Goal: Task Accomplishment & Management: Manage account settings

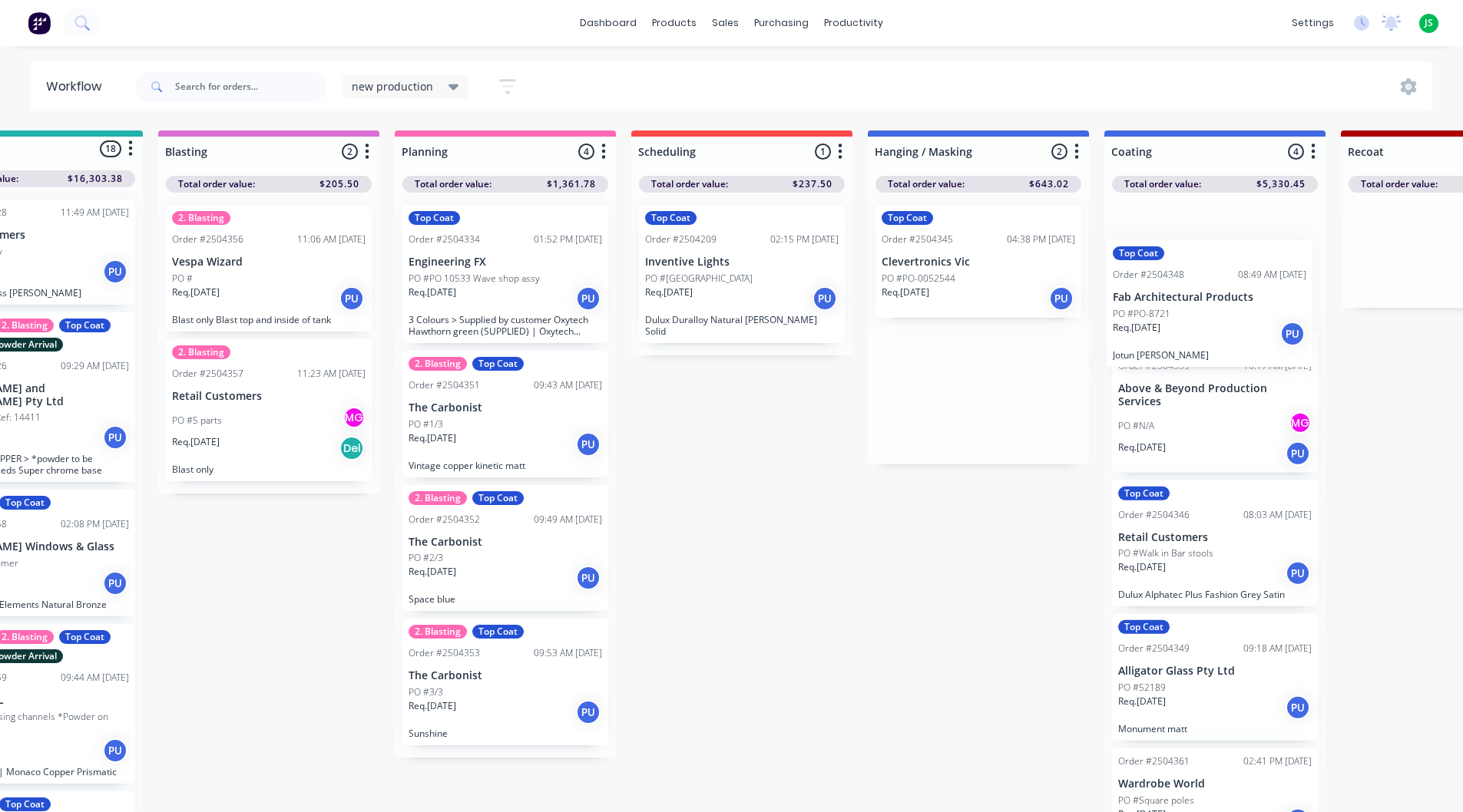
drag, startPoint x: 1066, startPoint y: 433, endPoint x: 1166, endPoint y: 335, distance: 140.0
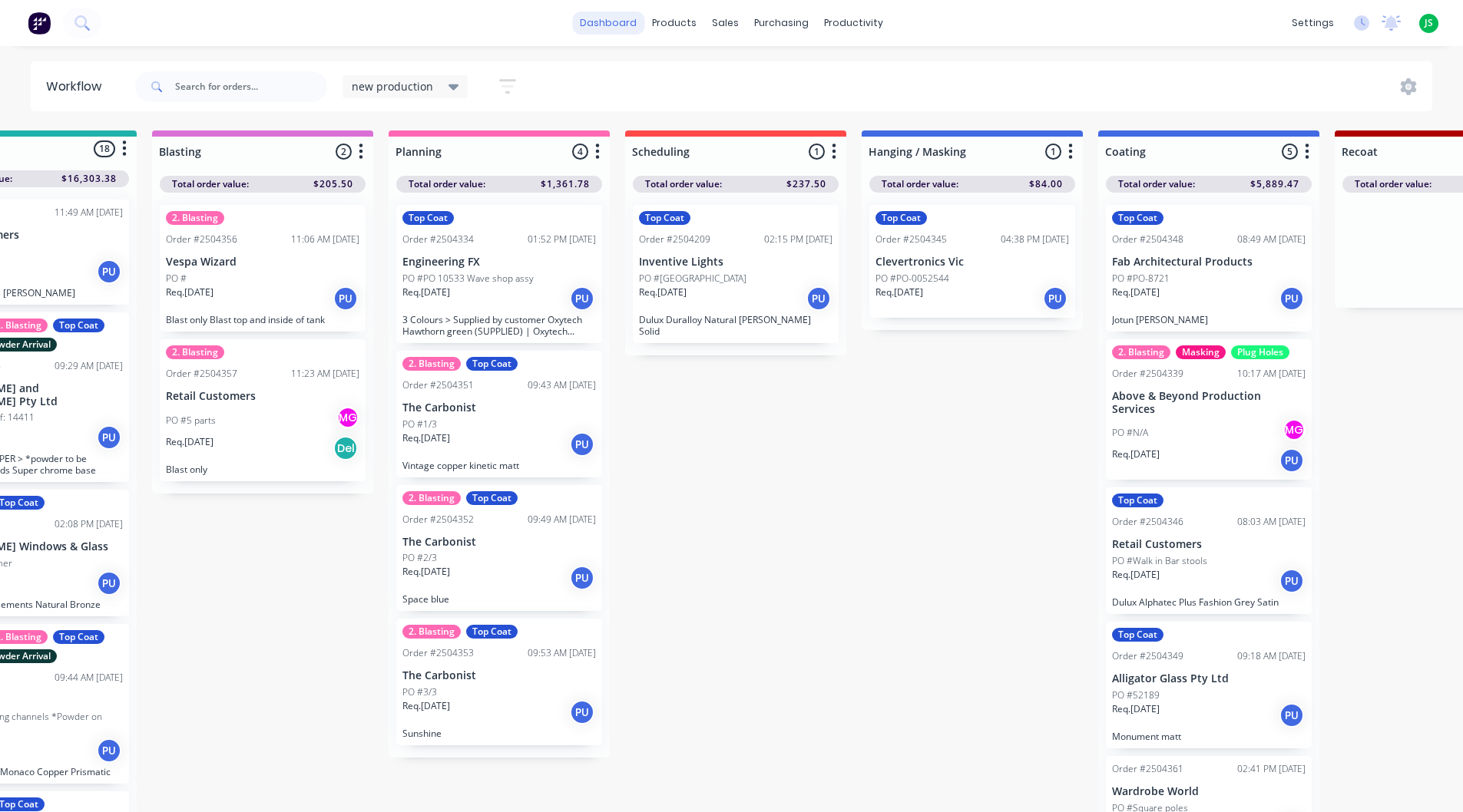
click at [589, 17] on link "dashboard" at bounding box center [608, 23] width 72 height 23
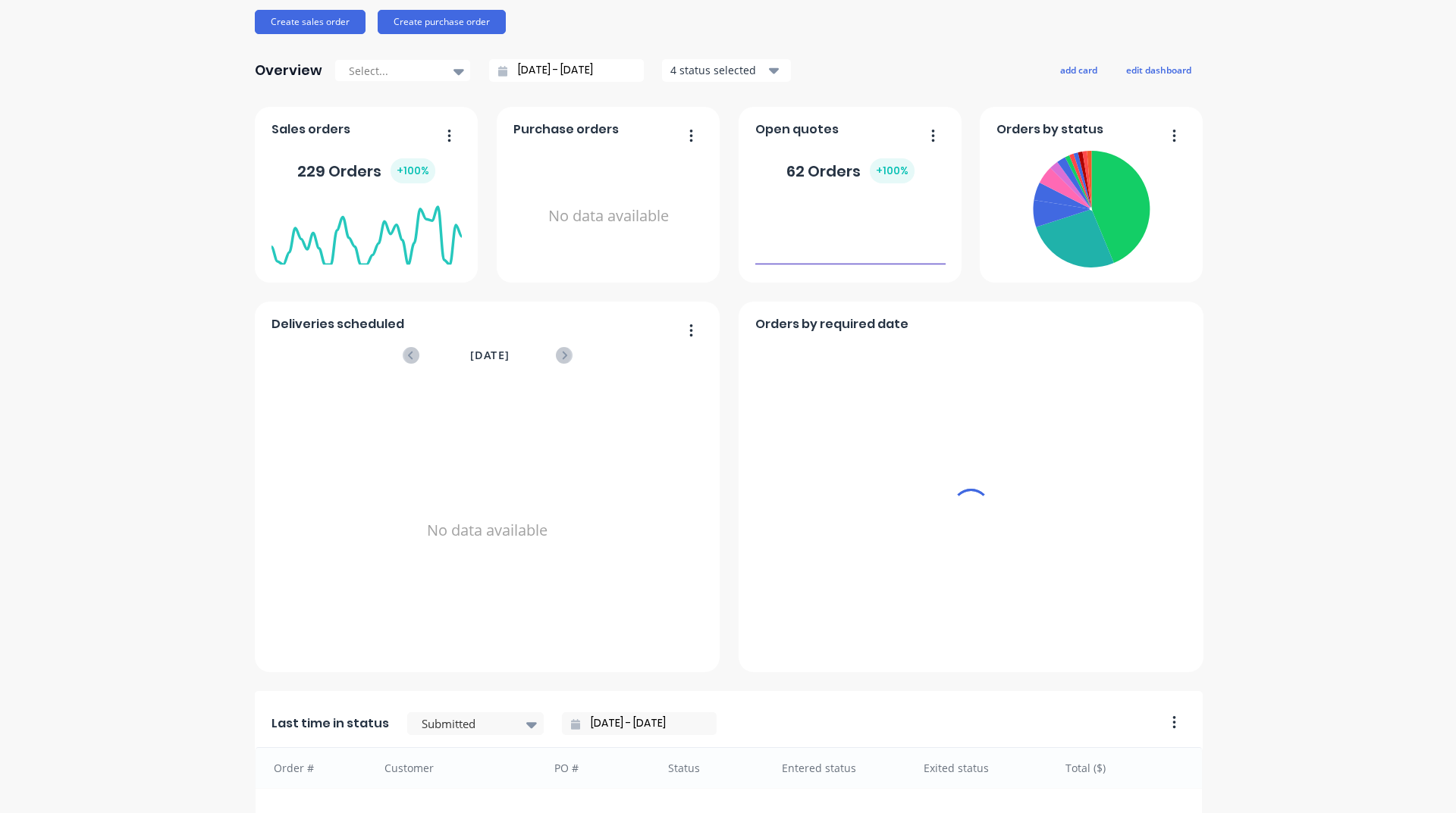
click at [485, 714] on div at bounding box center [468, 724] width 96 height 19
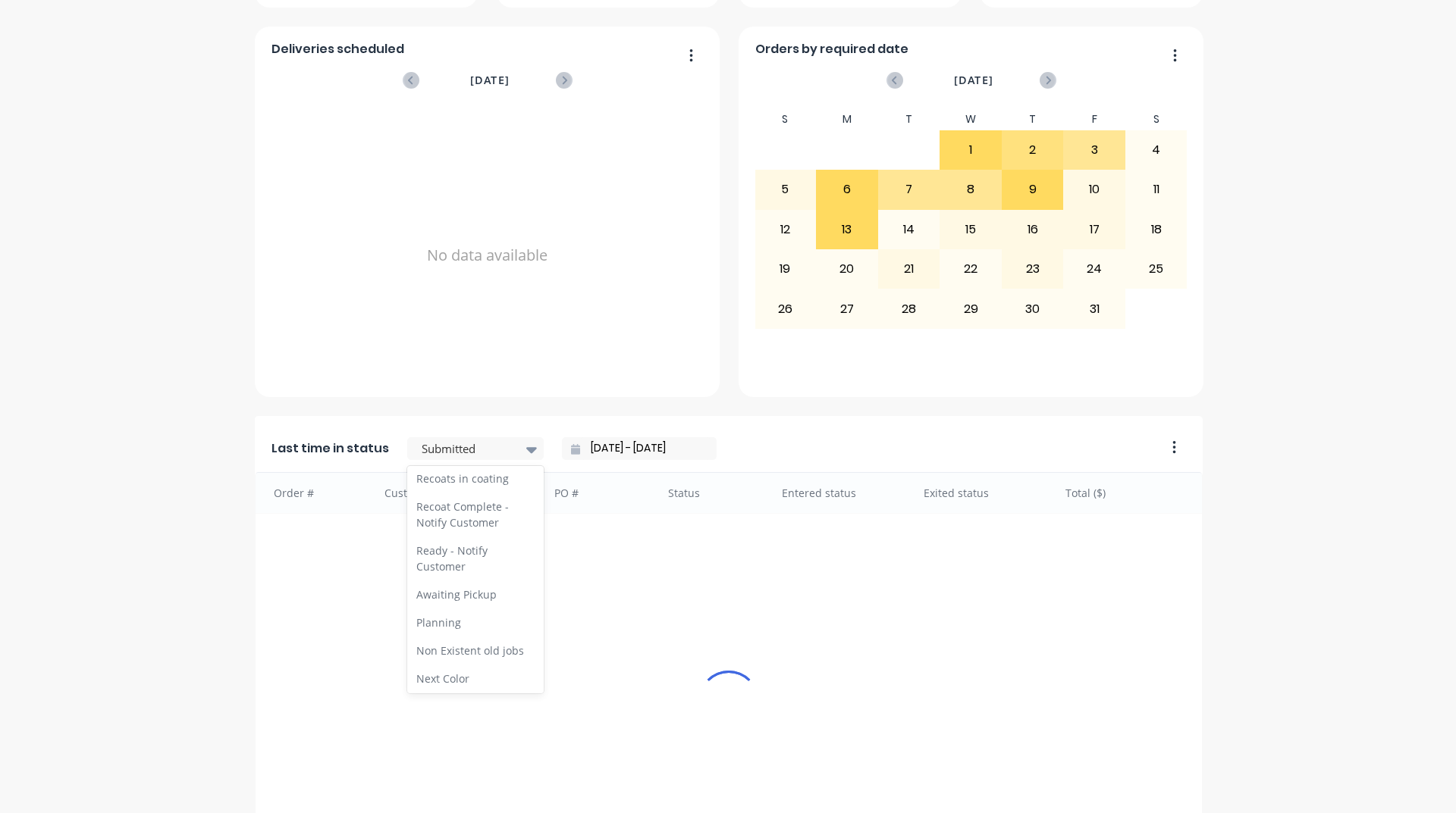
scroll to position [682, 0]
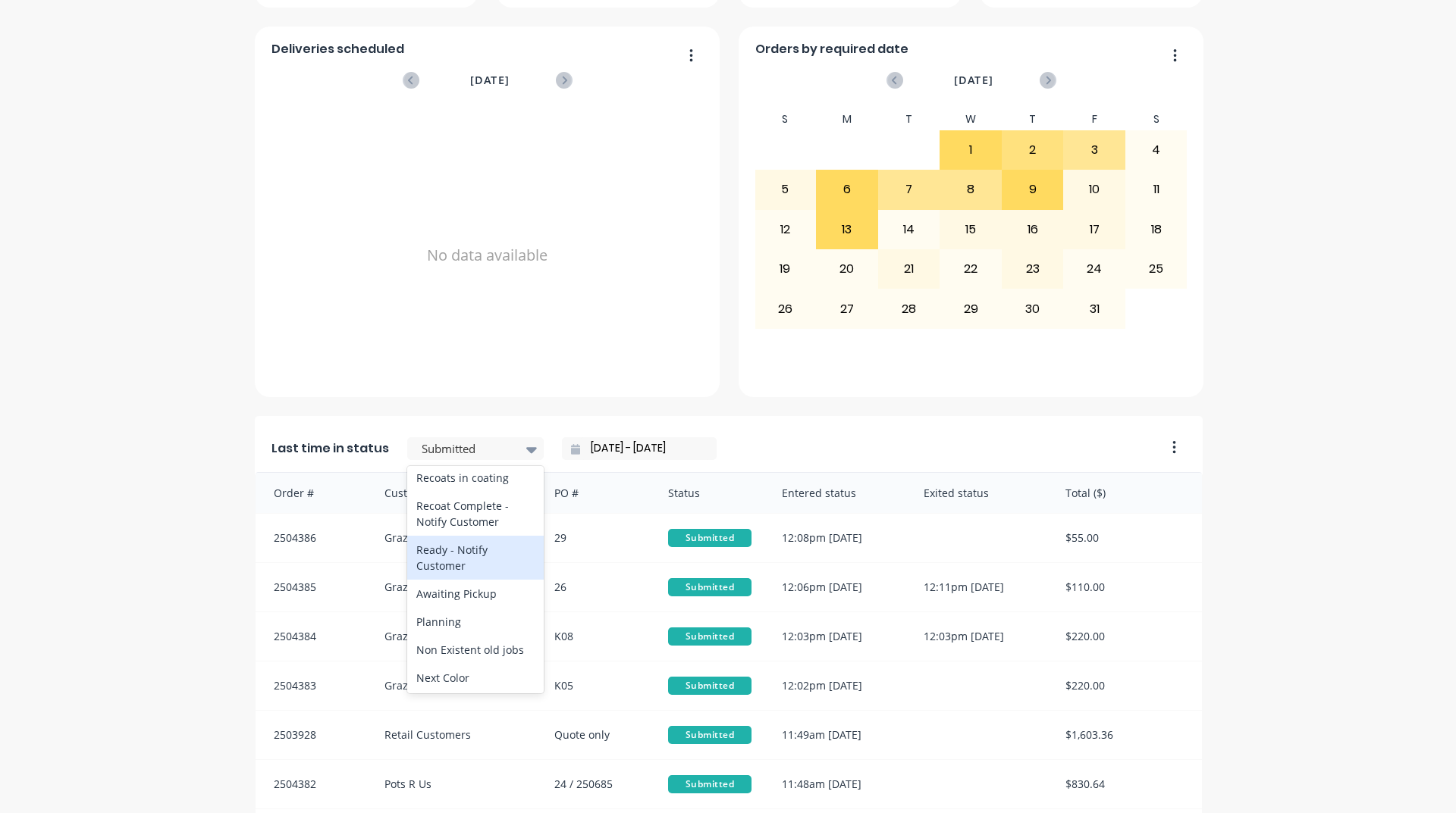
click at [467, 580] on div "Ready - Notify Customer" at bounding box center [475, 558] width 137 height 44
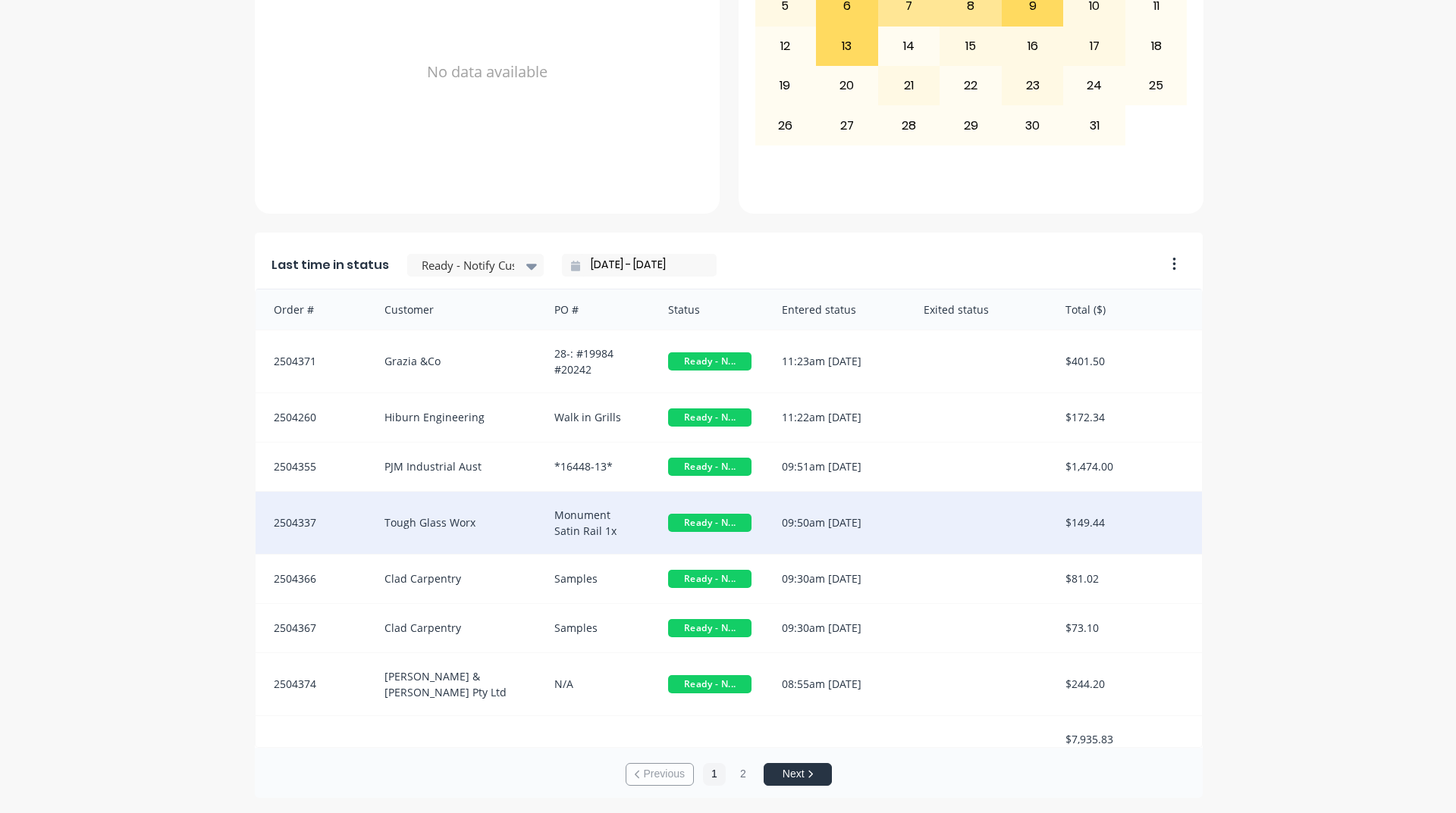
scroll to position [2, 0]
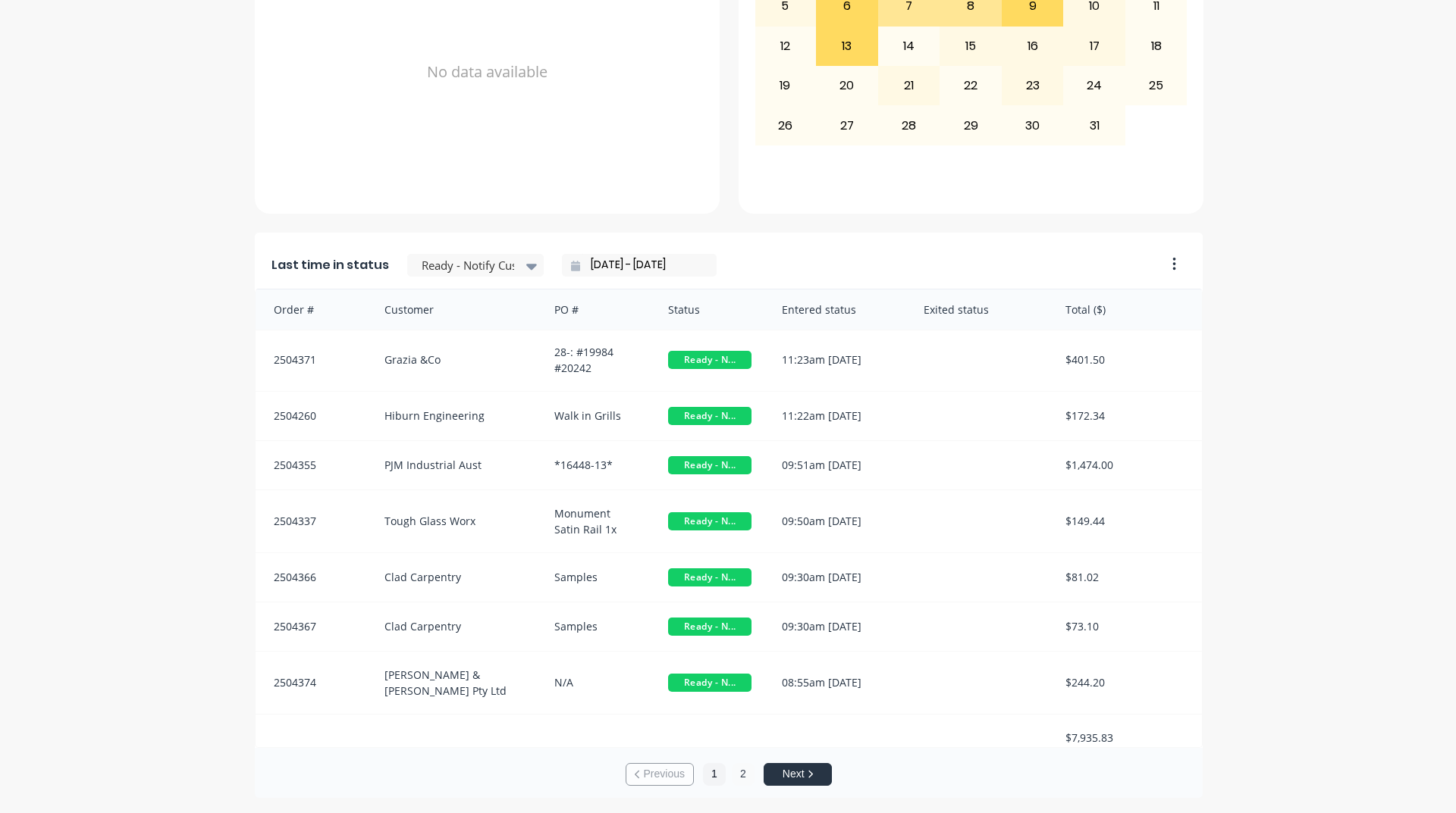
click at [743, 770] on button "2" at bounding box center [743, 774] width 23 height 23
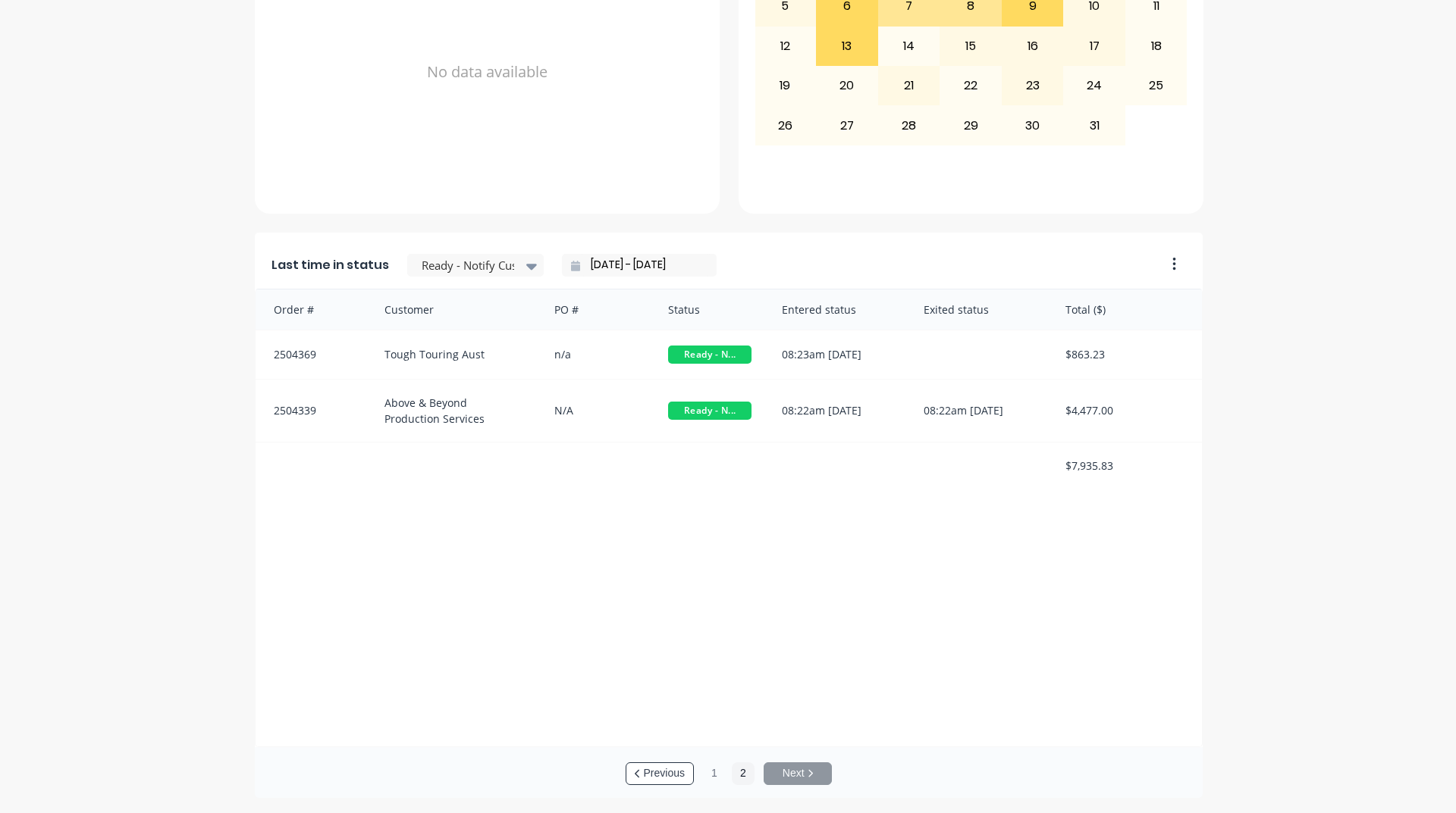
scroll to position [0, 0]
click at [520, 269] on div at bounding box center [531, 266] width 23 height 26
click at [463, 395] on div "Coating" at bounding box center [475, 381] width 137 height 28
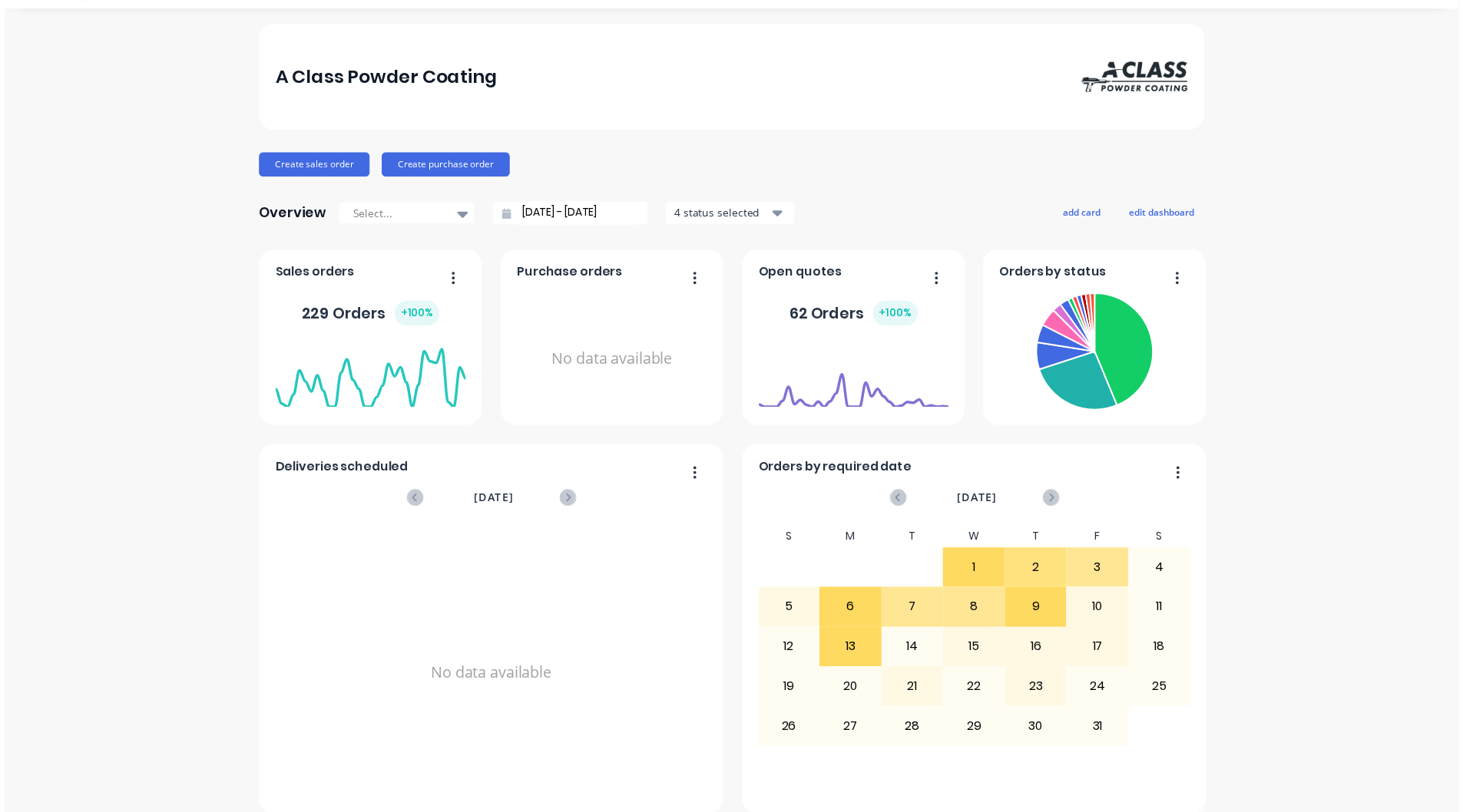
scroll to position [0, 0]
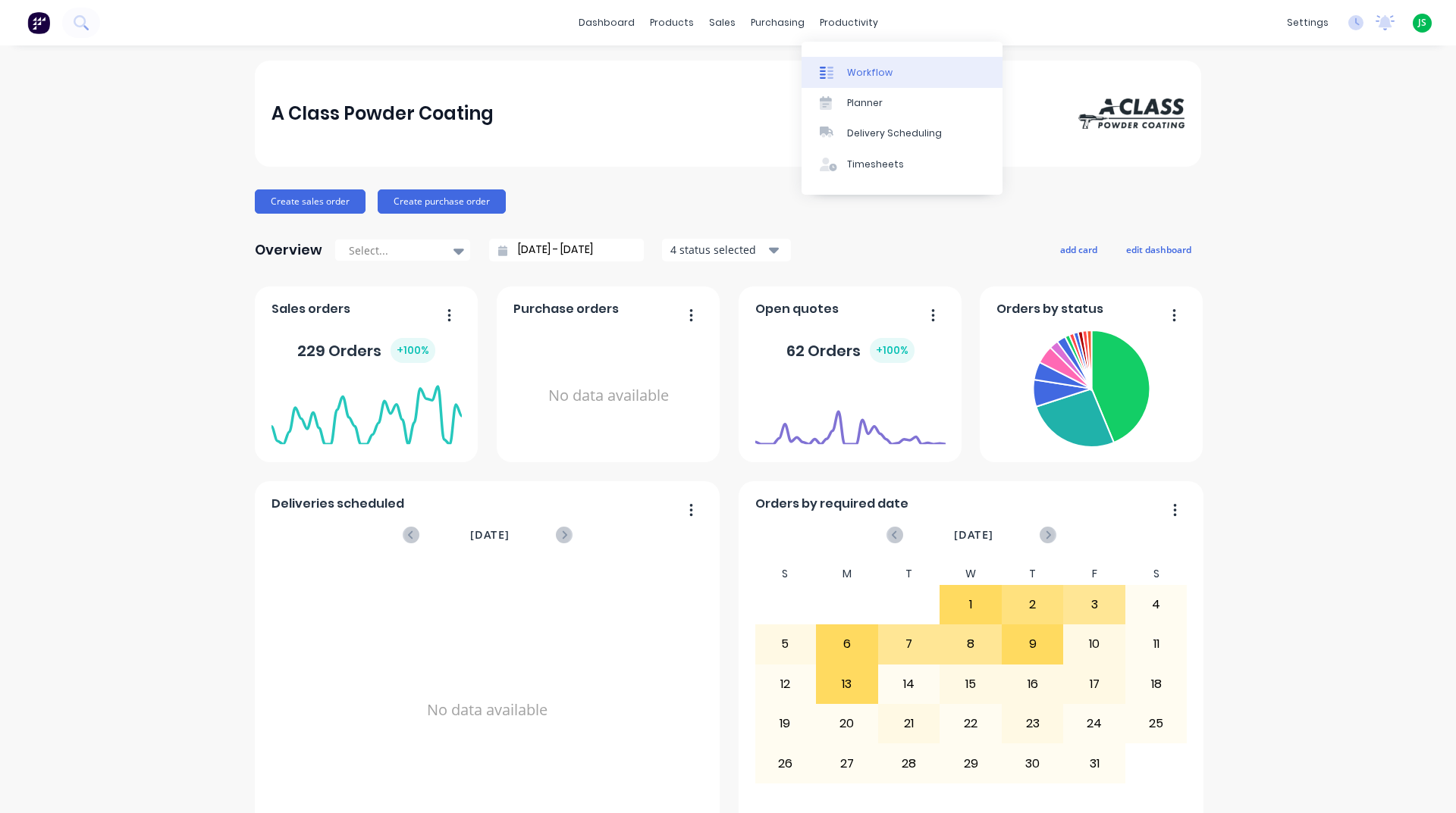
click at [831, 58] on link "Workflow" at bounding box center [901, 71] width 201 height 30
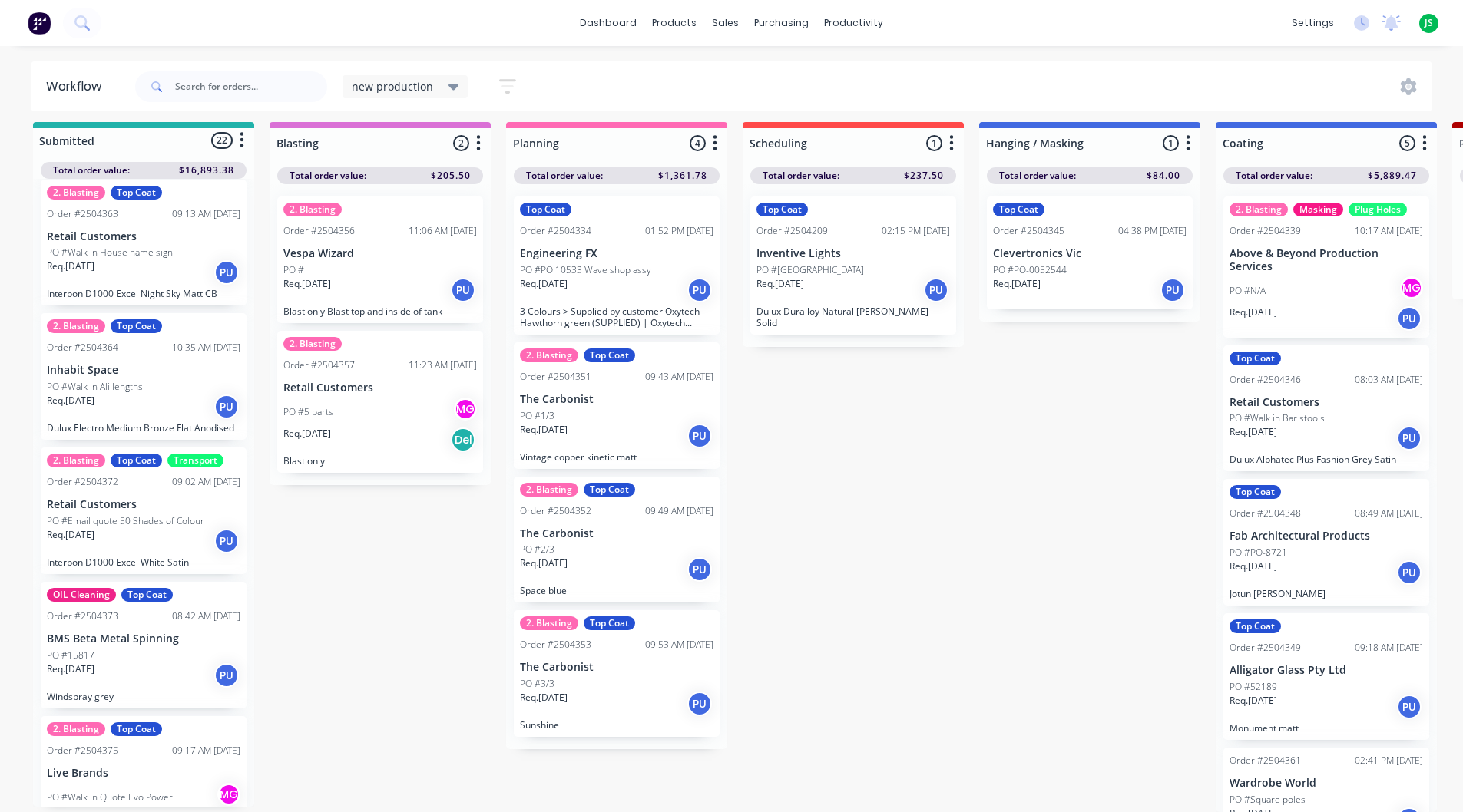
scroll to position [921, 0]
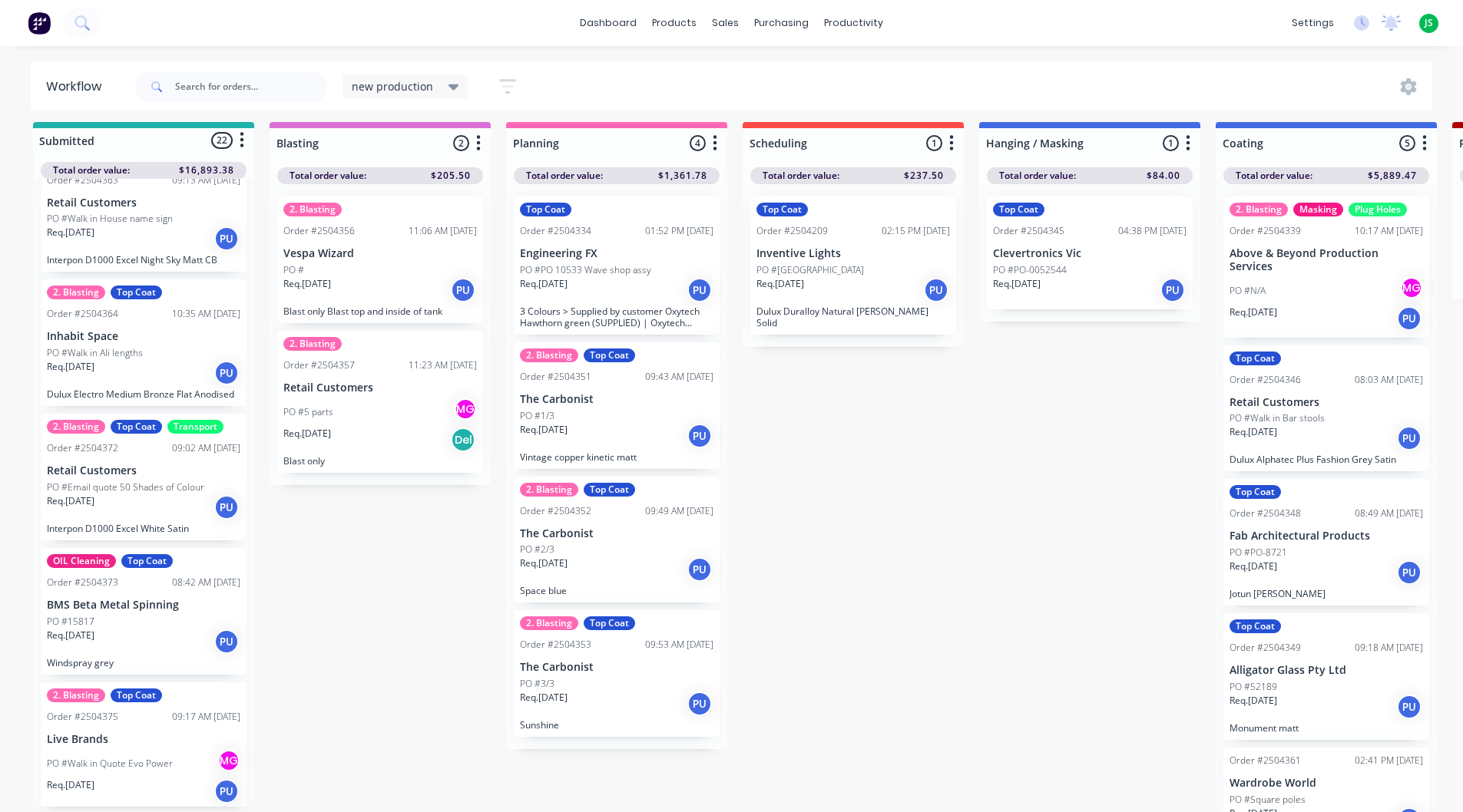
click at [181, 494] on div "Req. 13/10/25 PU" at bounding box center [144, 507] width 194 height 26
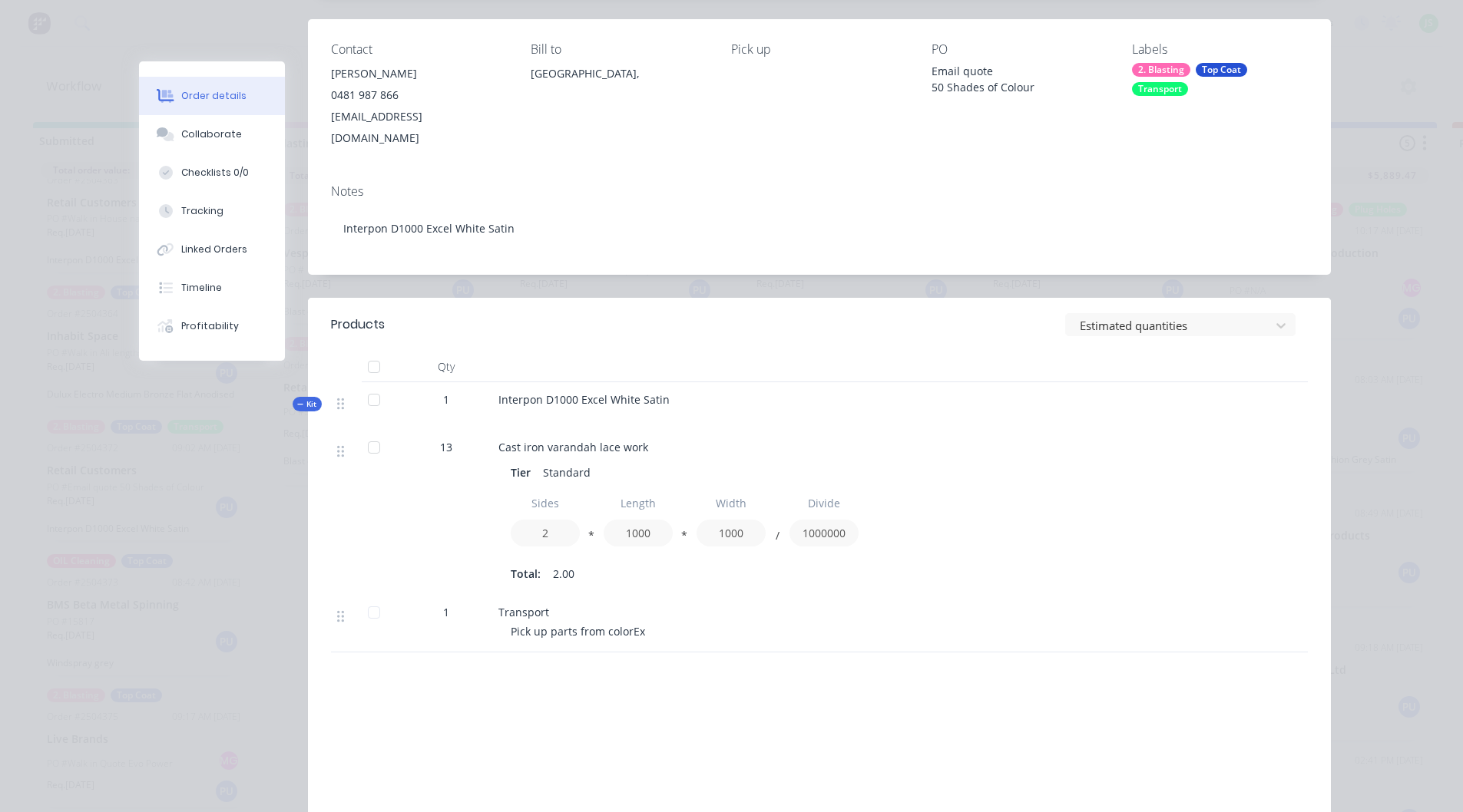
scroll to position [153, 0]
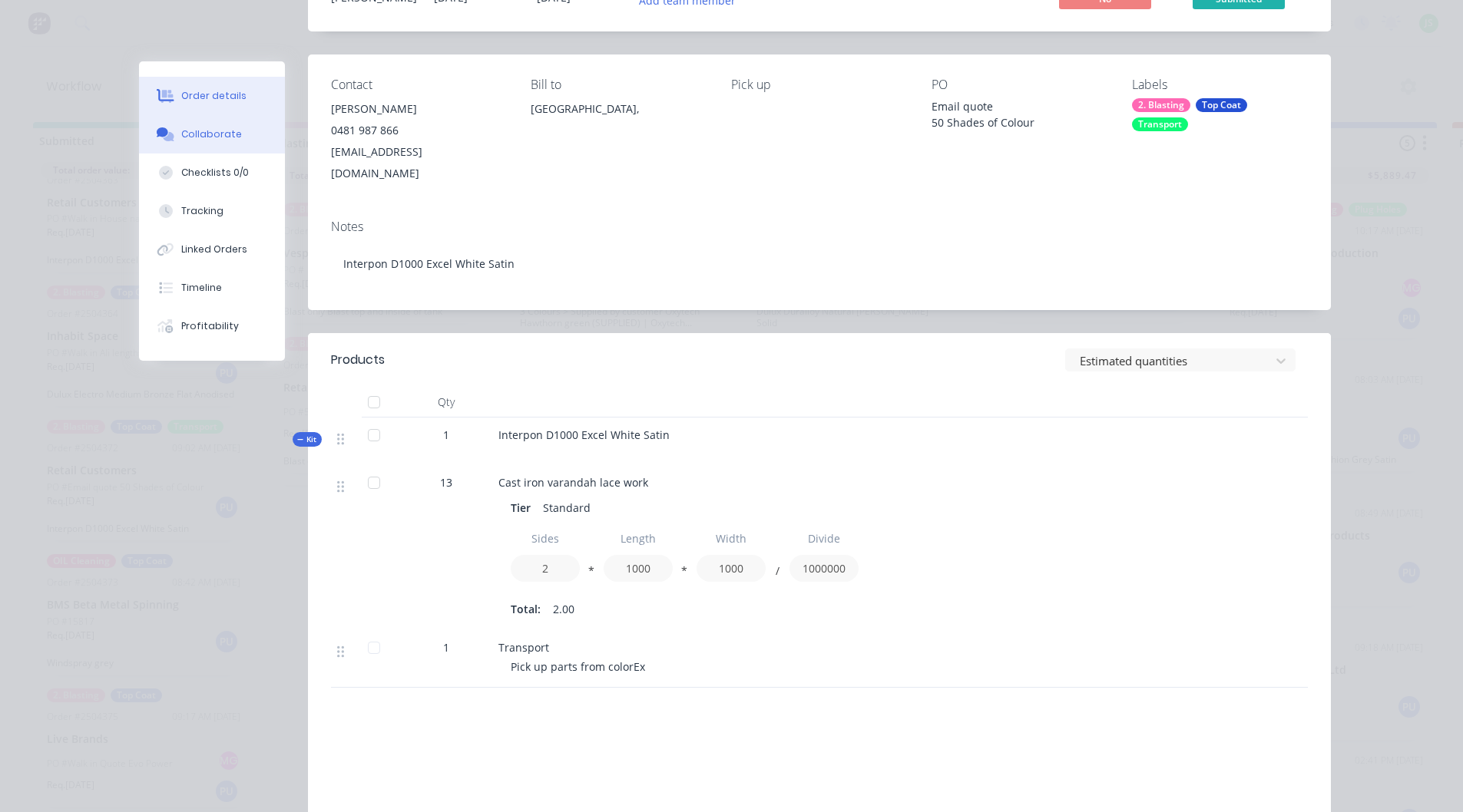
click at [216, 138] on div "Collaborate" at bounding box center [211, 135] width 61 height 14
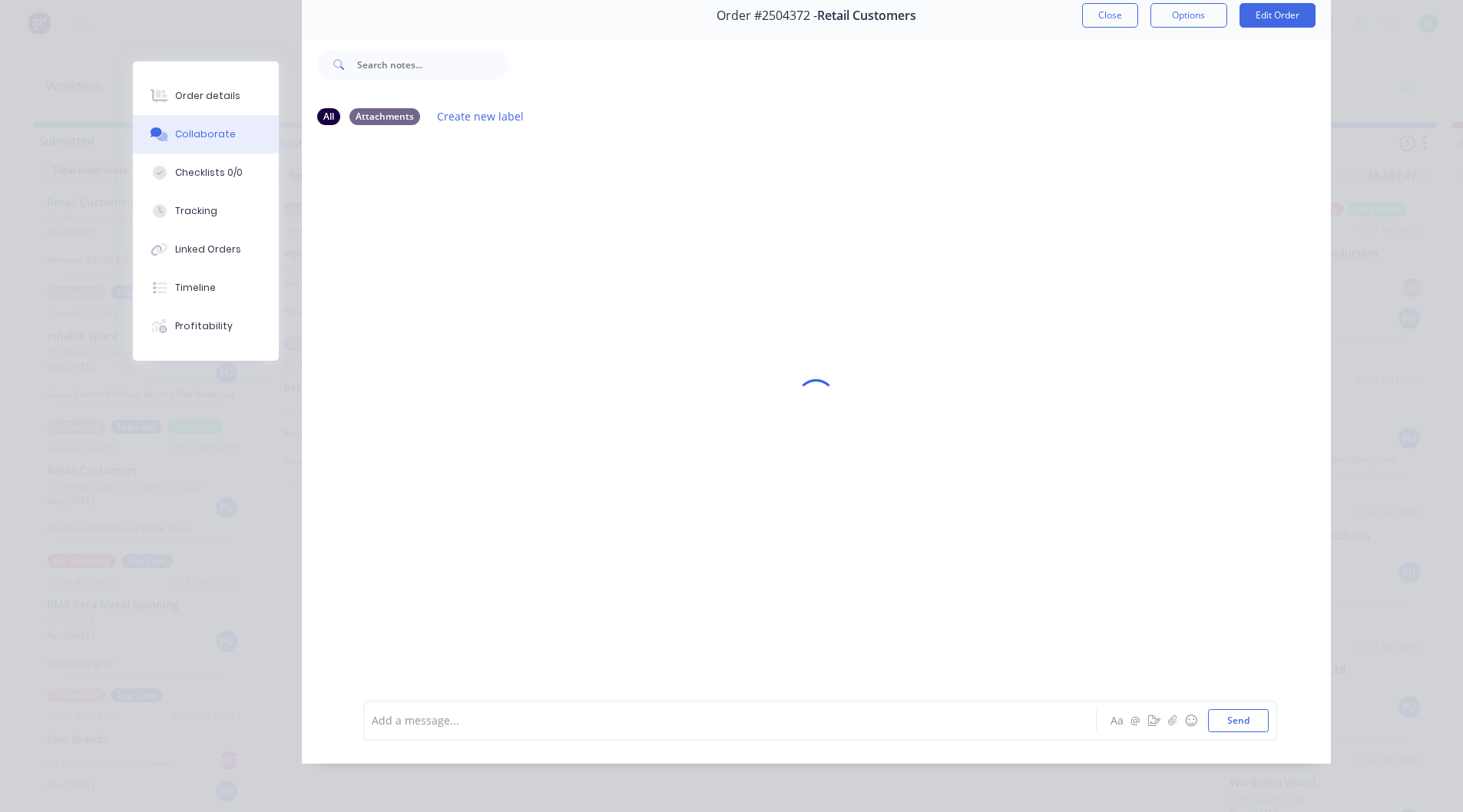
scroll to position [0, 0]
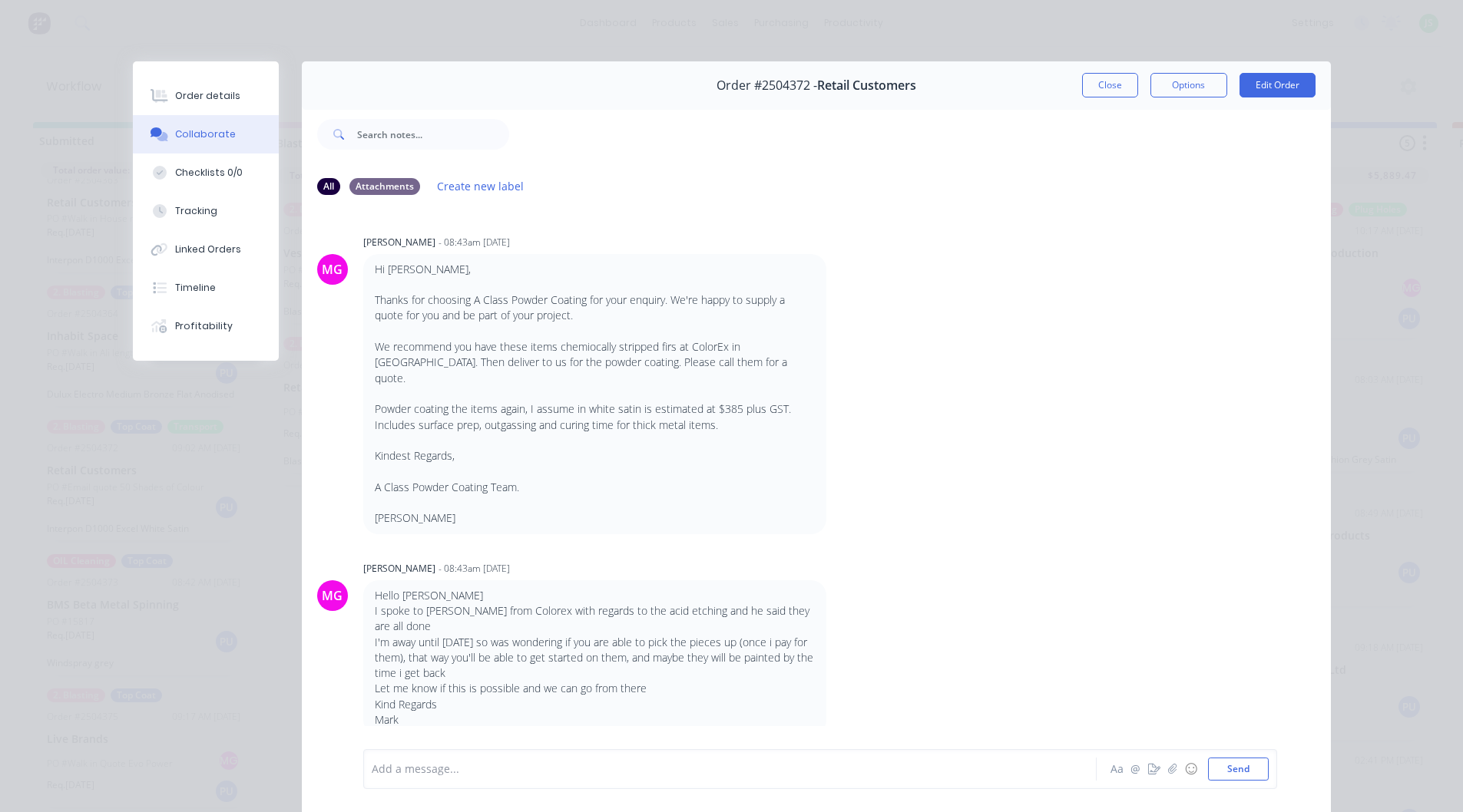
click at [1106, 98] on div "Order #2504372 - Retail Customers Close Options Edit Order" at bounding box center [817, 85] width 1029 height 48
click at [1094, 84] on button "Close" at bounding box center [1110, 85] width 56 height 24
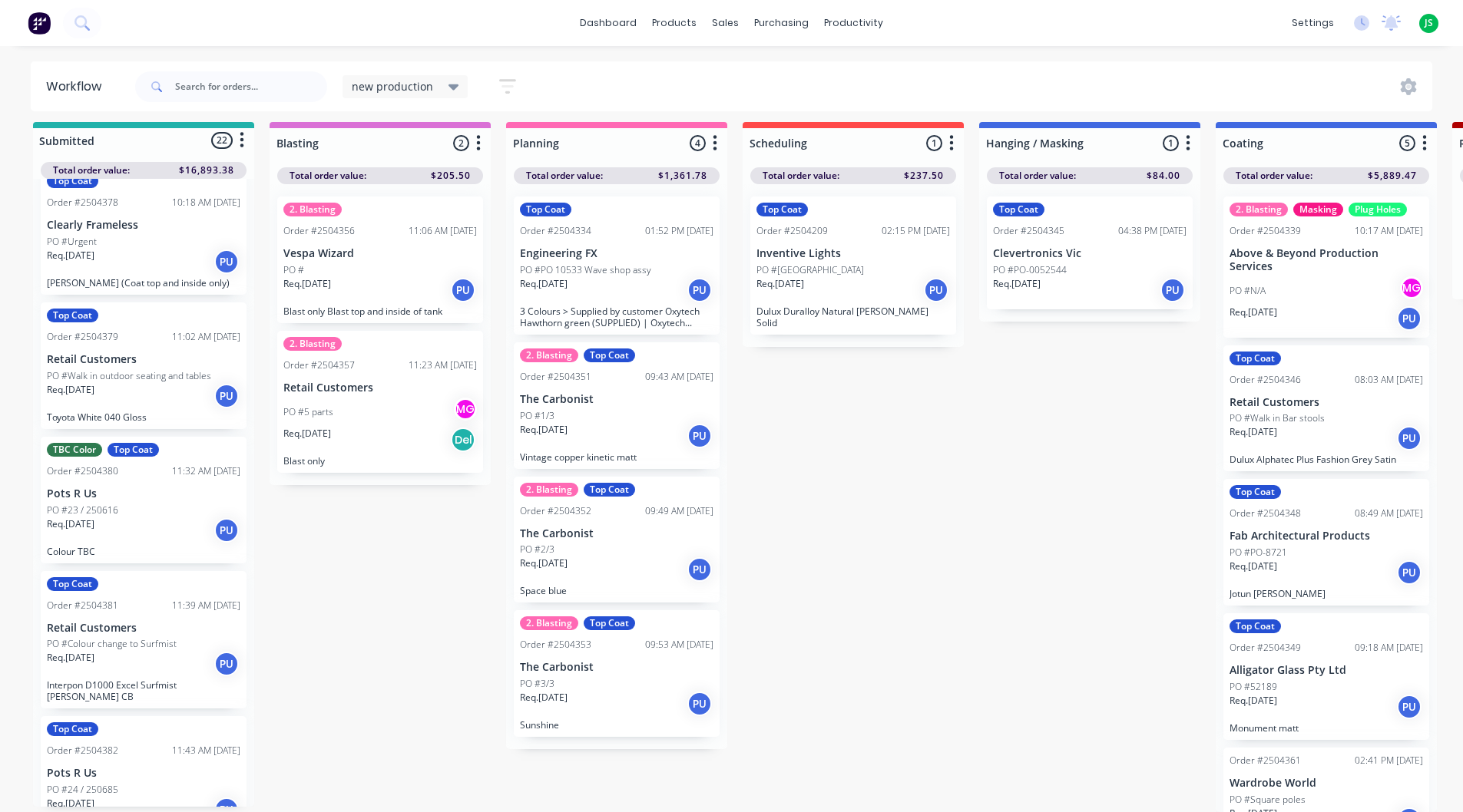
scroll to position [1920, 0]
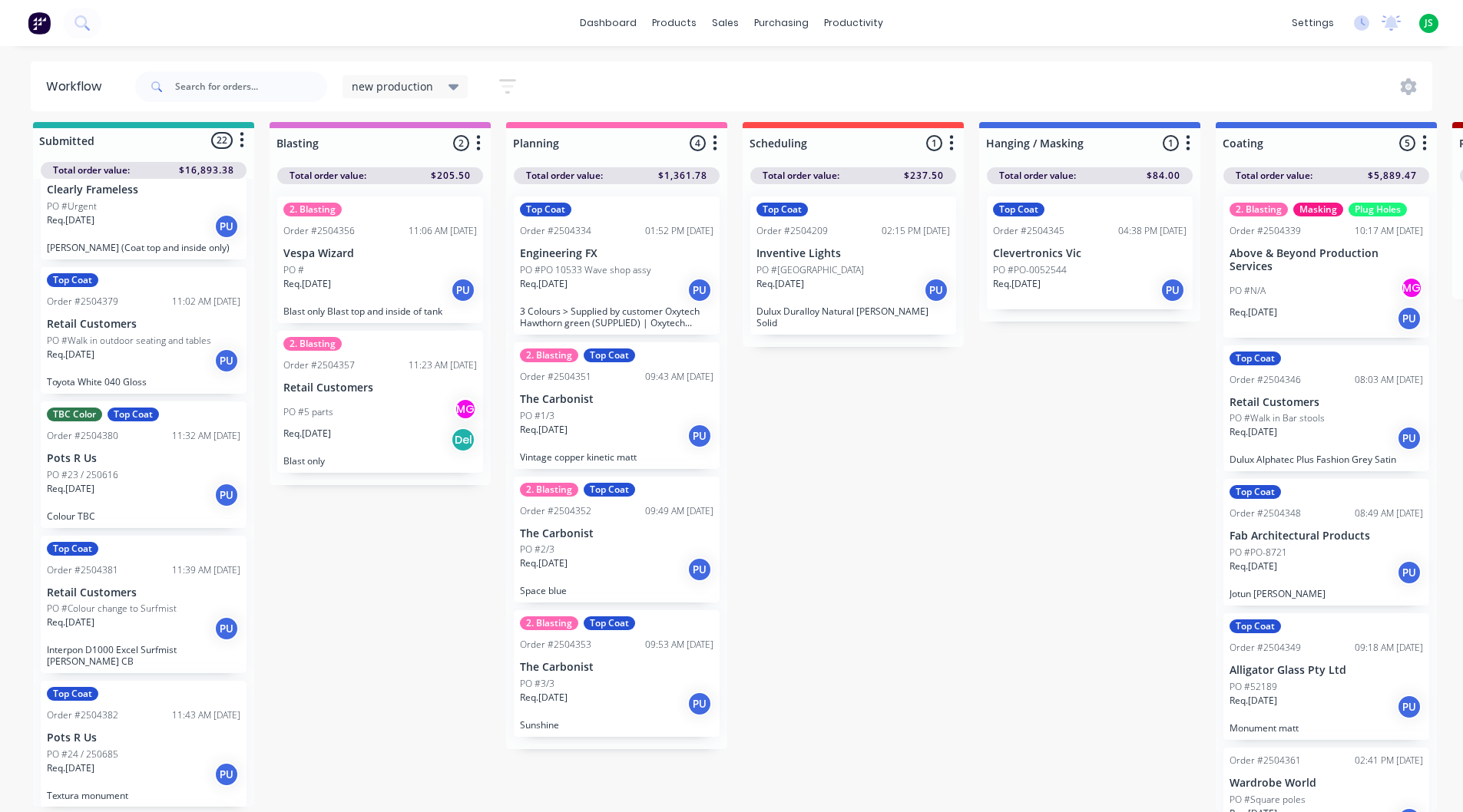
click at [113, 334] on p "PO #Walk in outdoor seating and tables" at bounding box center [129, 341] width 164 height 14
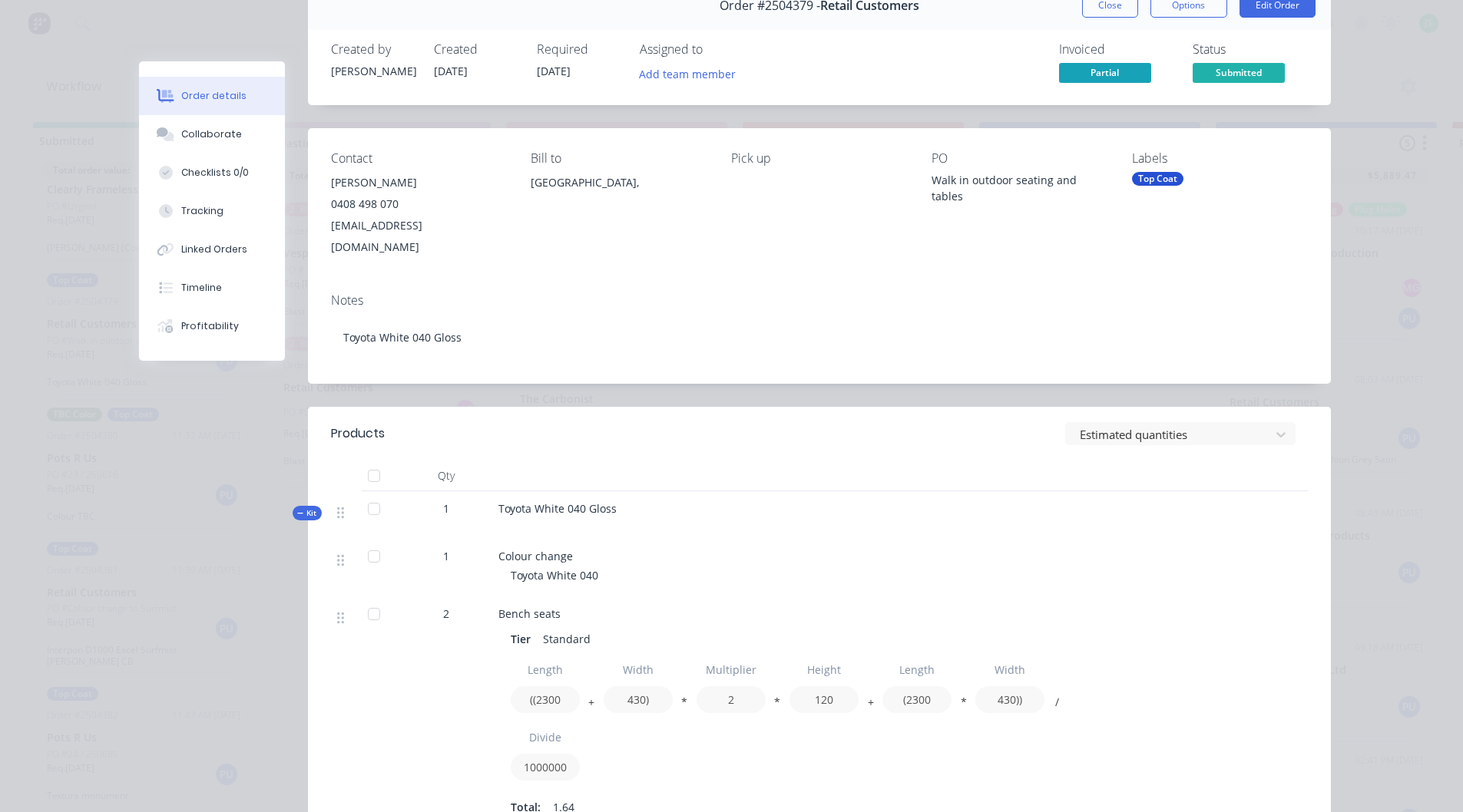
scroll to position [0, 0]
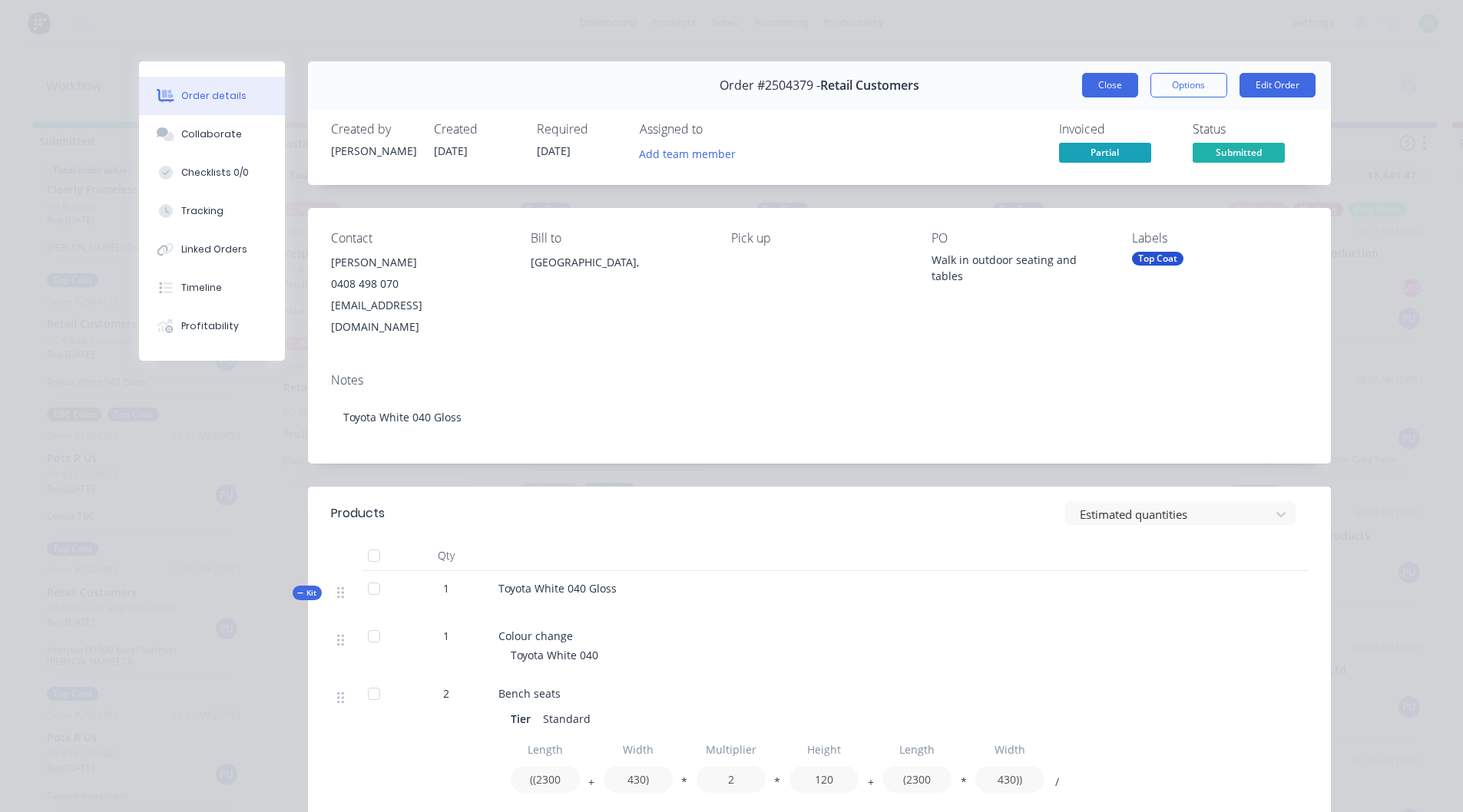
click at [1115, 77] on button "Close" at bounding box center [1110, 85] width 56 height 24
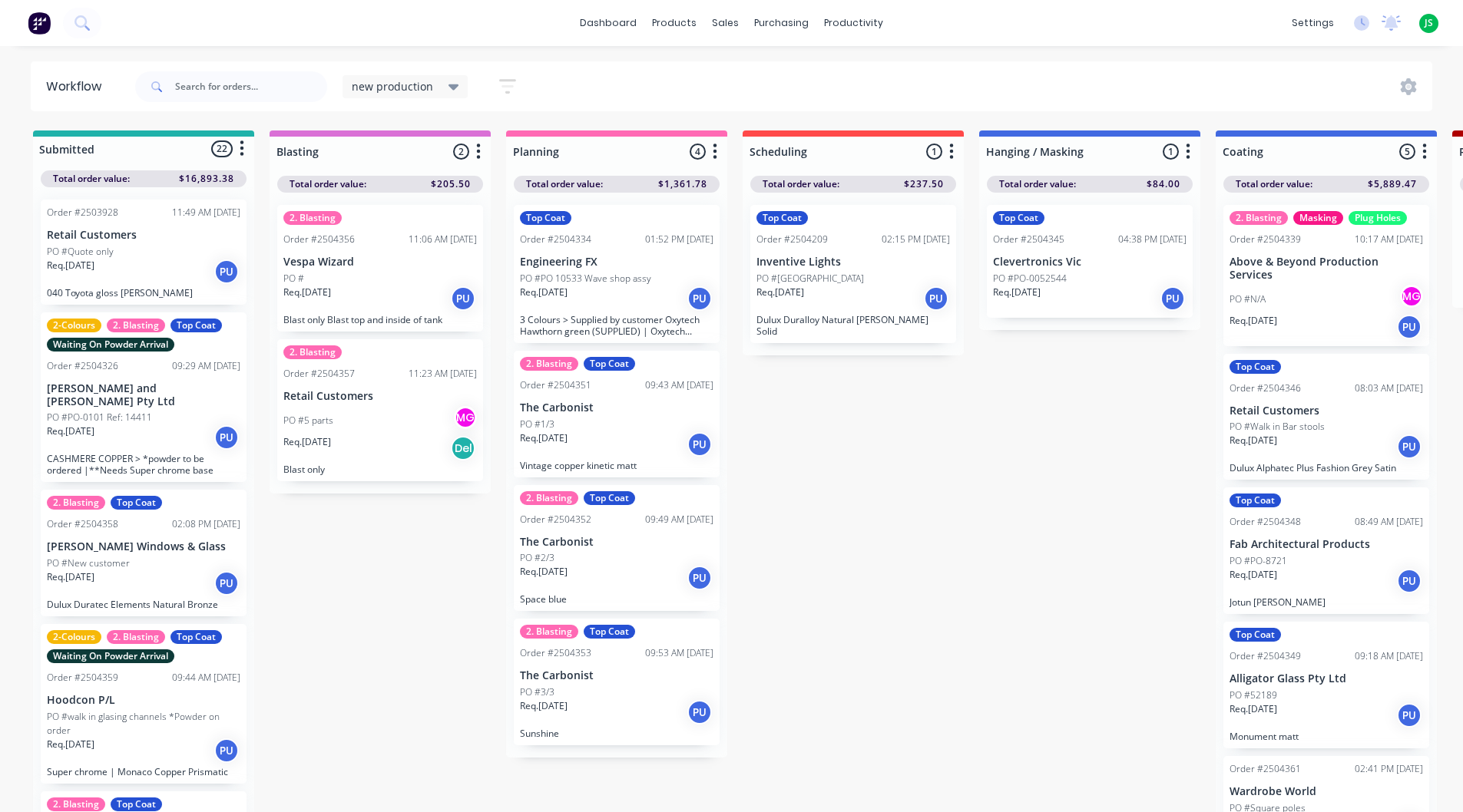
click at [111, 268] on div "Req. 26/08/25 PU" at bounding box center [144, 271] width 194 height 26
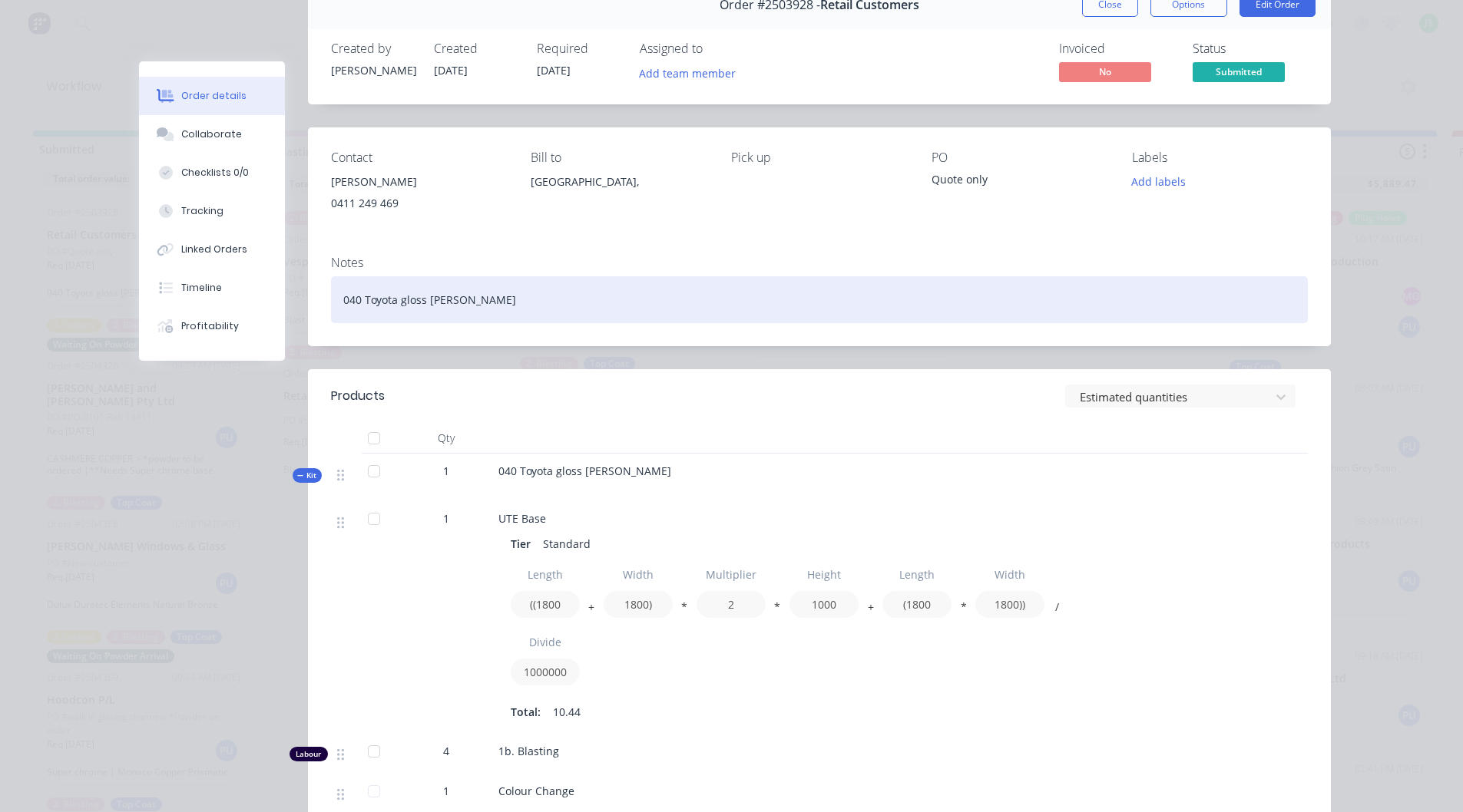
scroll to position [77, 0]
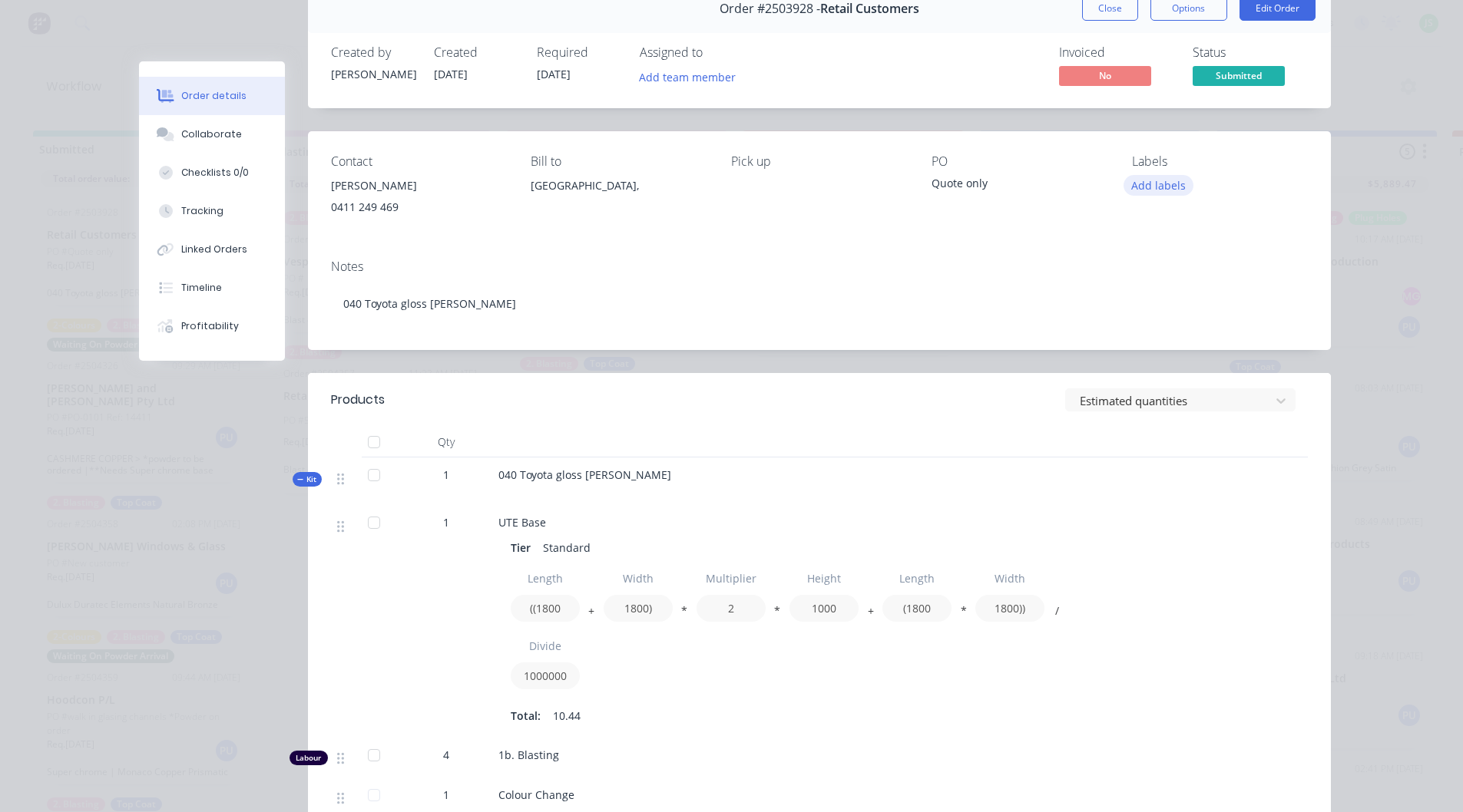
click at [1165, 190] on button "Add labels" at bounding box center [1159, 185] width 71 height 20
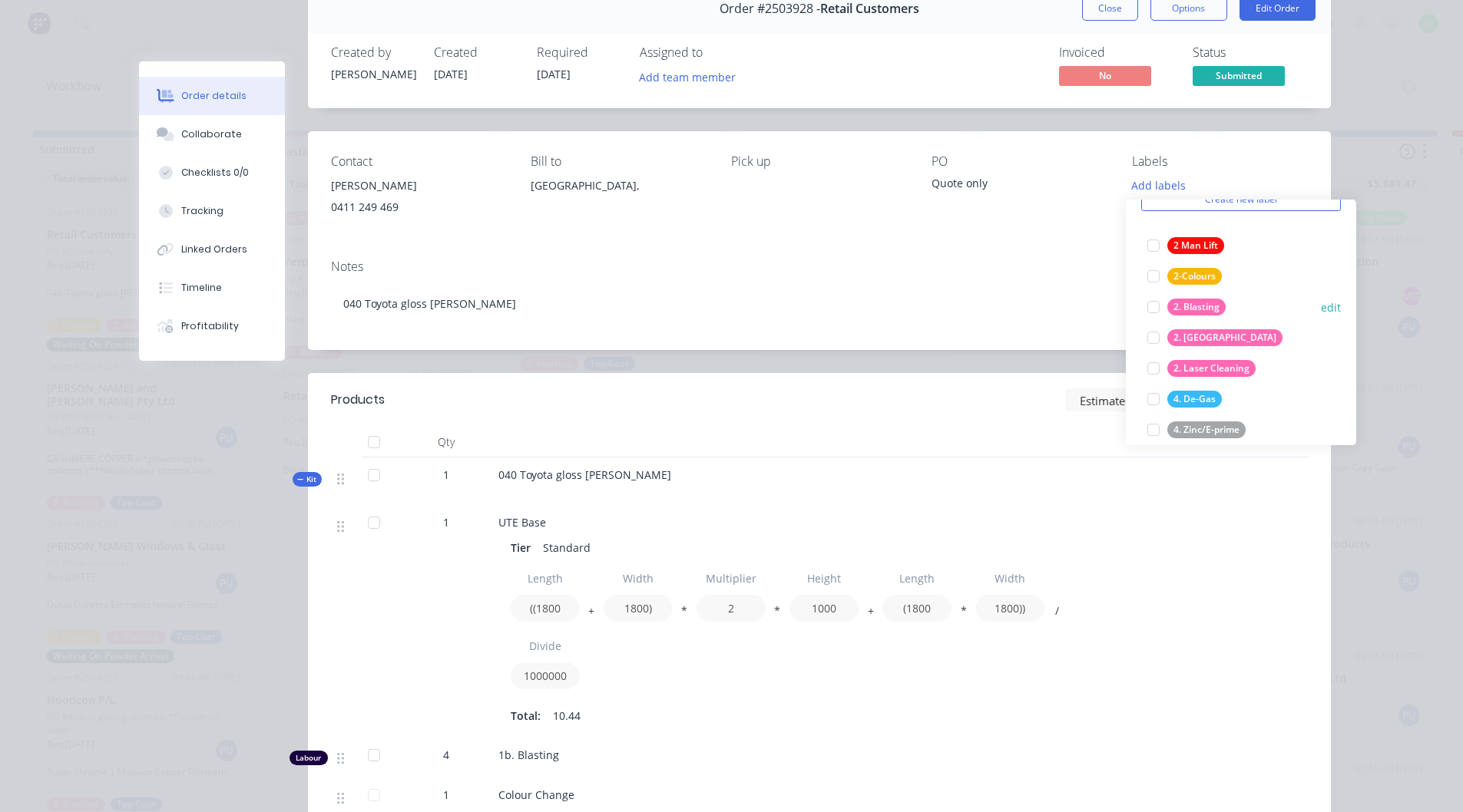
click at [1150, 308] on div at bounding box center [1153, 307] width 31 height 31
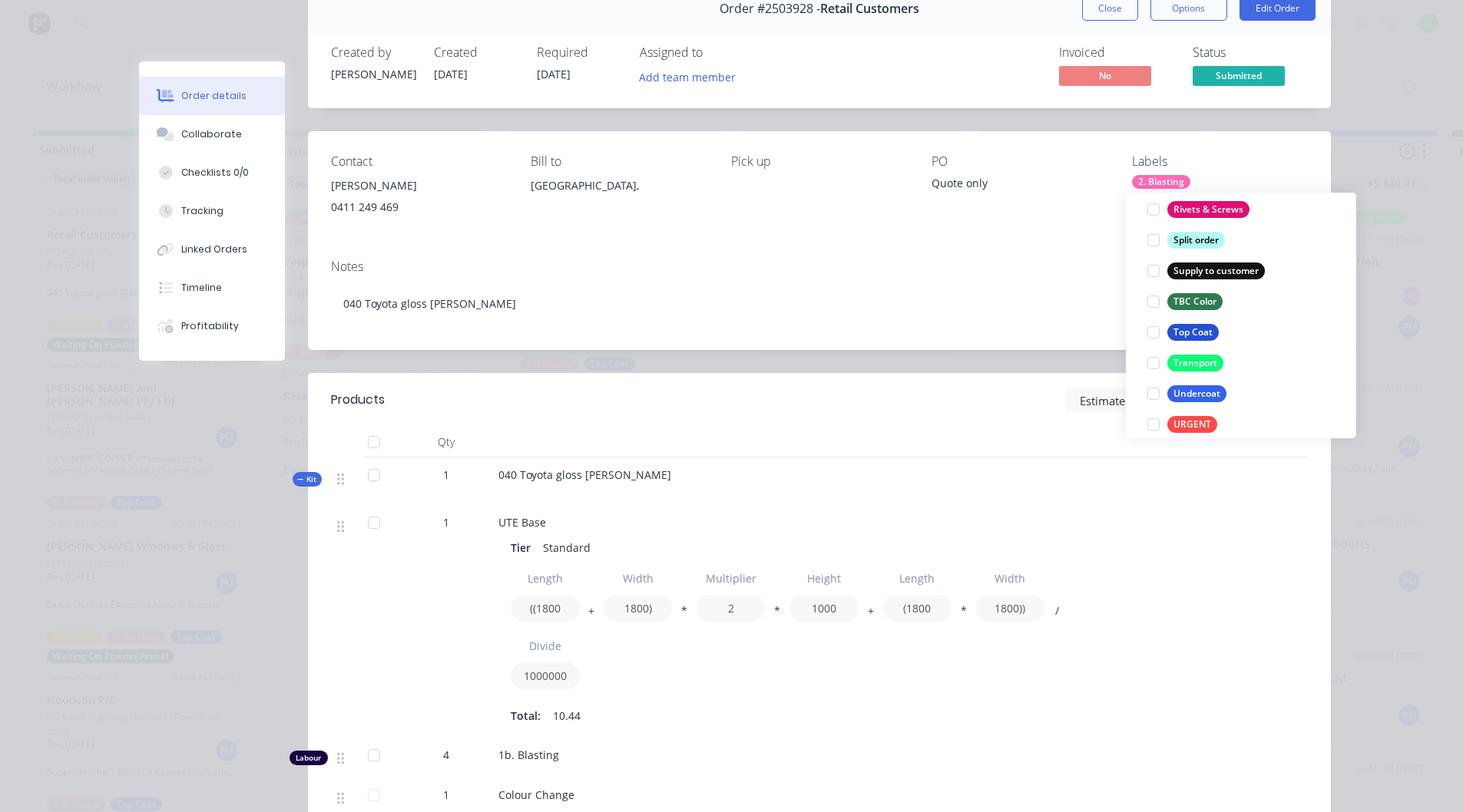
scroll to position [1152, 0]
click at [1157, 330] on div at bounding box center [1153, 330] width 31 height 31
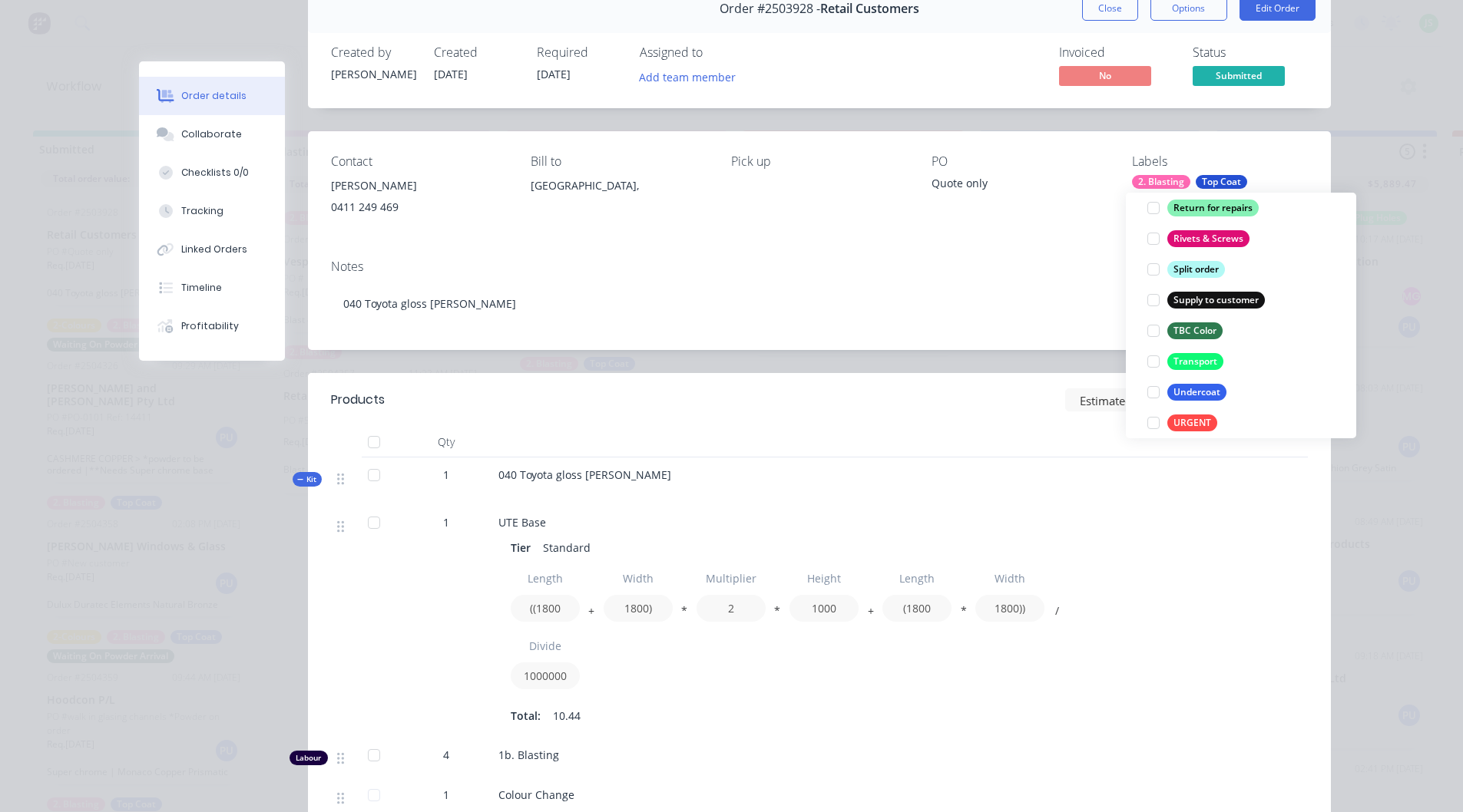
scroll to position [16, 0]
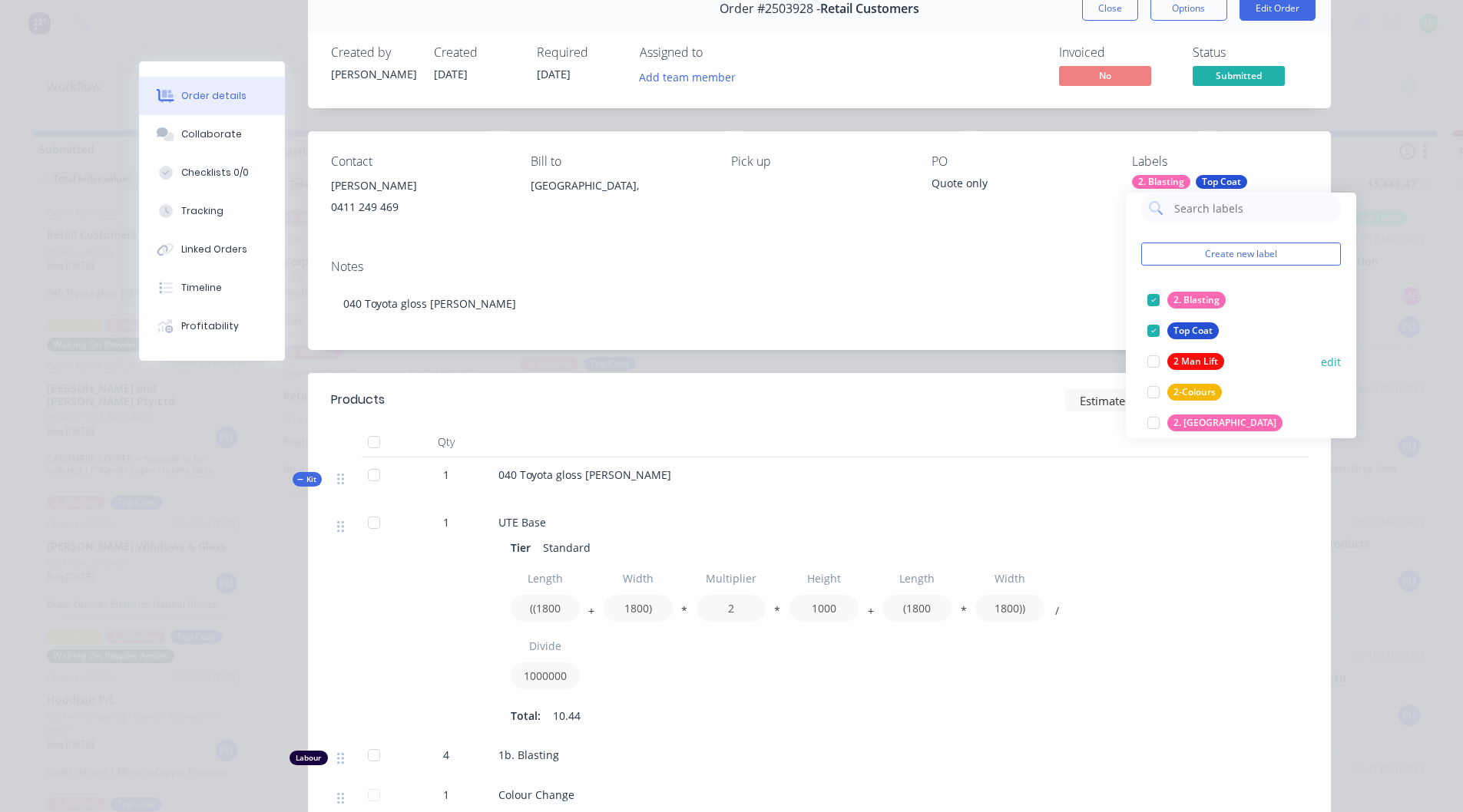
click at [1153, 360] on div at bounding box center [1153, 361] width 31 height 31
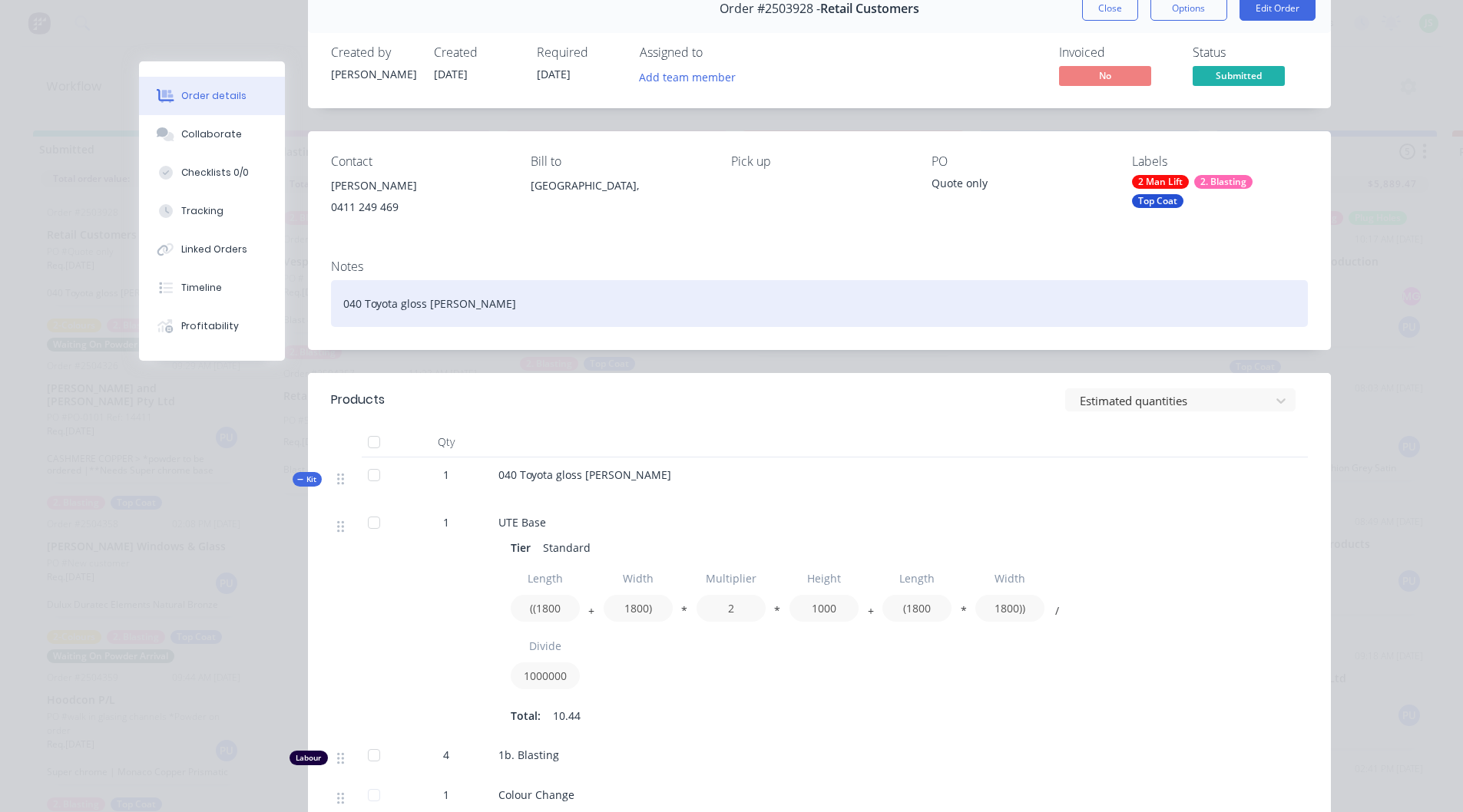
click at [1083, 286] on div "040 Toyota gloss [PERSON_NAME]" at bounding box center [819, 304] width 977 height 47
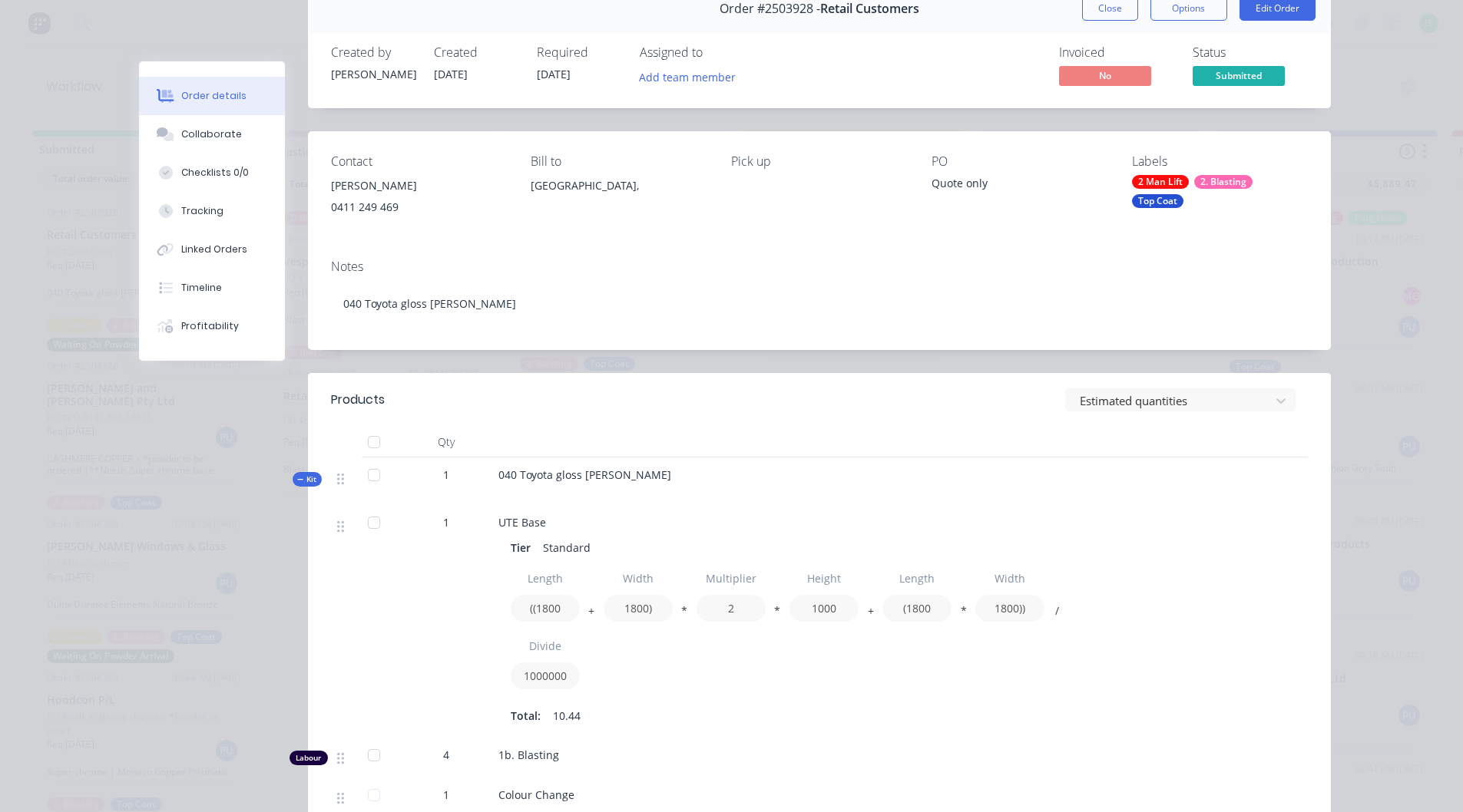
click at [1011, 238] on div "Contact Jane Patrick 0411 249 469 Bill to Australia, Pick up PO Quote only Labe…" at bounding box center [819, 189] width 1023 height 116
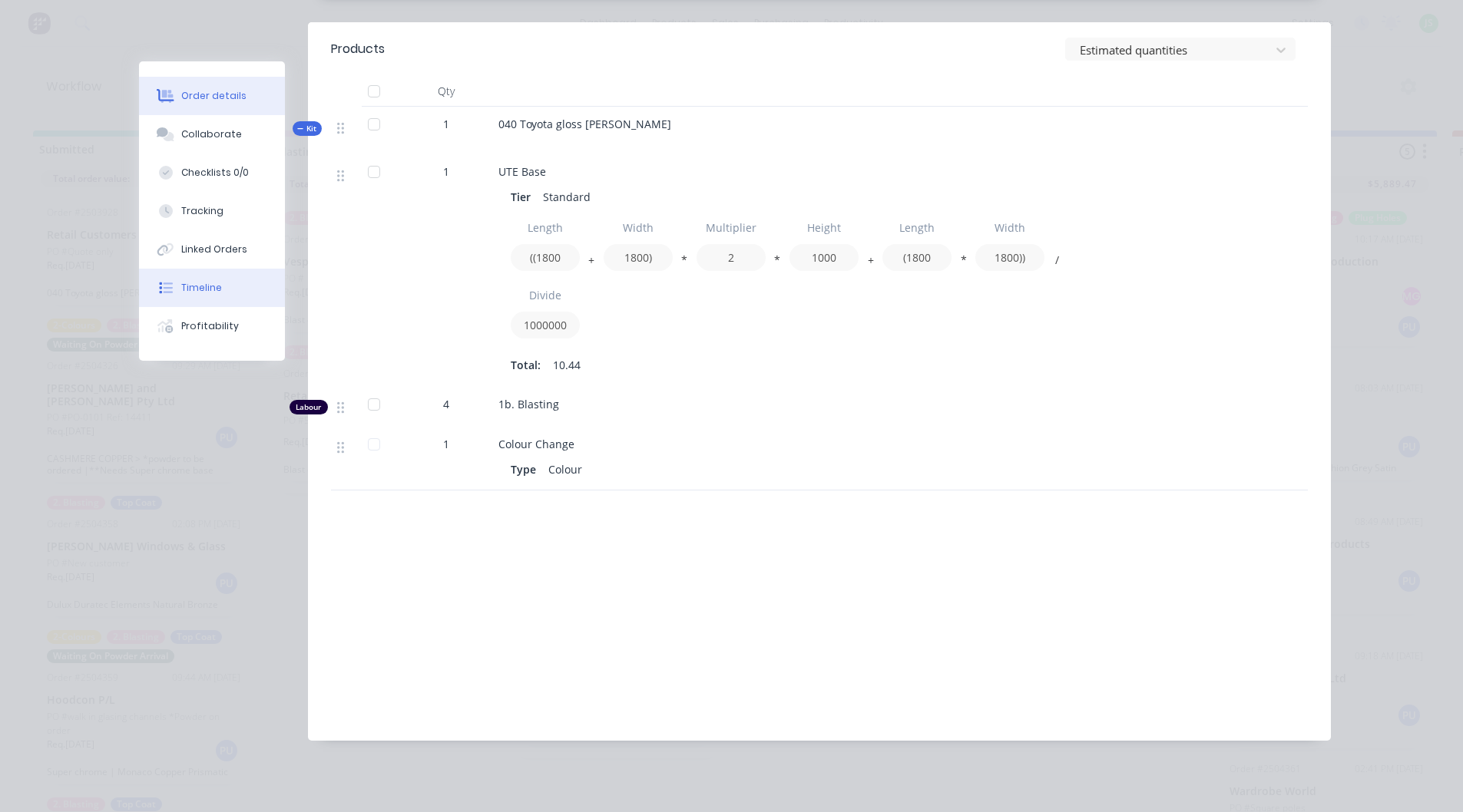
click at [190, 280] on button "Timeline" at bounding box center [212, 288] width 146 height 39
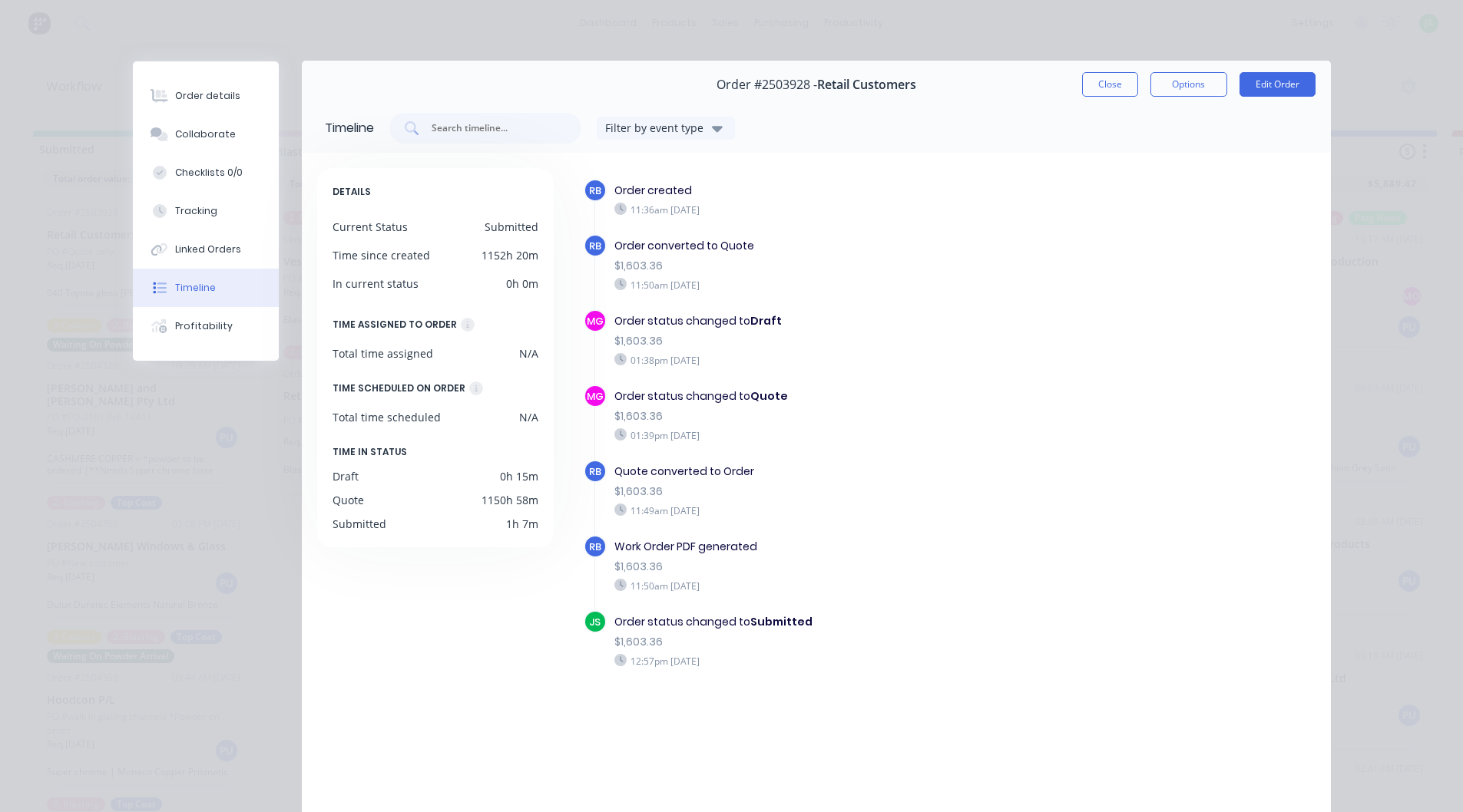
scroll to position [0, 0]
click at [1095, 75] on button "Close" at bounding box center [1110, 85] width 56 height 24
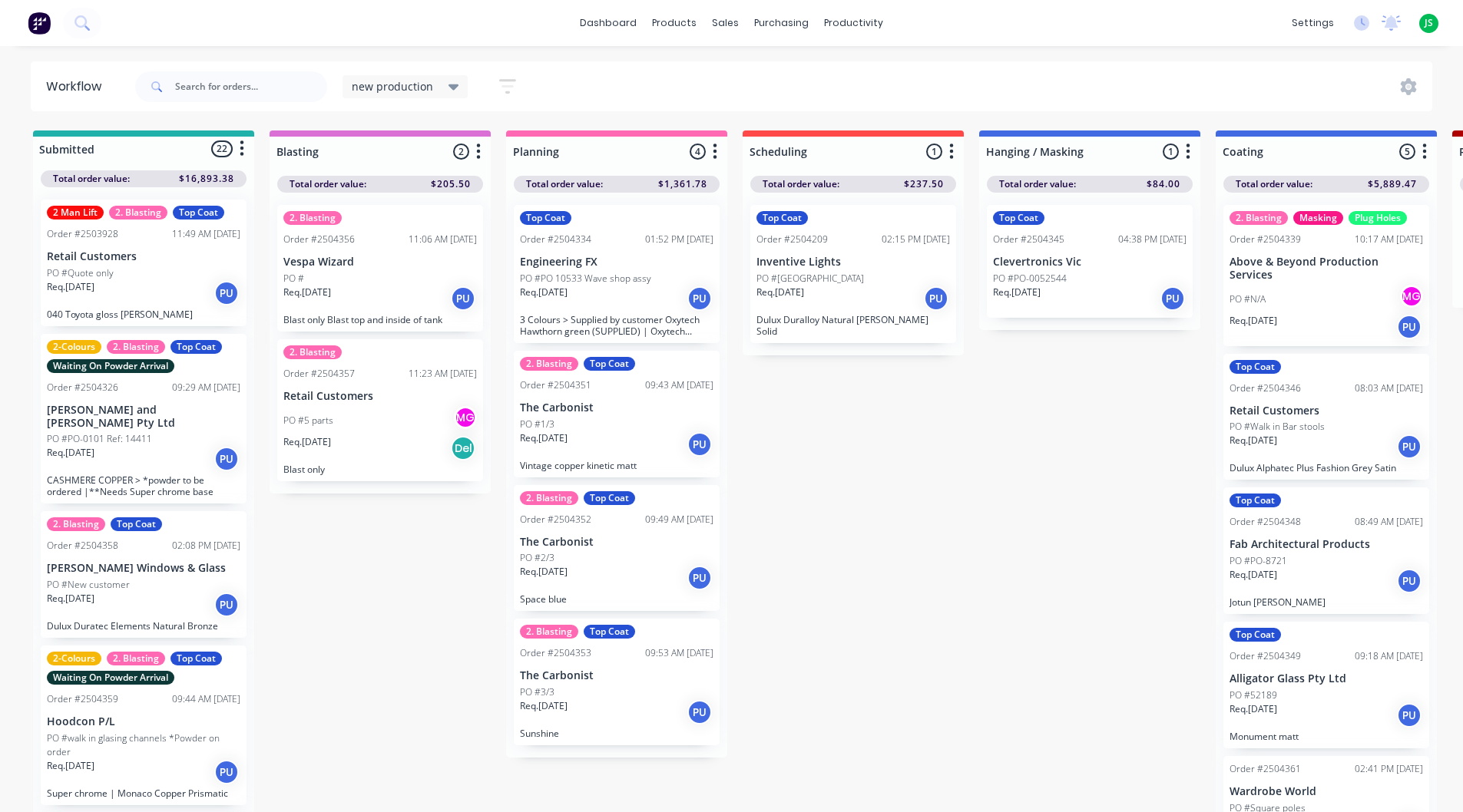
click at [1295, 272] on p "Above & Beyond Production Services" at bounding box center [1326, 268] width 194 height 26
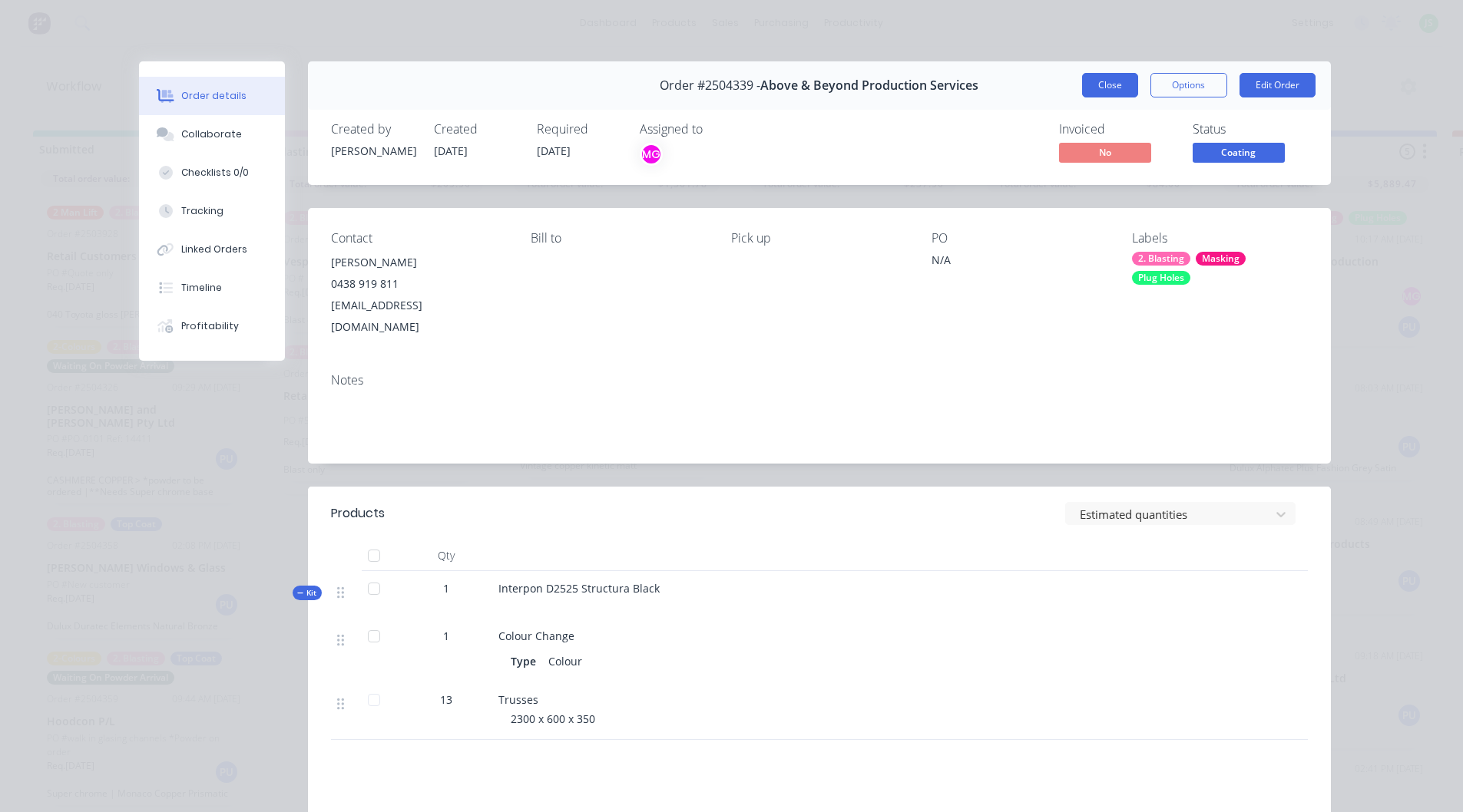
click at [1095, 87] on button "Close" at bounding box center [1110, 85] width 56 height 24
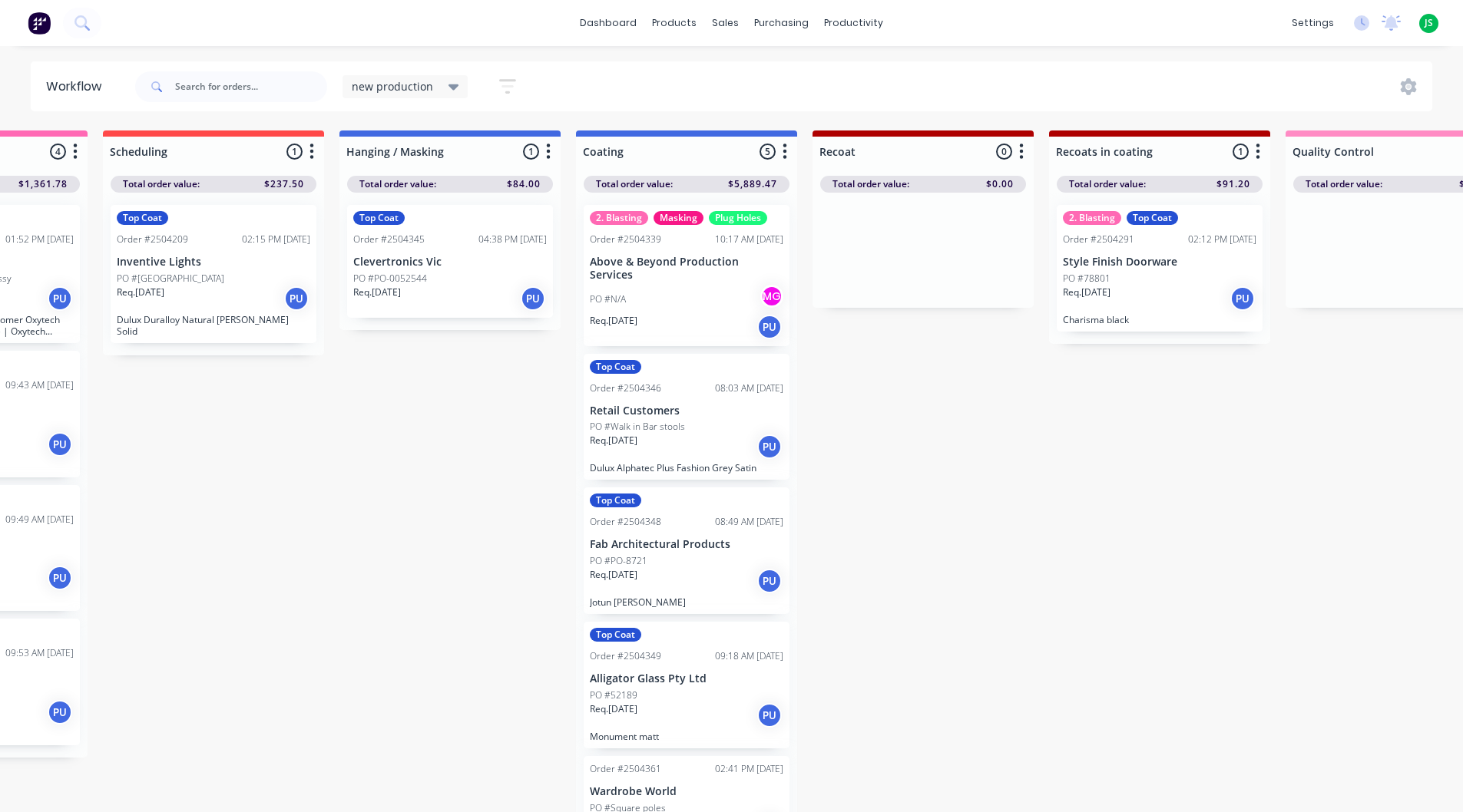
scroll to position [0, 657]
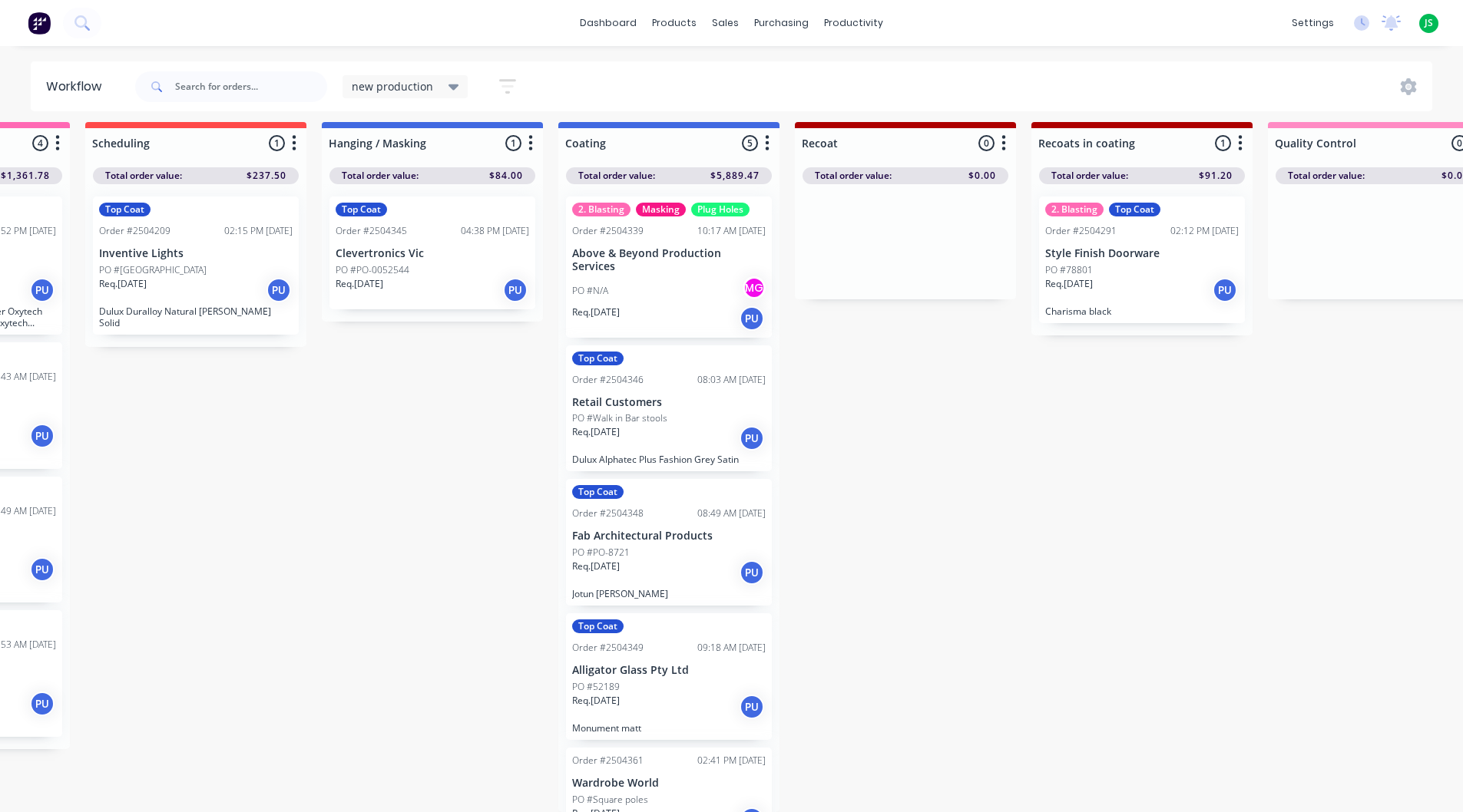
scroll to position [20, 657]
click at [1196, 247] on p "Style Finish Doorware" at bounding box center [1142, 253] width 194 height 13
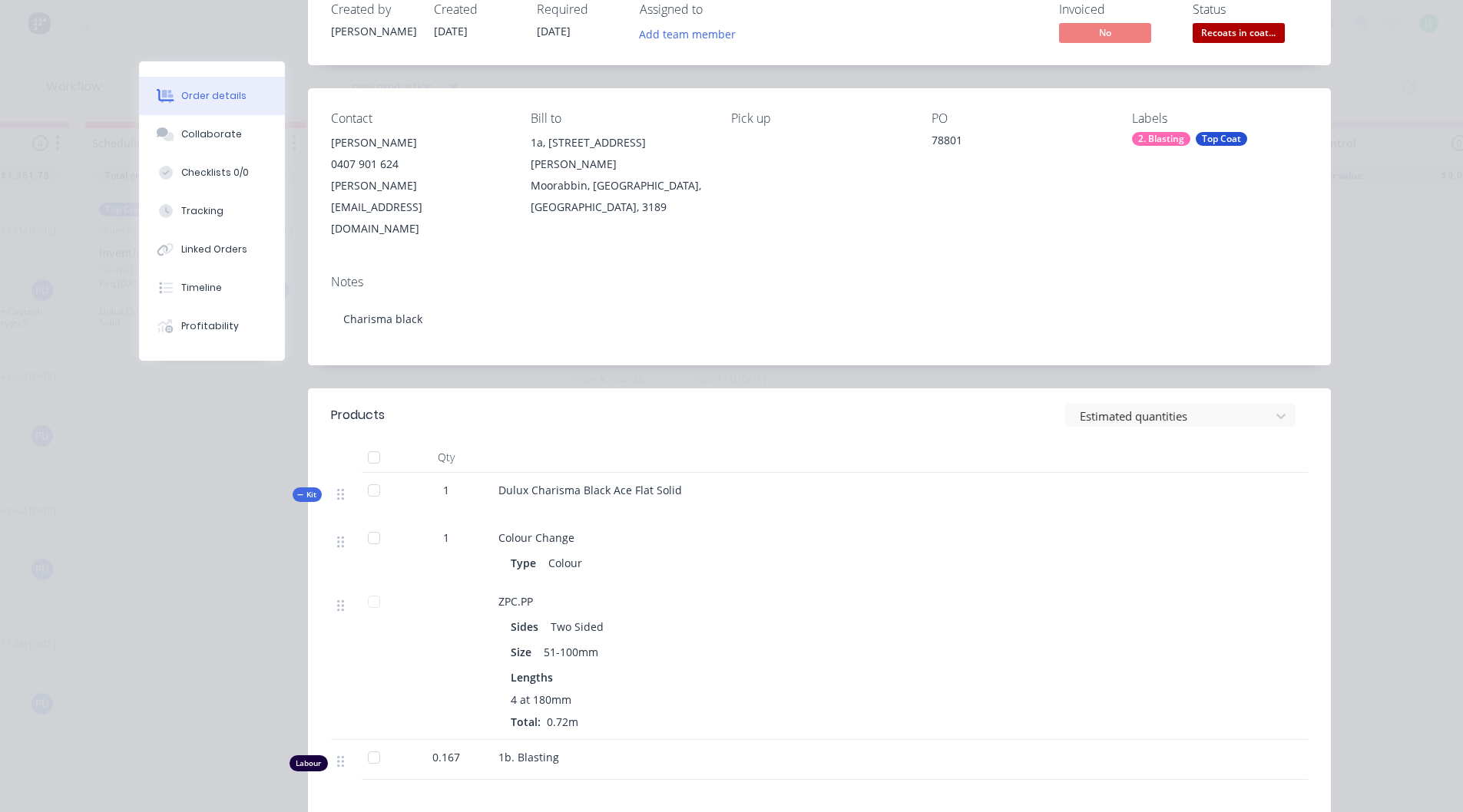
scroll to position [0, 0]
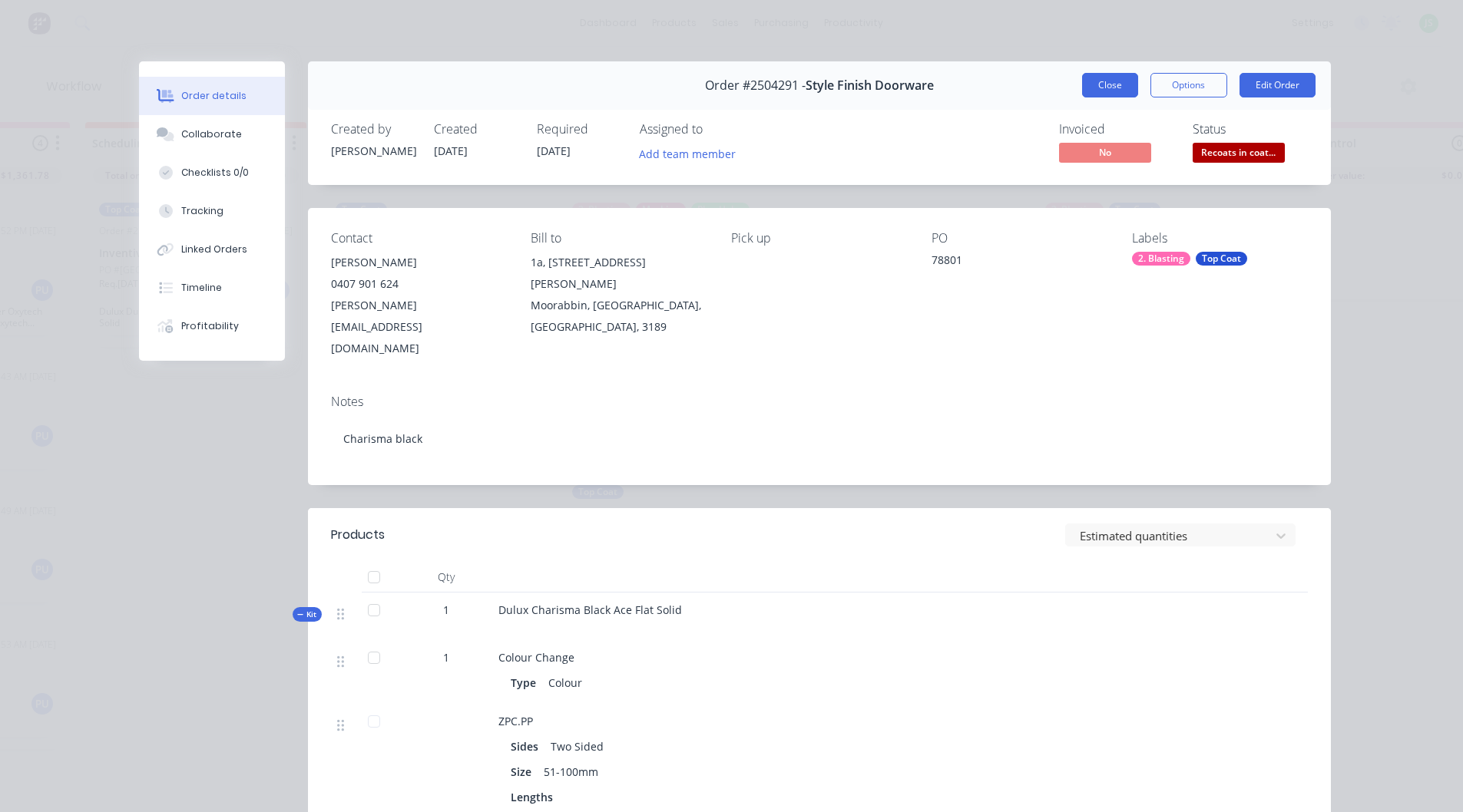
click at [1112, 79] on button "Close" at bounding box center [1110, 85] width 56 height 24
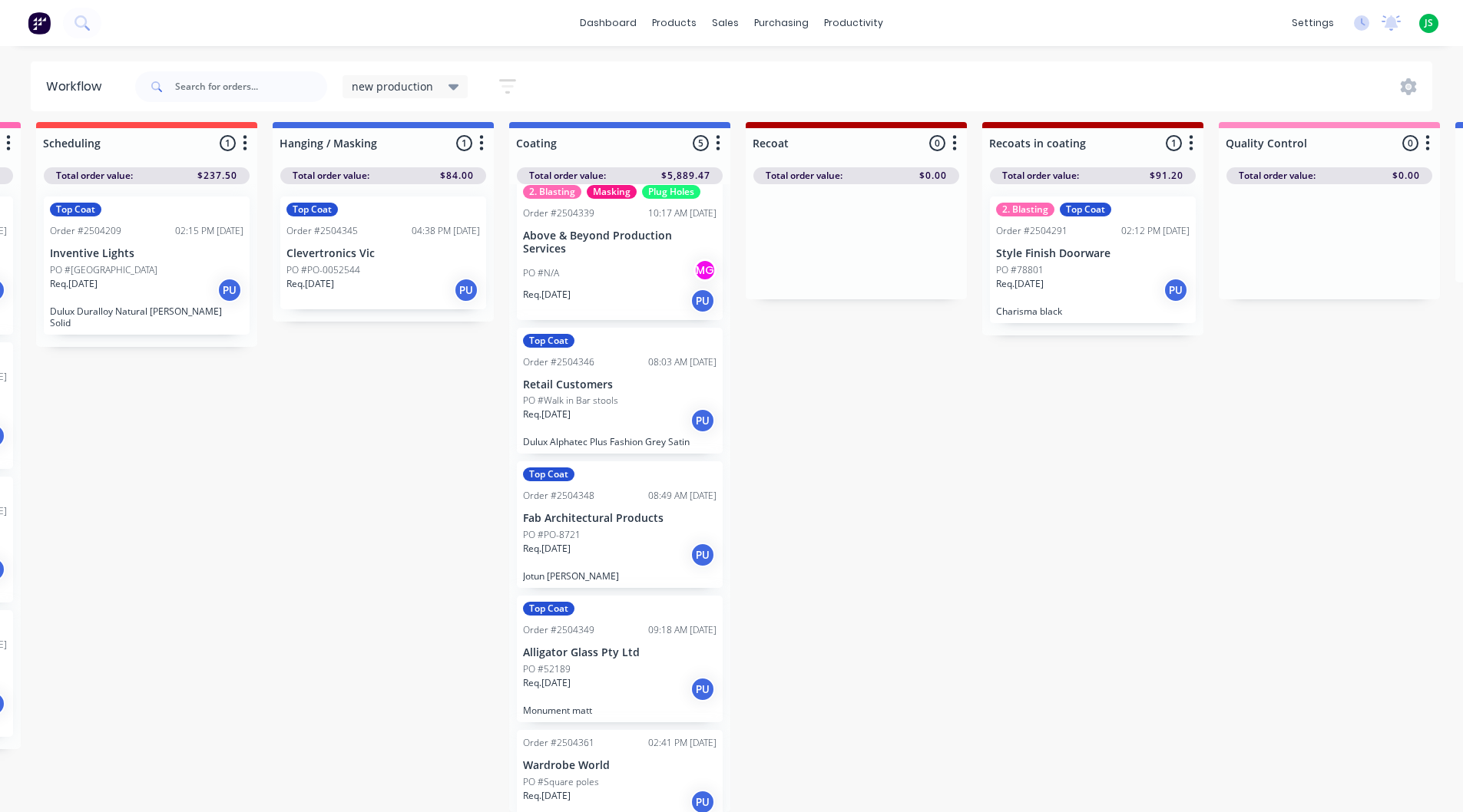
scroll to position [28, 0]
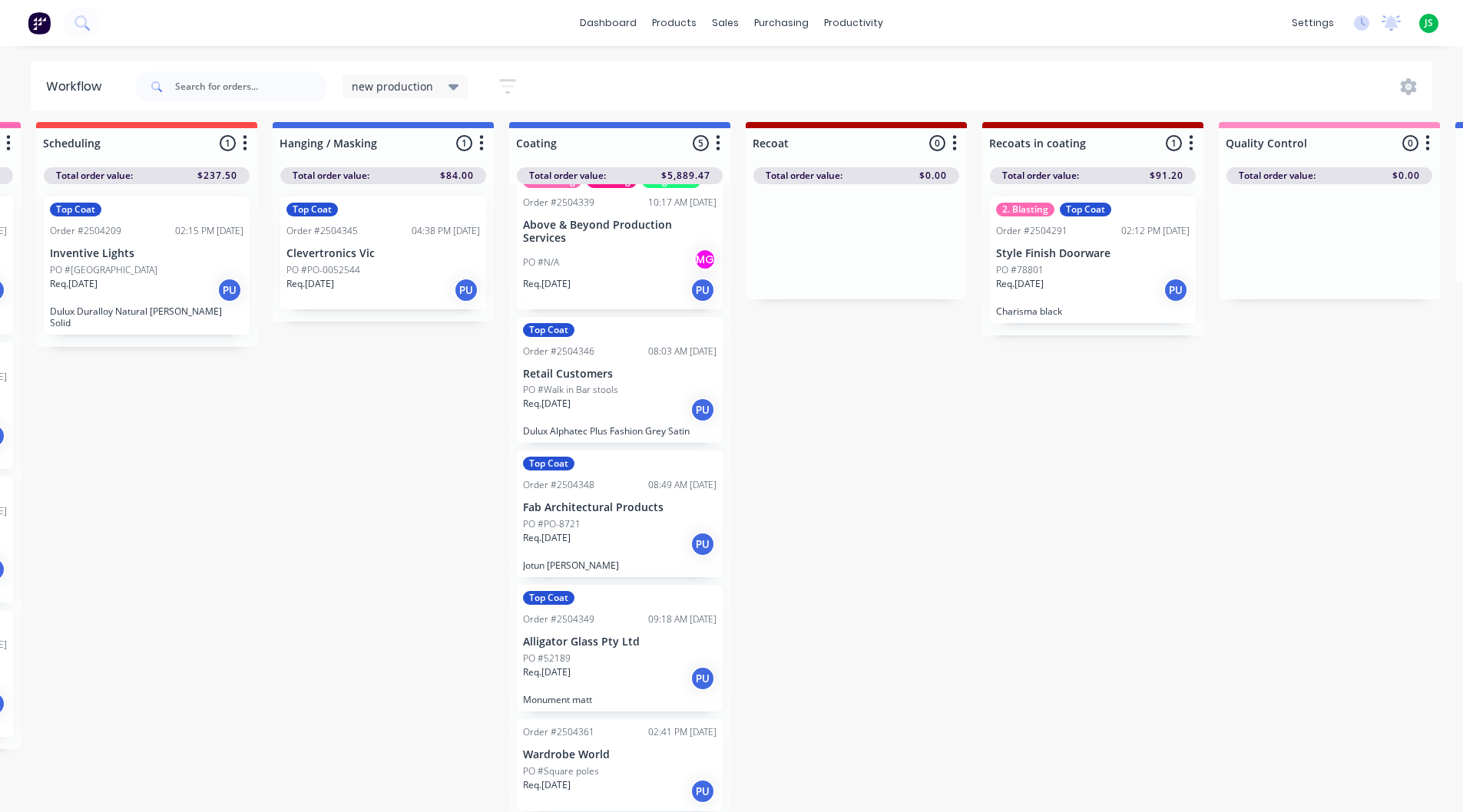
click at [642, 765] on div "PO #Square poles" at bounding box center [620, 772] width 194 height 14
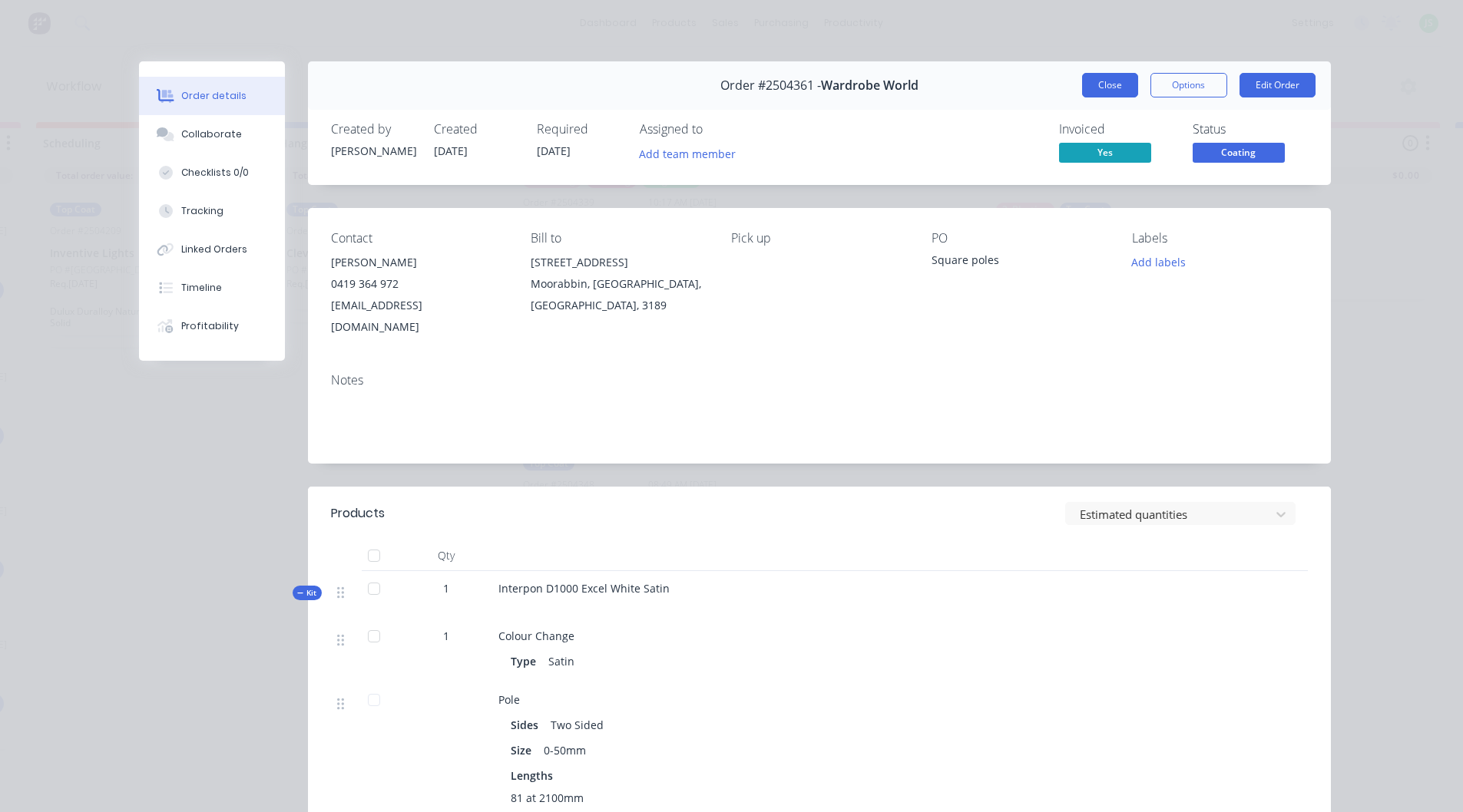
click at [1103, 85] on button "Close" at bounding box center [1110, 85] width 56 height 24
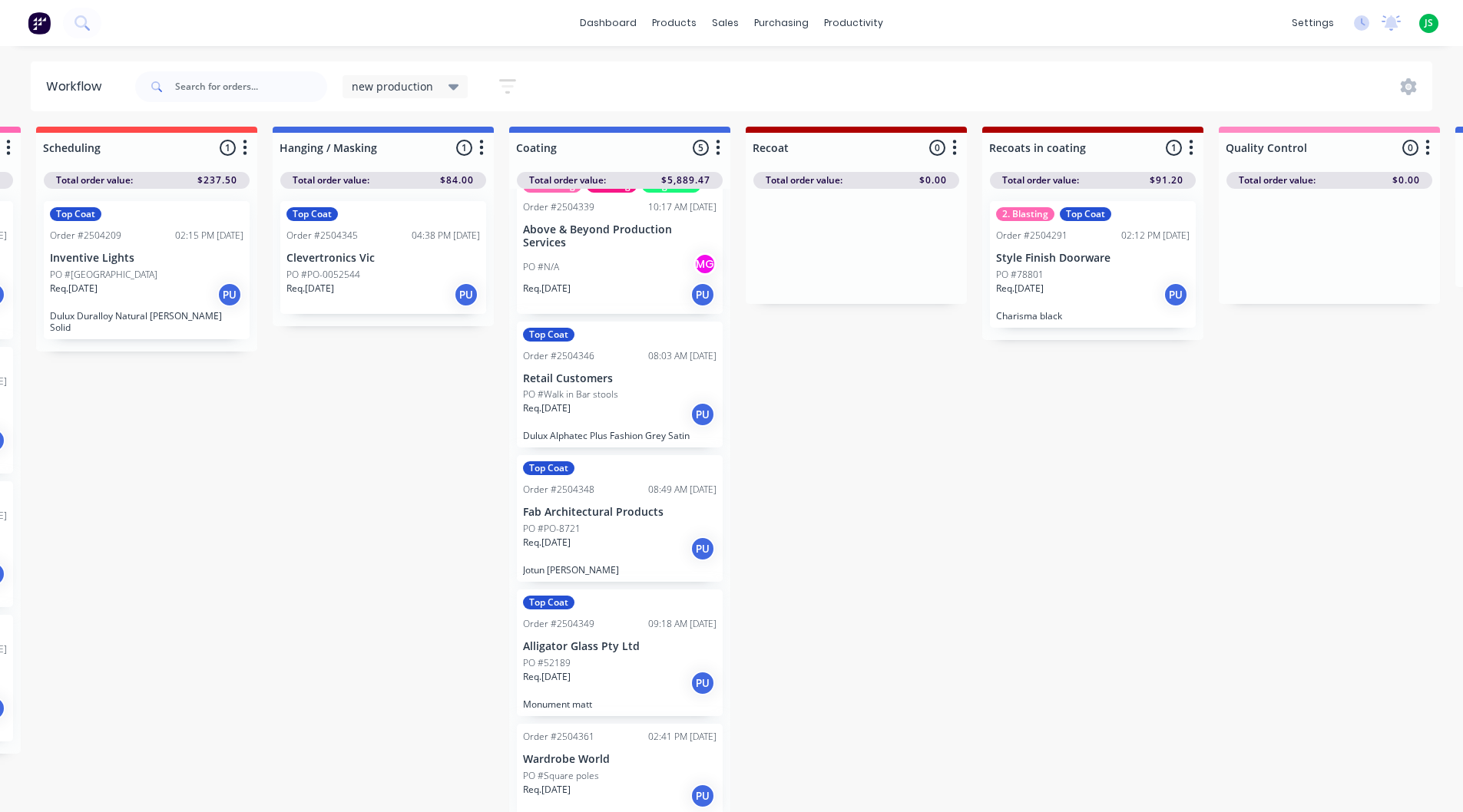
scroll to position [0, 707]
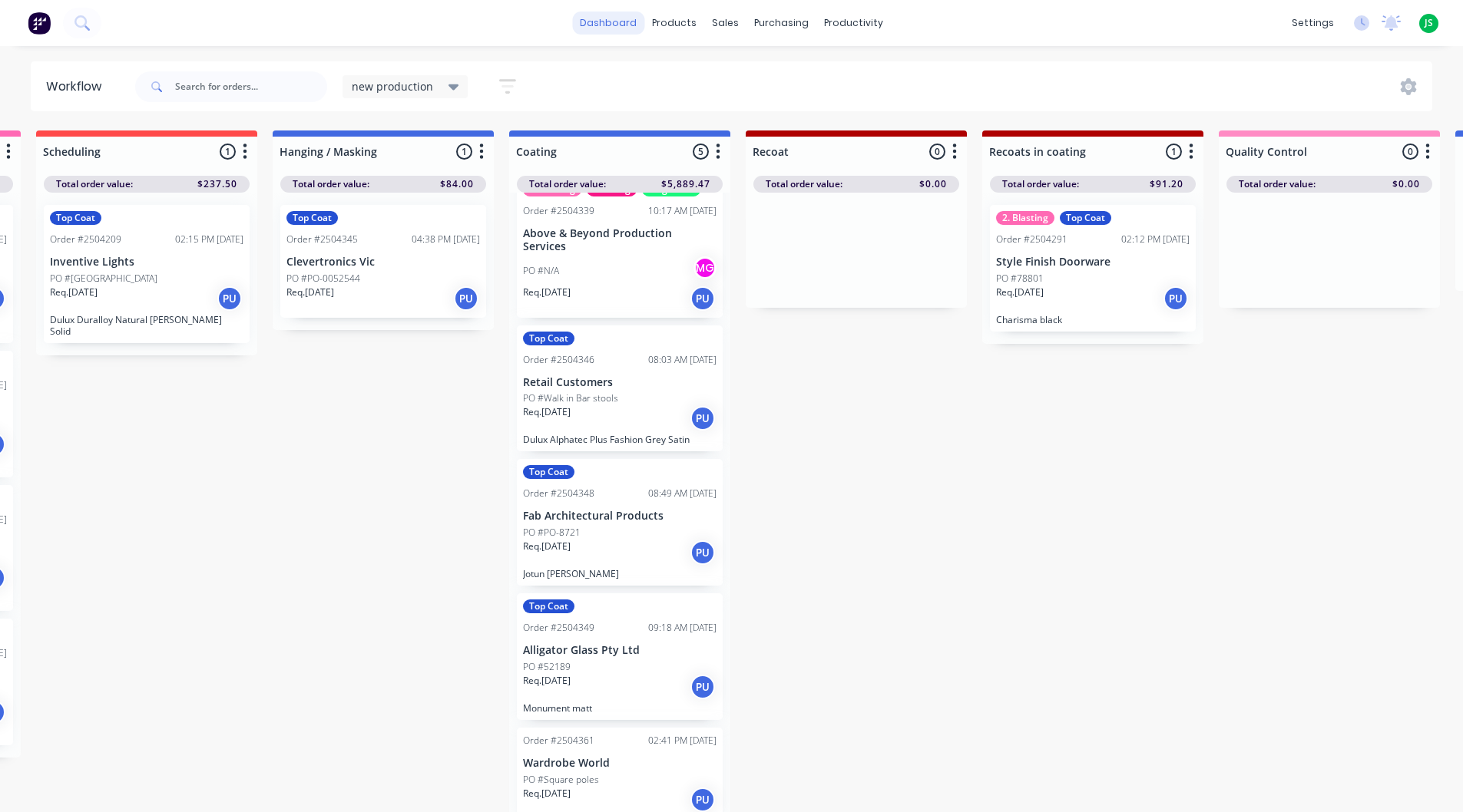
click at [623, 16] on link "dashboard" at bounding box center [608, 23] width 72 height 23
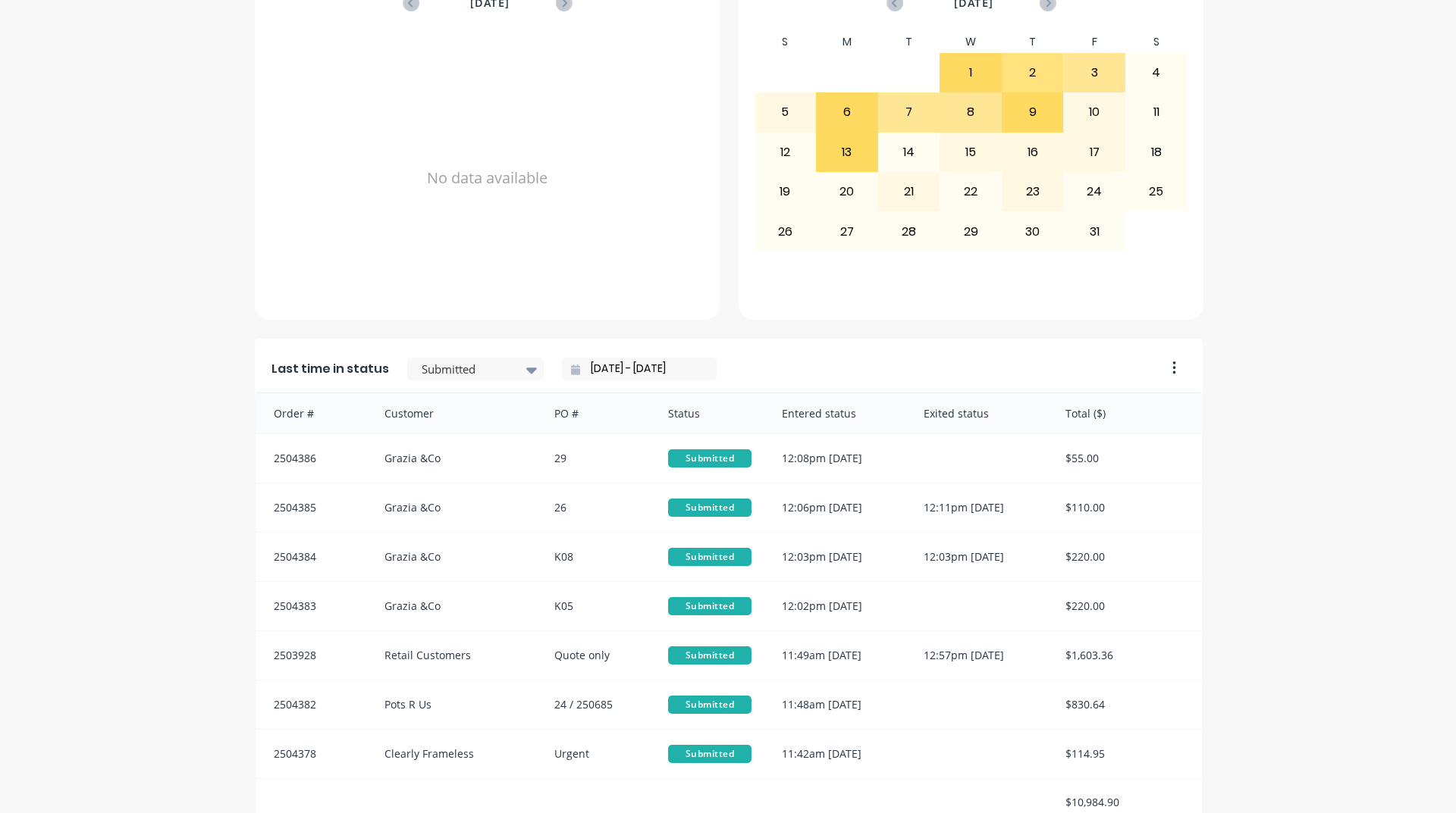
scroll to position [638, 0]
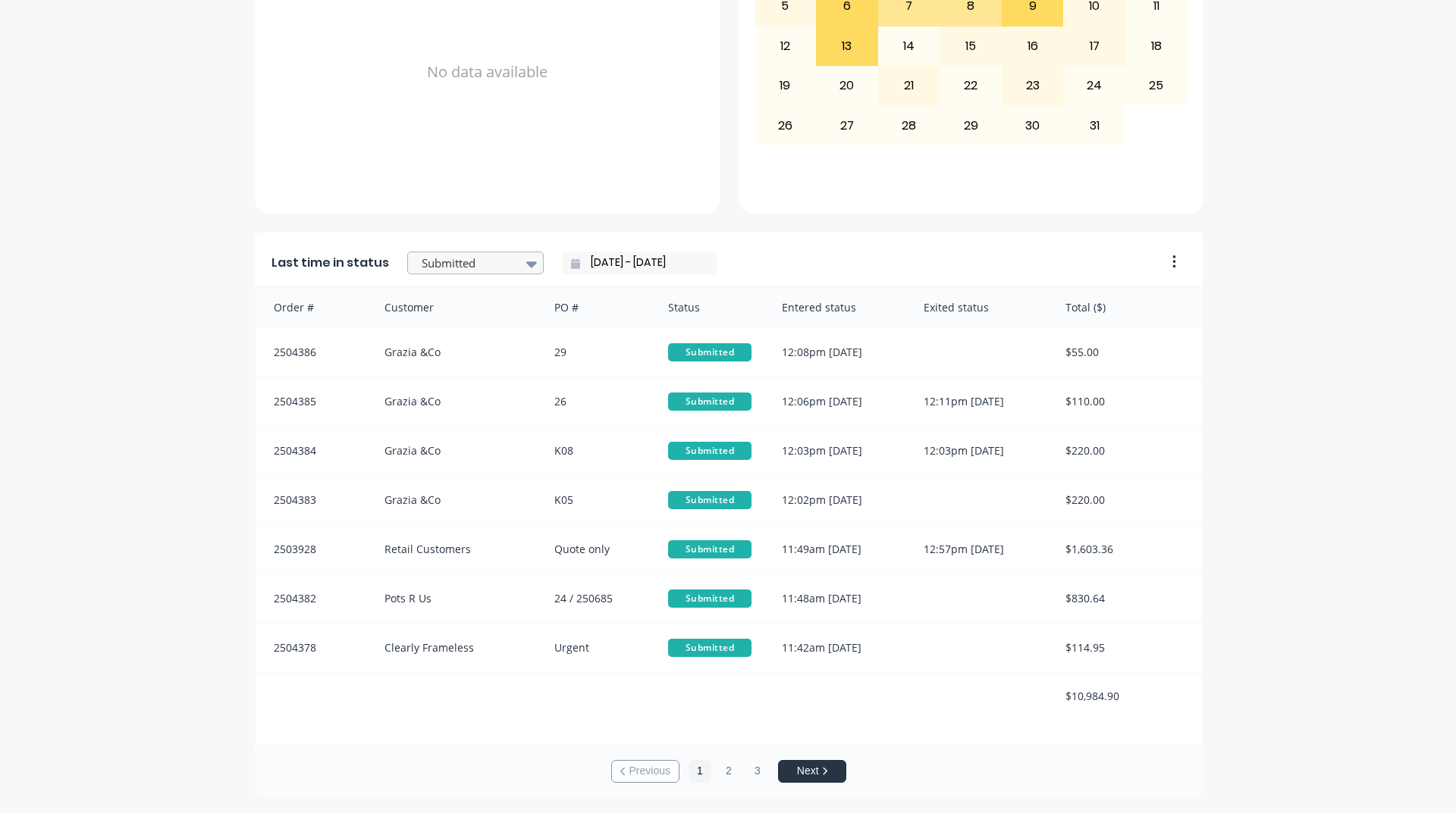
click at [495, 265] on div at bounding box center [468, 263] width 96 height 19
drag, startPoint x: 85, startPoint y: 548, endPoint x: 218, endPoint y: 560, distance: 133.5
click at [89, 546] on div "A Class Powder Coating Create sales order Create purchase order Overview Select…" at bounding box center [728, 109] width 1456 height 1375
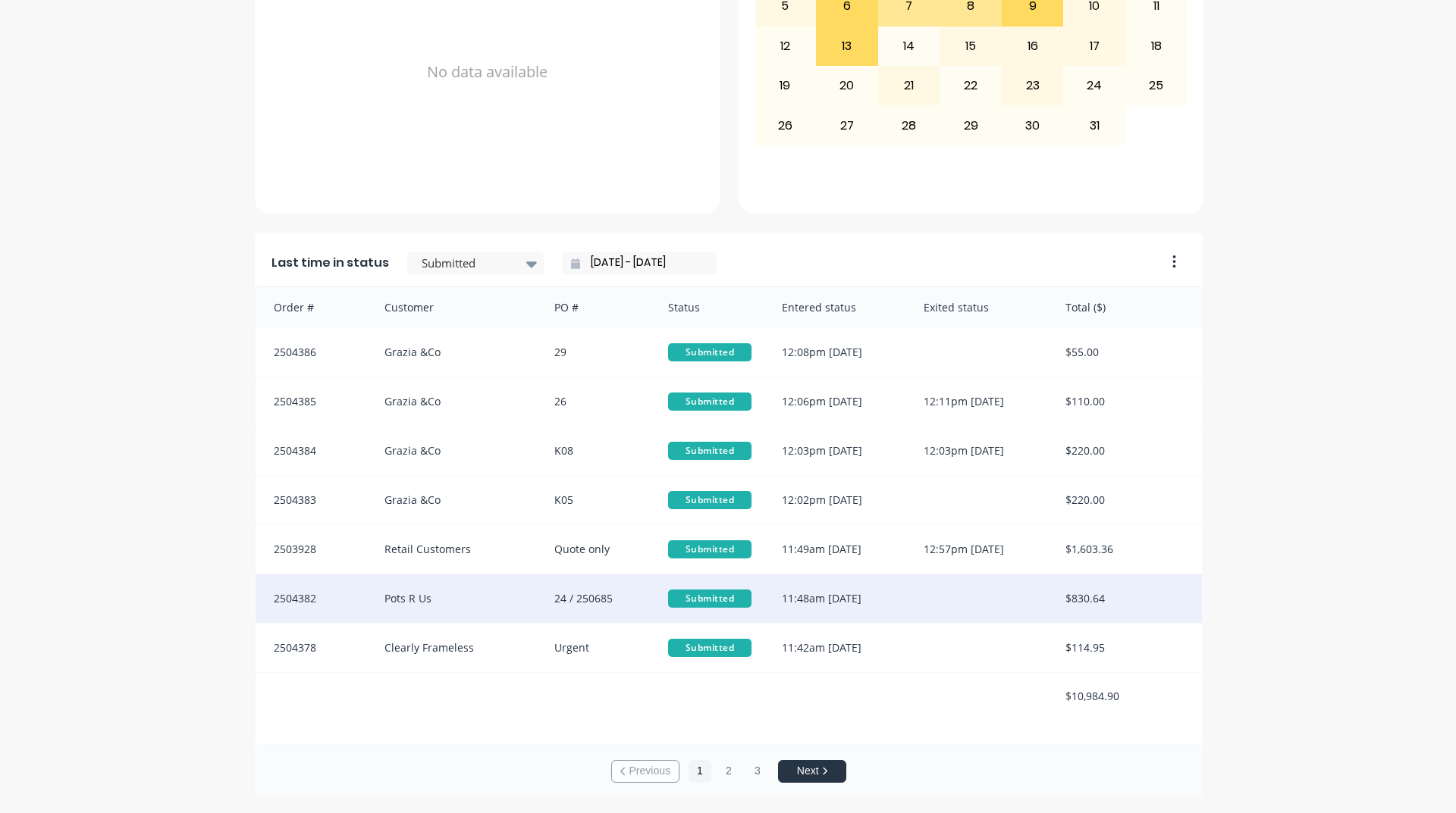
click at [471, 575] on div "Pots R Us" at bounding box center [455, 599] width 171 height 48
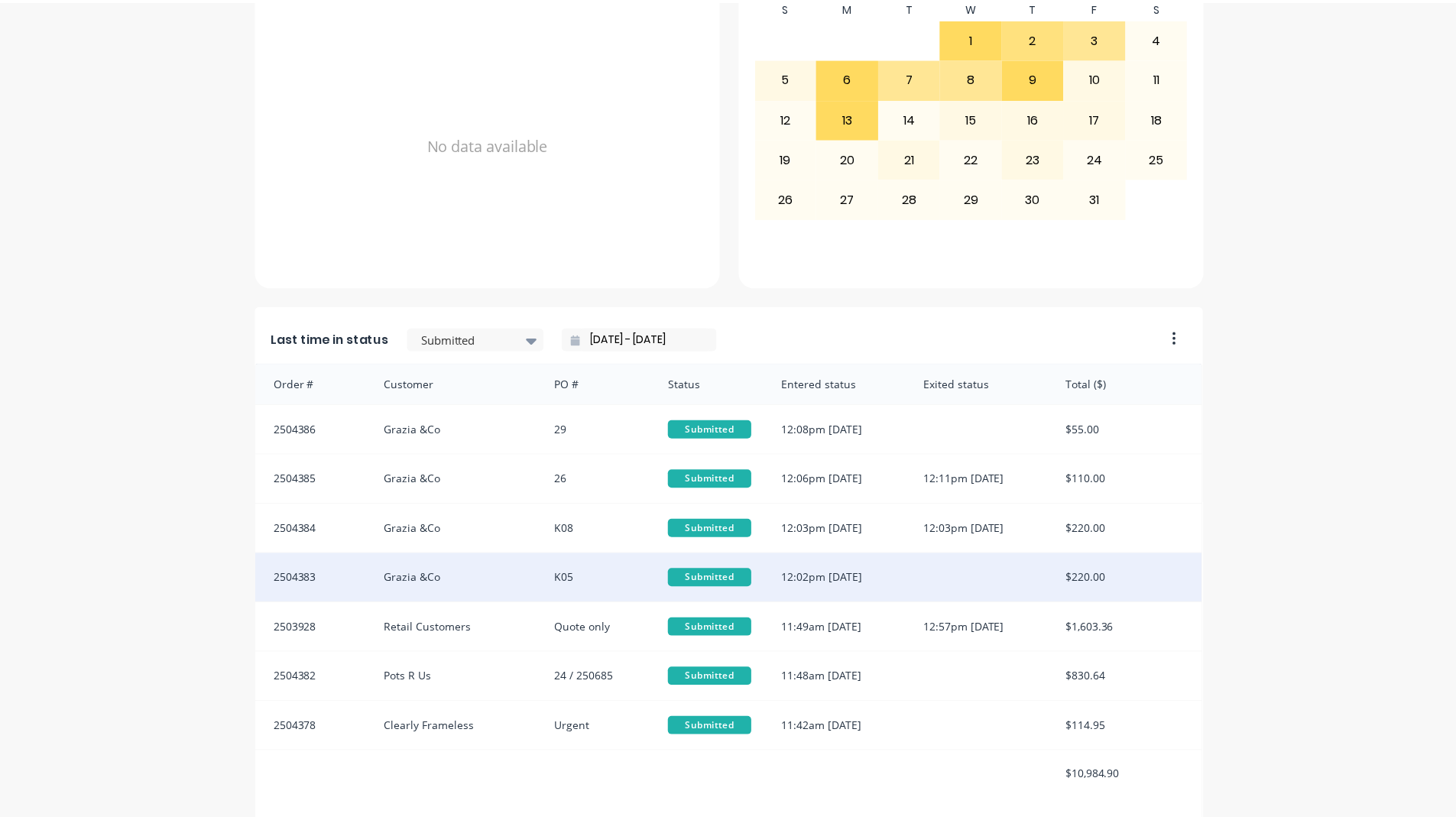
scroll to position [644, 0]
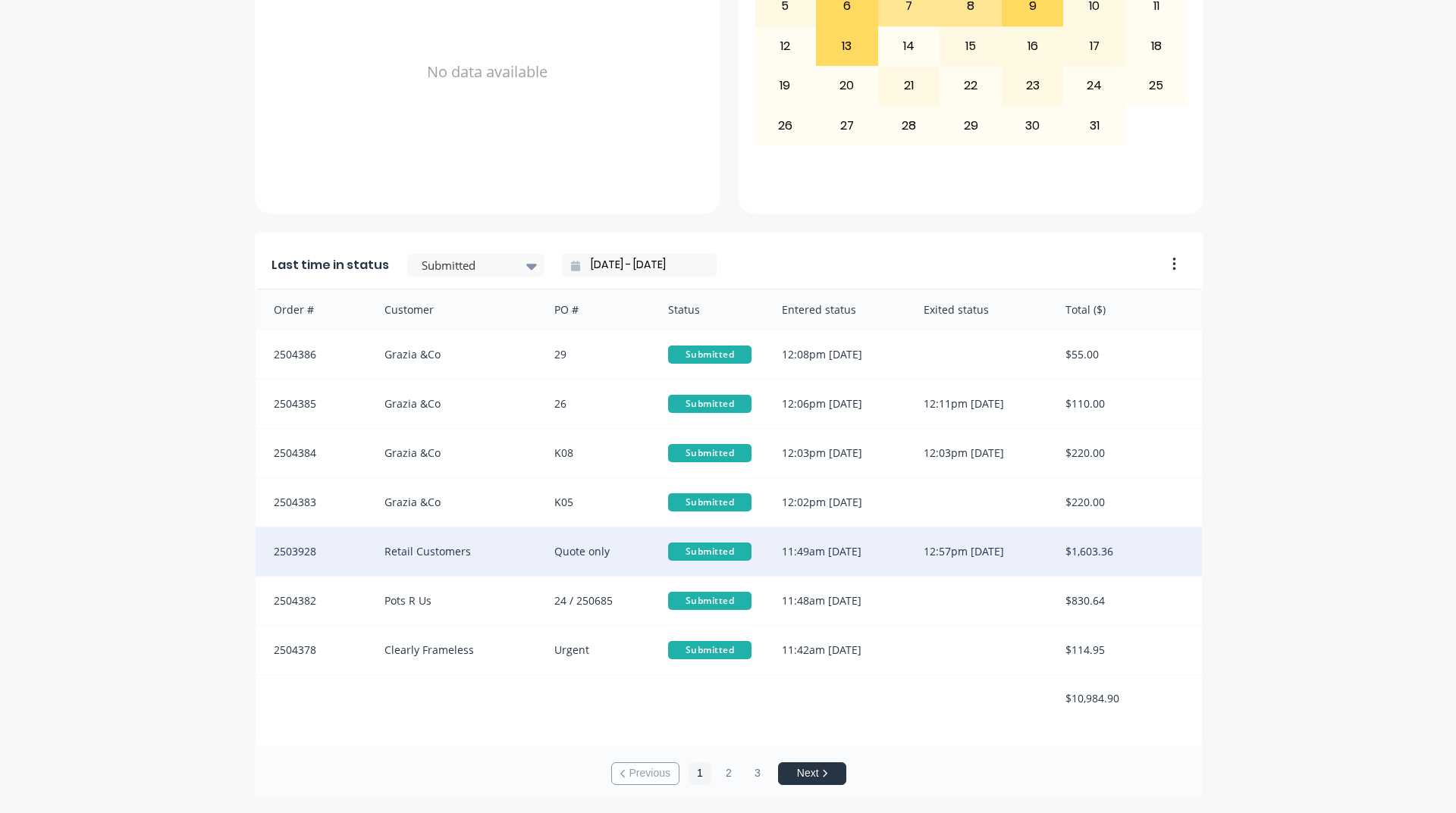
click at [542, 555] on div "Quote only" at bounding box center [596, 551] width 113 height 48
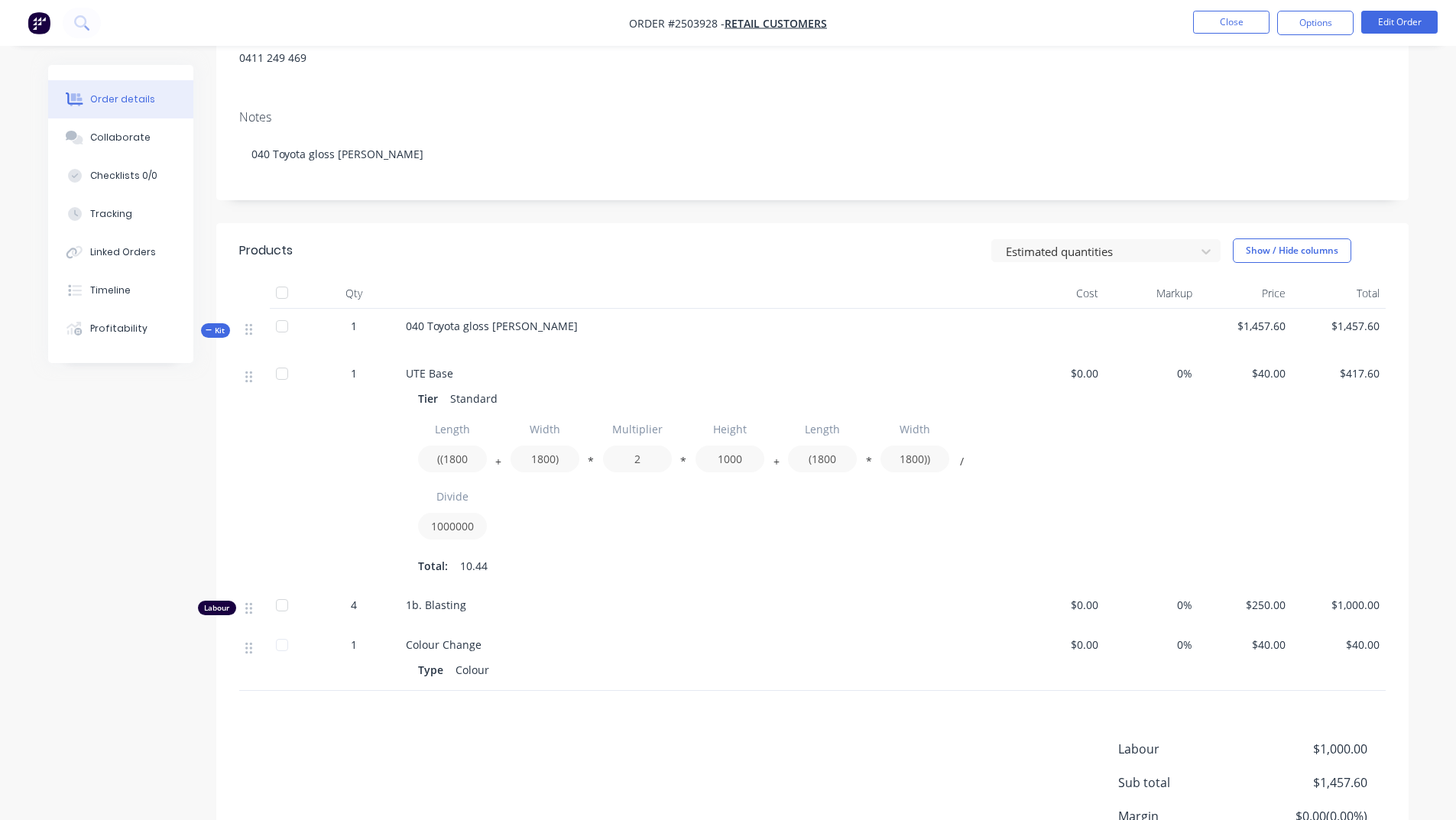
scroll to position [77, 0]
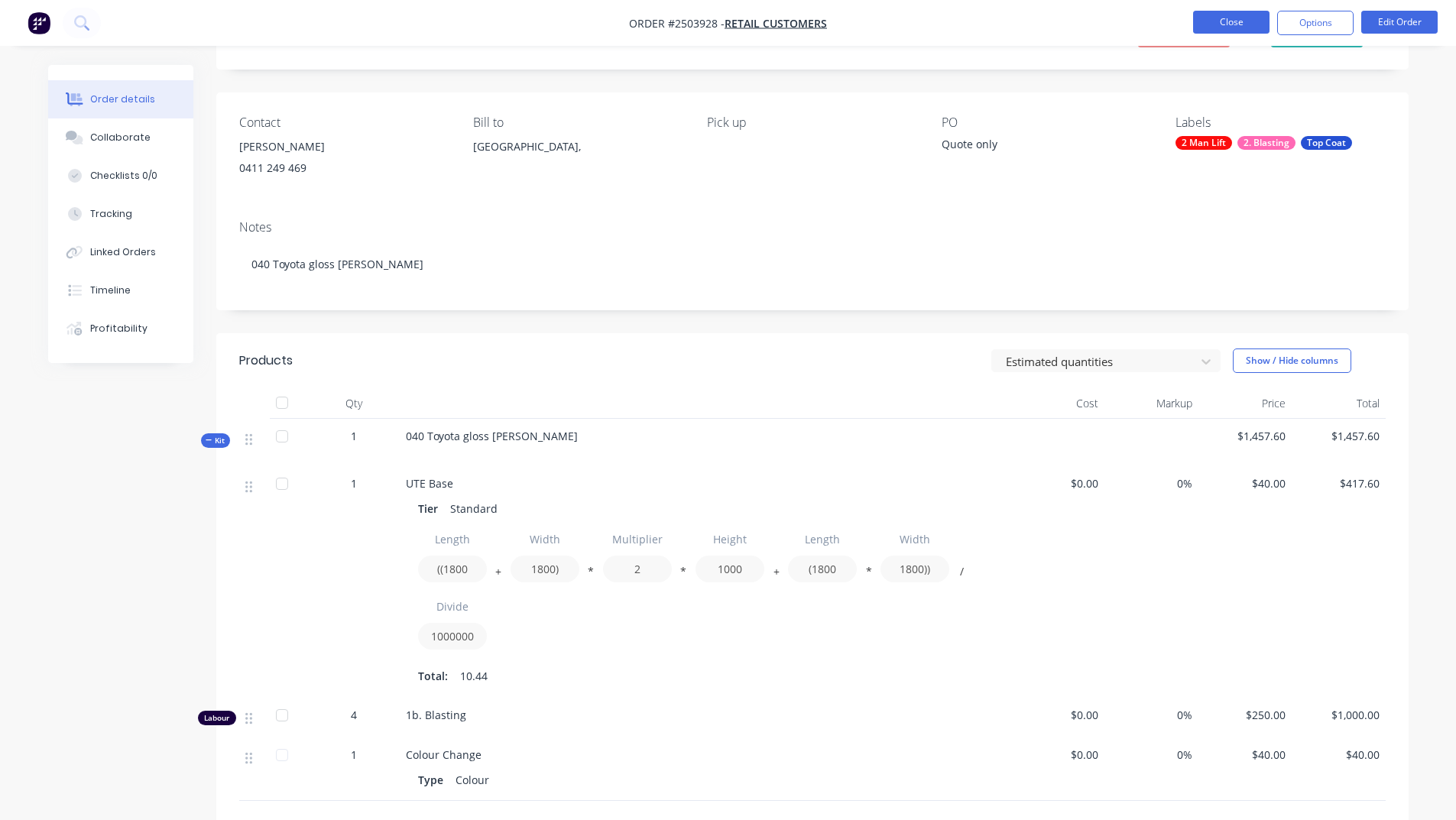
click at [1226, 24] on button "Close" at bounding box center [1231, 22] width 77 height 23
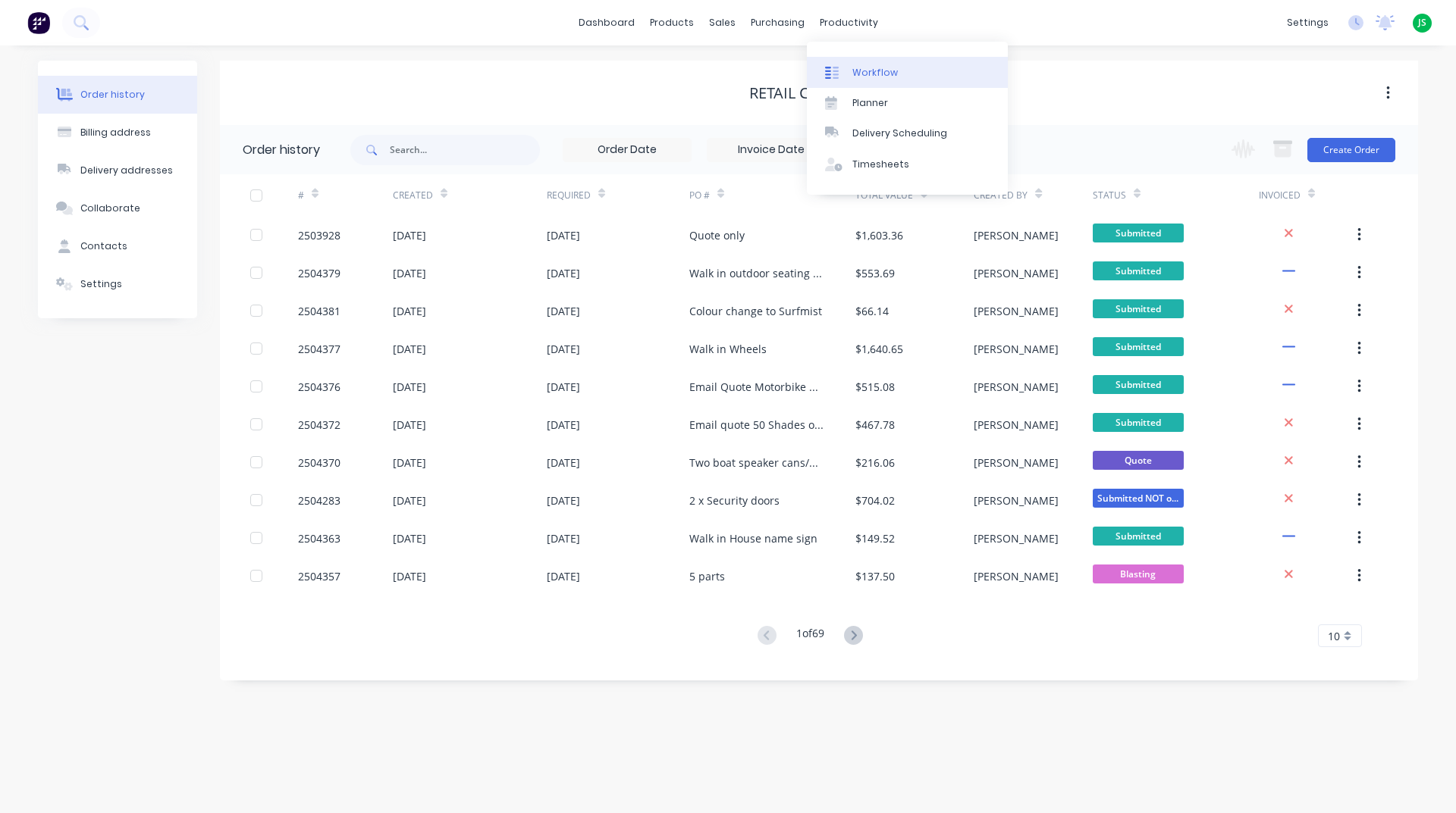
click at [874, 73] on div "Workflow" at bounding box center [875, 73] width 46 height 14
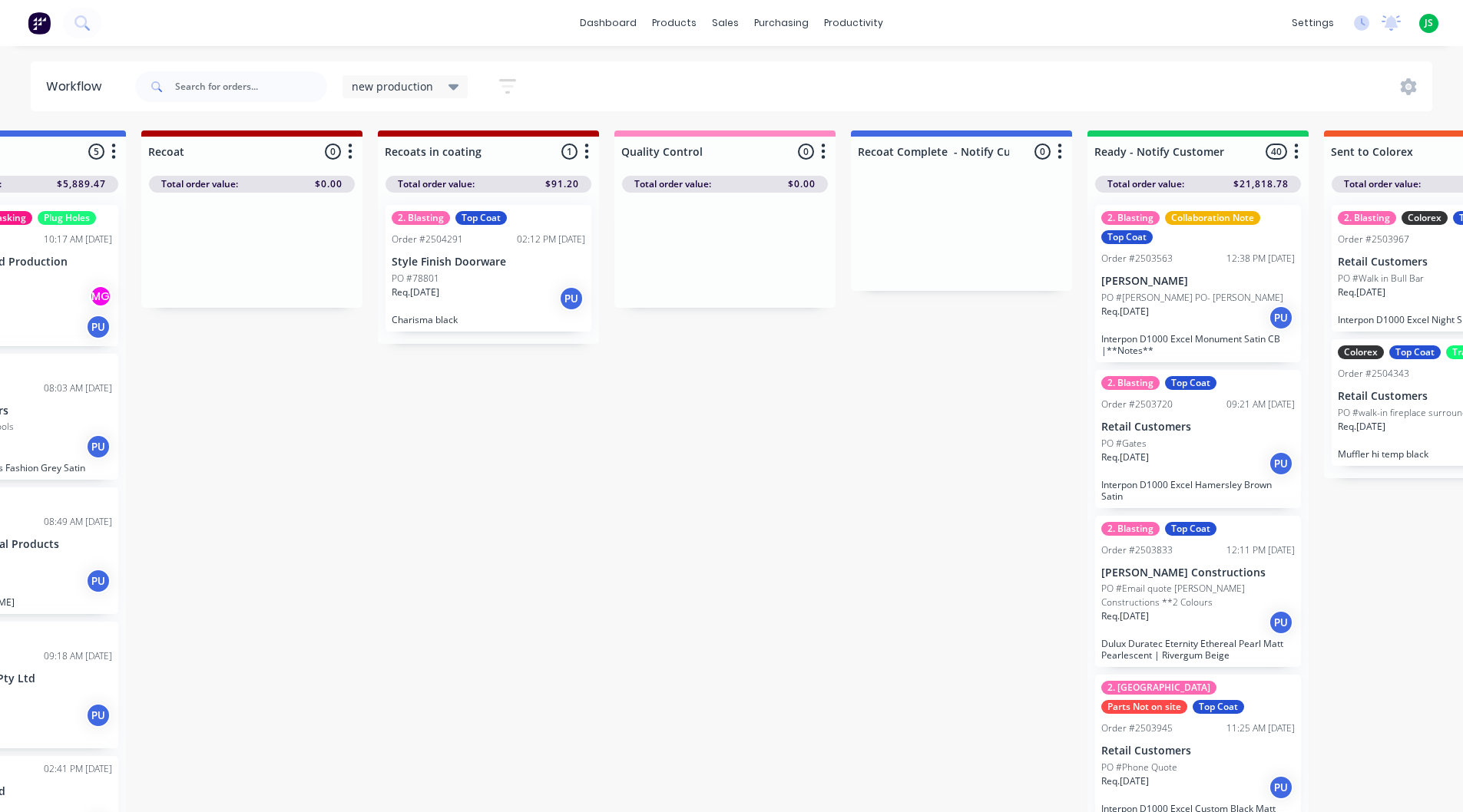
scroll to position [0, 1129]
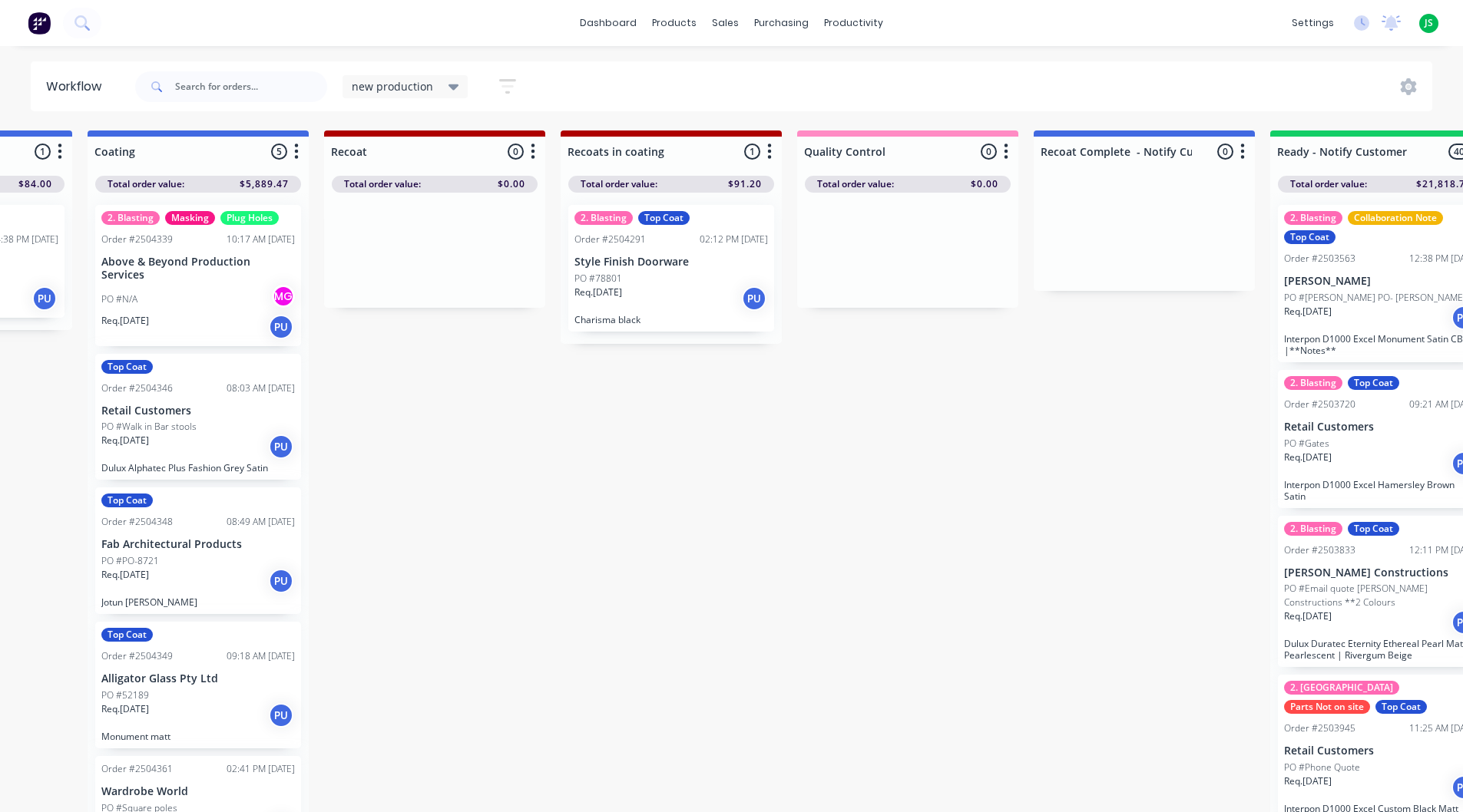
click at [692, 310] on div "Req. 02/10/25 PU" at bounding box center [671, 298] width 194 height 26
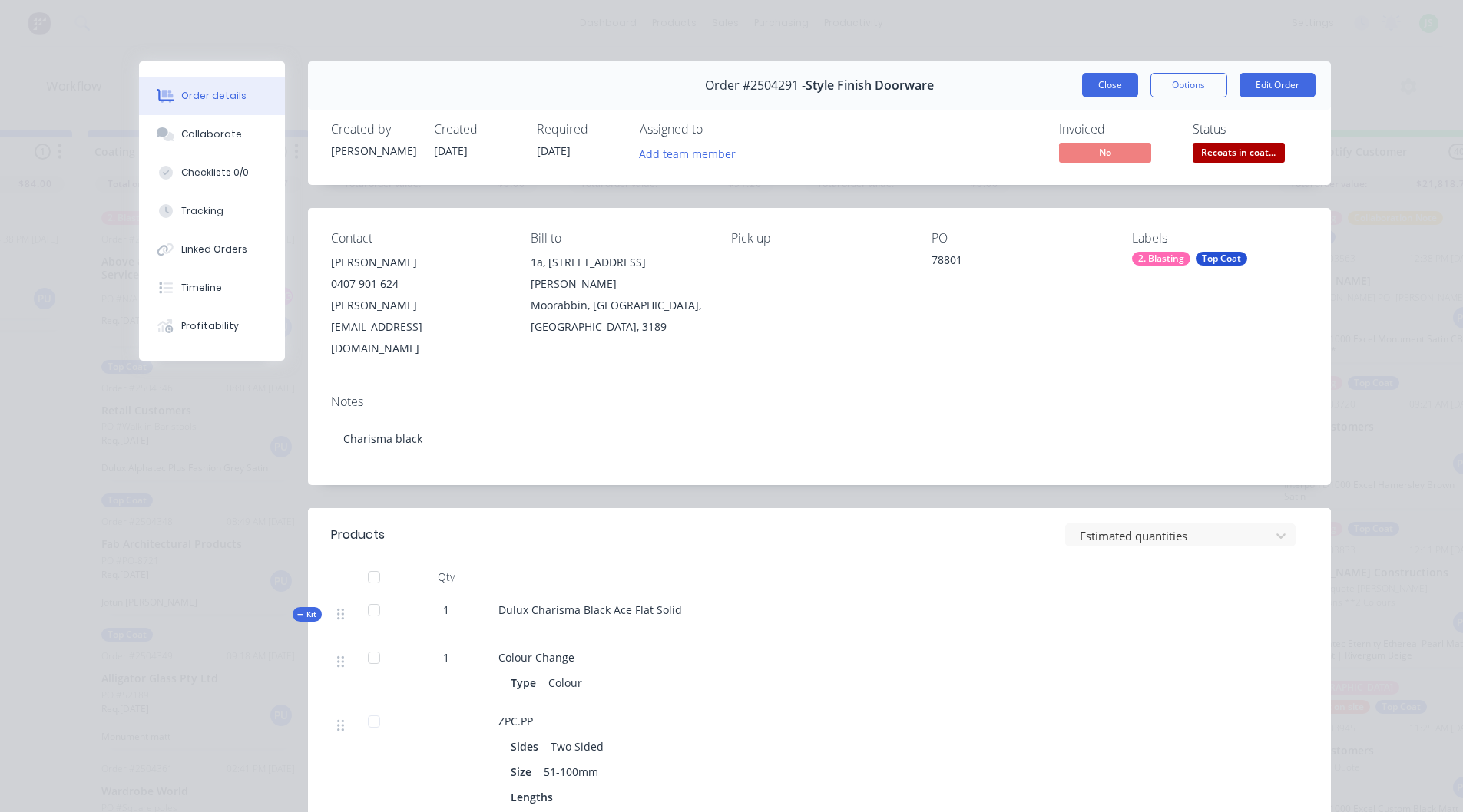
click at [1097, 81] on button "Close" at bounding box center [1110, 85] width 56 height 24
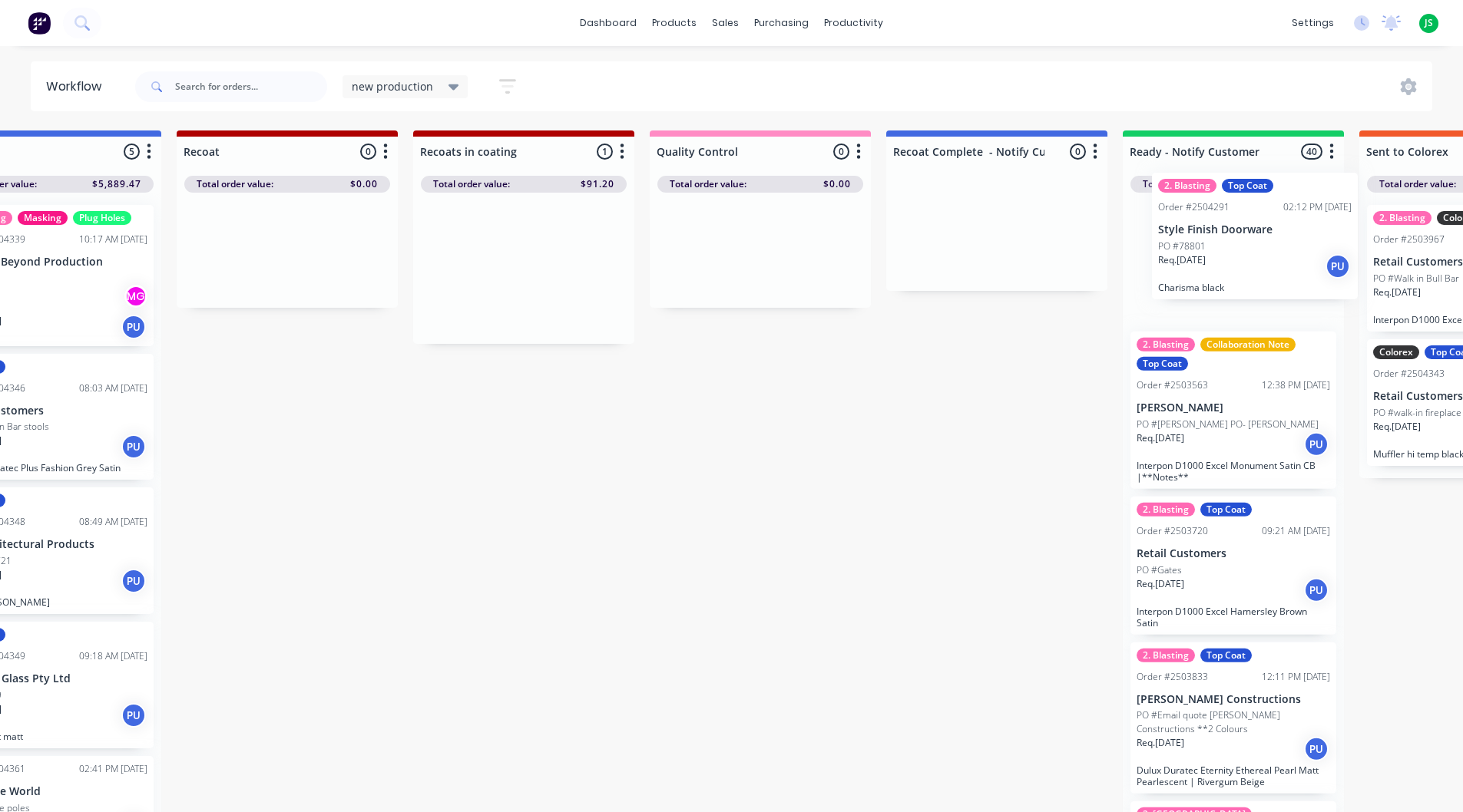
scroll to position [0, 1279]
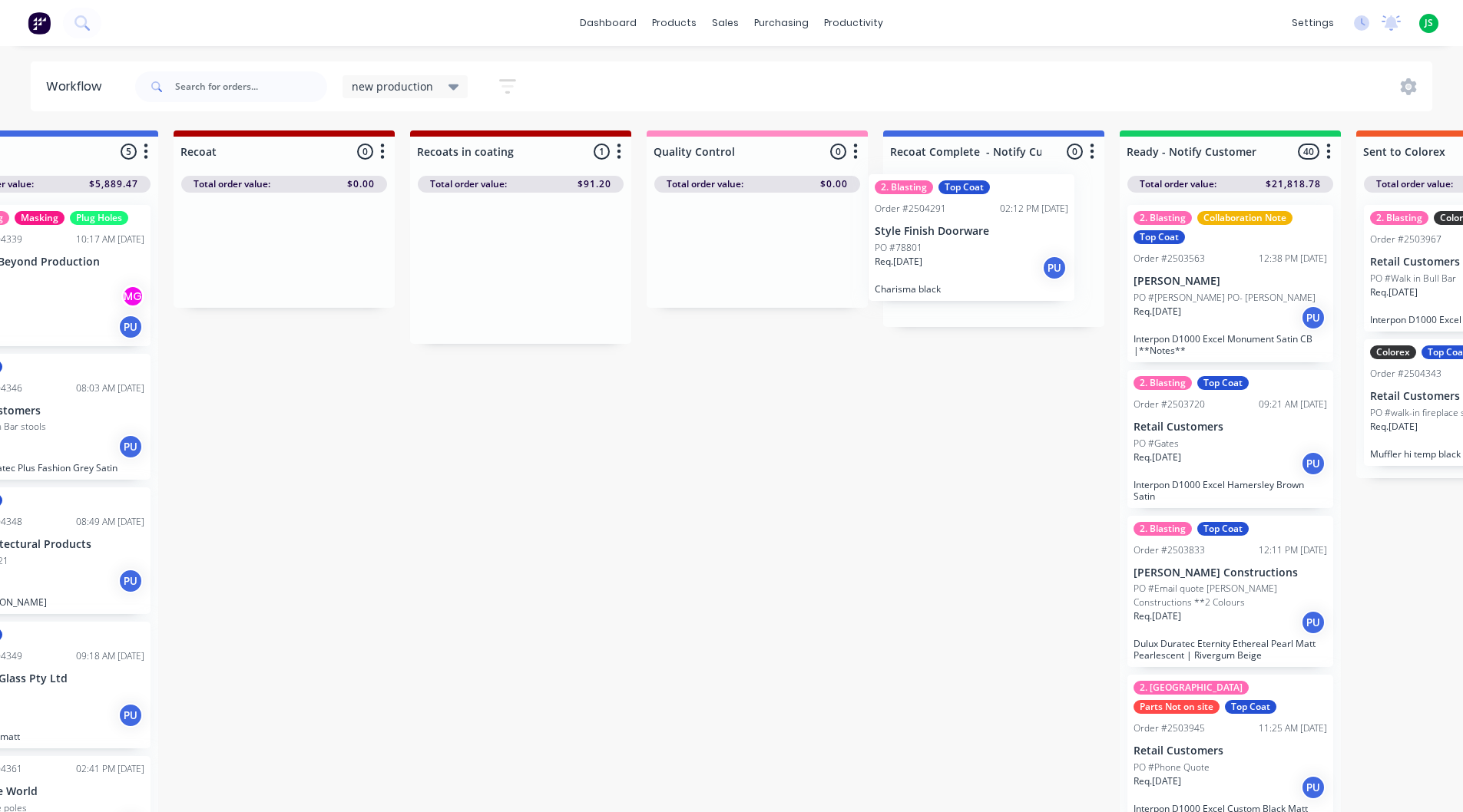
drag, startPoint x: 682, startPoint y: 294, endPoint x: 986, endPoint y: 258, distance: 306.1
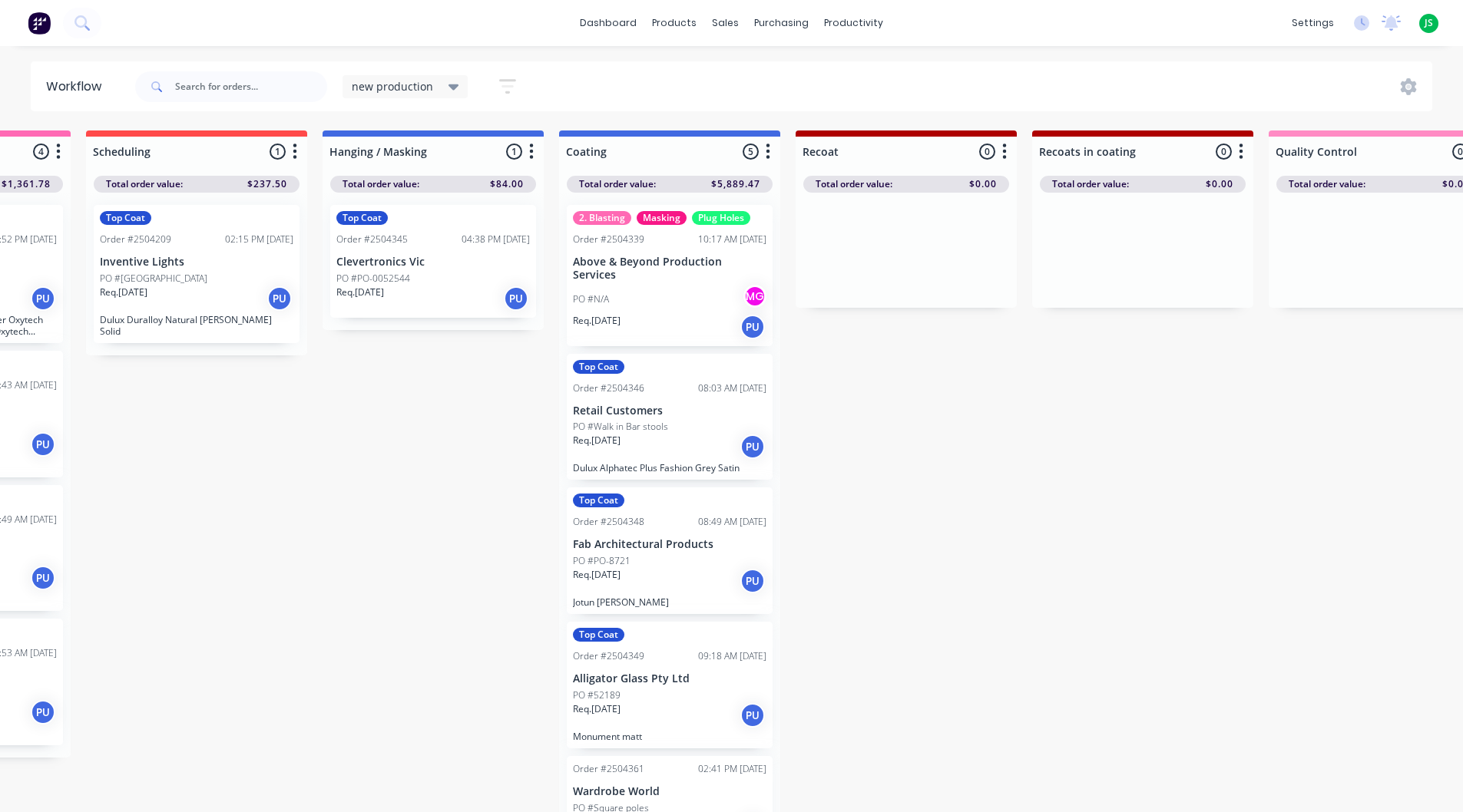
scroll to position [0, 652]
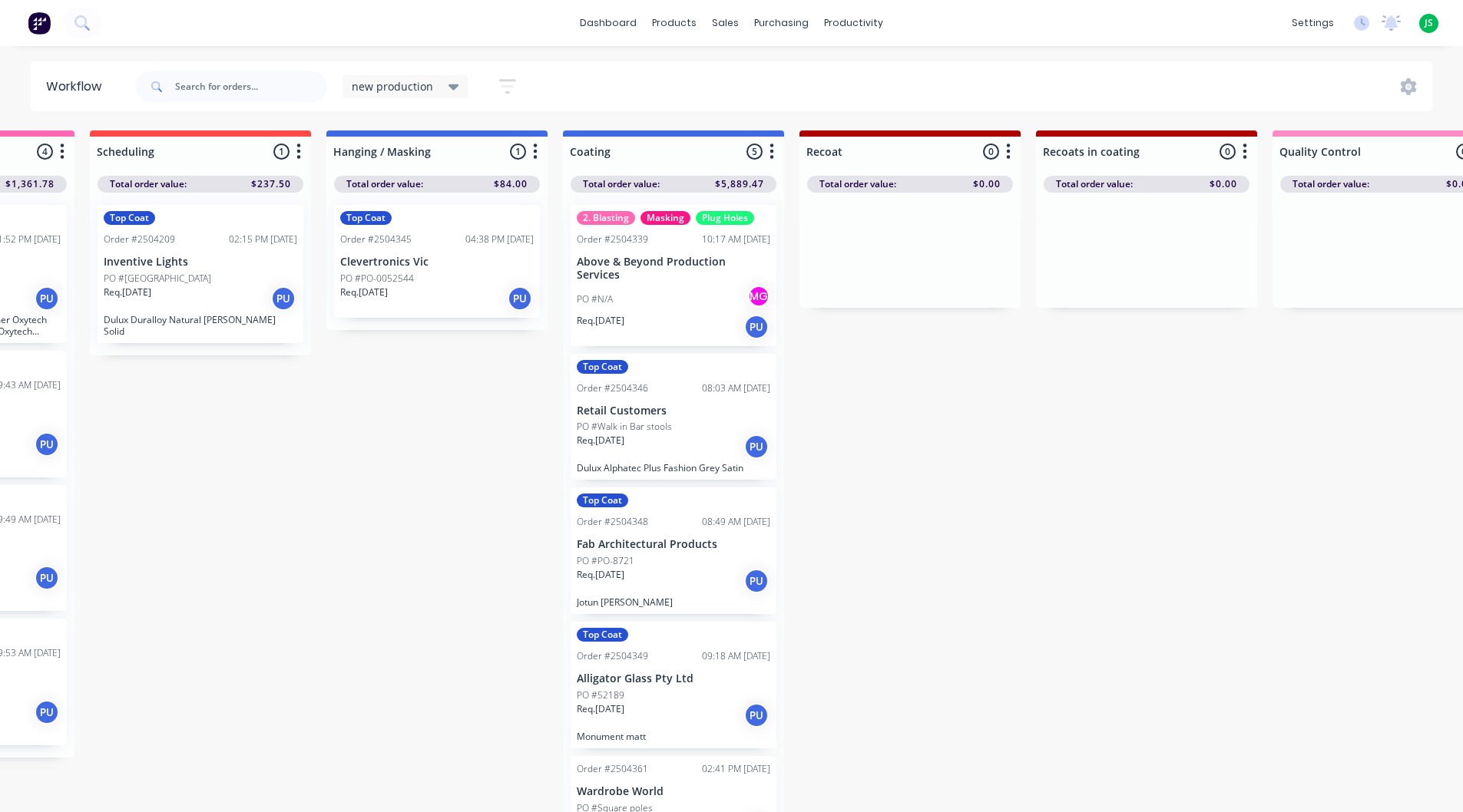
click at [634, 280] on p "Above & Beyond Production Services" at bounding box center [674, 268] width 194 height 26
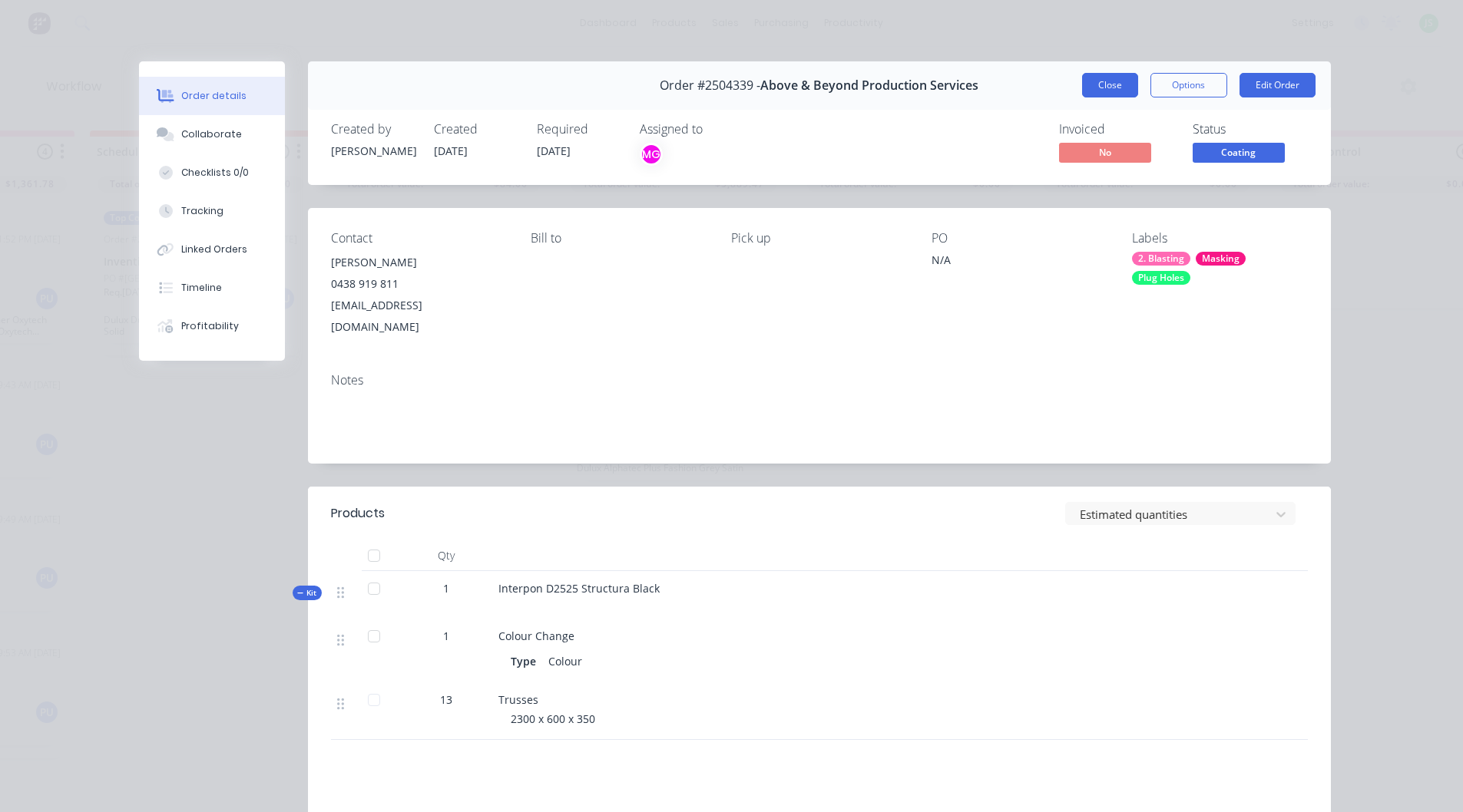
click at [1118, 81] on button "Close" at bounding box center [1110, 85] width 56 height 24
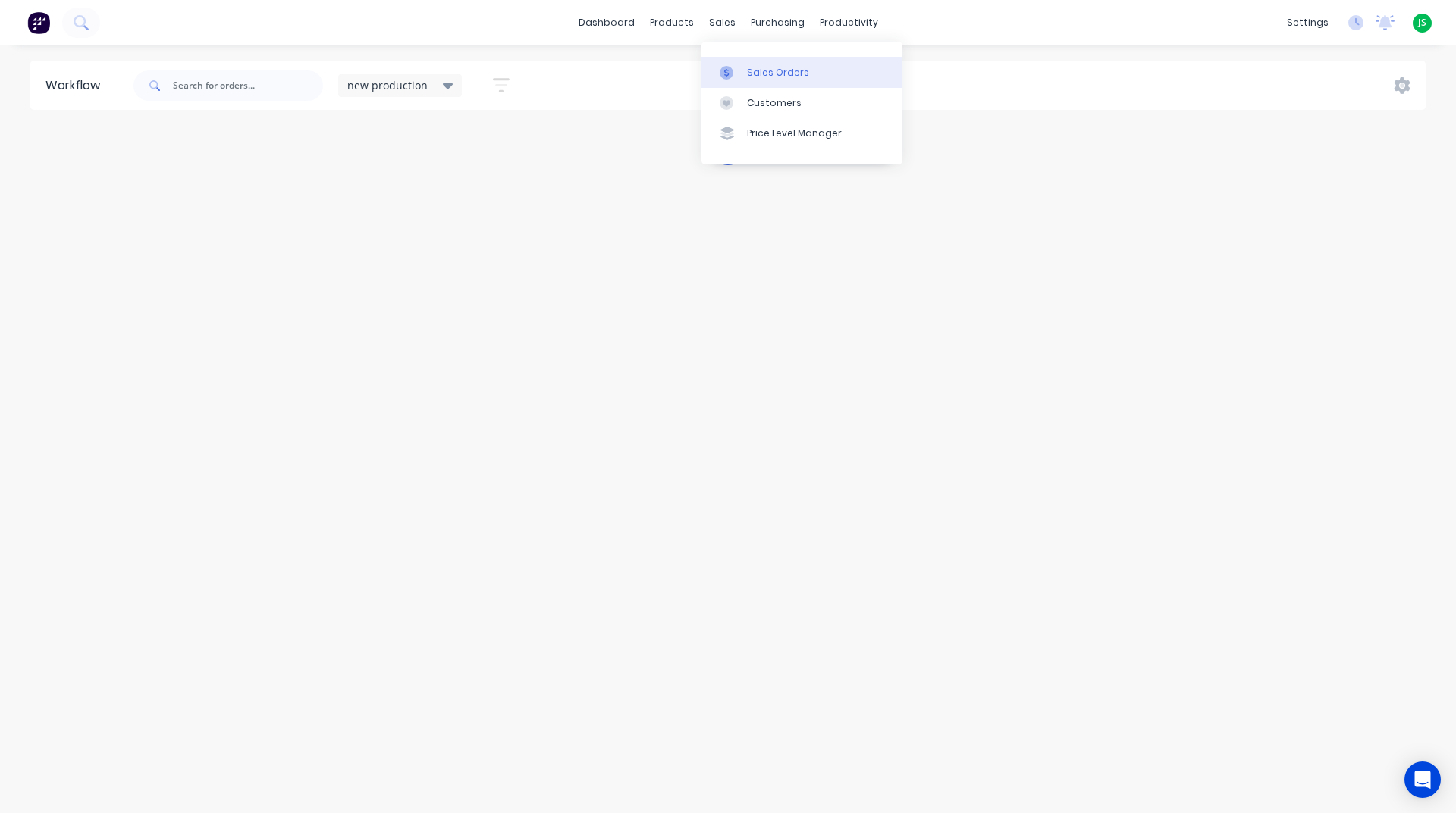
click at [731, 62] on link "Sales Orders" at bounding box center [802, 71] width 201 height 30
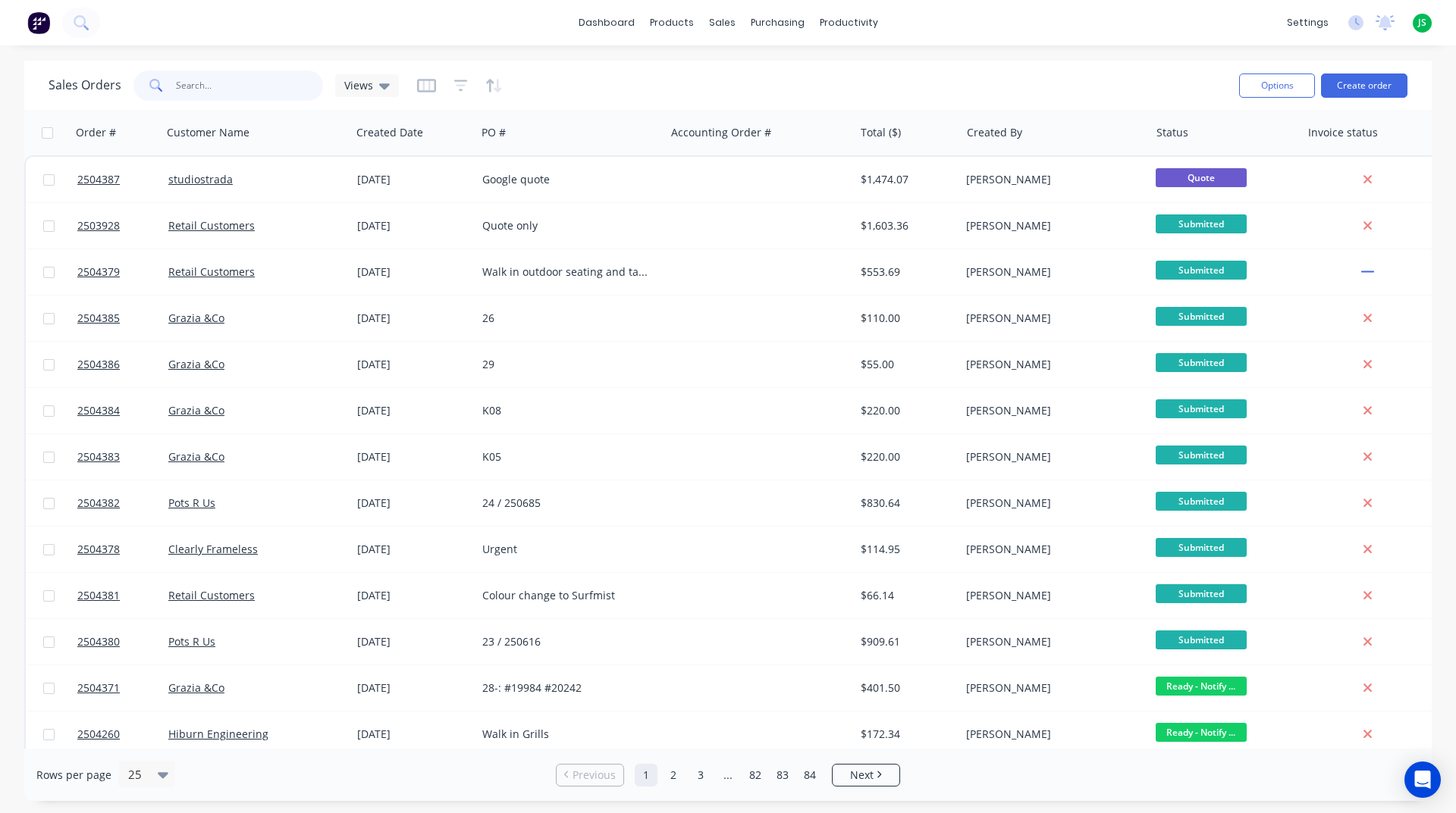
click at [262, 96] on input "text" at bounding box center [249, 85] width 148 height 30
type input "above"
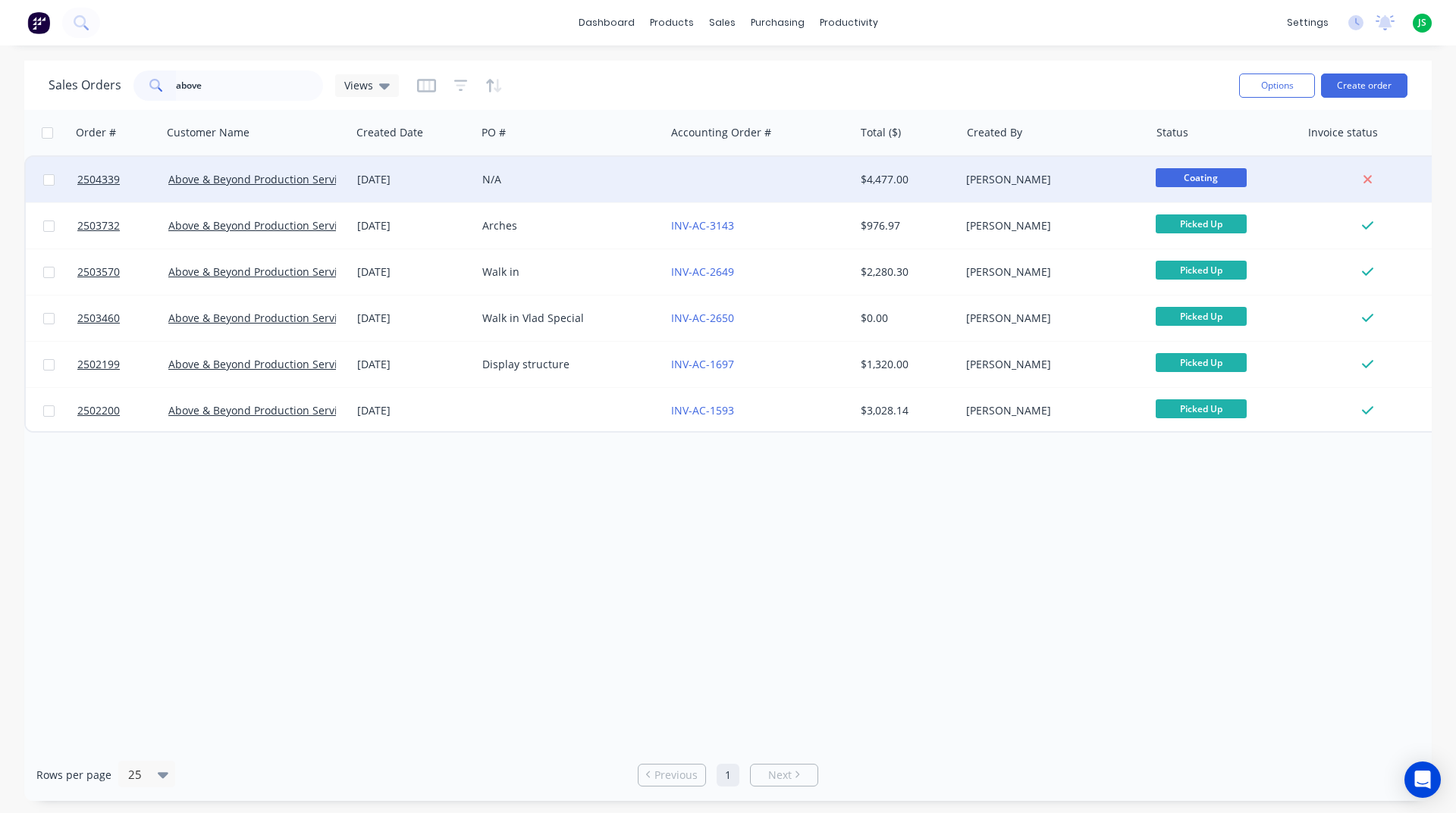
click at [1047, 186] on div "Rory Bjarnason" at bounding box center [1050, 180] width 169 height 16
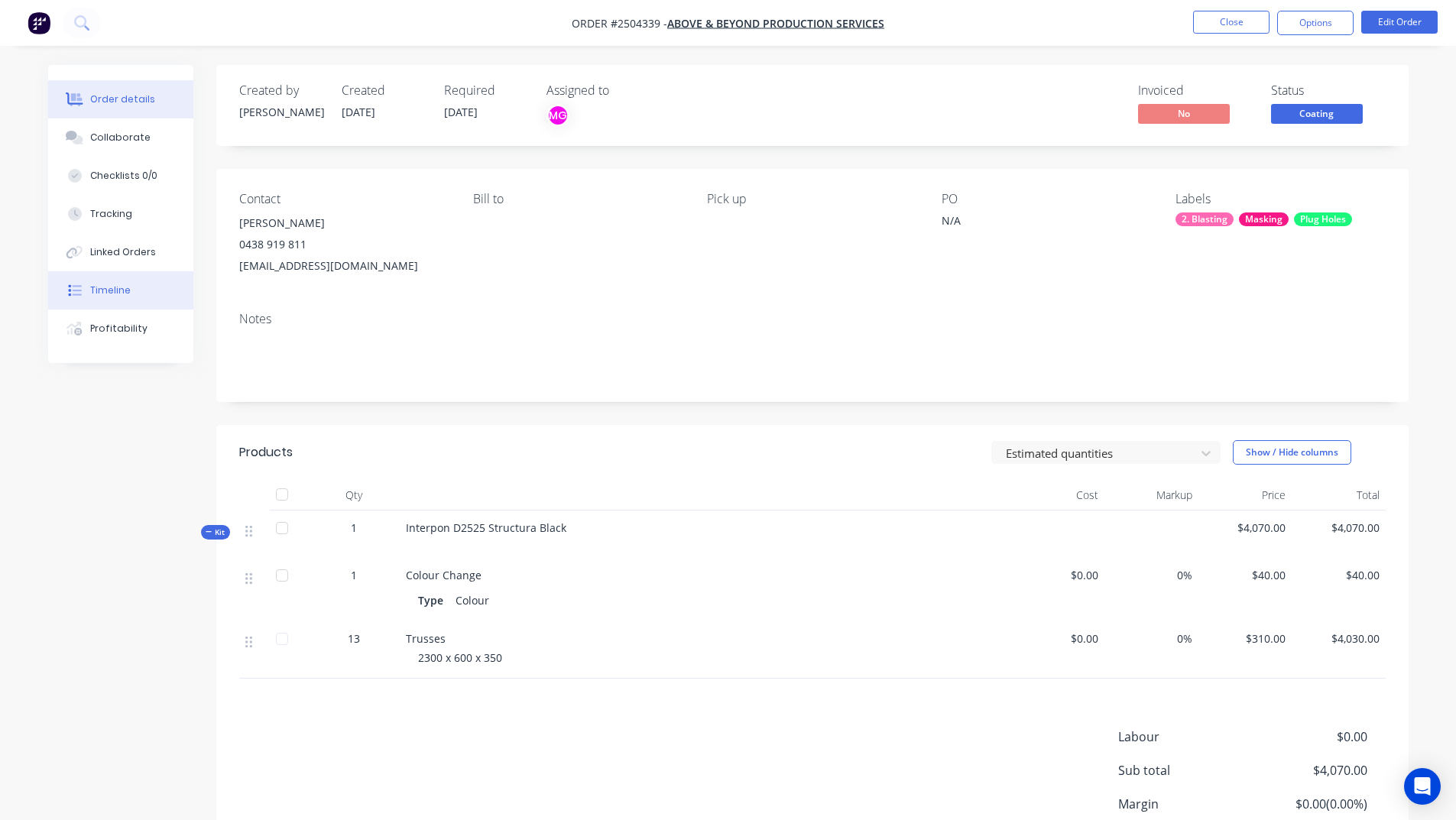
click at [137, 277] on button "Timeline" at bounding box center [120, 290] width 145 height 38
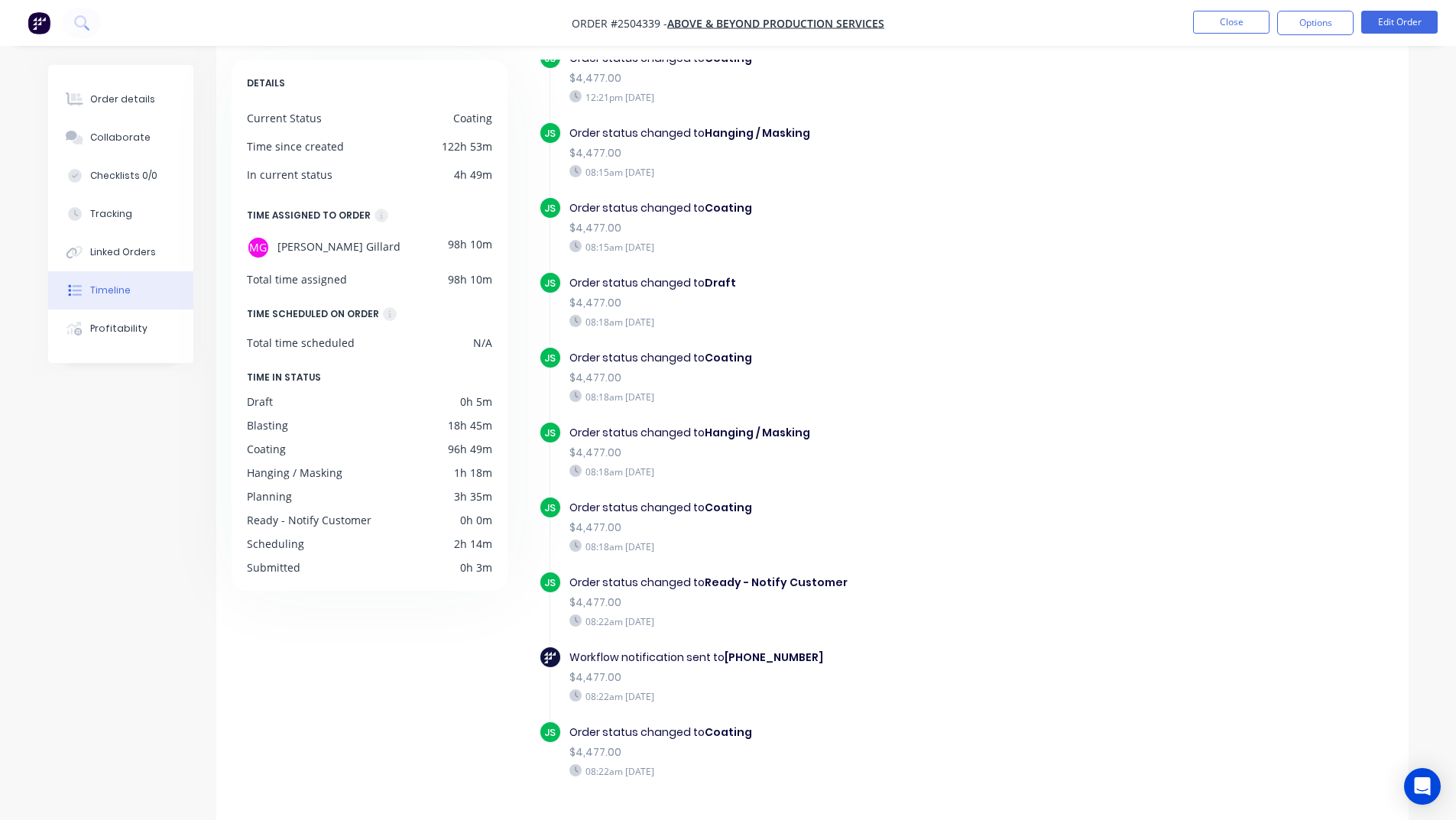
scroll to position [111, 0]
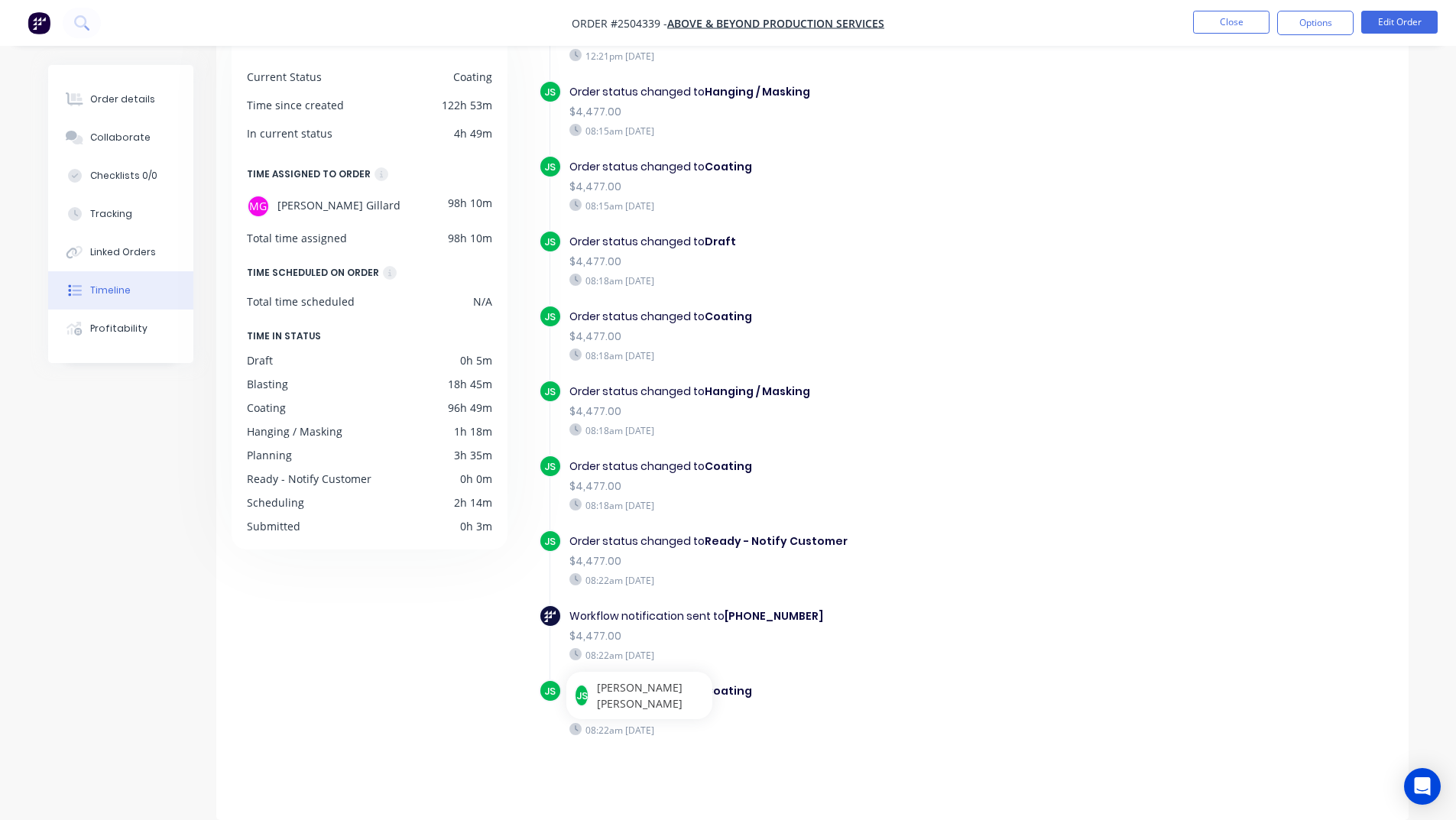
click at [347, 648] on div "DETAILS Current Status Coating Time since created 122h 53m In current status 4h…" at bounding box center [377, 407] width 291 height 778
click at [479, 695] on div "DETAILS Current Status Coating Time since created 122h 53m In current status 4h…" at bounding box center [377, 407] width 291 height 778
click at [1230, 26] on button "Close" at bounding box center [1231, 22] width 77 height 23
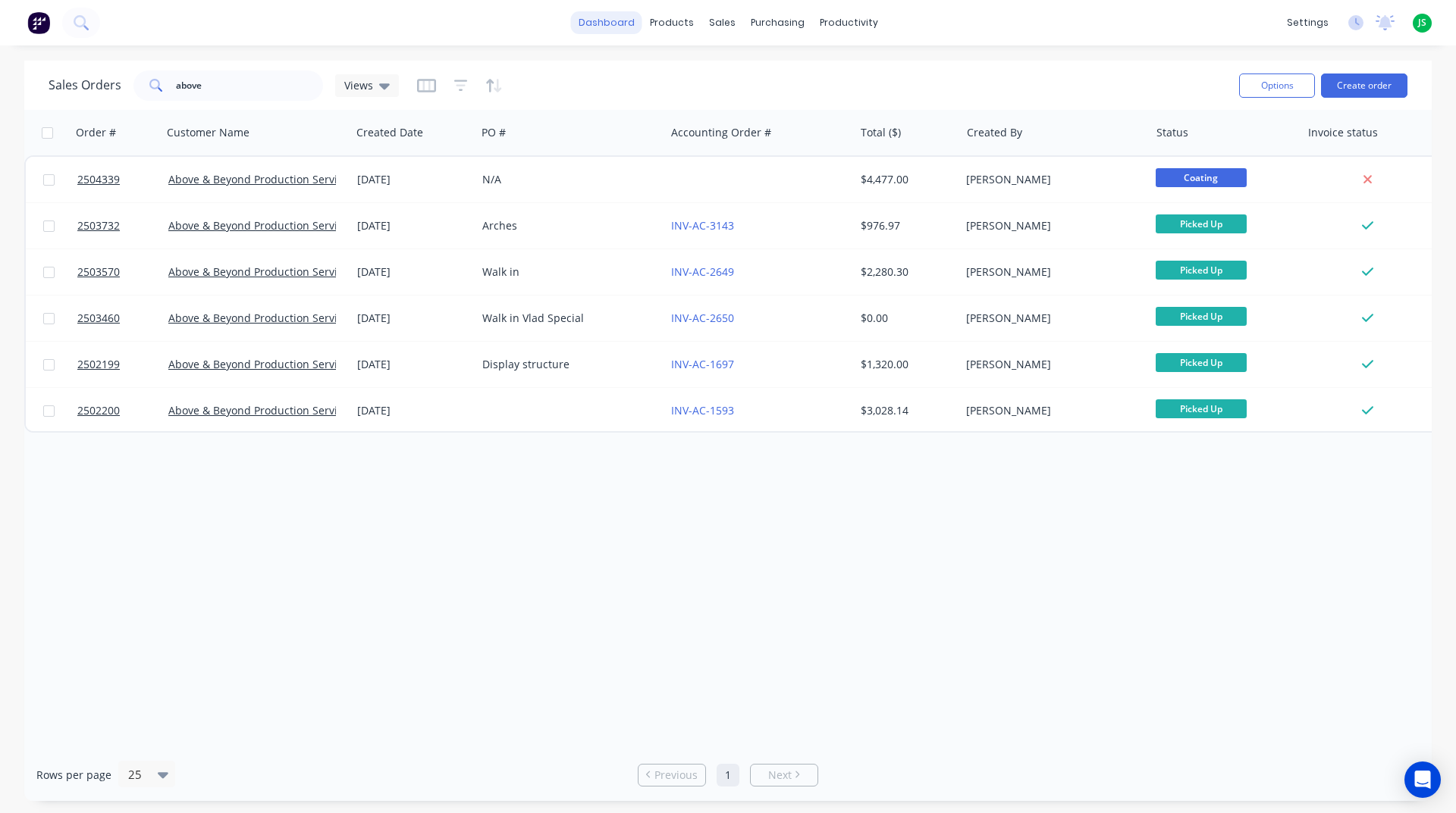
click at [601, 19] on link "dashboard" at bounding box center [607, 23] width 71 height 23
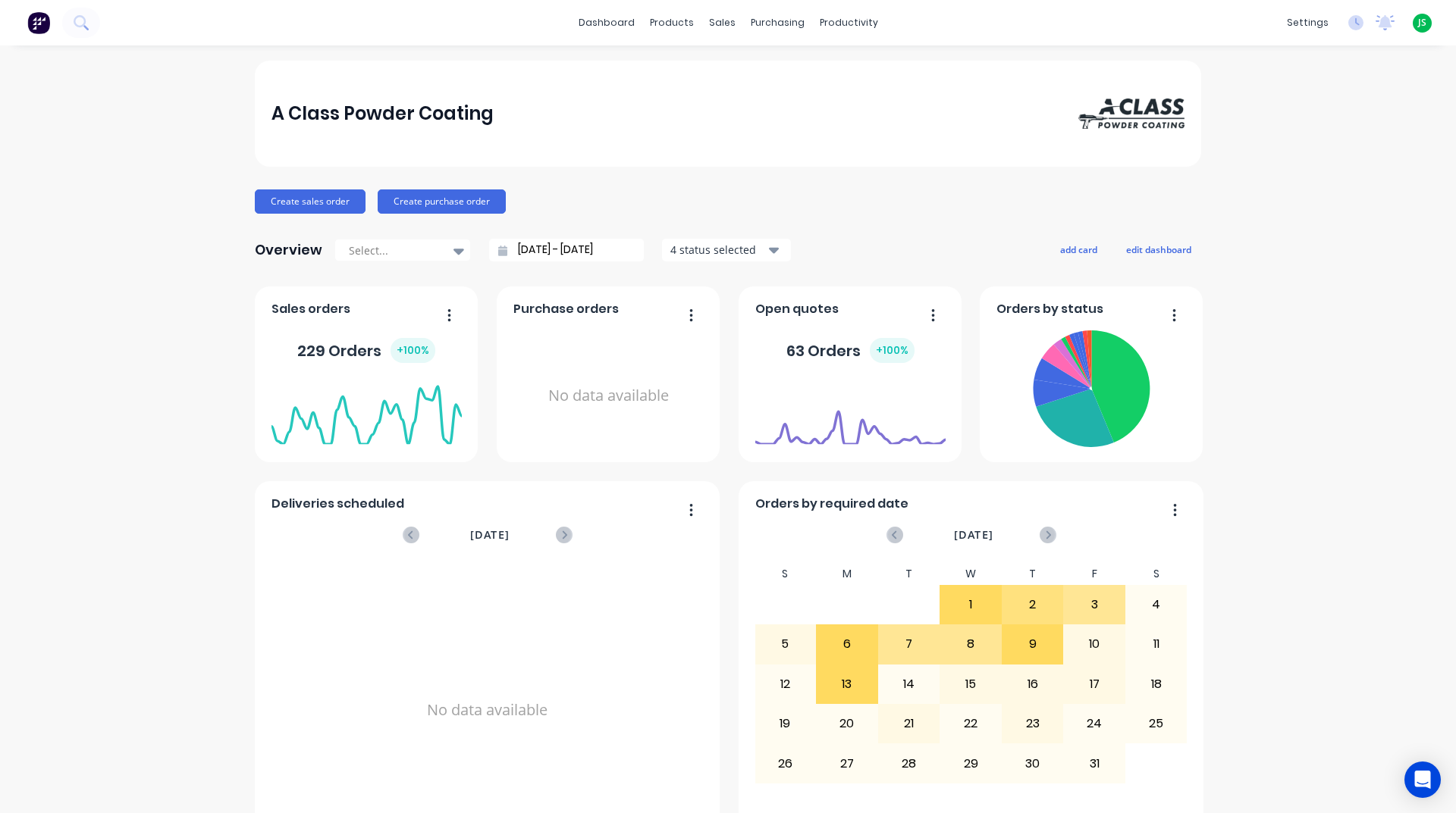
scroll to position [606, 0]
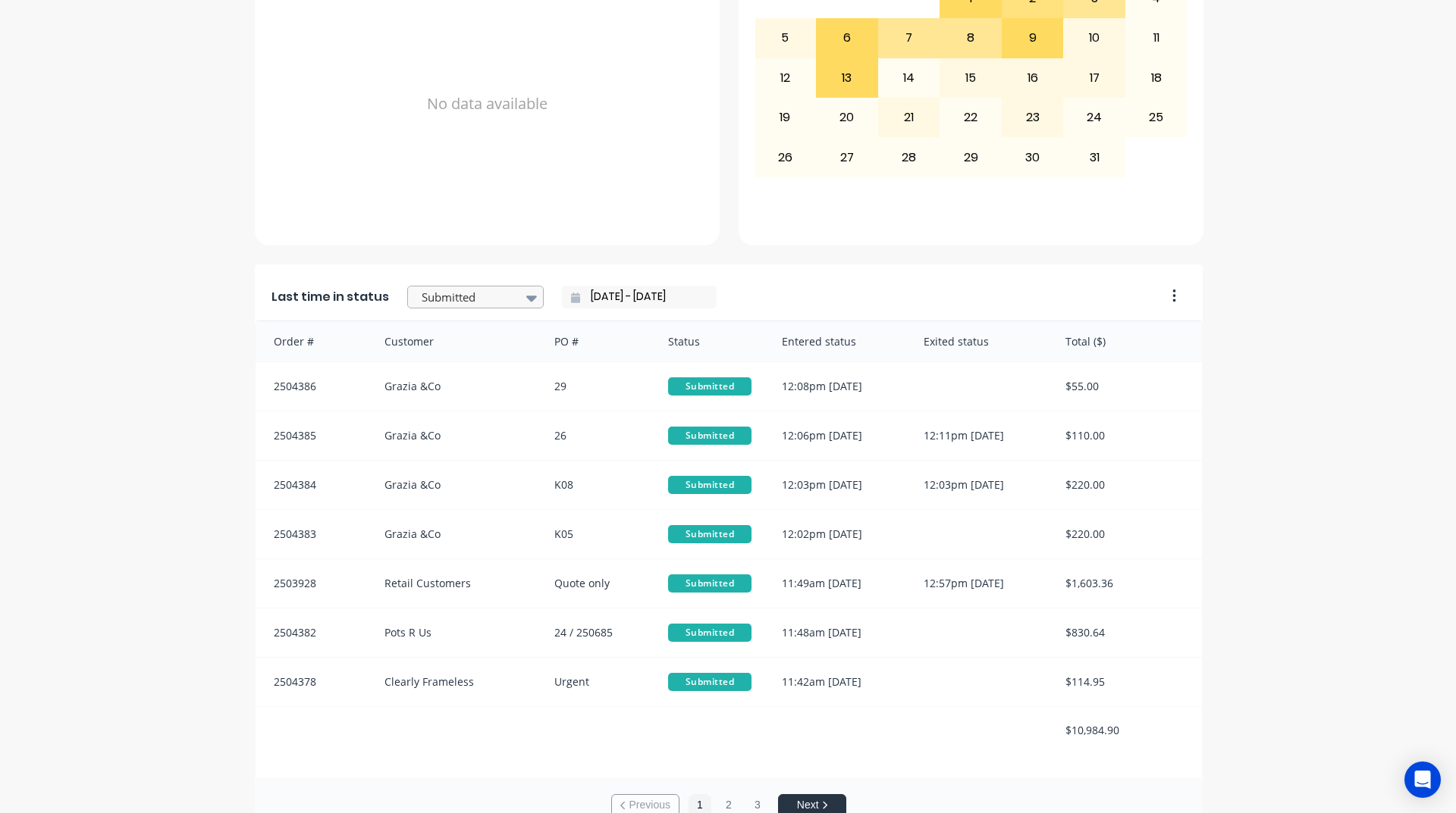
click at [504, 290] on div "Submitted" at bounding box center [468, 297] width 105 height 23
click at [486, 355] on div "Ready - Notify Customer" at bounding box center [475, 332] width 137 height 44
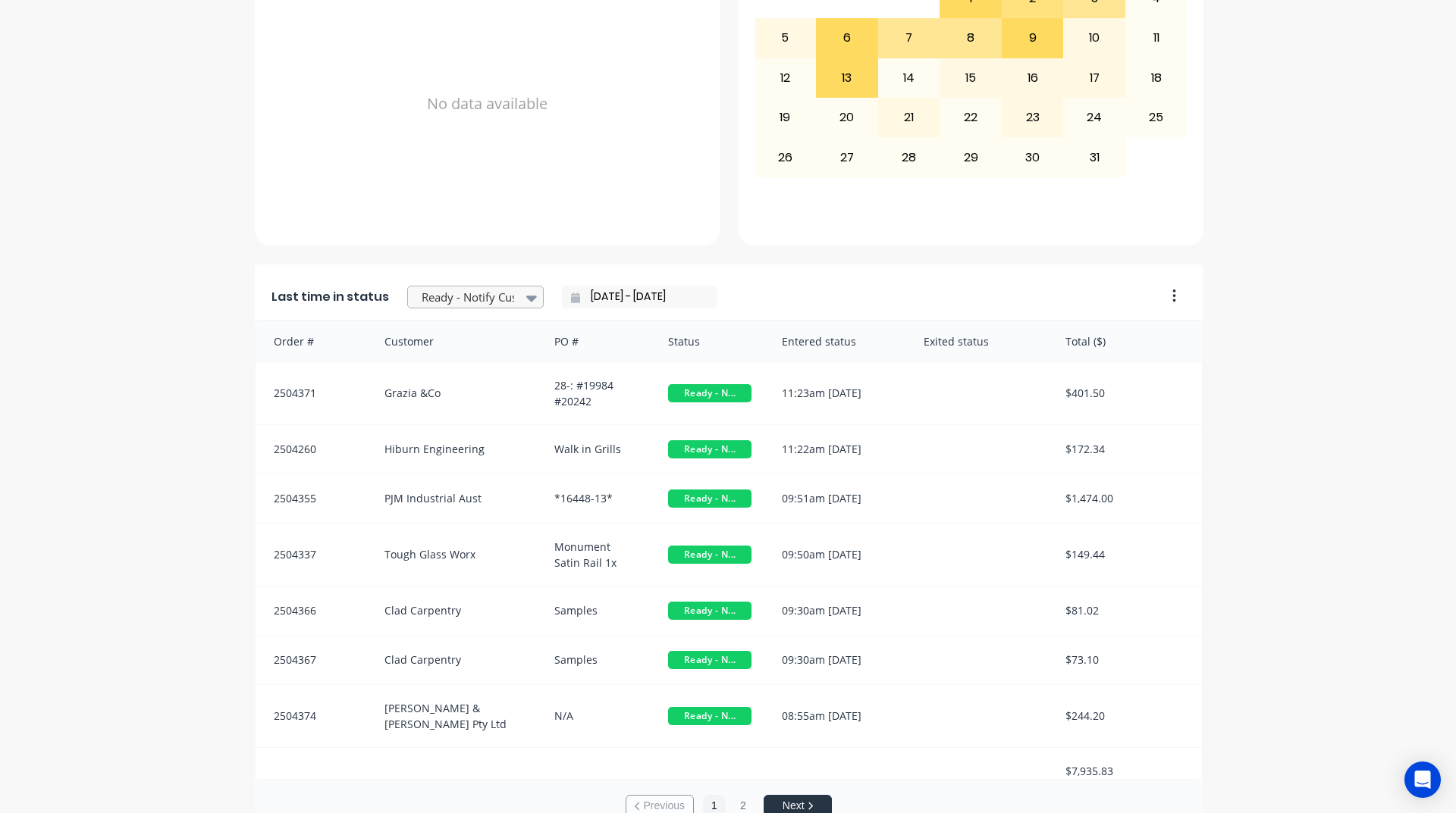
click at [428, 301] on div at bounding box center [468, 297] width 96 height 19
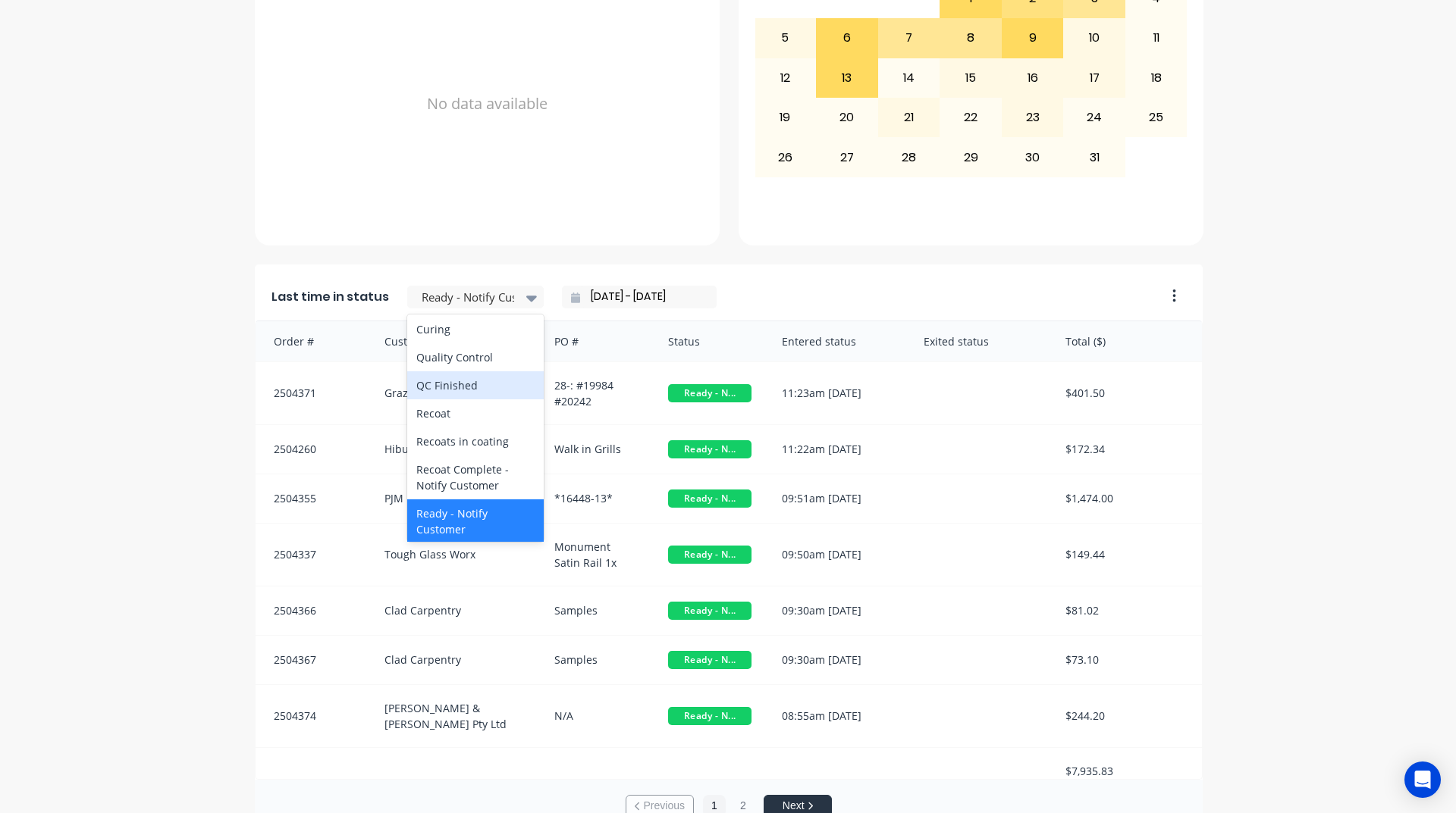
scroll to position [530, 0]
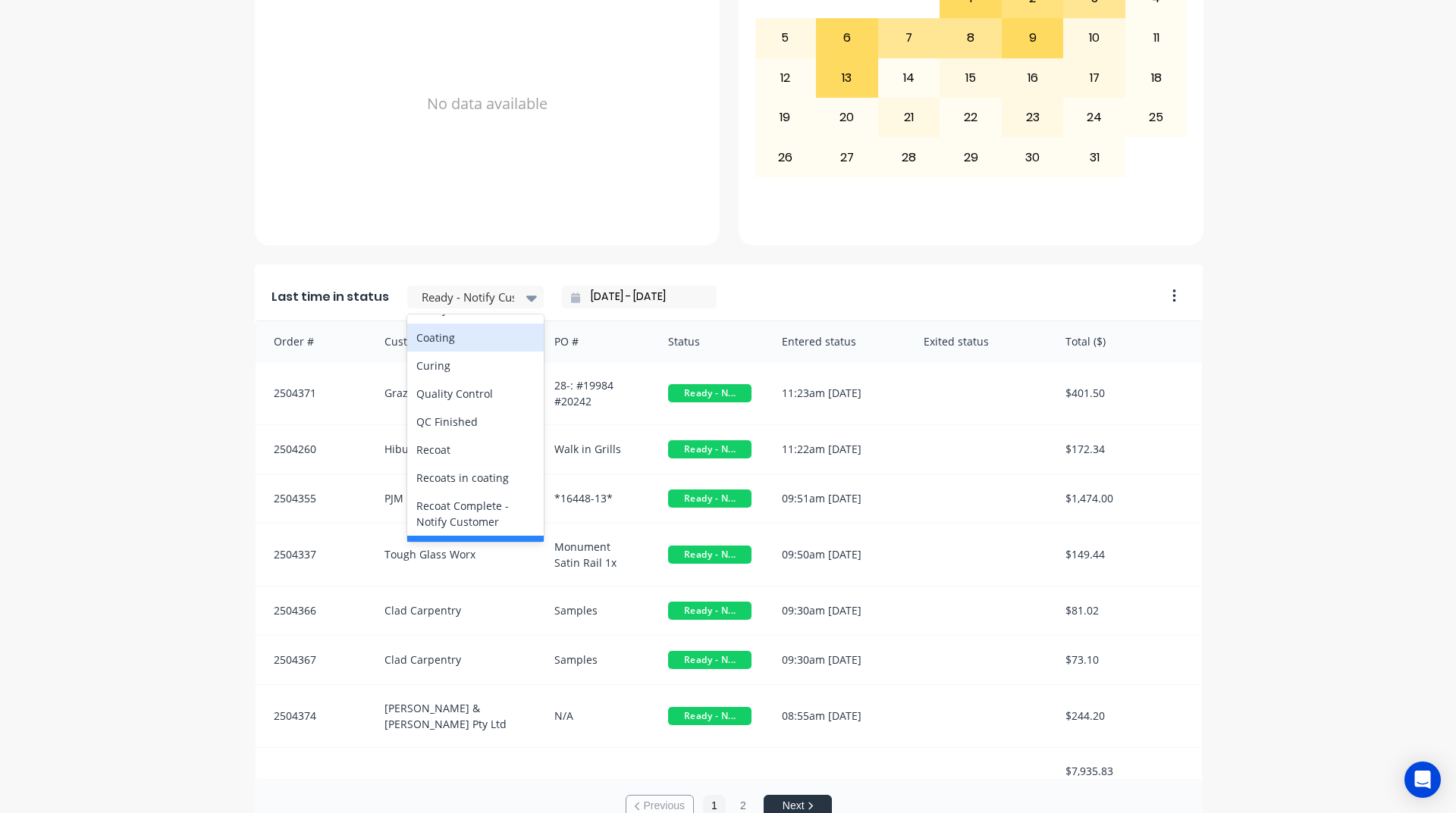
click at [453, 352] on div "Coating" at bounding box center [475, 338] width 137 height 28
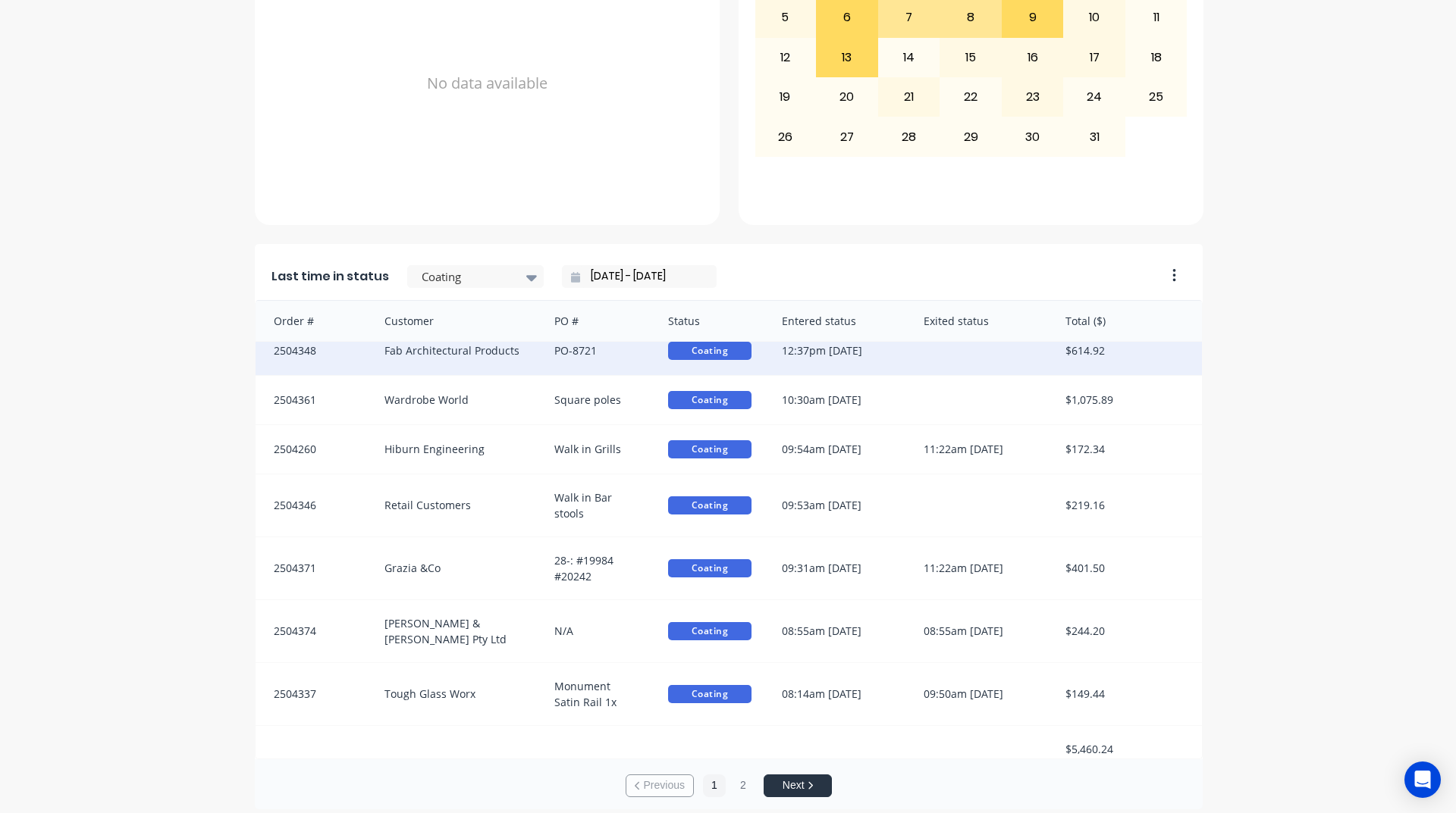
scroll to position [638, 0]
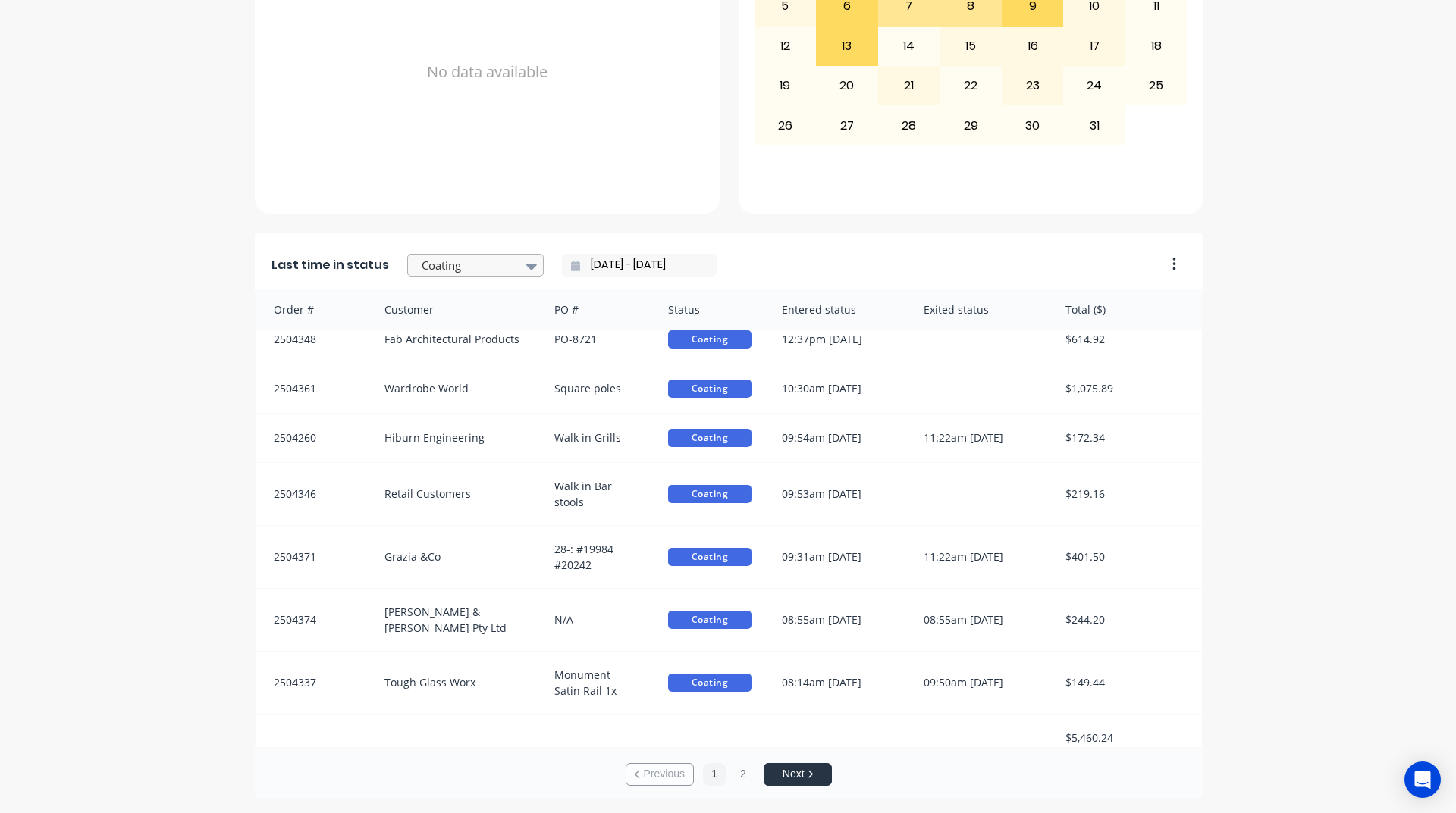
click at [468, 272] on div at bounding box center [468, 266] width 96 height 19
click at [481, 396] on div "Ready - Notify Customer" at bounding box center [475, 374] width 137 height 44
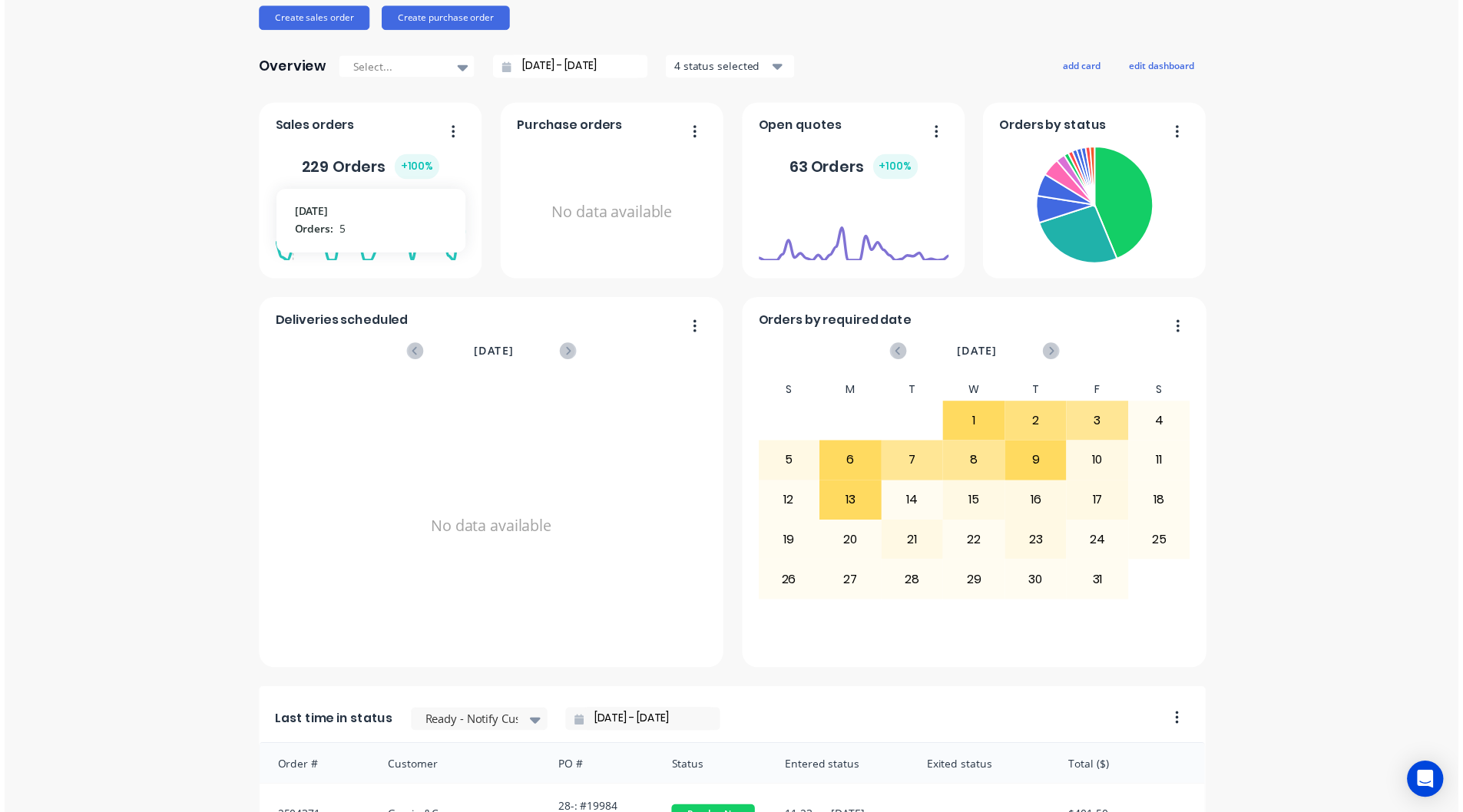
scroll to position [0, 0]
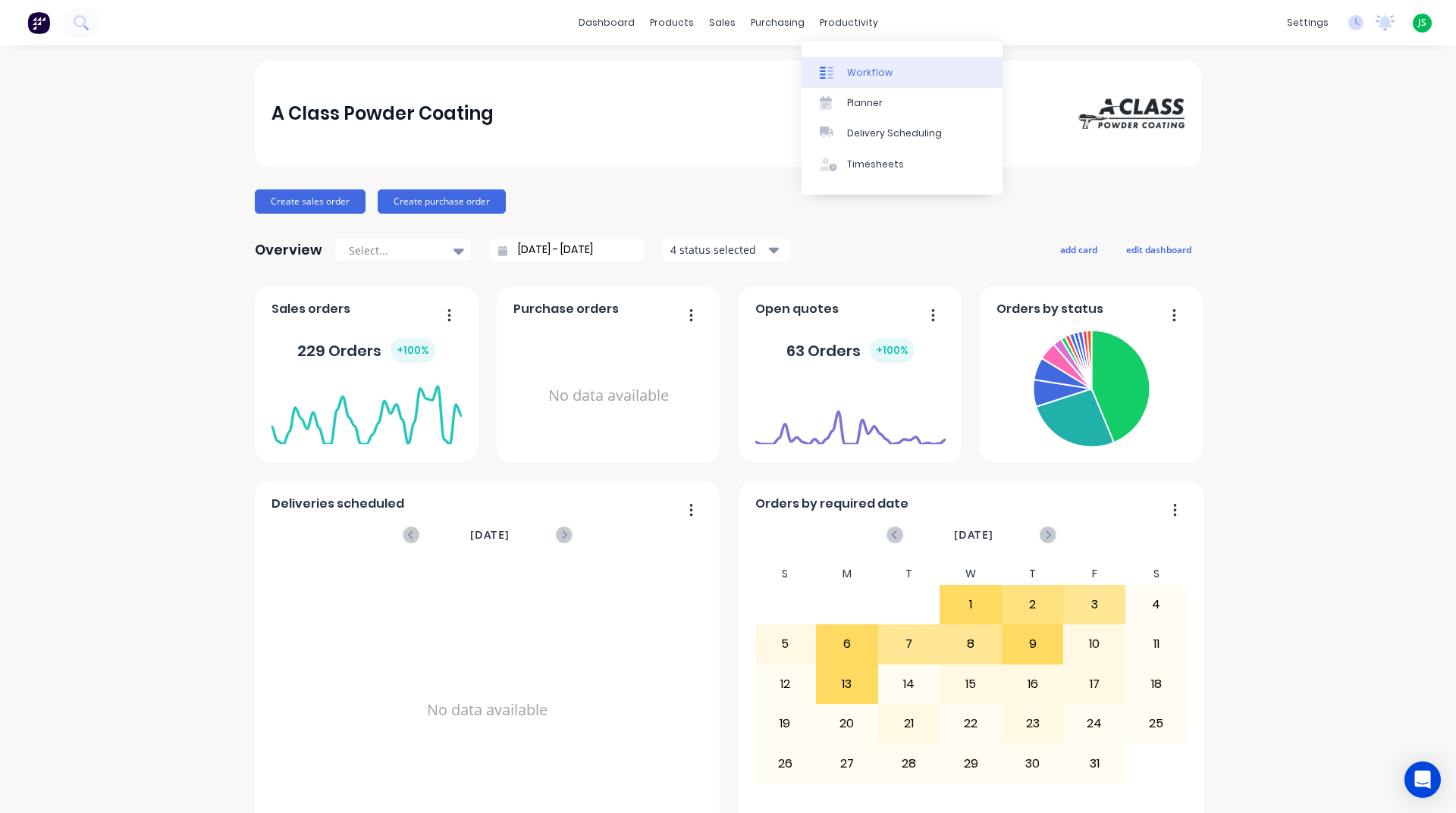
click at [851, 66] on div "Workflow" at bounding box center [869, 73] width 46 height 14
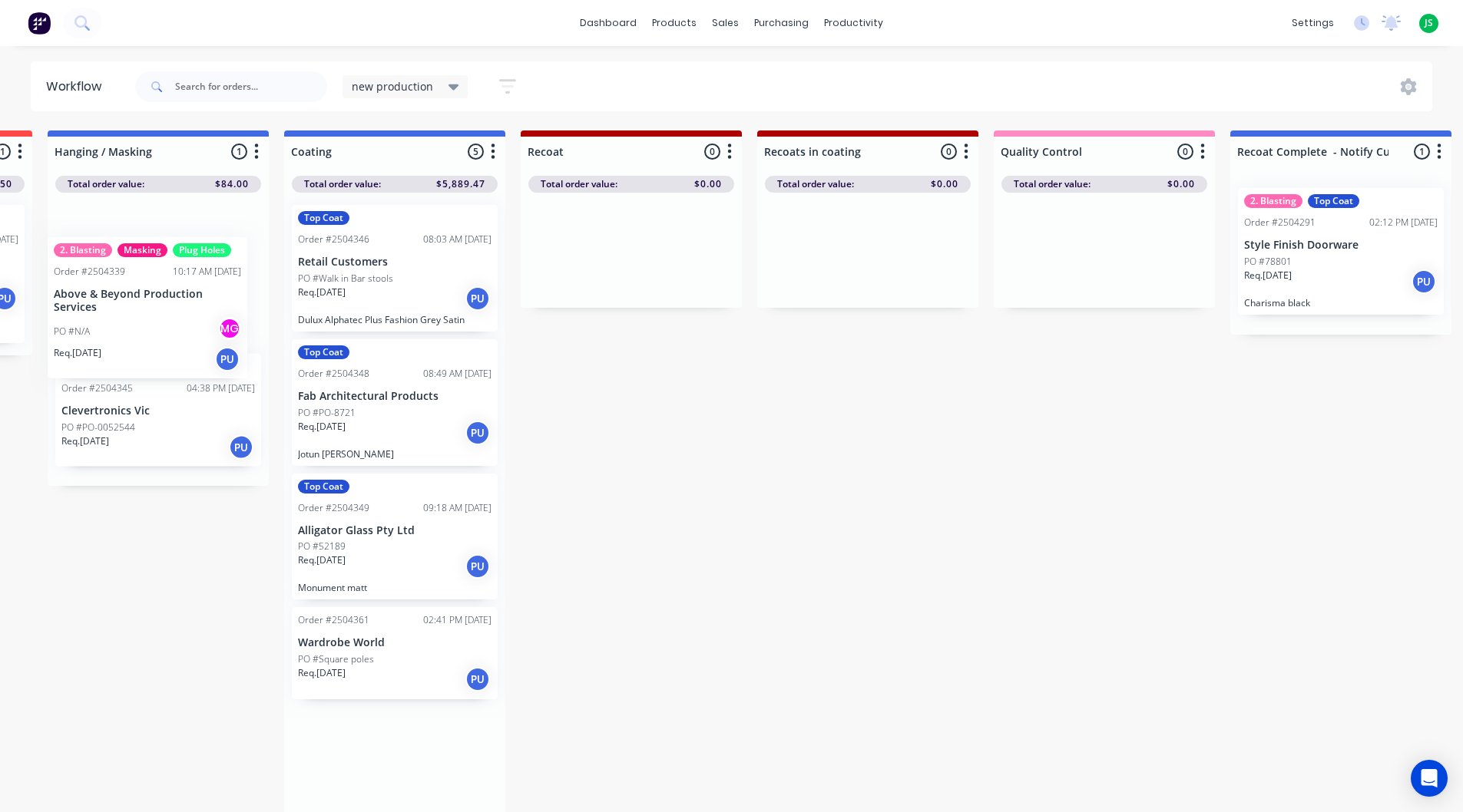
scroll to position [0, 906]
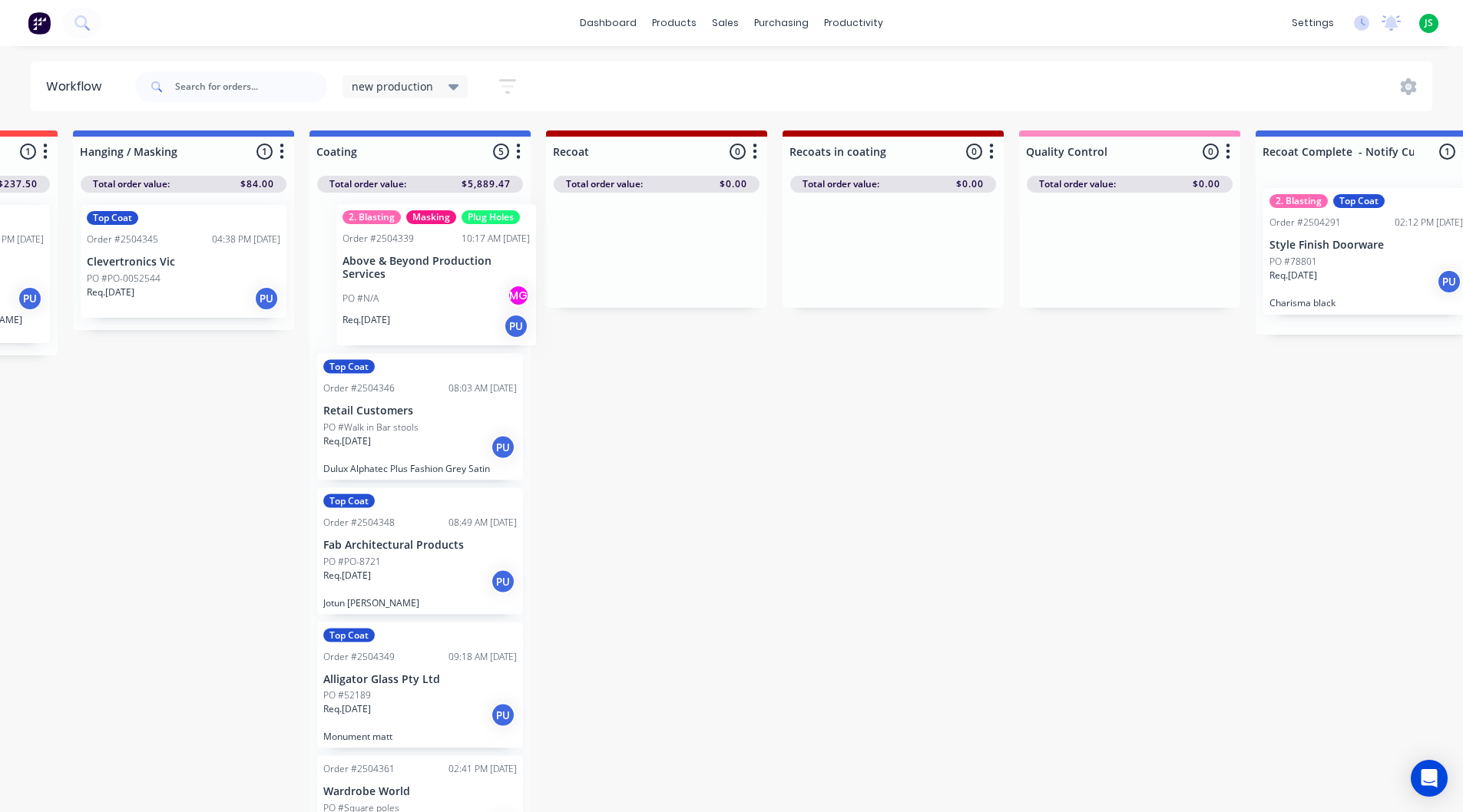
drag, startPoint x: 429, startPoint y: 279, endPoint x: 473, endPoint y: 293, distance: 46.2
click at [473, 293] on div "2. Blasting Masking Plug Holes Order #2504339 10:17 AM 08/10/25 Above & Beyond …" at bounding box center [419, 507] width 221 height 628
click at [425, 429] on div "PO #Walk in Bar stools" at bounding box center [420, 427] width 194 height 14
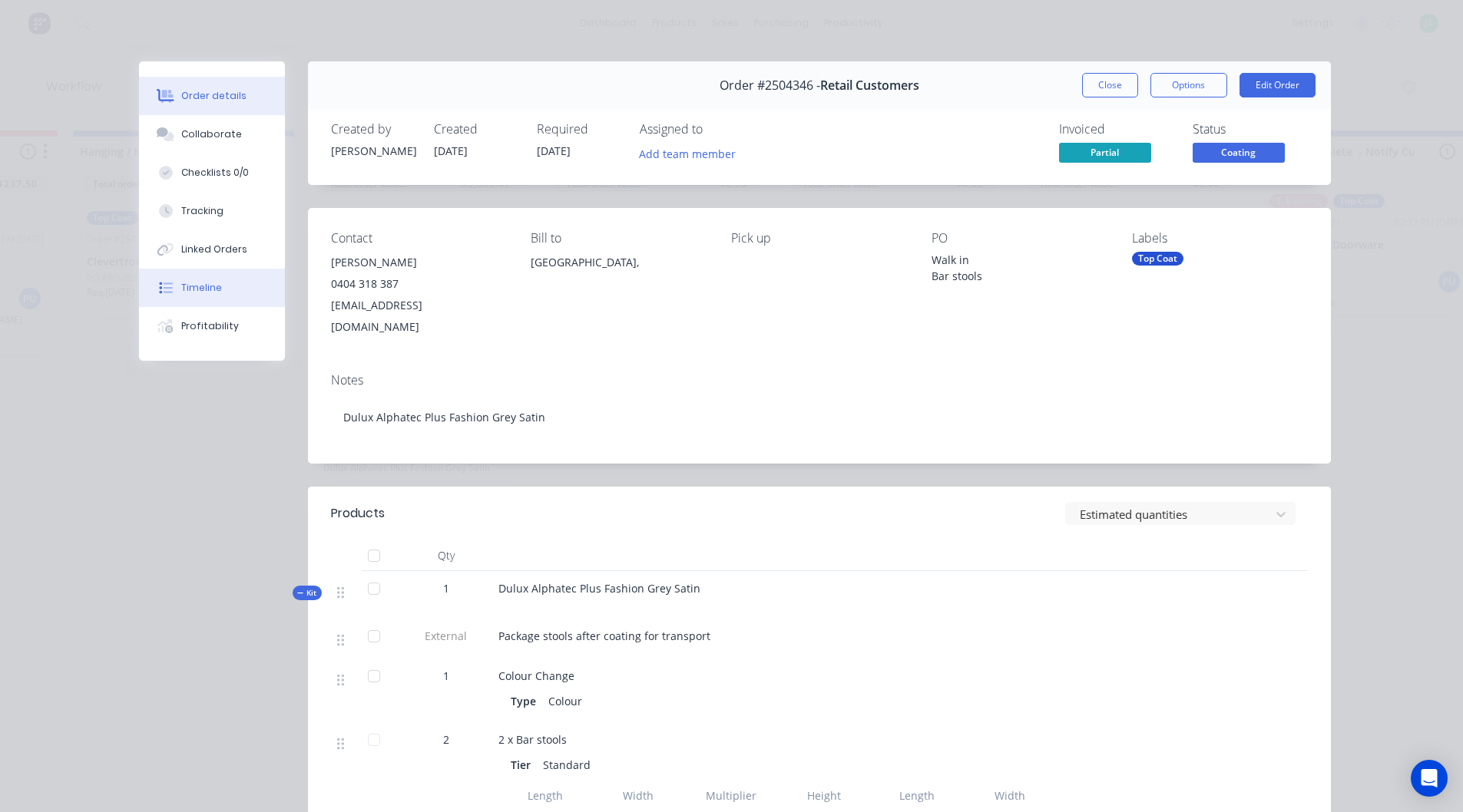
click at [220, 282] on button "Timeline" at bounding box center [212, 288] width 146 height 39
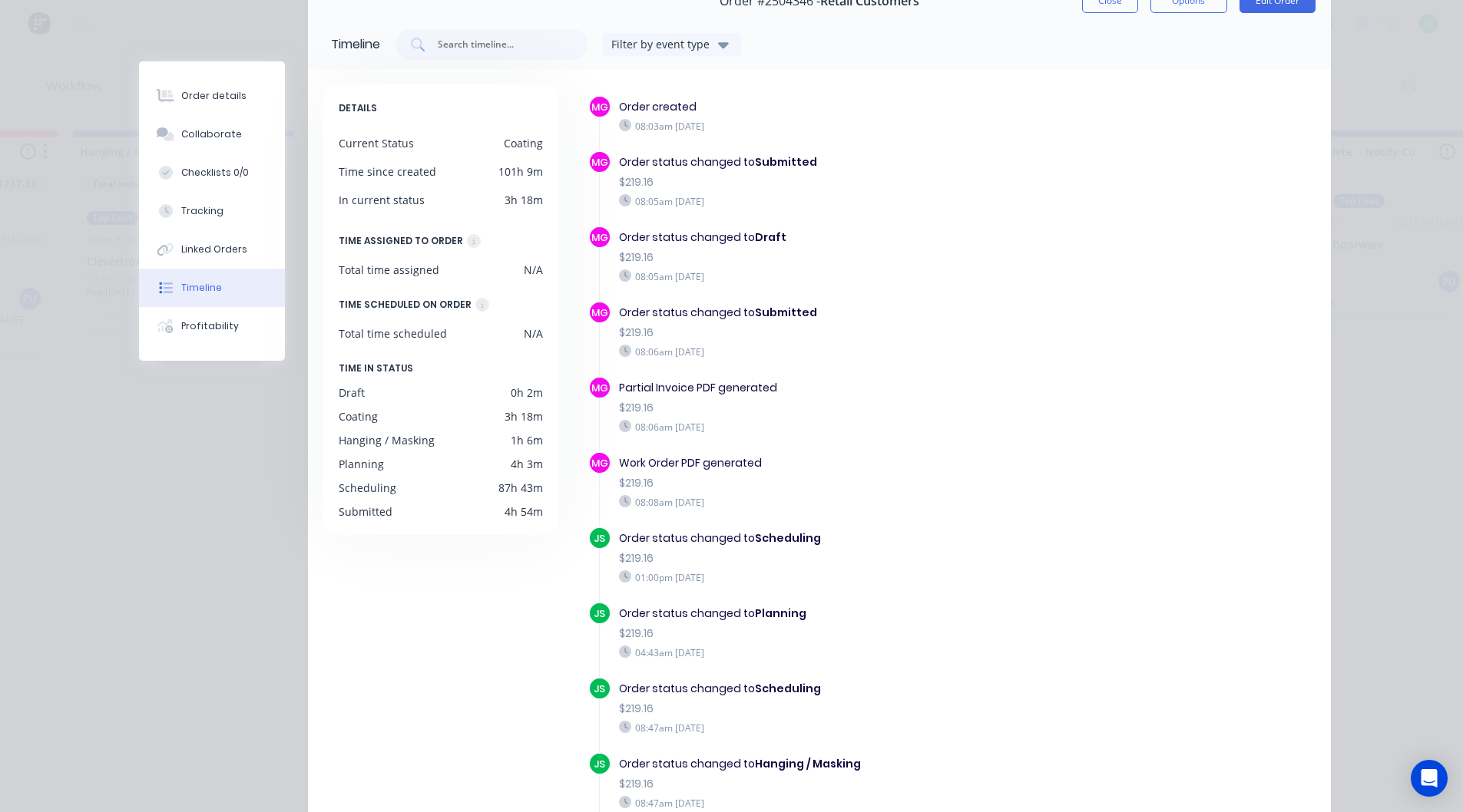
scroll to position [0, 0]
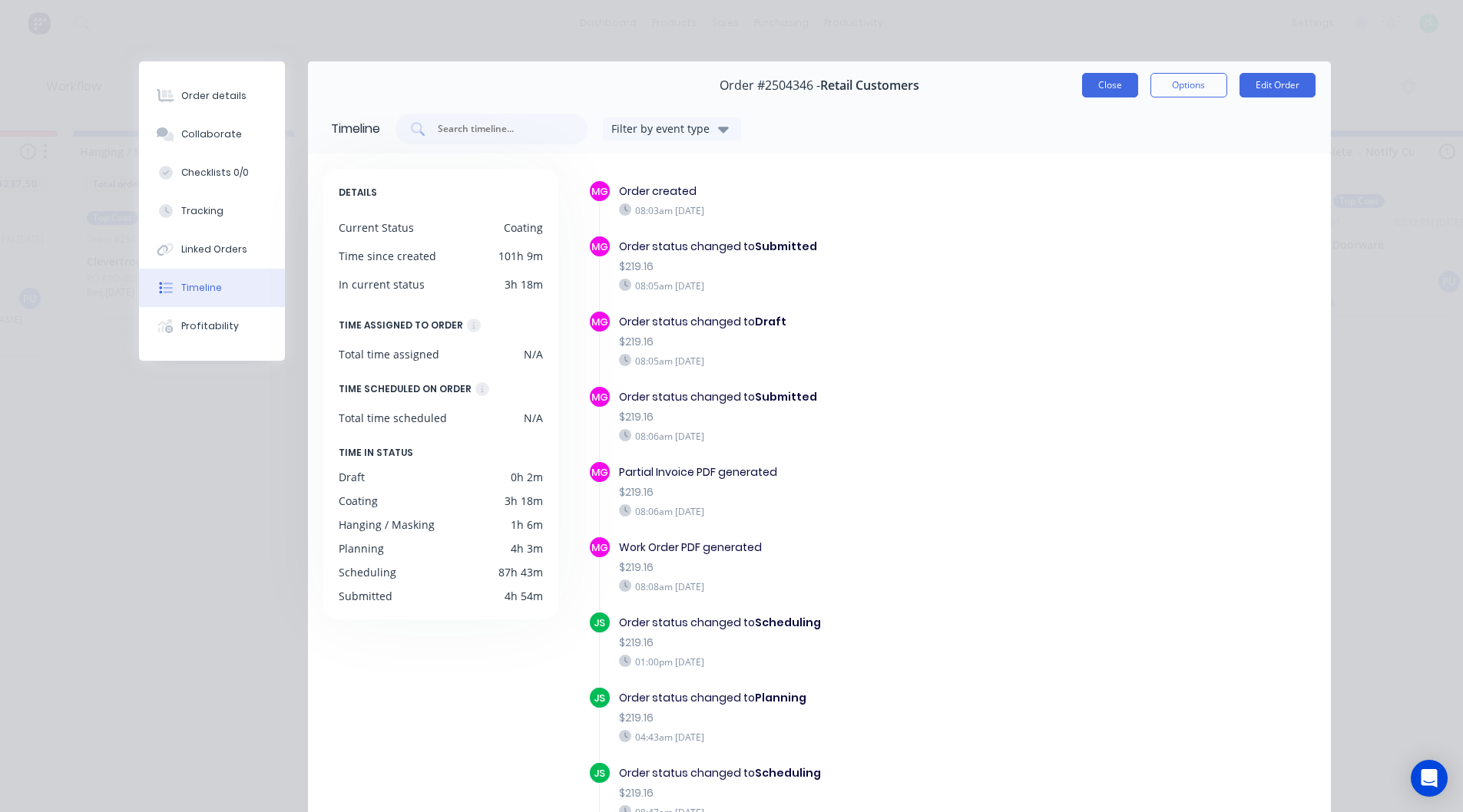
click at [1085, 81] on button "Close" at bounding box center [1110, 85] width 56 height 24
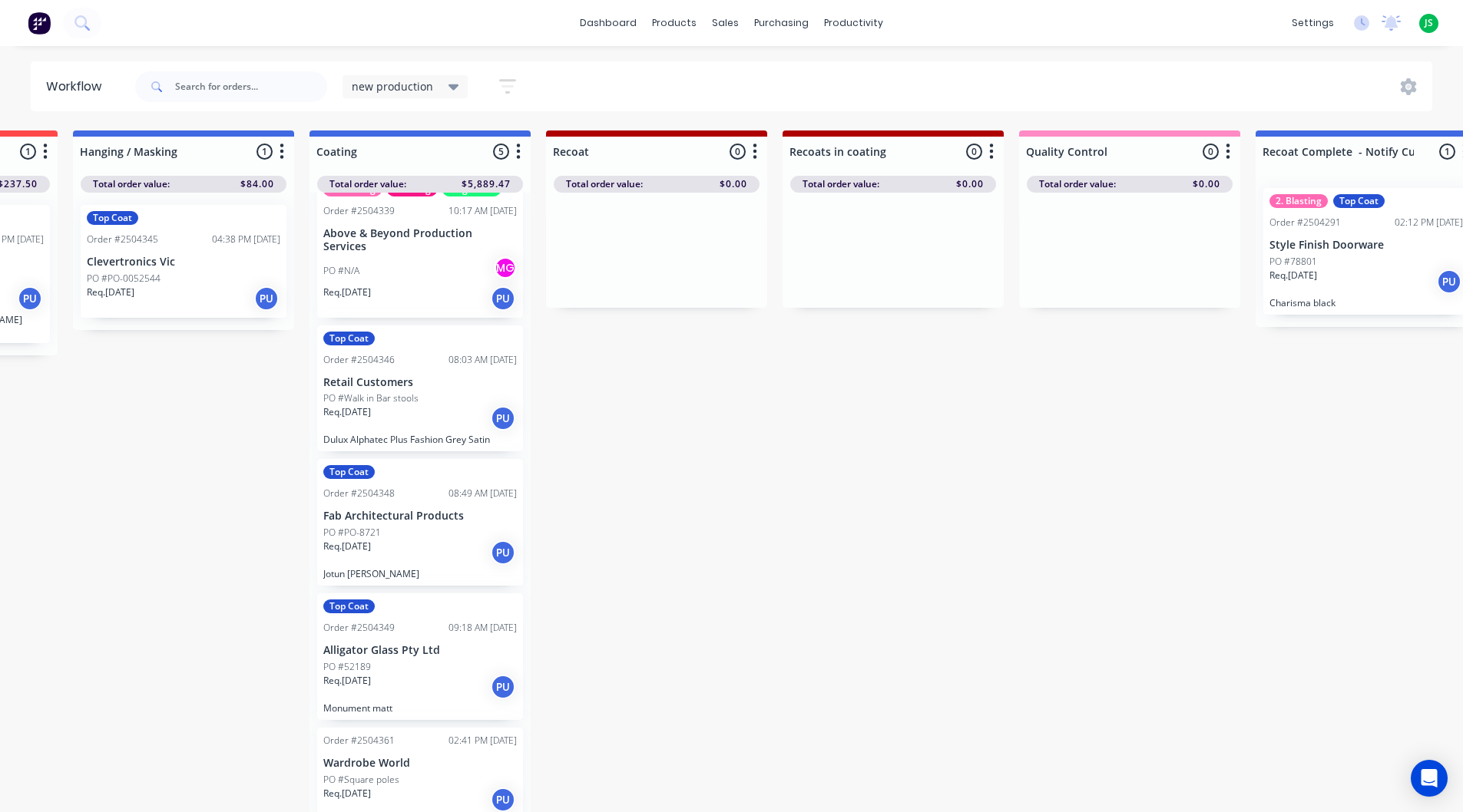
scroll to position [20, 906]
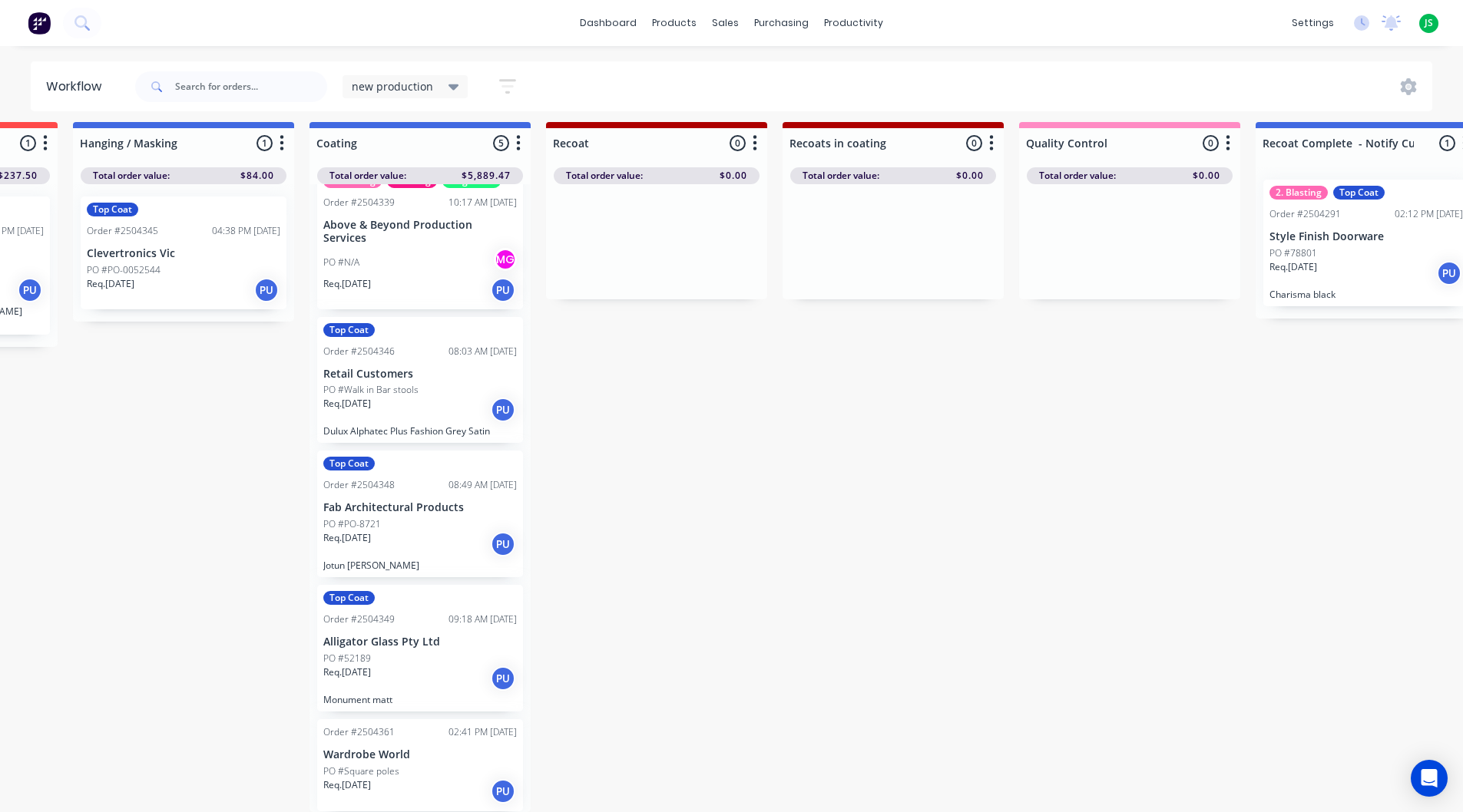
click at [412, 651] on div "PO #52189" at bounding box center [420, 659] width 194 height 14
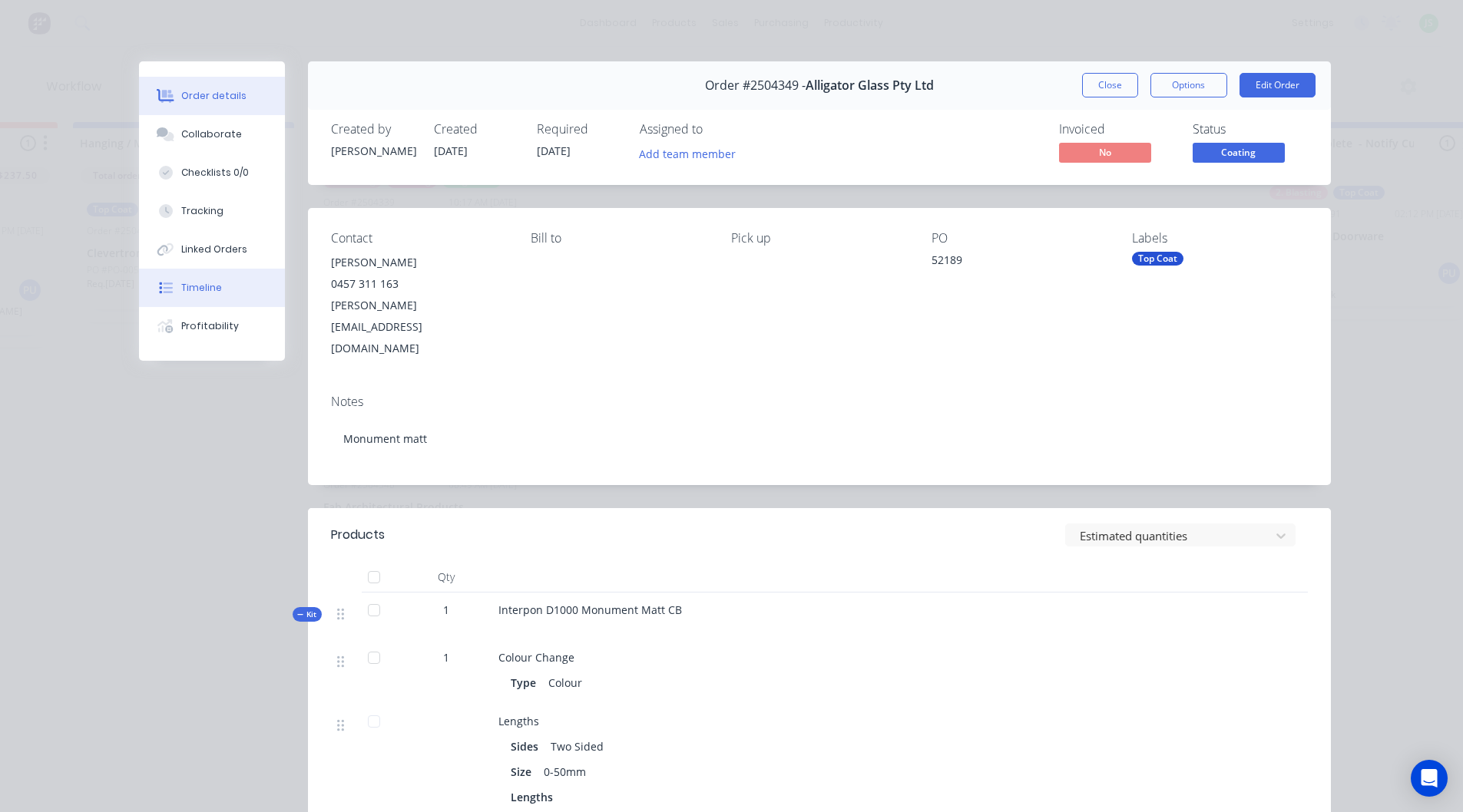
click at [220, 281] on button "Timeline" at bounding box center [212, 288] width 146 height 39
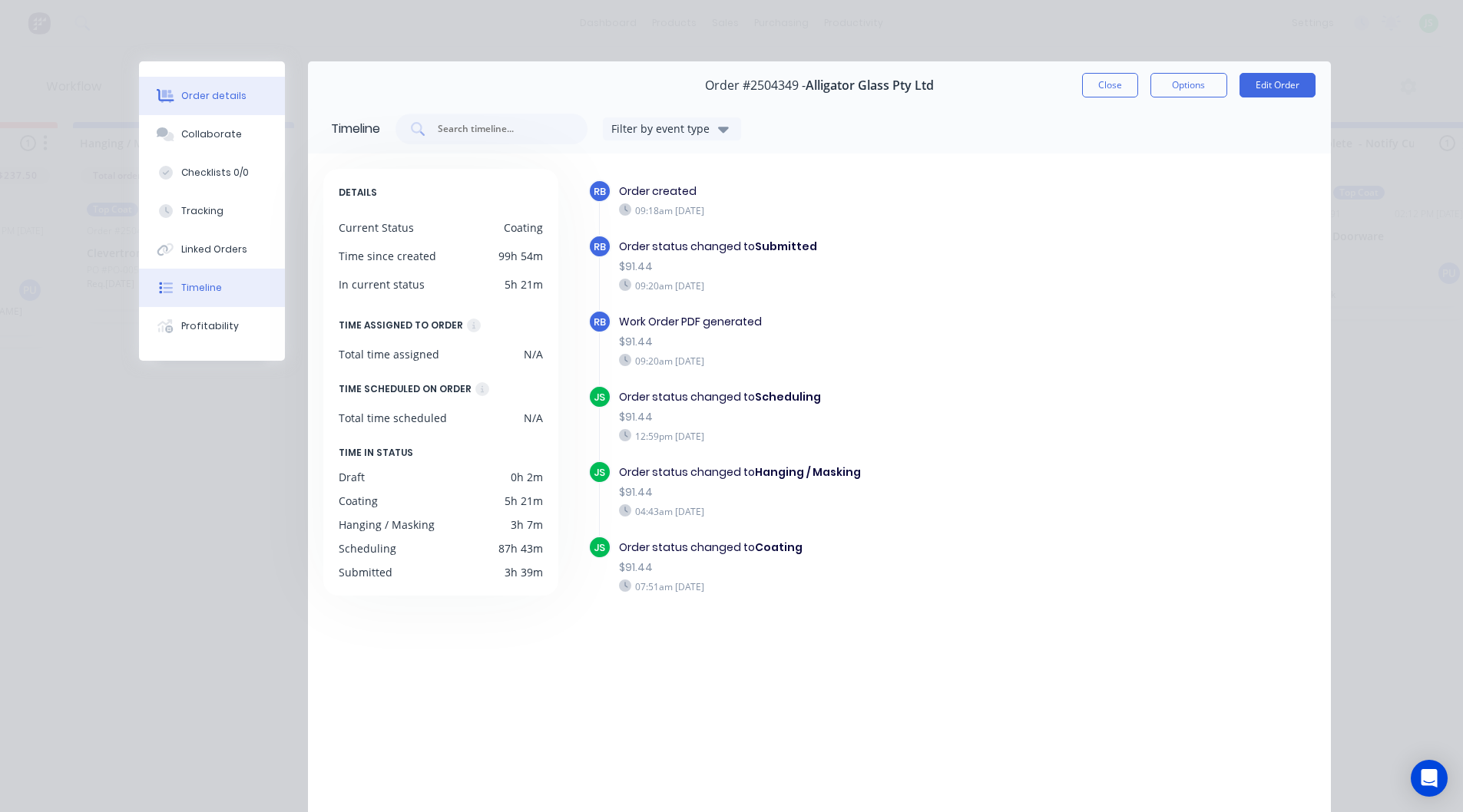
click at [184, 84] on button "Order details" at bounding box center [212, 96] width 146 height 39
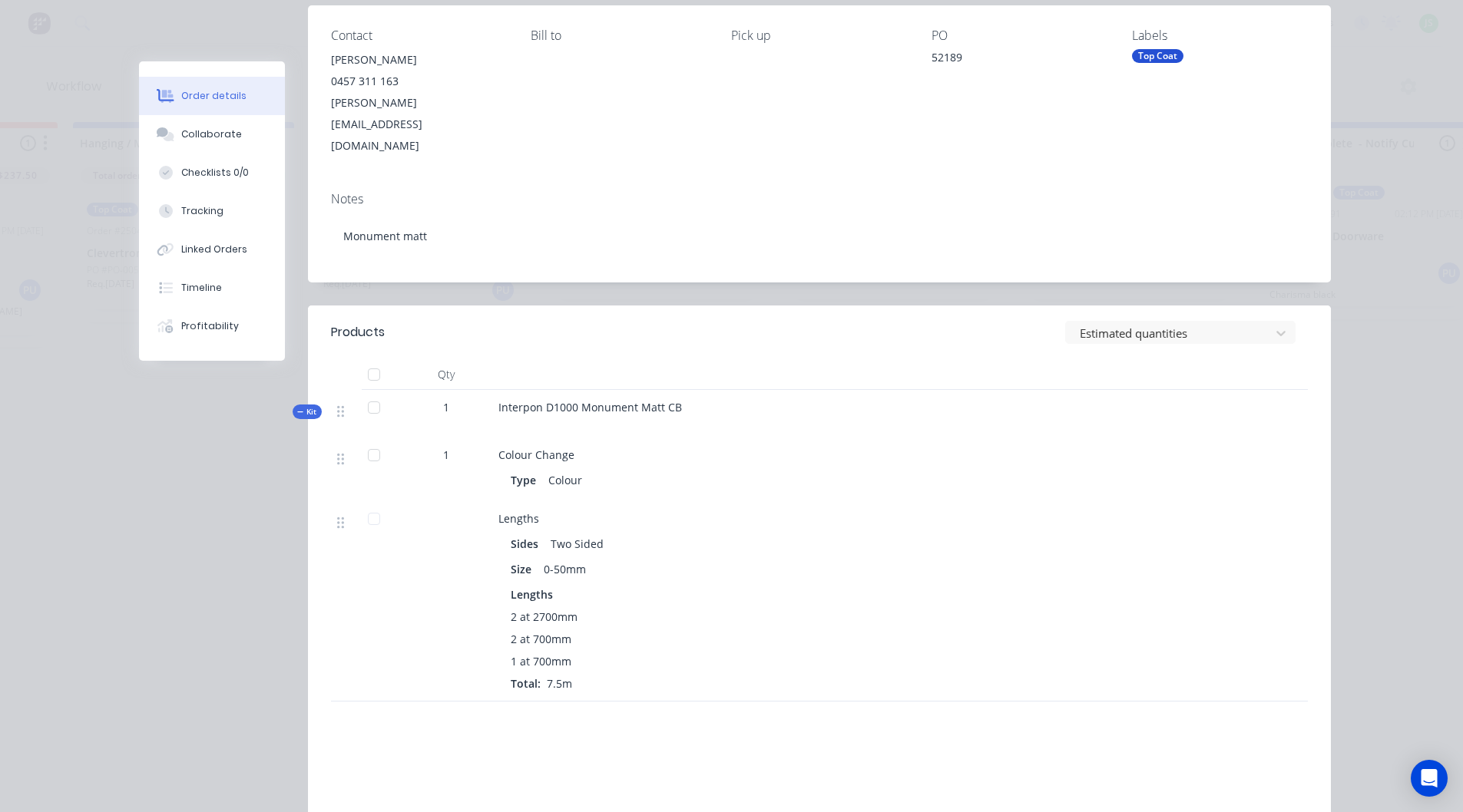
scroll to position [64, 0]
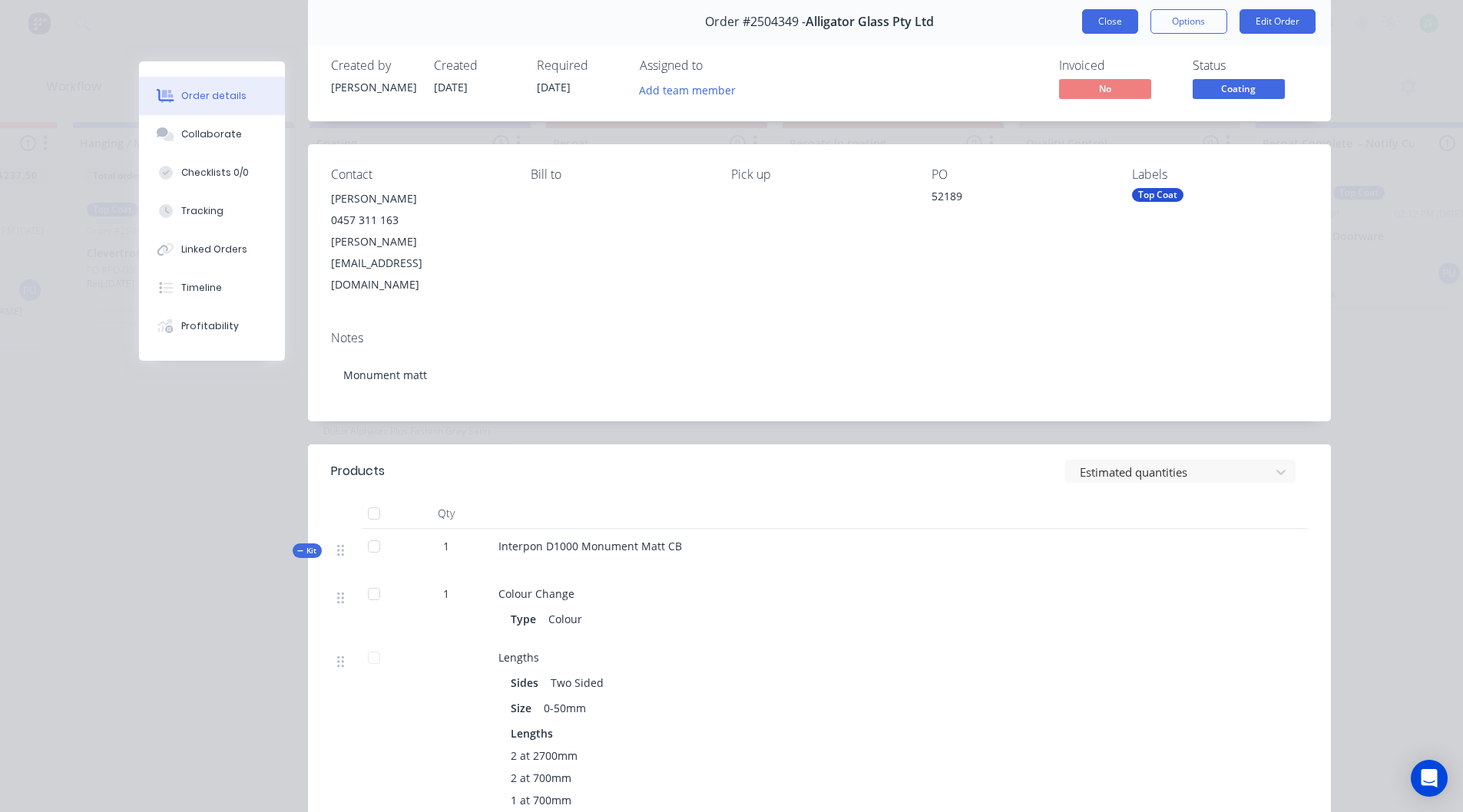
click at [1115, 28] on button "Close" at bounding box center [1110, 21] width 56 height 24
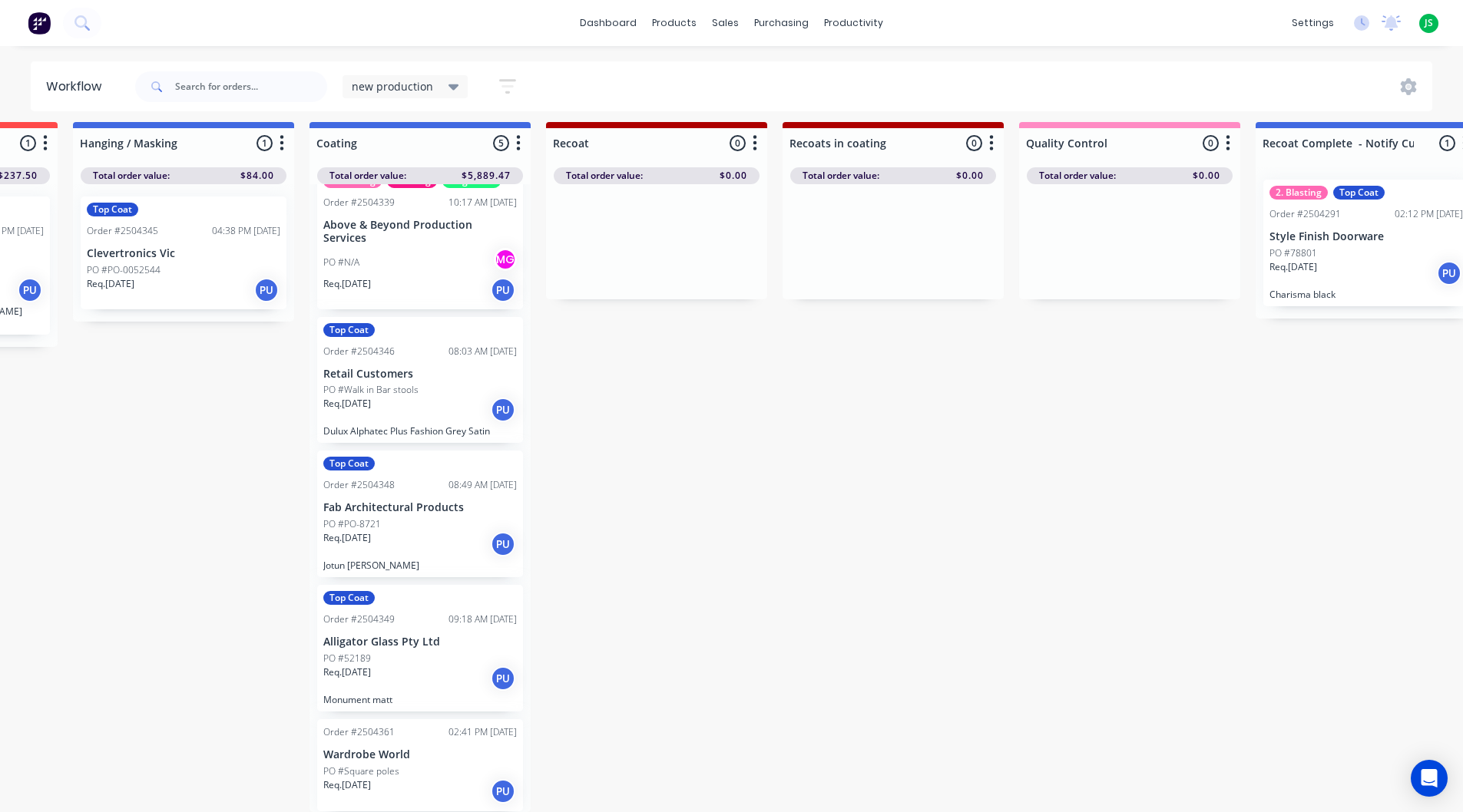
click at [446, 279] on div "Req. [DATE] PU" at bounding box center [420, 290] width 194 height 26
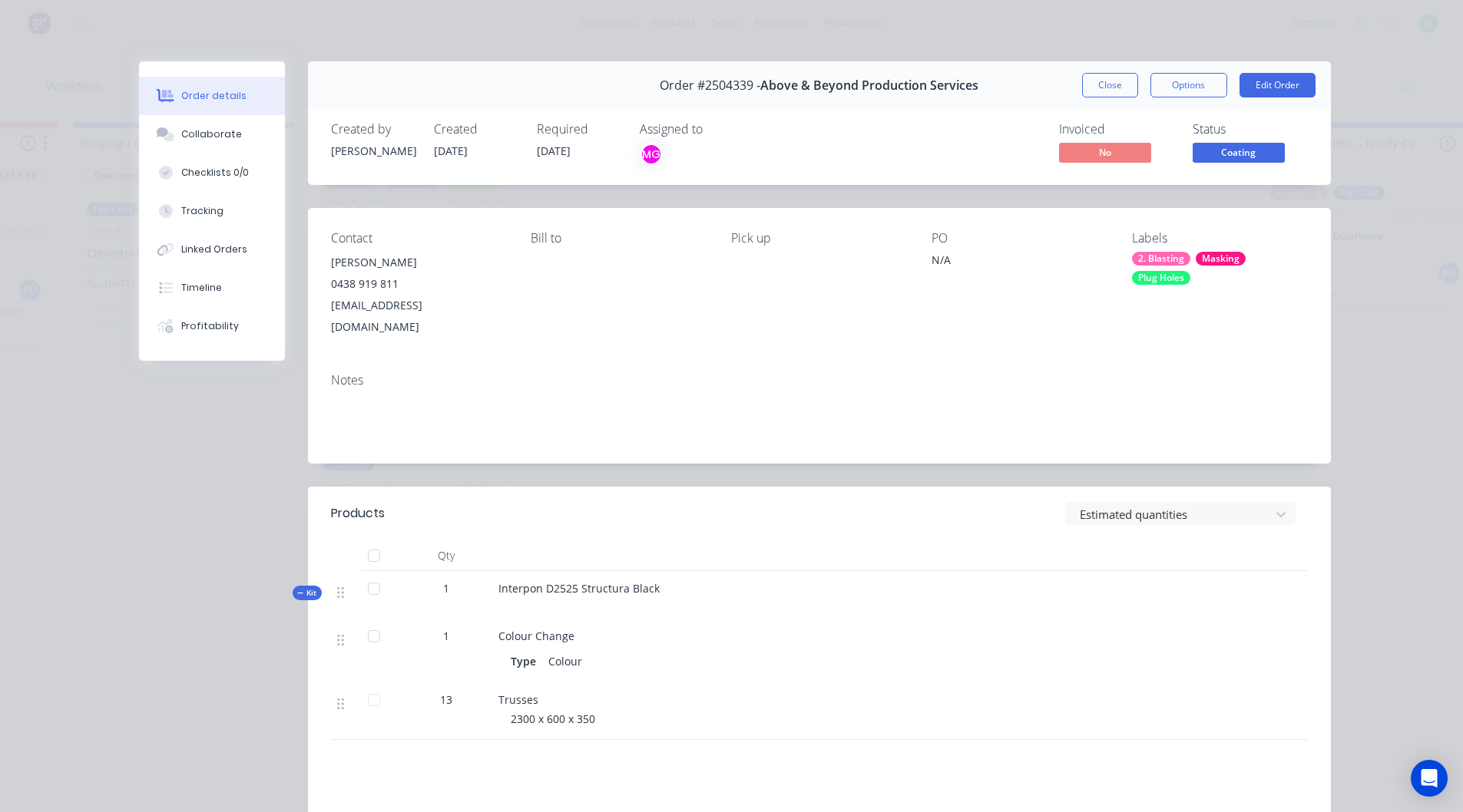
click at [1232, 153] on span "Coating" at bounding box center [1238, 153] width 92 height 19
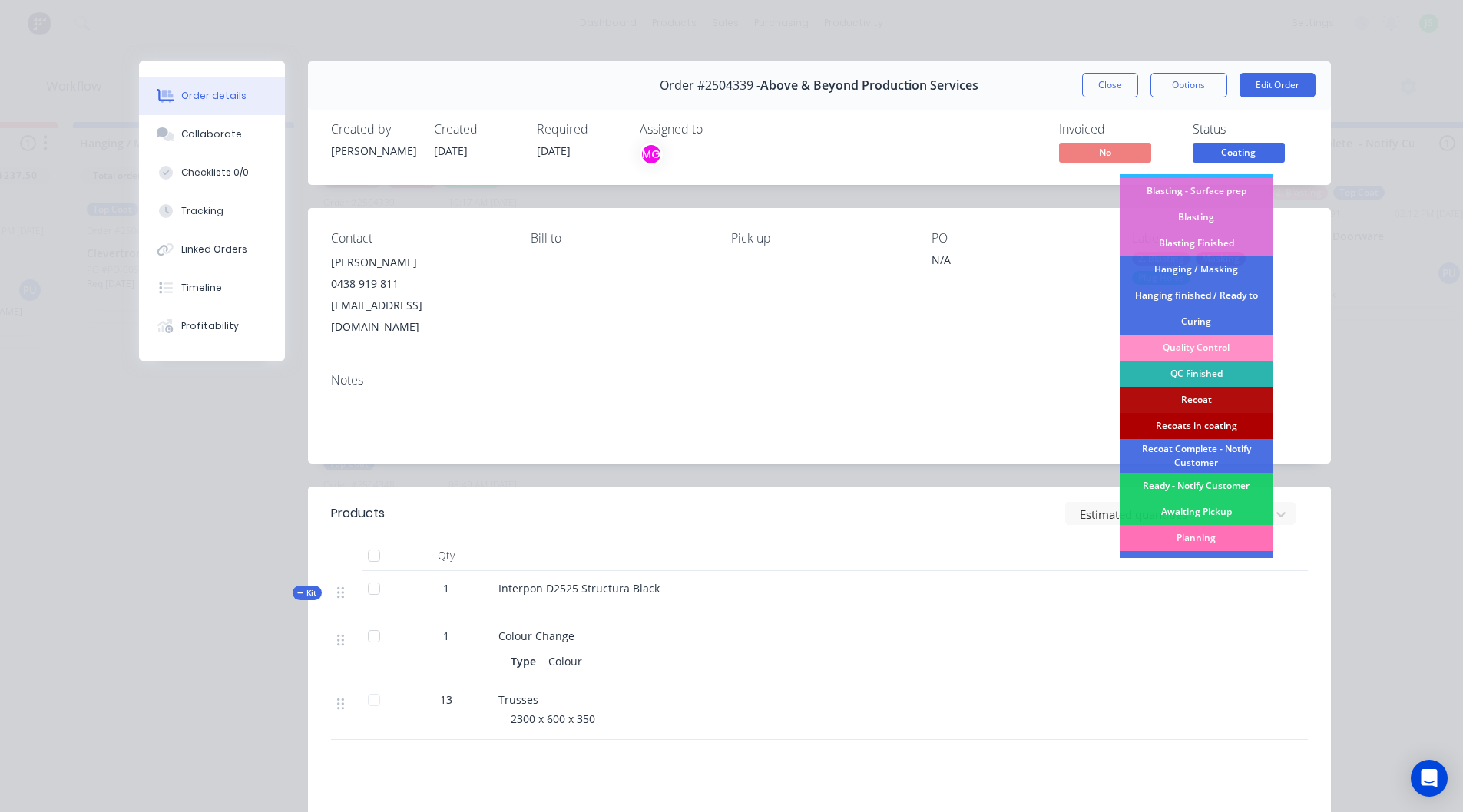
scroll to position [355, 0]
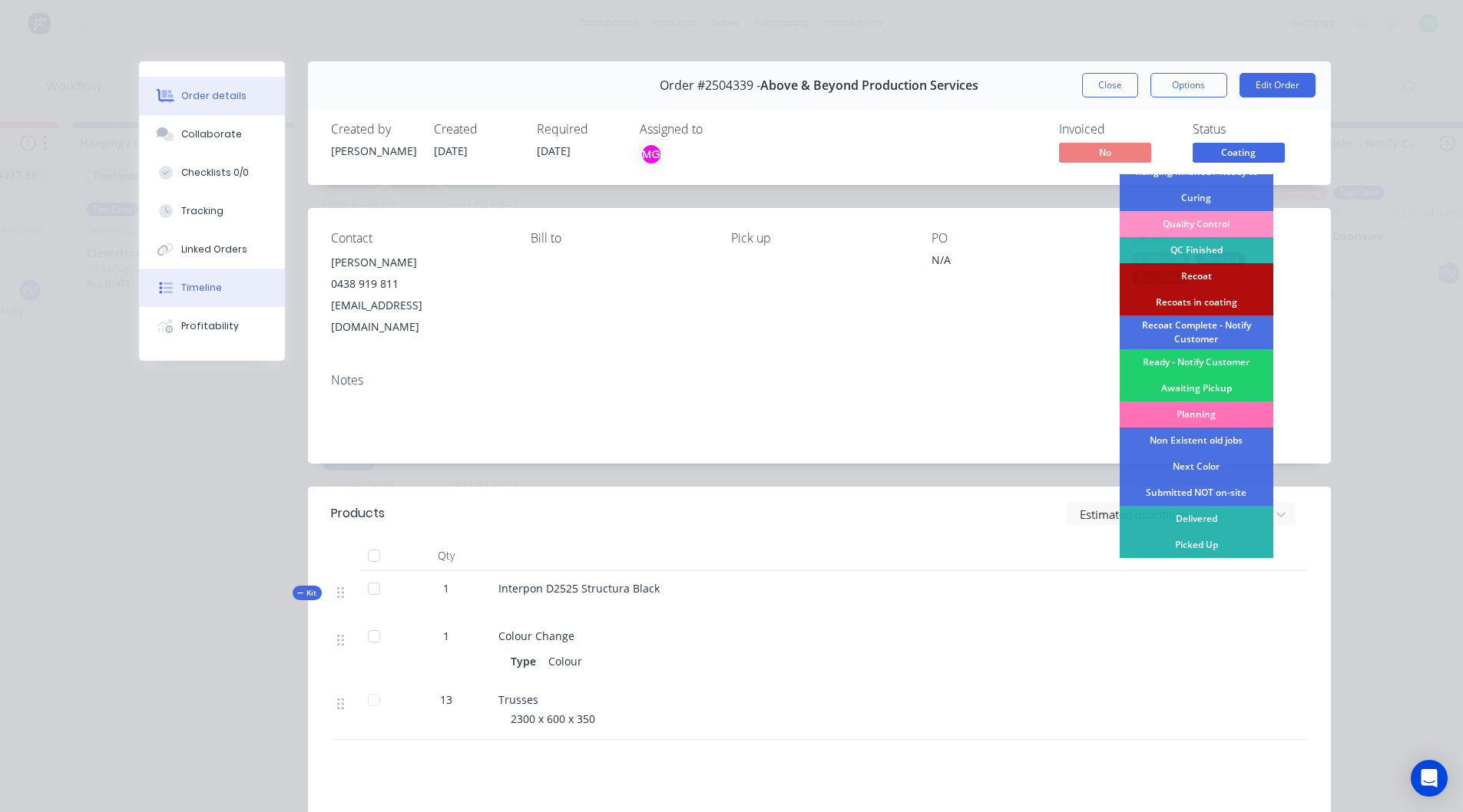
click at [253, 297] on button "Timeline" at bounding box center [212, 288] width 146 height 39
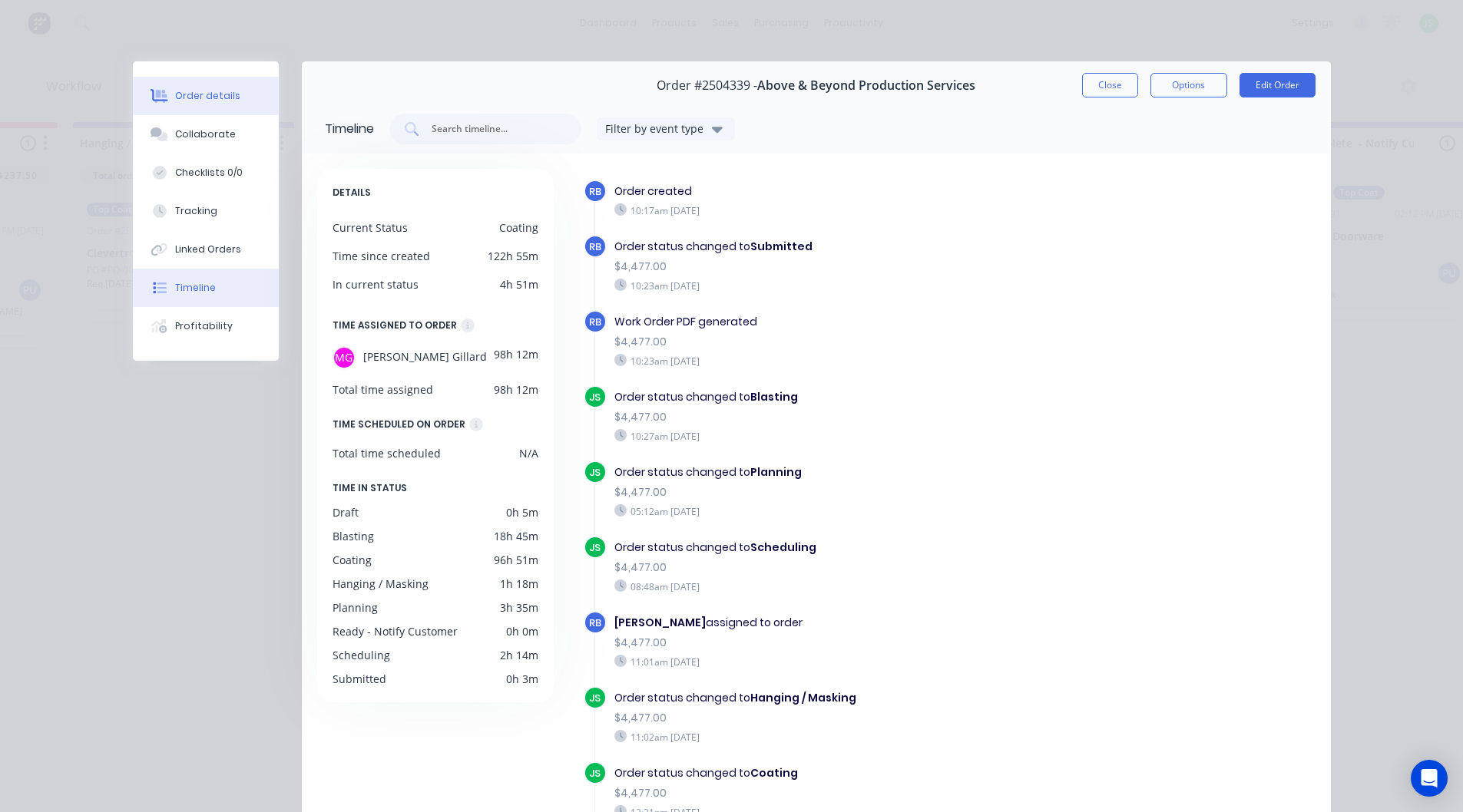
click at [224, 95] on div "Order details" at bounding box center [207, 96] width 65 height 14
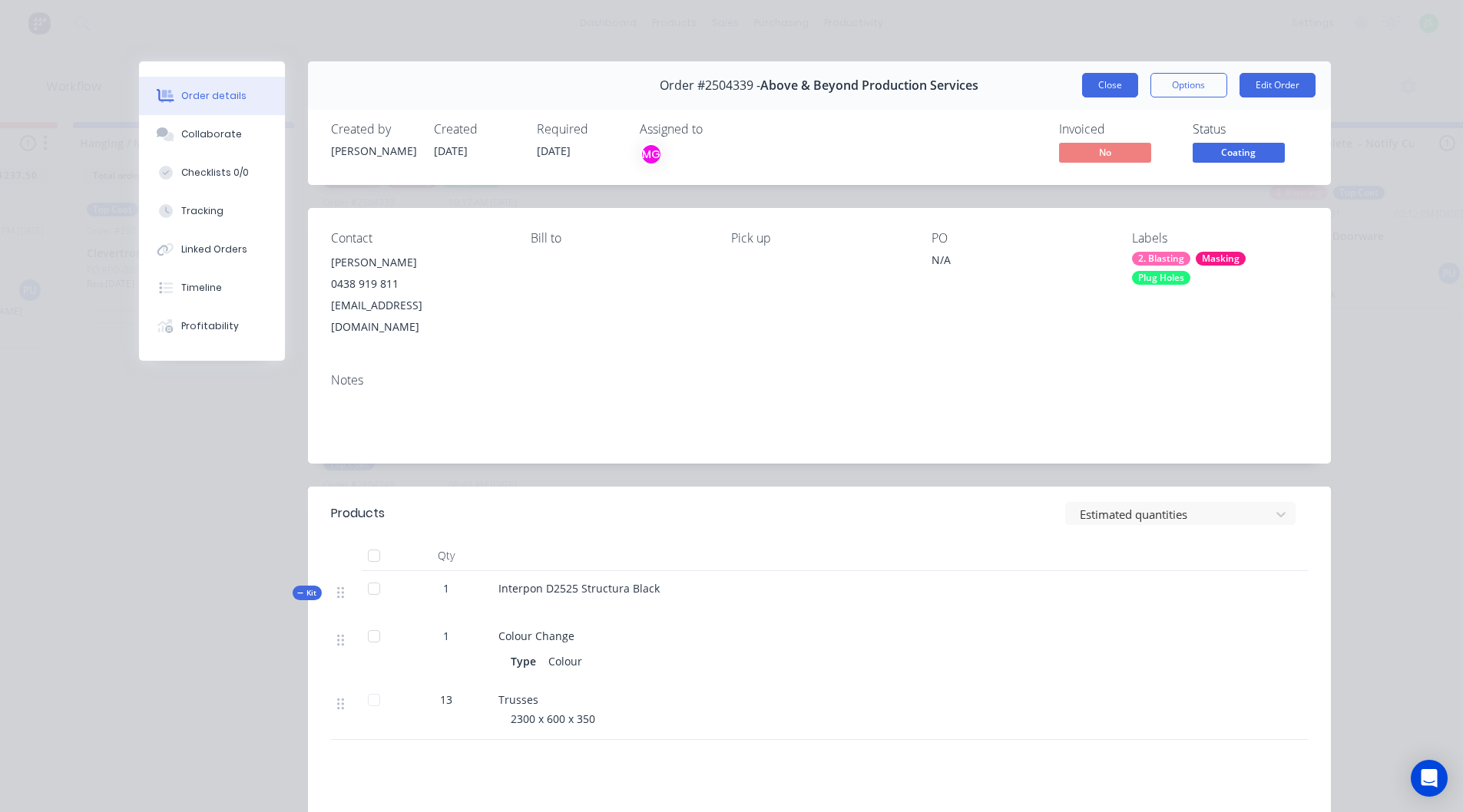
click at [1095, 87] on button "Close" at bounding box center [1110, 85] width 56 height 24
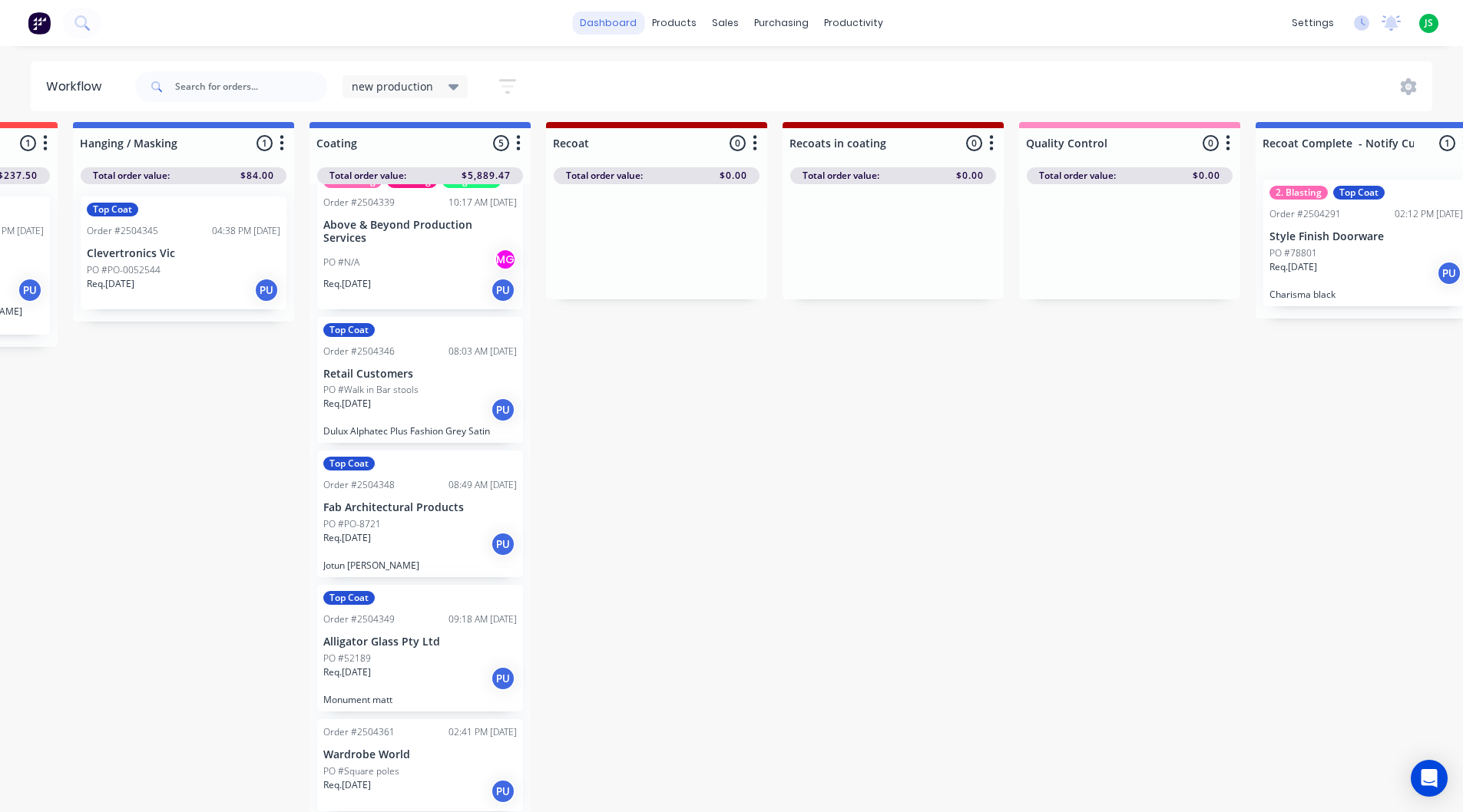
click at [627, 24] on link "dashboard" at bounding box center [608, 23] width 72 height 23
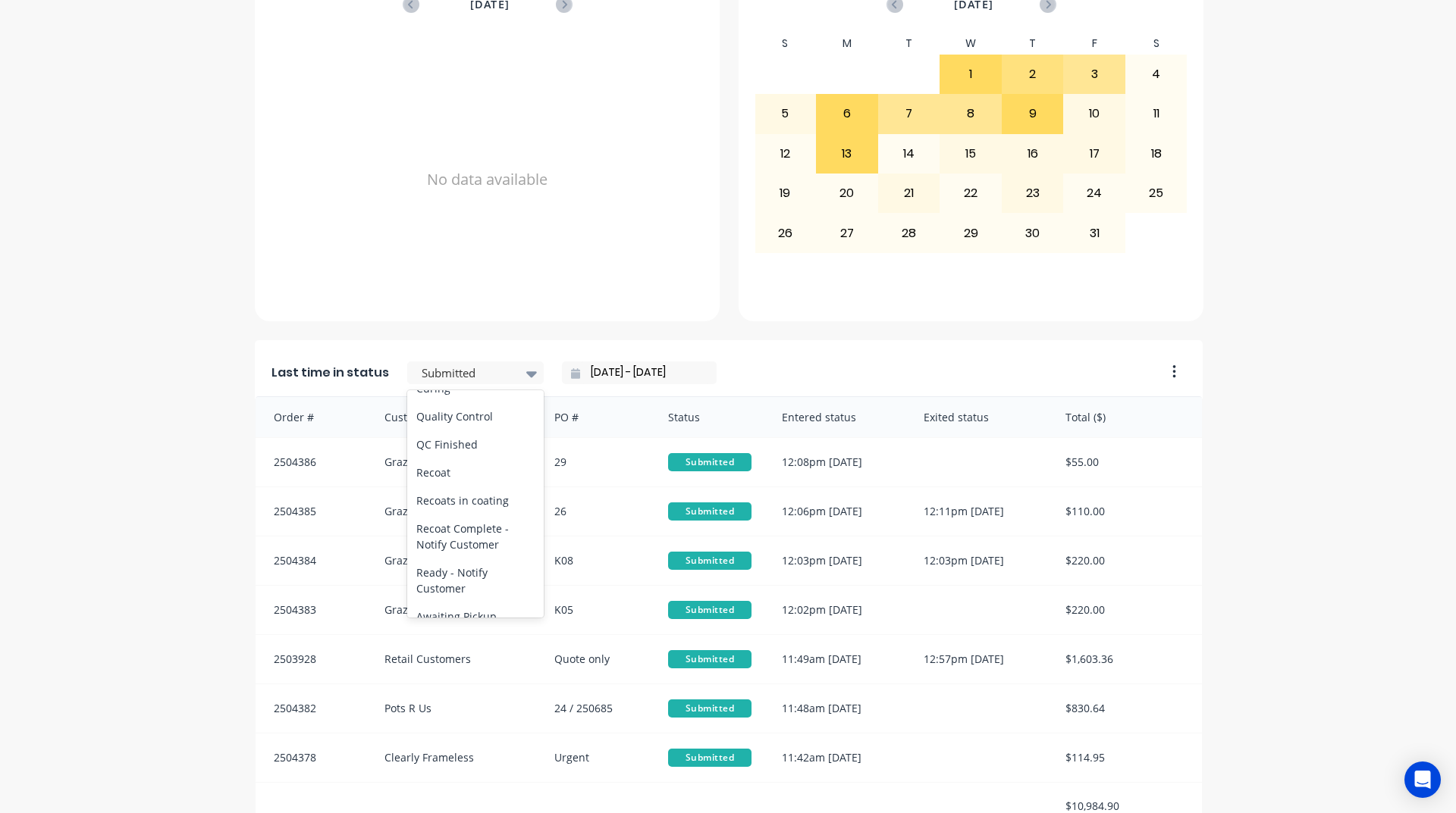
scroll to position [606, 0]
click at [471, 580] on div "Ready - Notify Customer" at bounding box center [475, 558] width 137 height 44
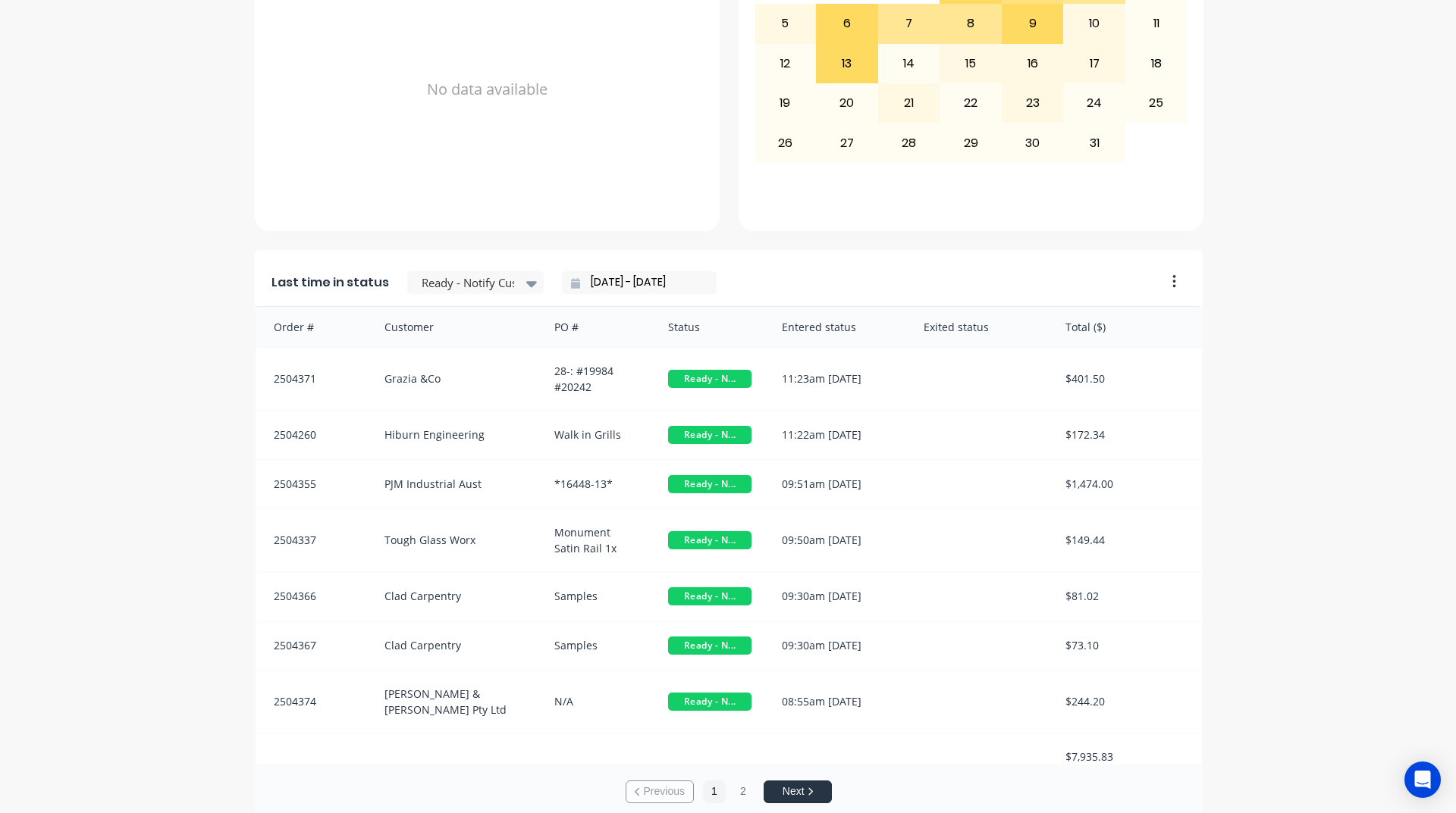
scroll to position [638, 0]
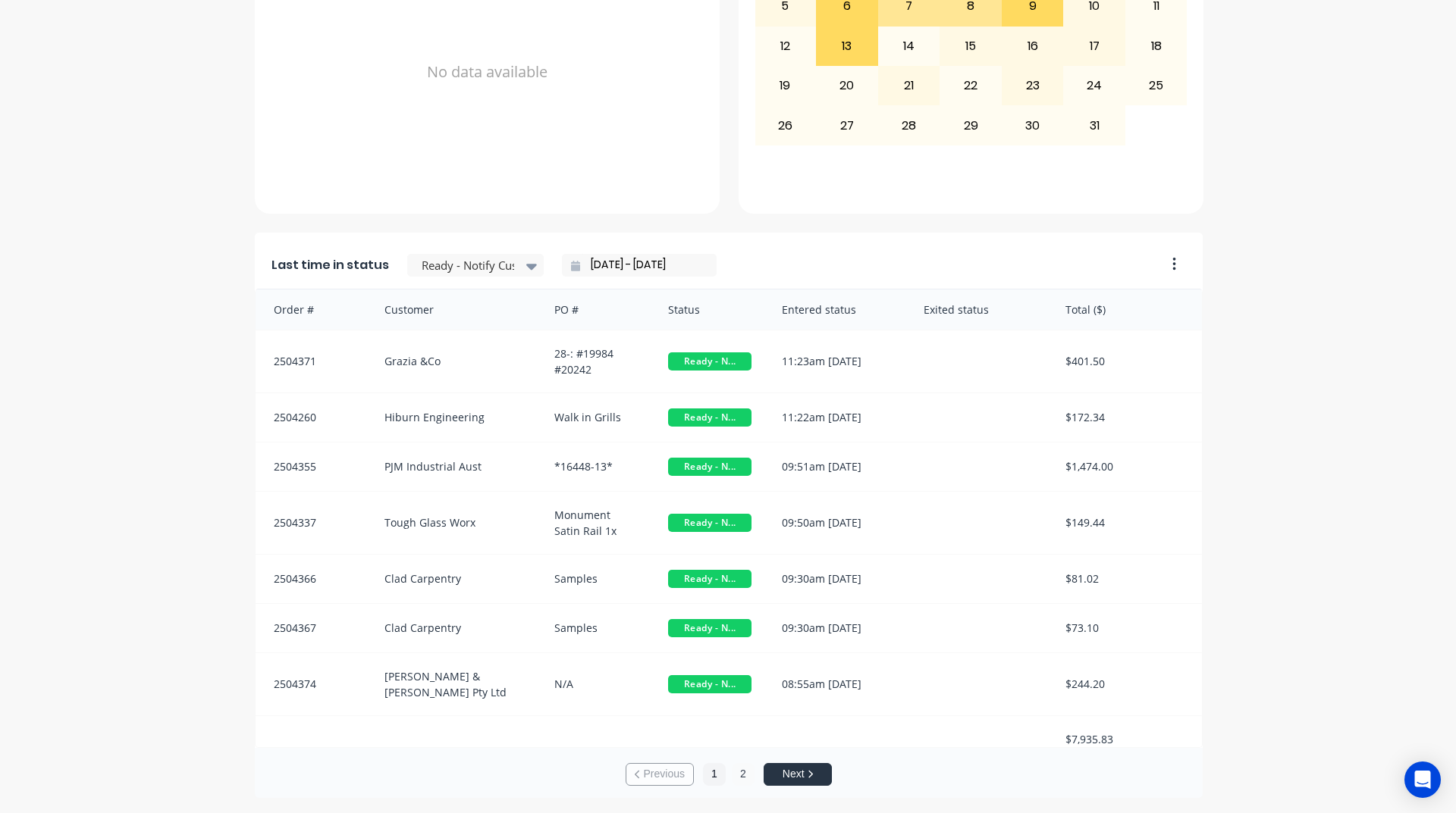
click at [735, 773] on button "2" at bounding box center [743, 774] width 23 height 23
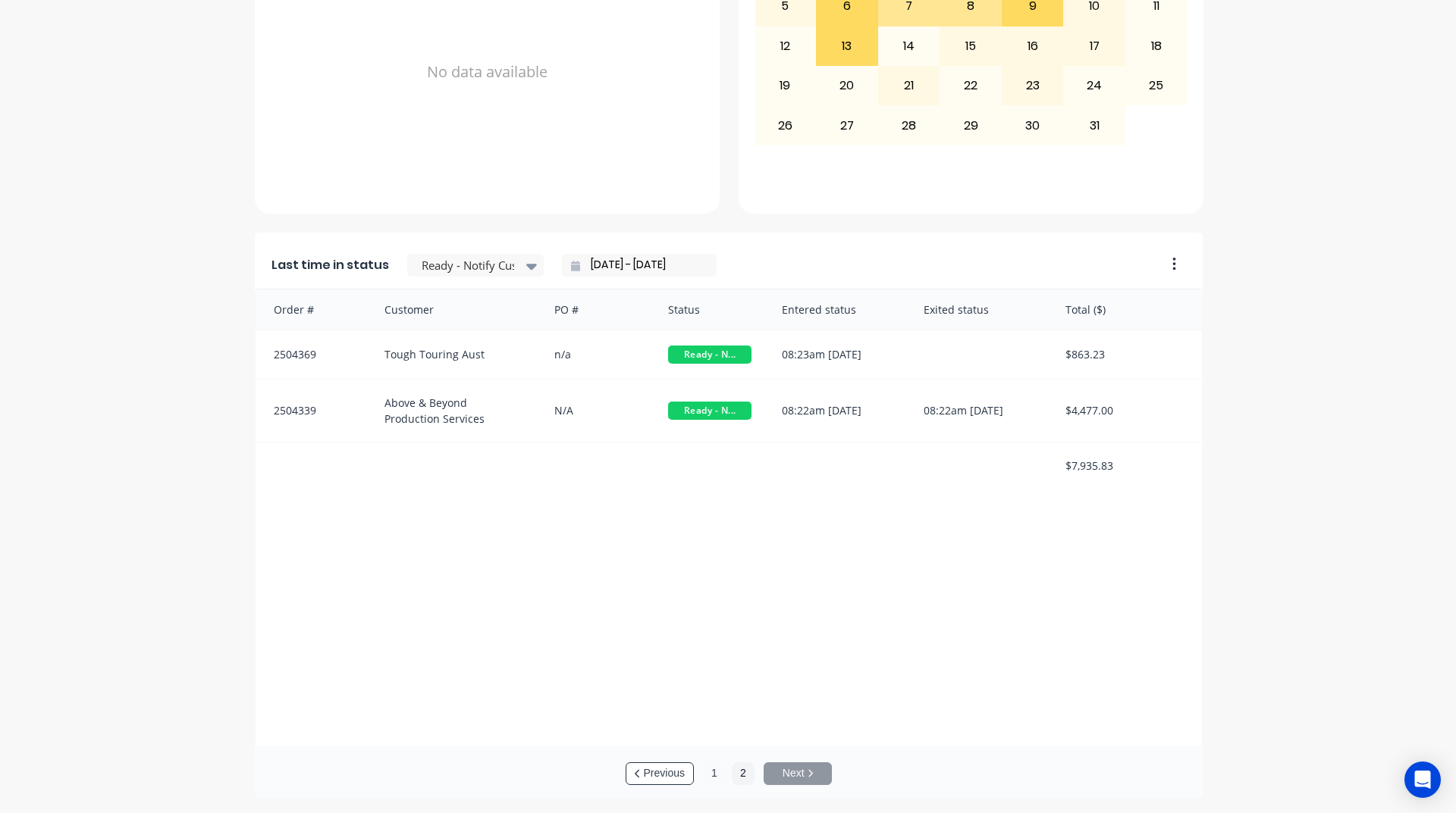
click at [717, 776] on button "1" at bounding box center [714, 773] width 23 height 23
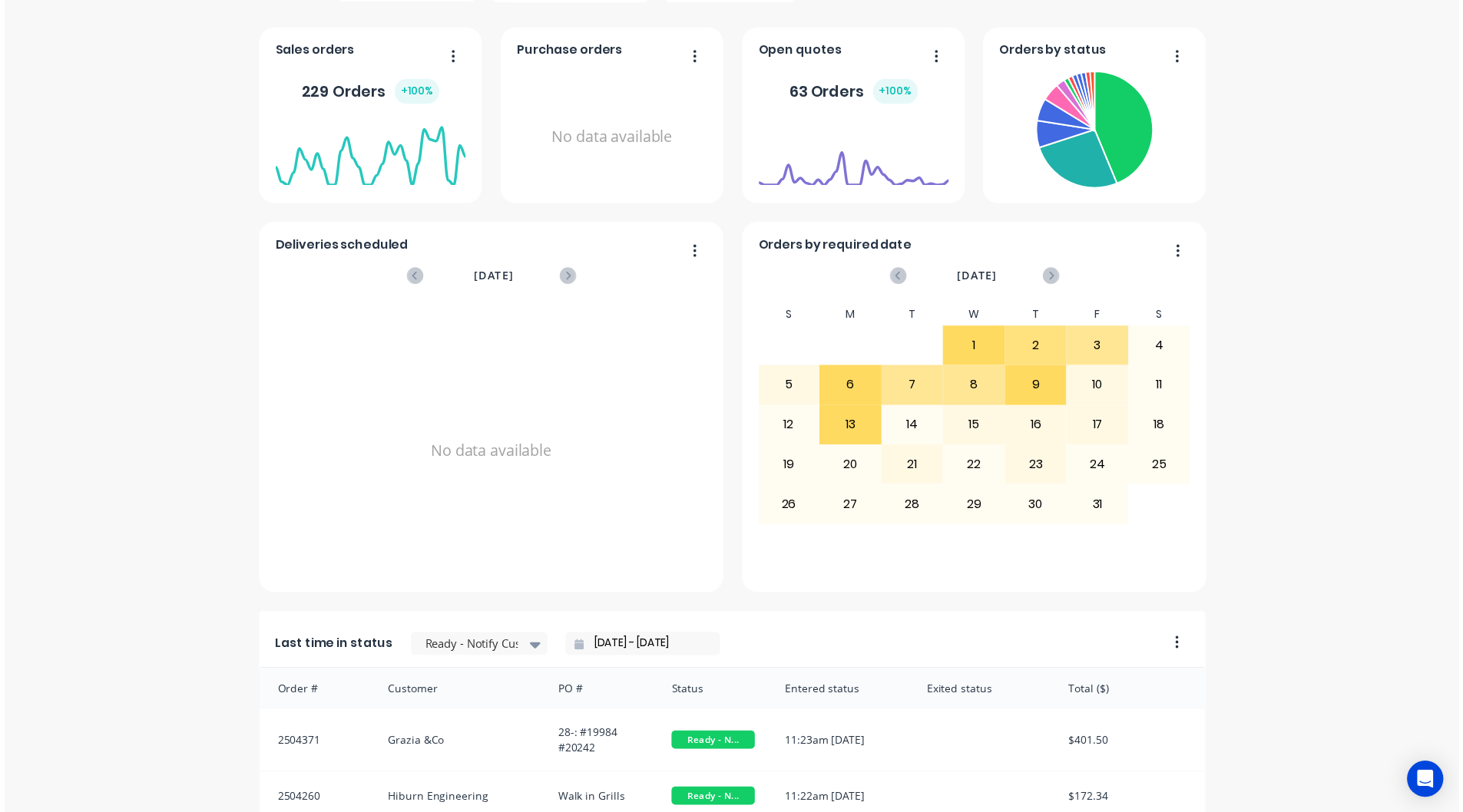
scroll to position [0, 0]
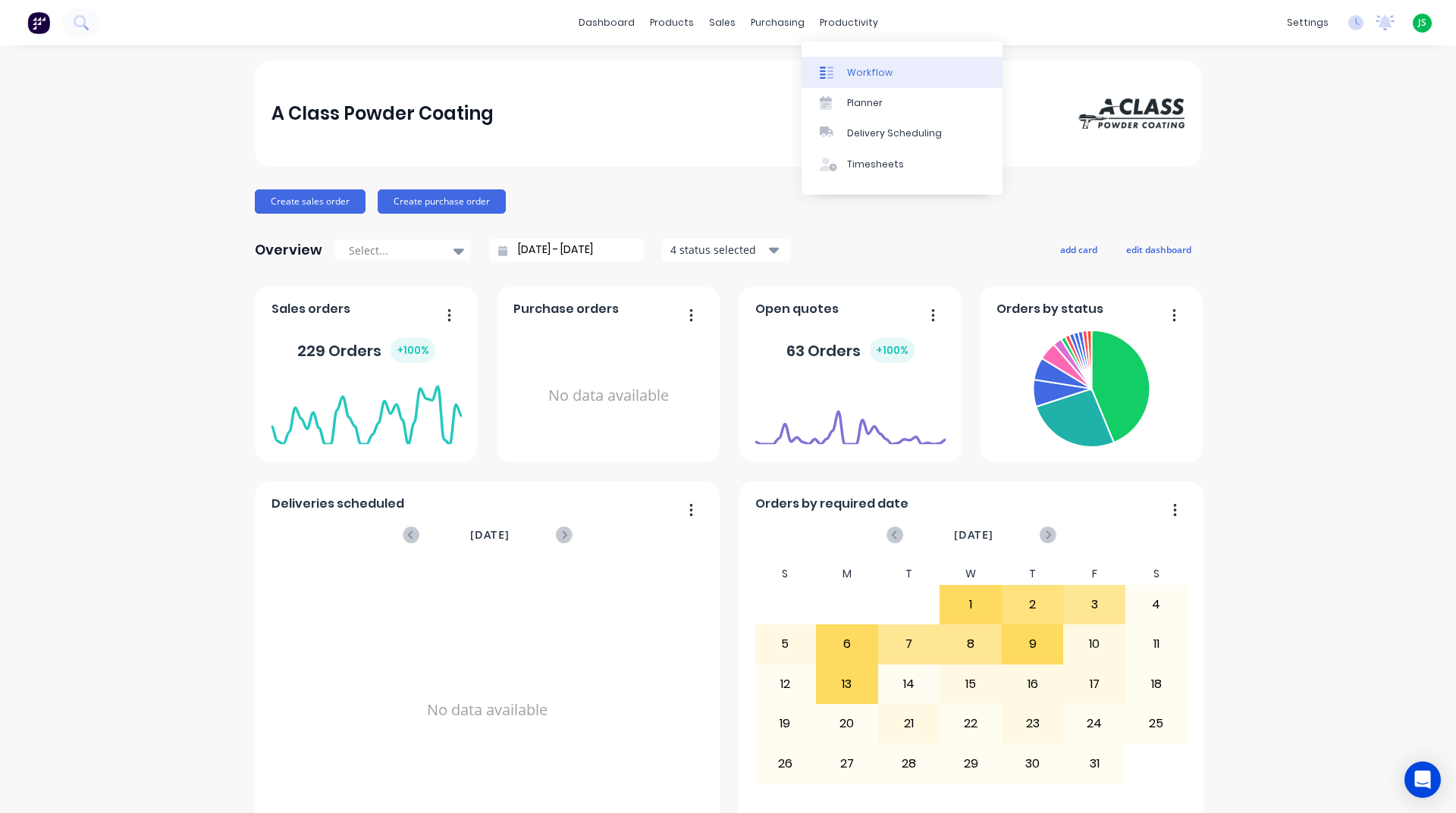
click at [815, 76] on link "Workflow" at bounding box center [901, 71] width 201 height 30
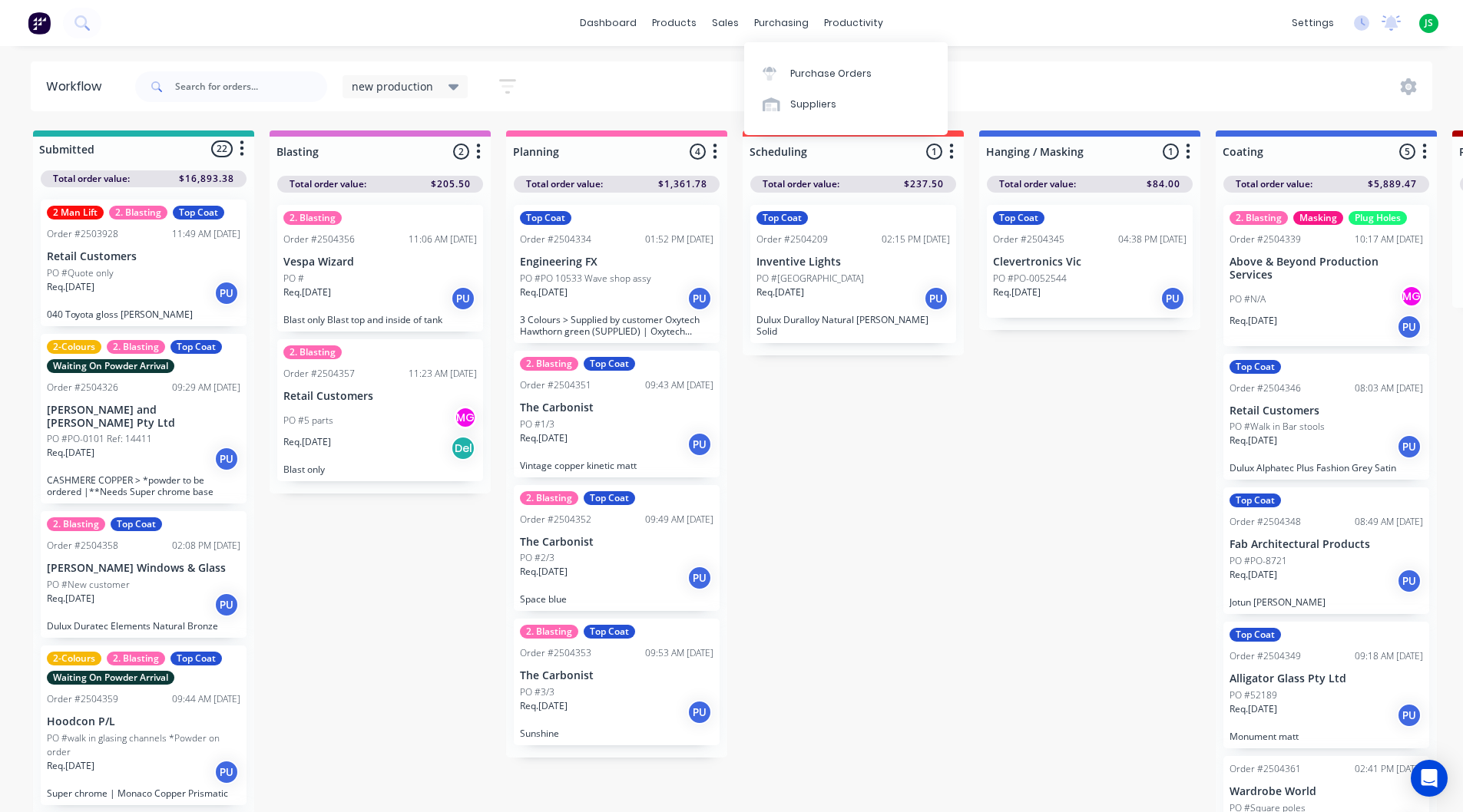
drag, startPoint x: 1090, startPoint y: 515, endPoint x: 1092, endPoint y: 507, distance: 8.2
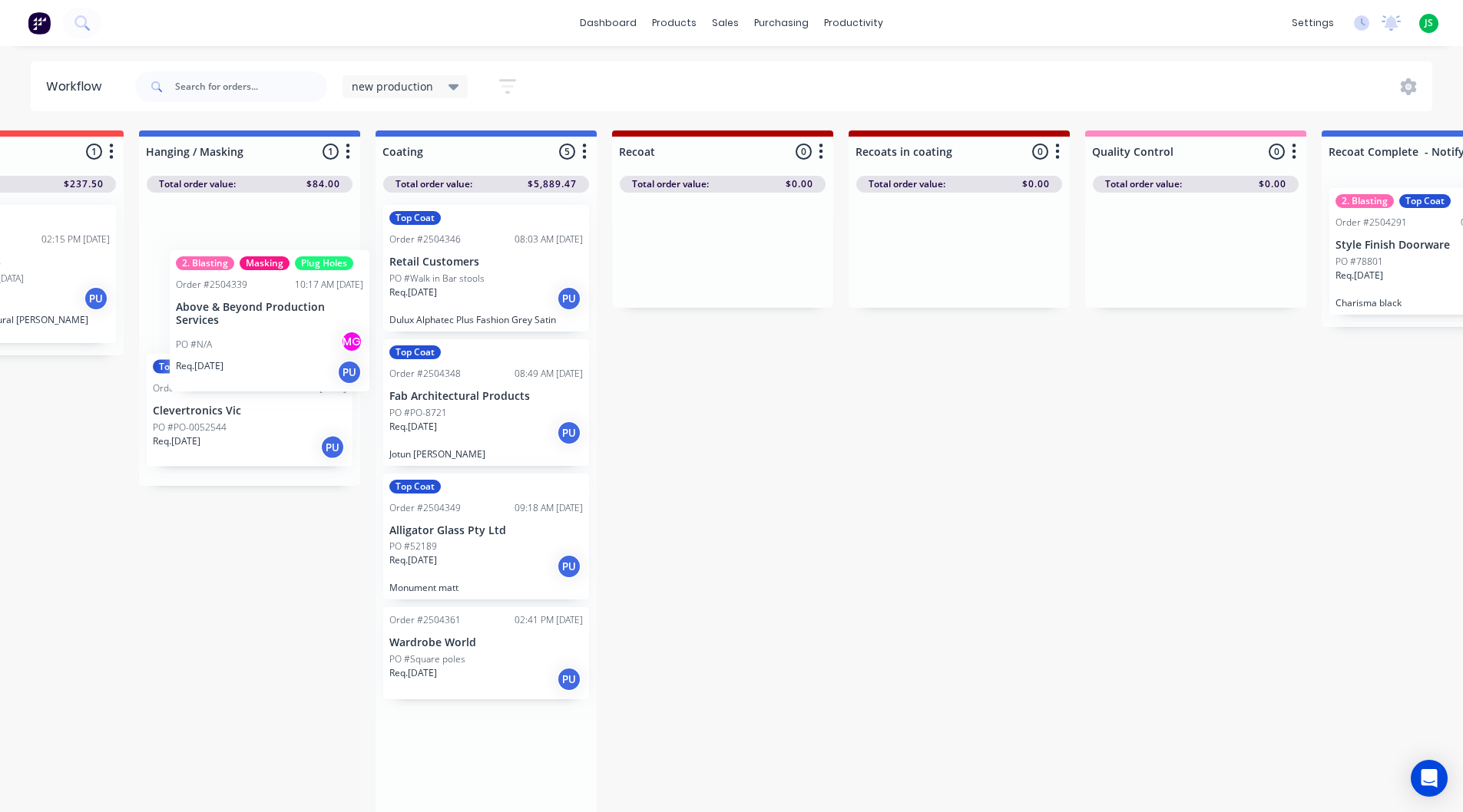
scroll to position [0, 837]
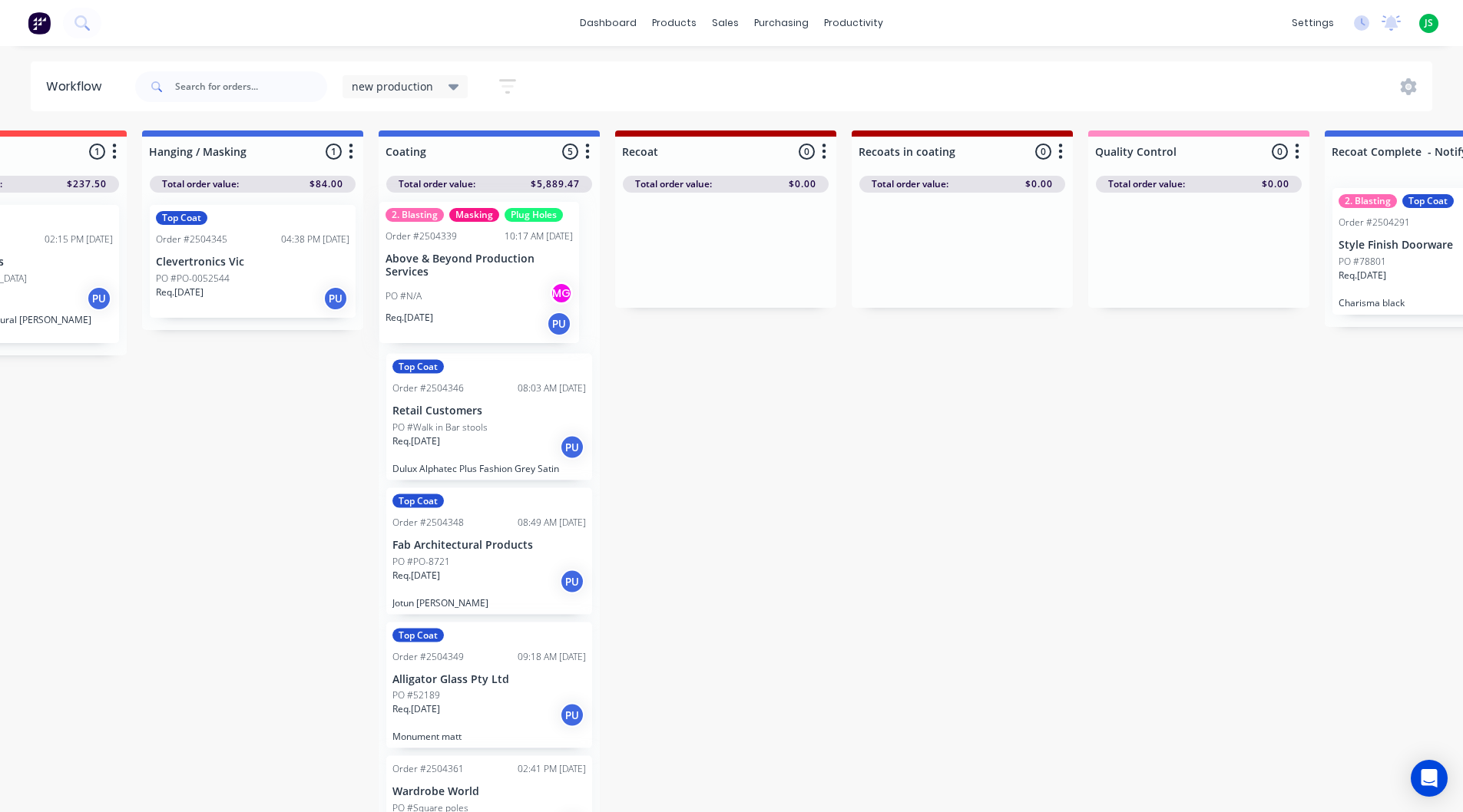
drag, startPoint x: 220, startPoint y: 274, endPoint x: 441, endPoint y: 265, distance: 221.2
click at [441, 266] on div "2. Blasting Masking Plug Holes Order #2504339 10:17 AM 08/10/25 Above & Beyond …" at bounding box center [489, 507] width 221 height 628
click at [519, 267] on p "Above & Beyond Production Services" at bounding box center [490, 268] width 194 height 26
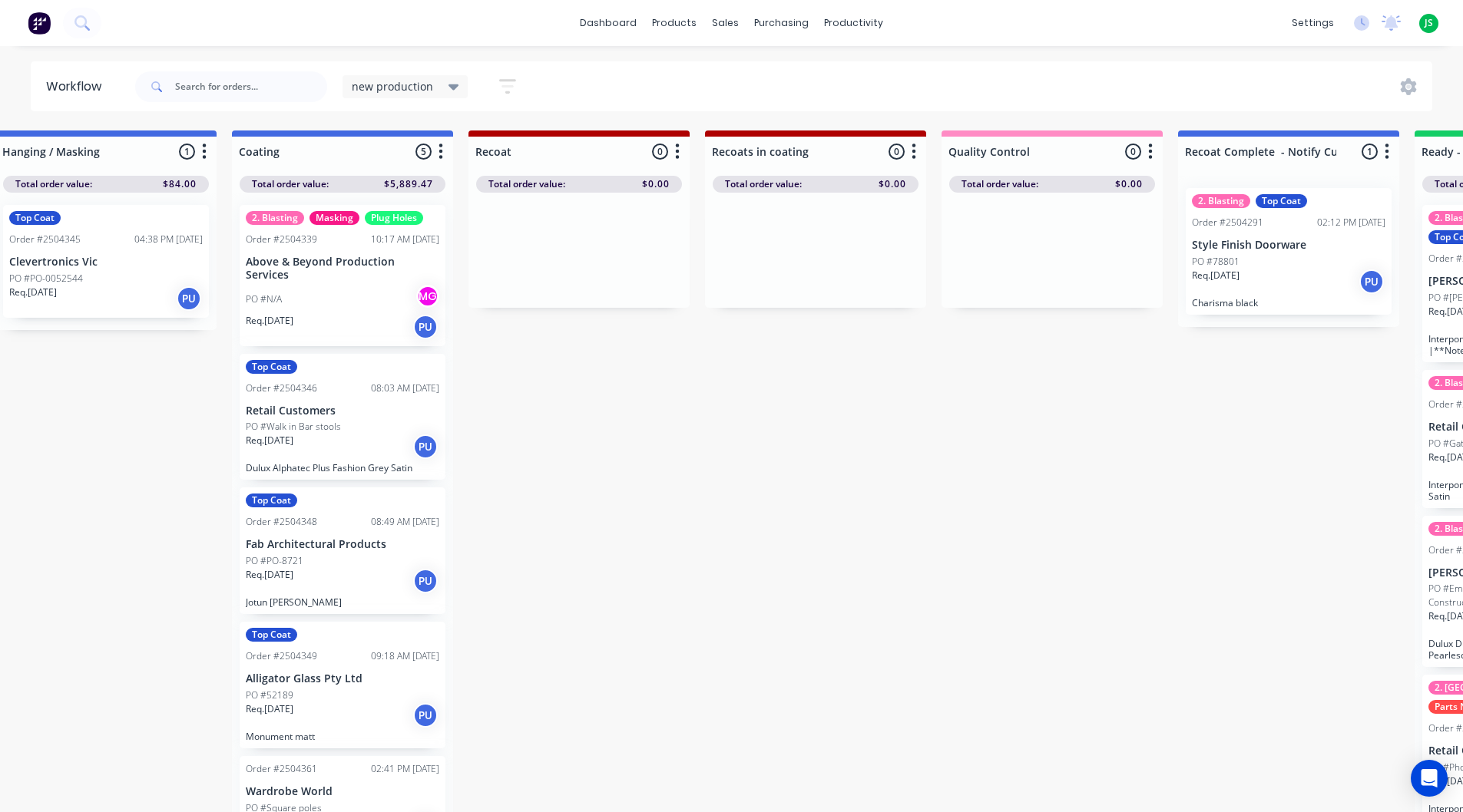
scroll to position [0, 988]
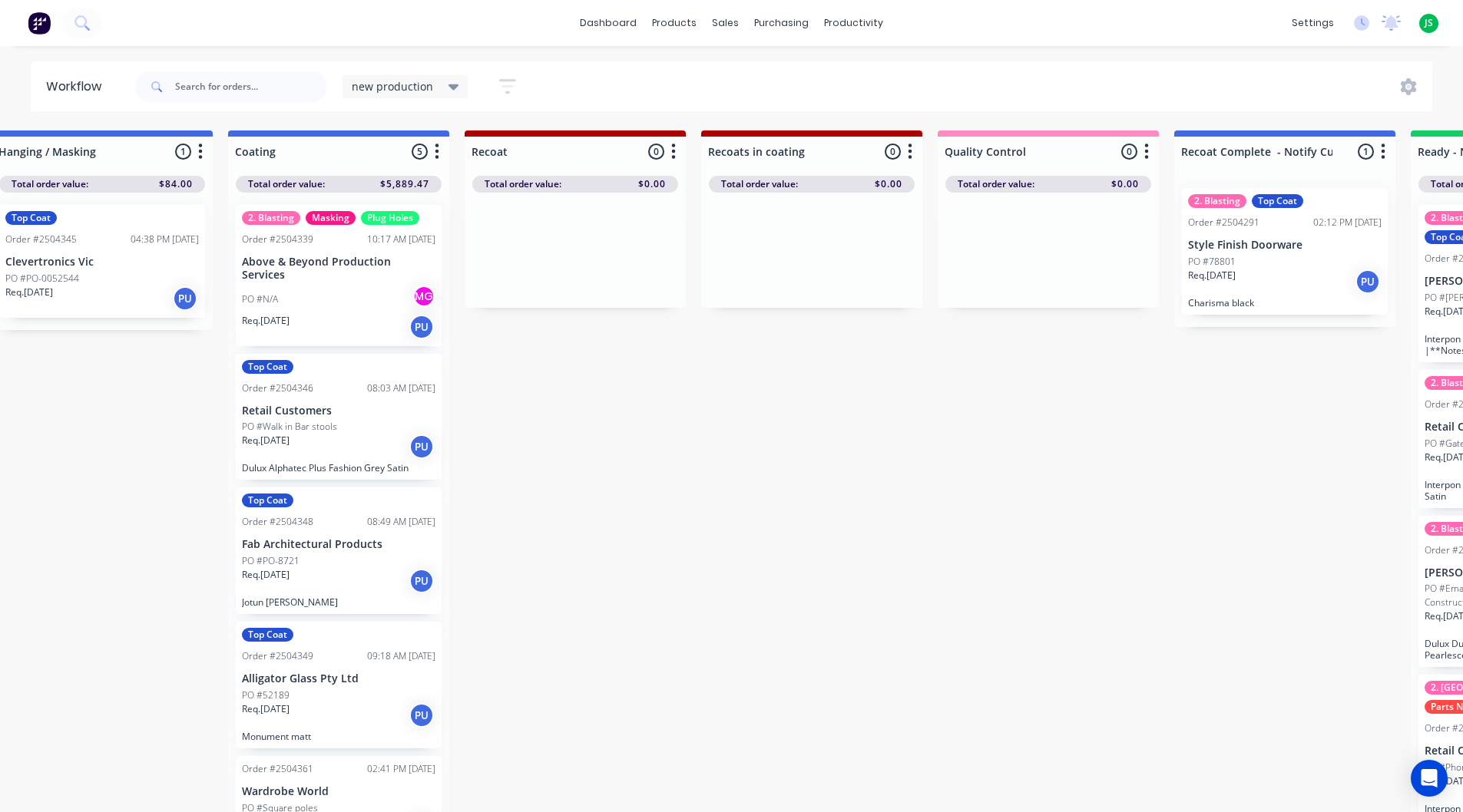
click at [336, 323] on div "Req. [DATE] PU" at bounding box center [338, 327] width 194 height 26
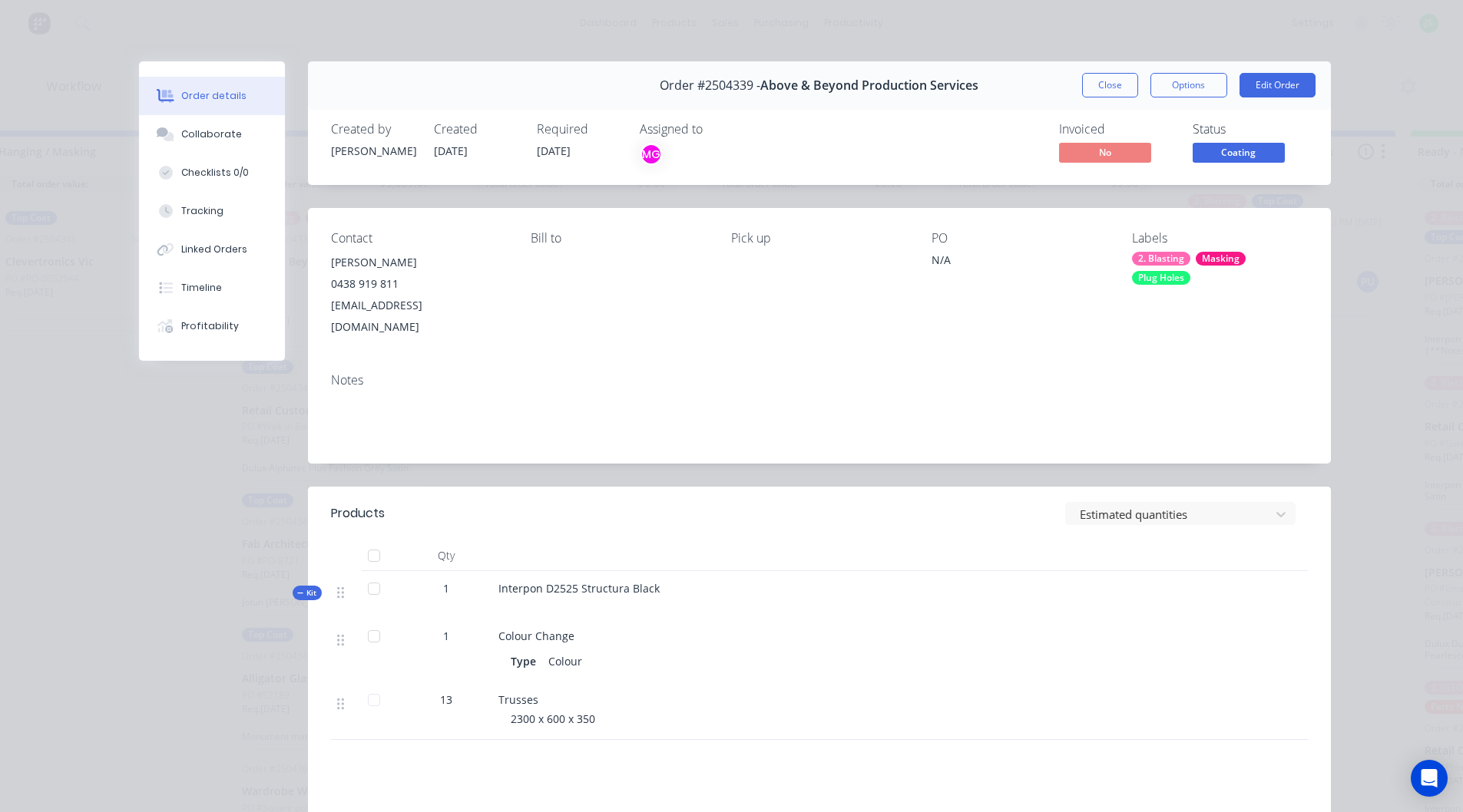
click at [1257, 154] on span "Coating" at bounding box center [1238, 153] width 92 height 19
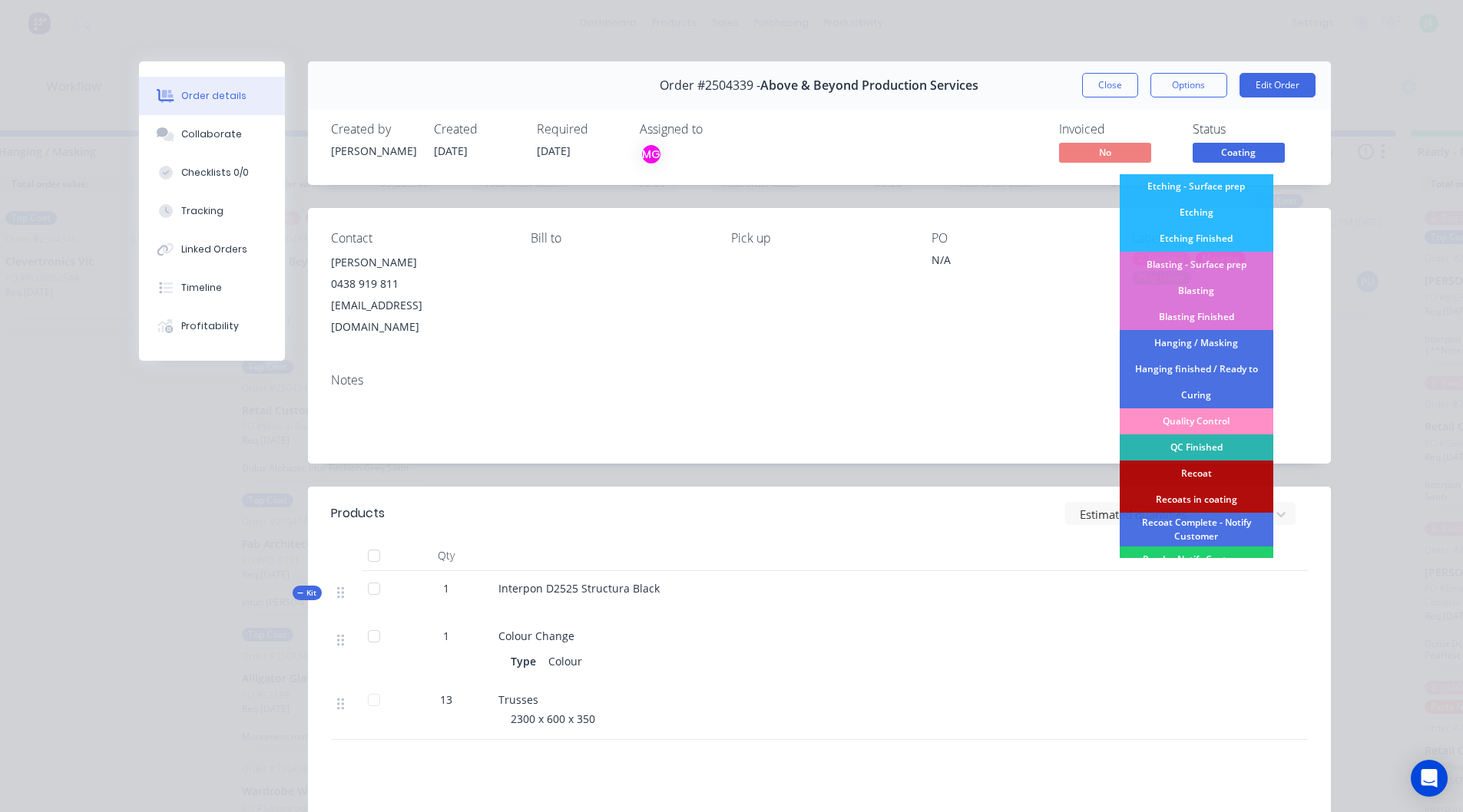
scroll to position [355, 0]
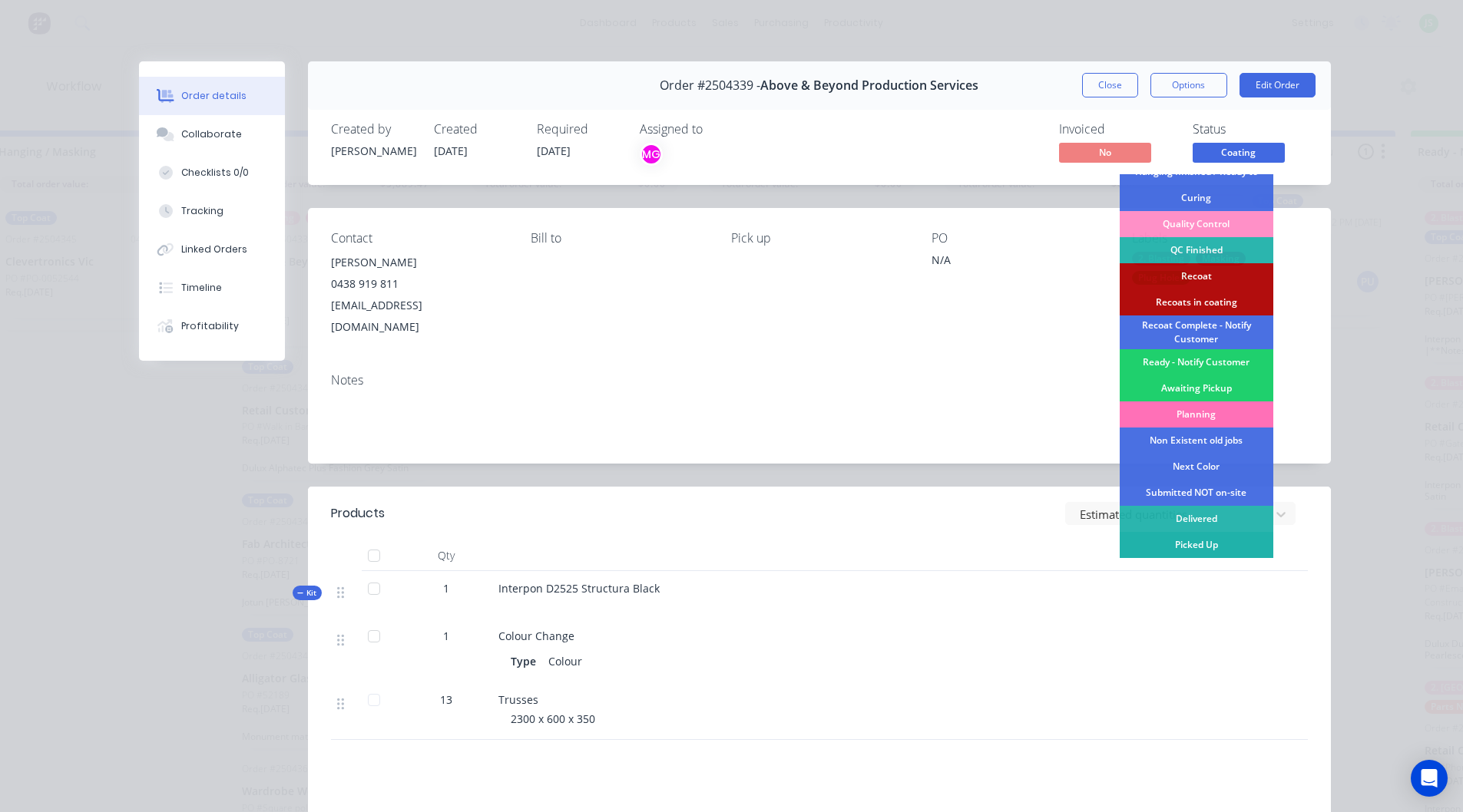
click at [1218, 548] on div "Picked Up" at bounding box center [1196, 544] width 153 height 26
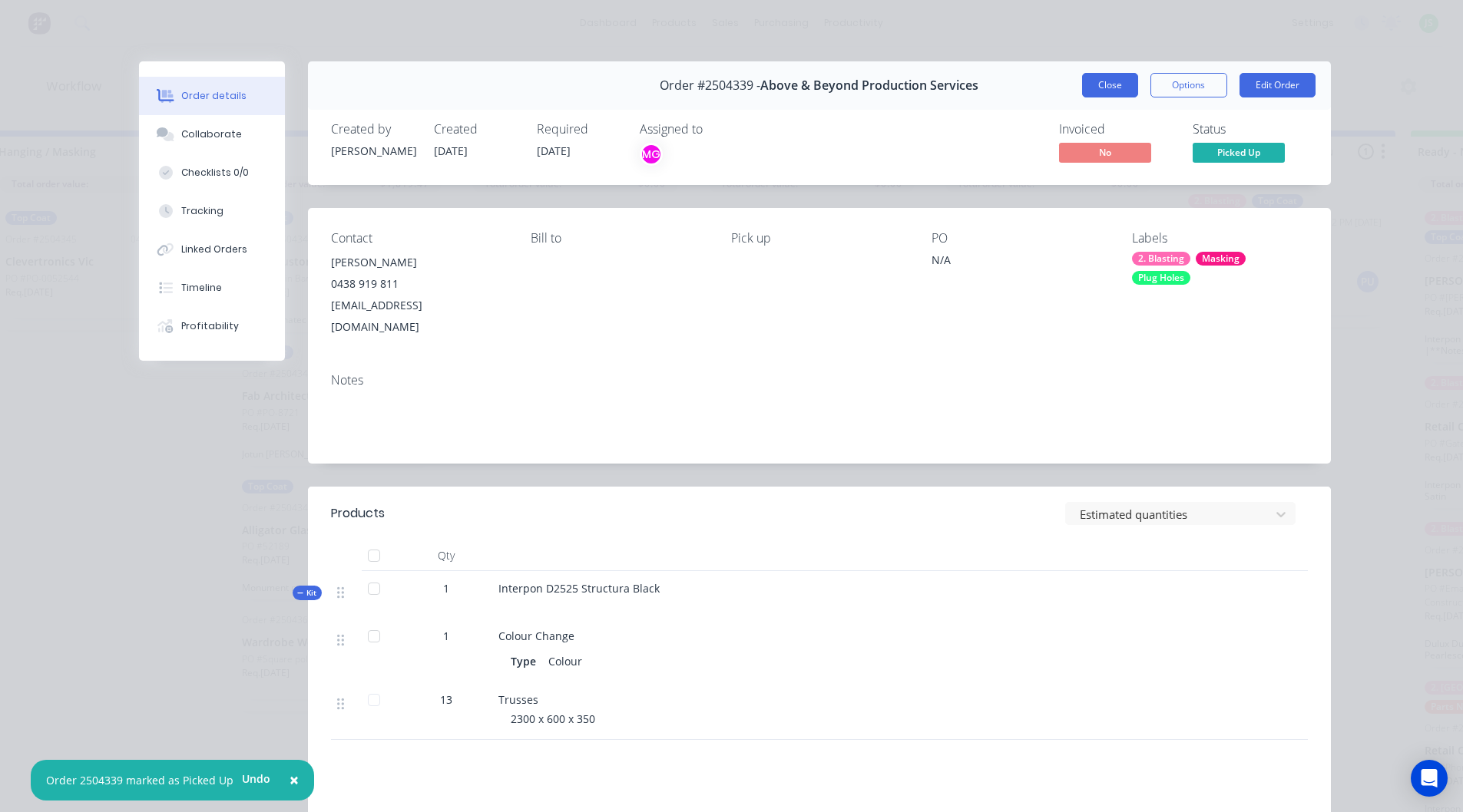
click at [1121, 91] on button "Close" at bounding box center [1110, 85] width 56 height 24
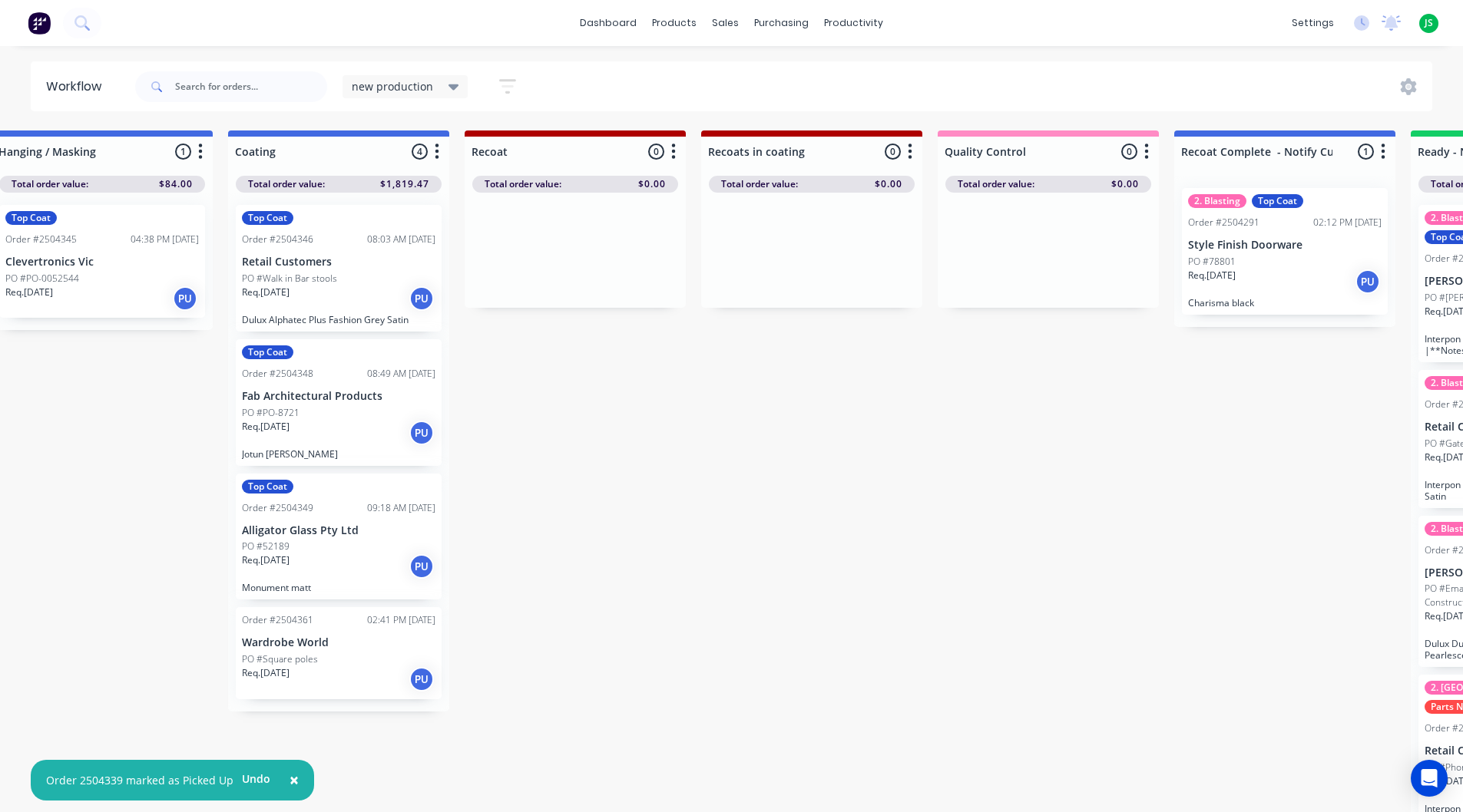
click at [334, 276] on p "PO #Walk in Bar stools" at bounding box center [289, 279] width 95 height 14
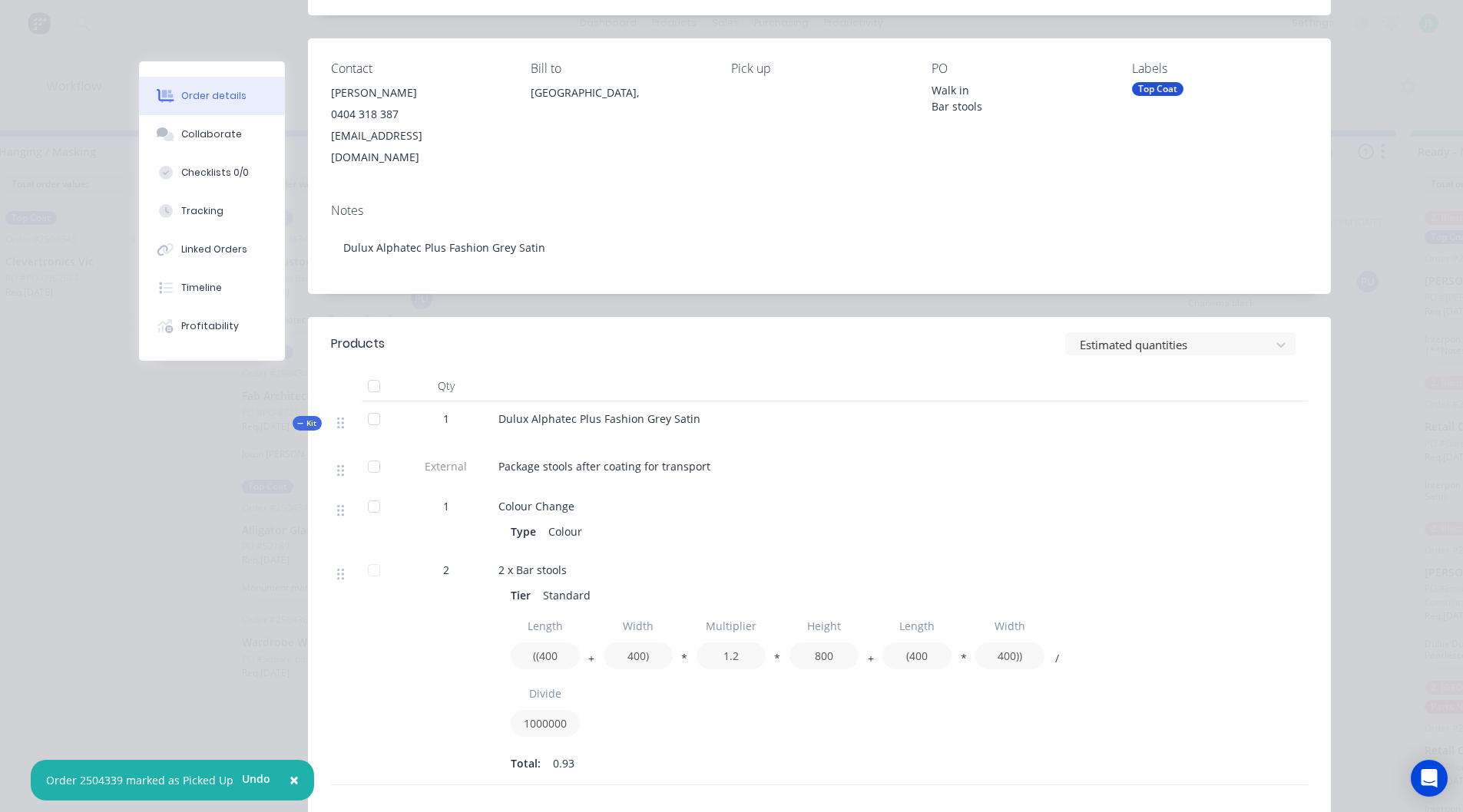
scroll to position [0, 0]
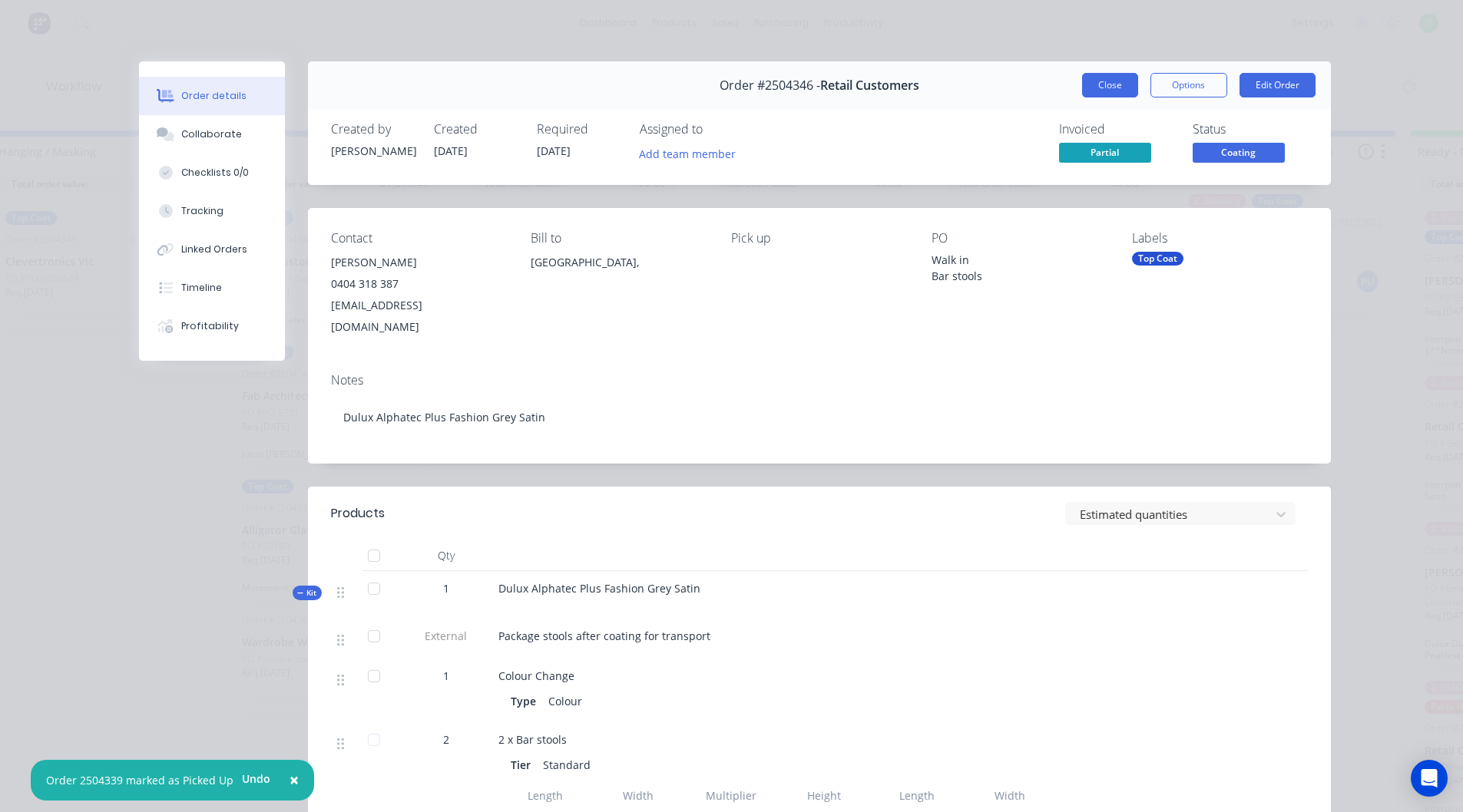
click at [1099, 85] on button "Close" at bounding box center [1110, 85] width 56 height 24
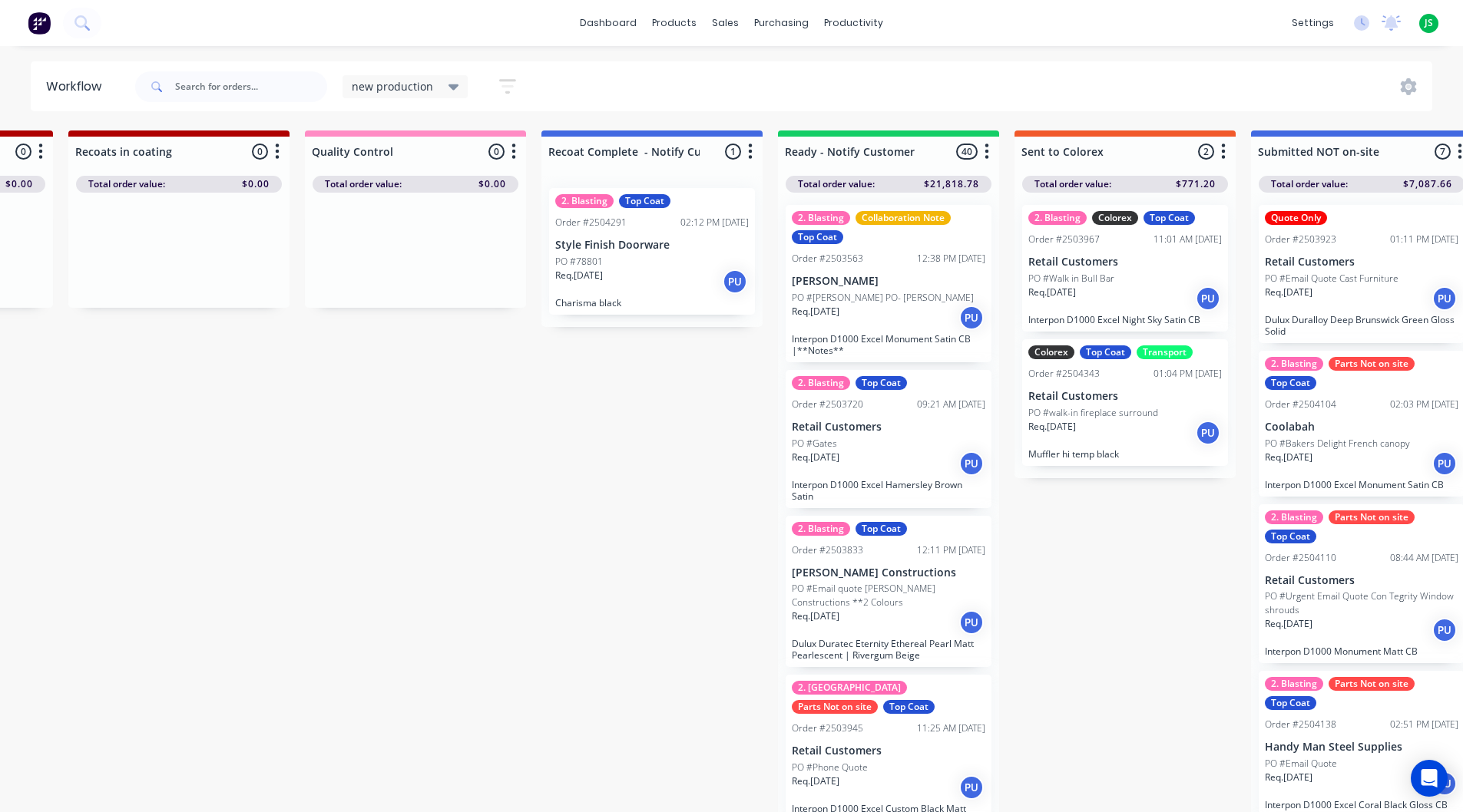
scroll to position [0, 1673]
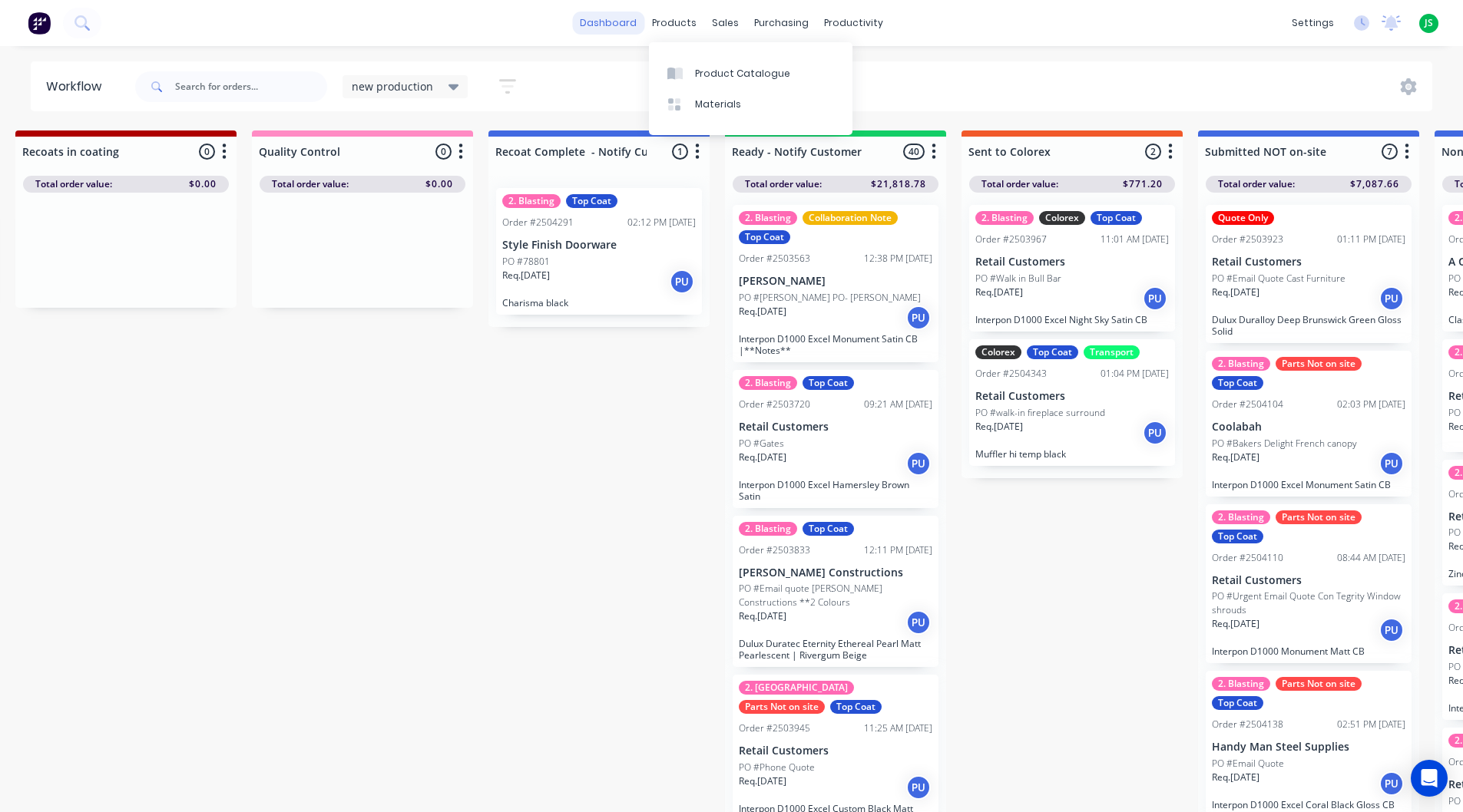
click at [633, 17] on link "dashboard" at bounding box center [608, 23] width 72 height 23
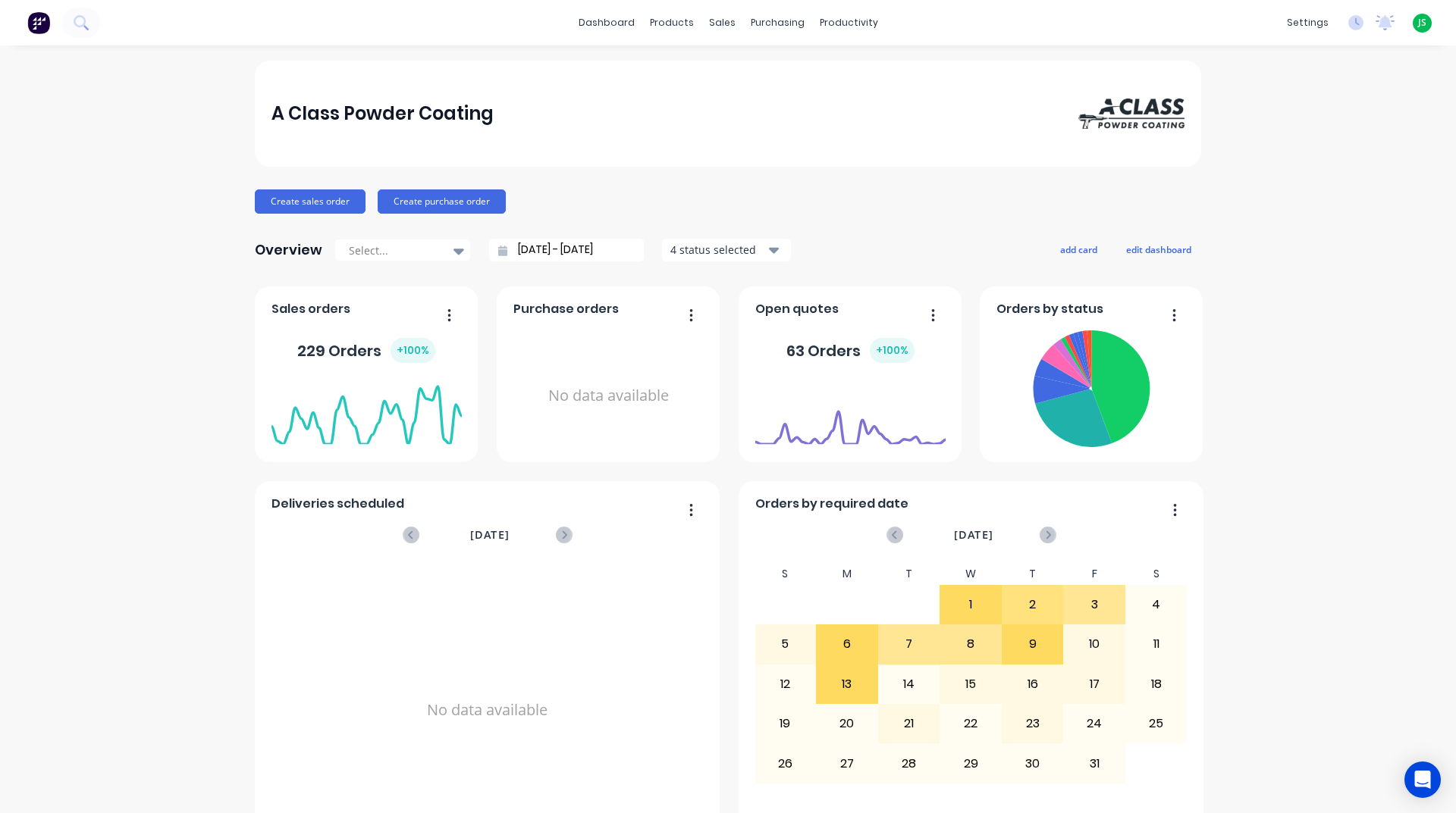
scroll to position [606, 0]
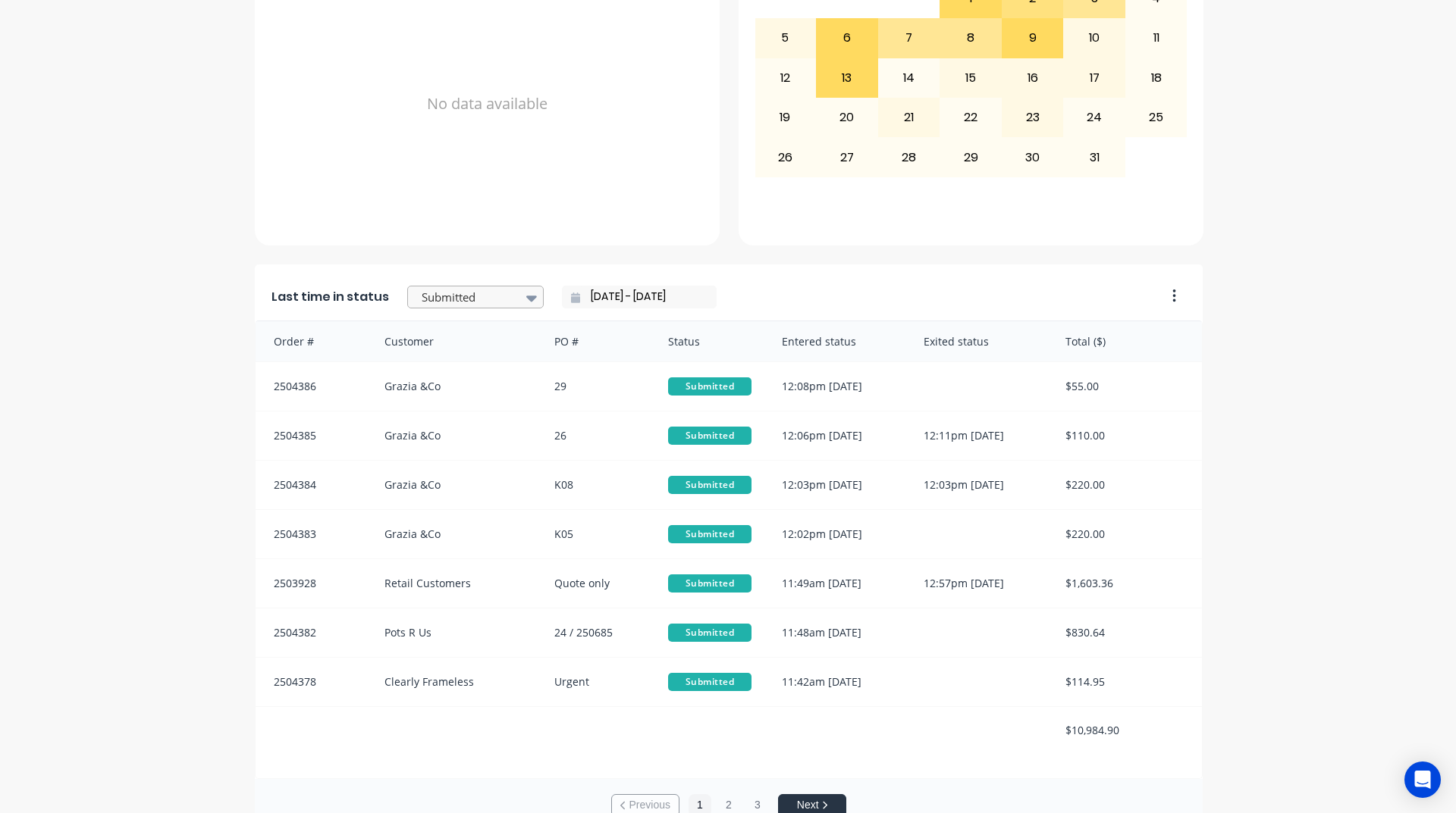
click at [476, 301] on div at bounding box center [468, 297] width 96 height 19
click at [462, 427] on div "Coating" at bounding box center [475, 413] width 137 height 28
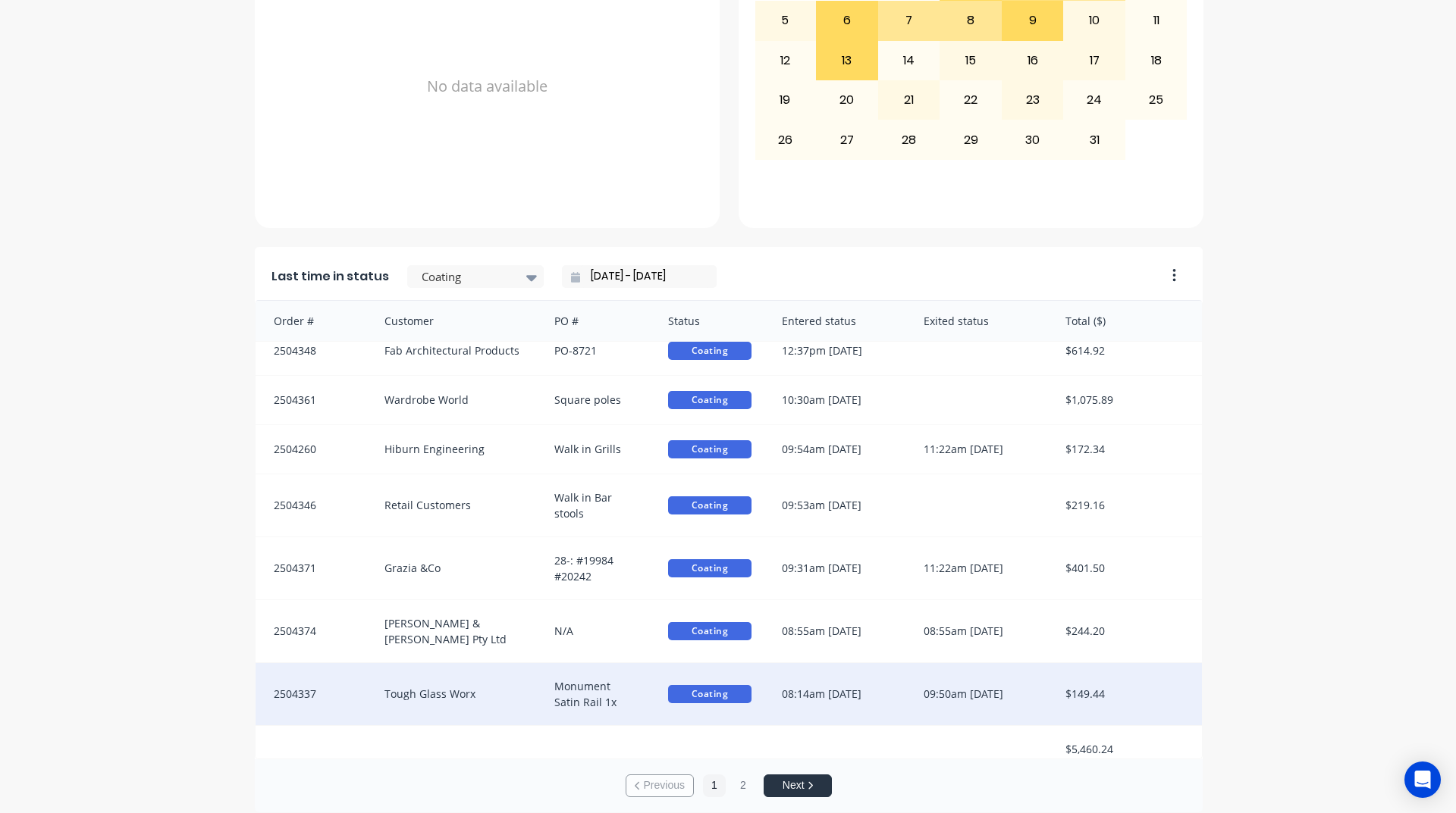
scroll to position [638, 0]
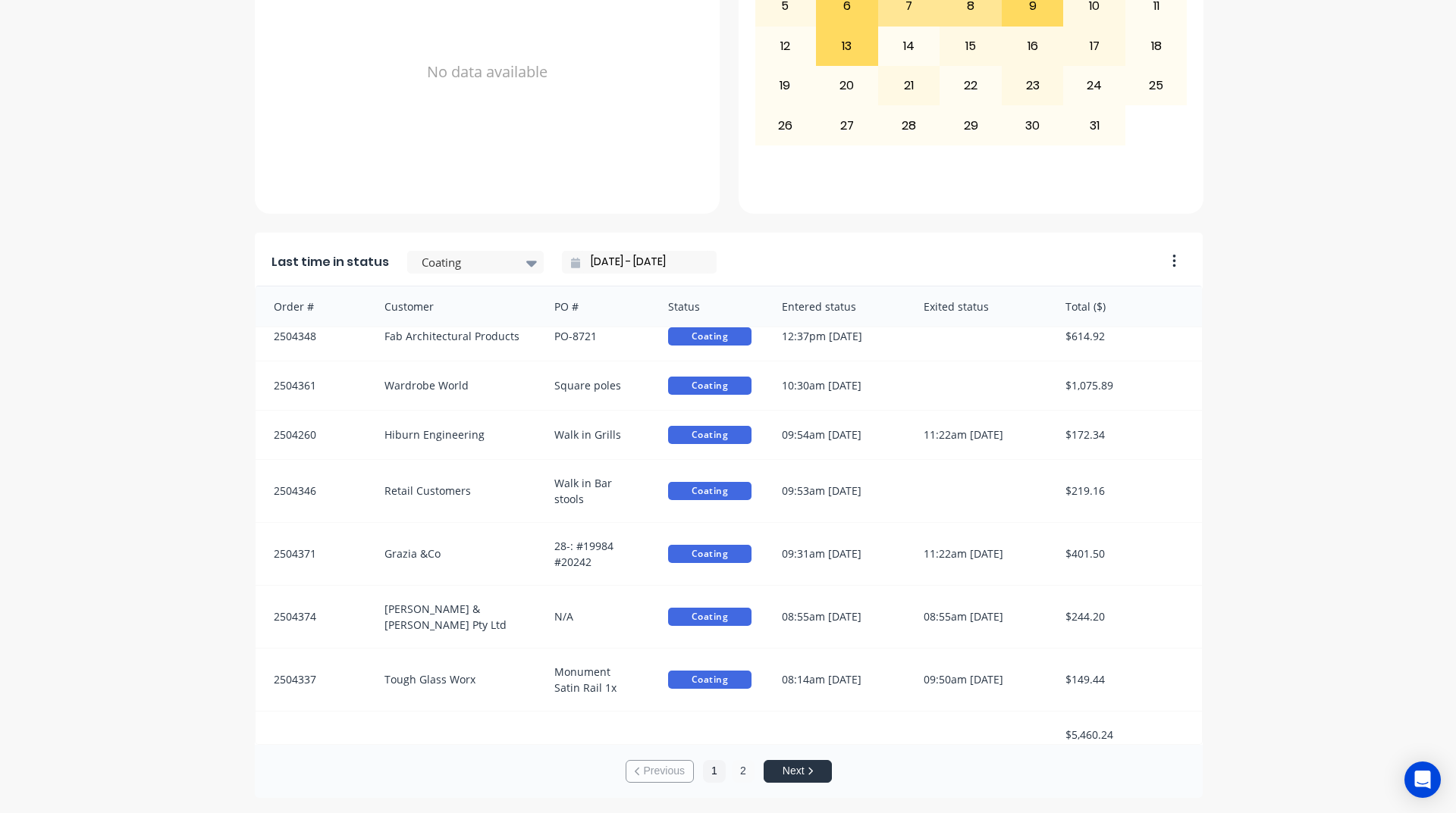
click at [744, 770] on button "2" at bounding box center [743, 771] width 23 height 23
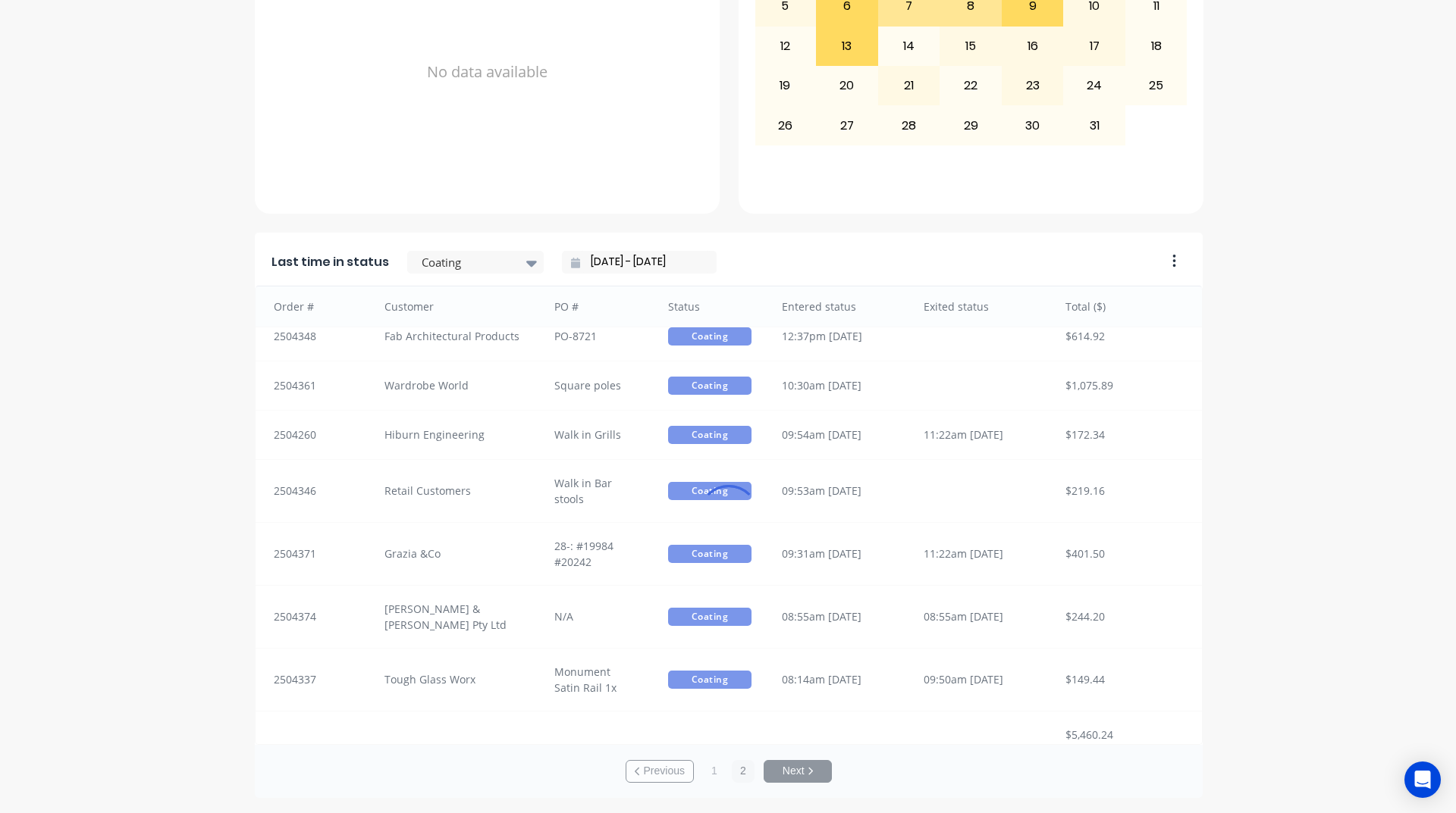
scroll to position [2, 0]
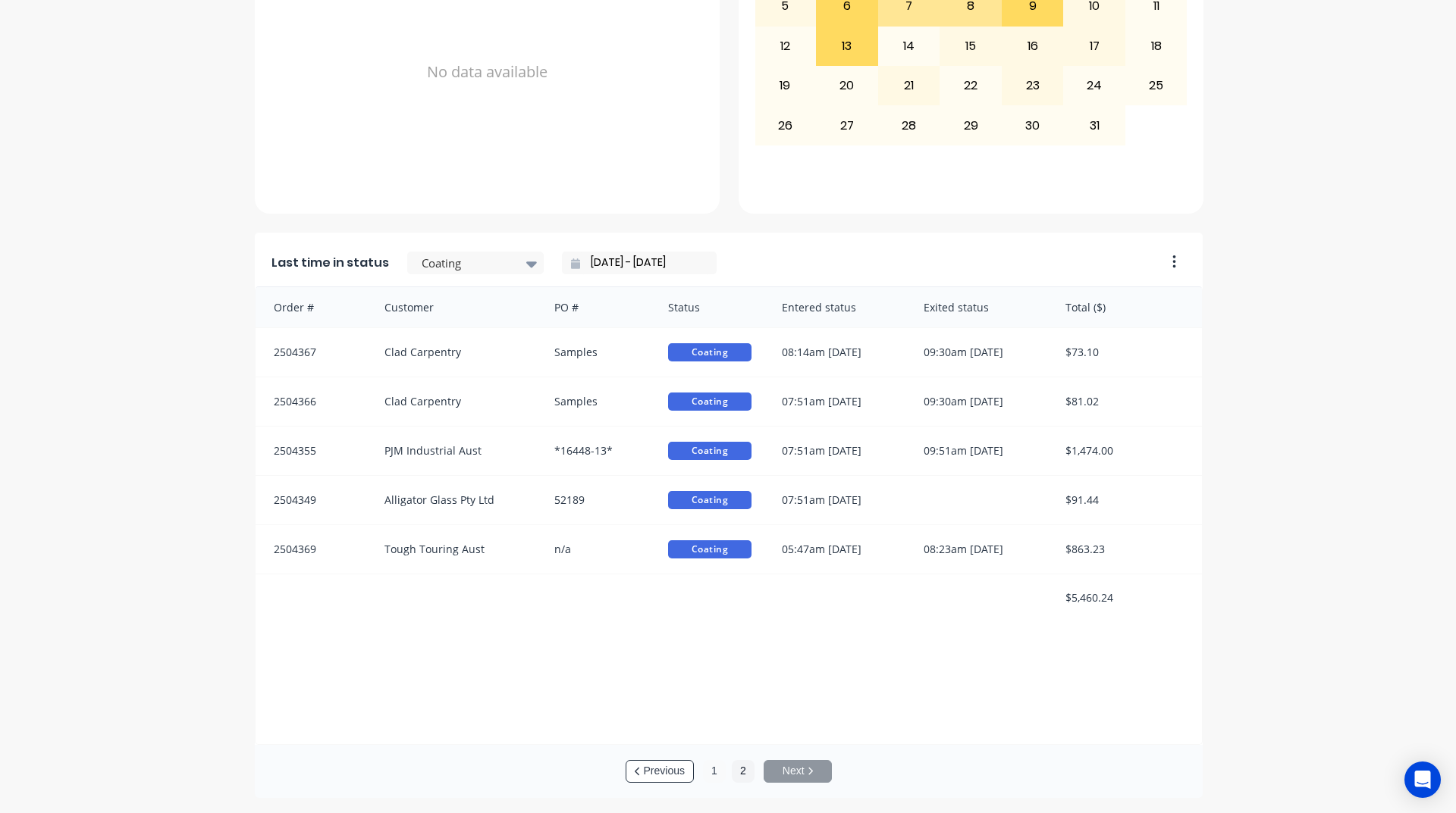
click at [716, 770] on button "1" at bounding box center [714, 771] width 23 height 23
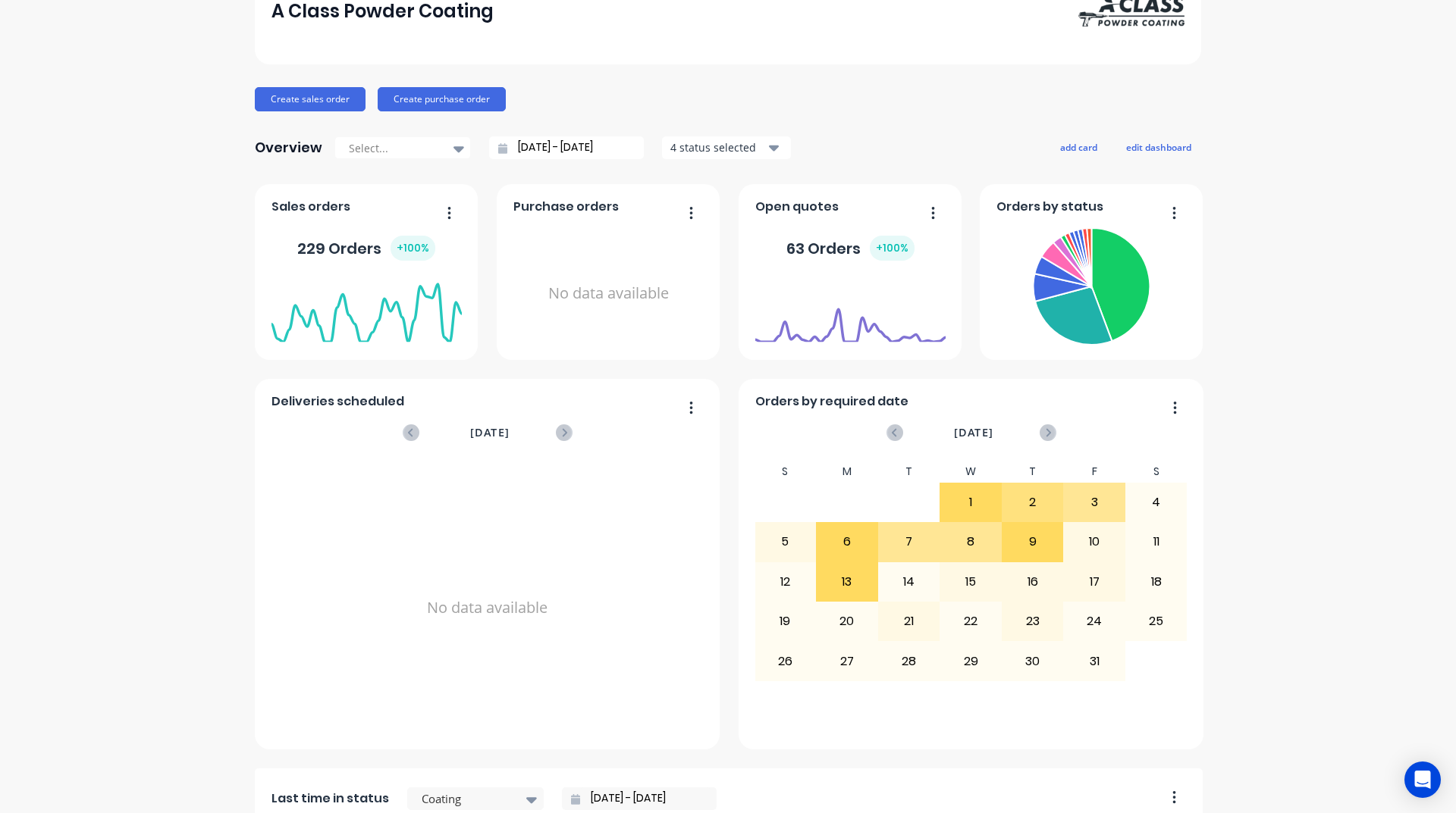
scroll to position [0, 0]
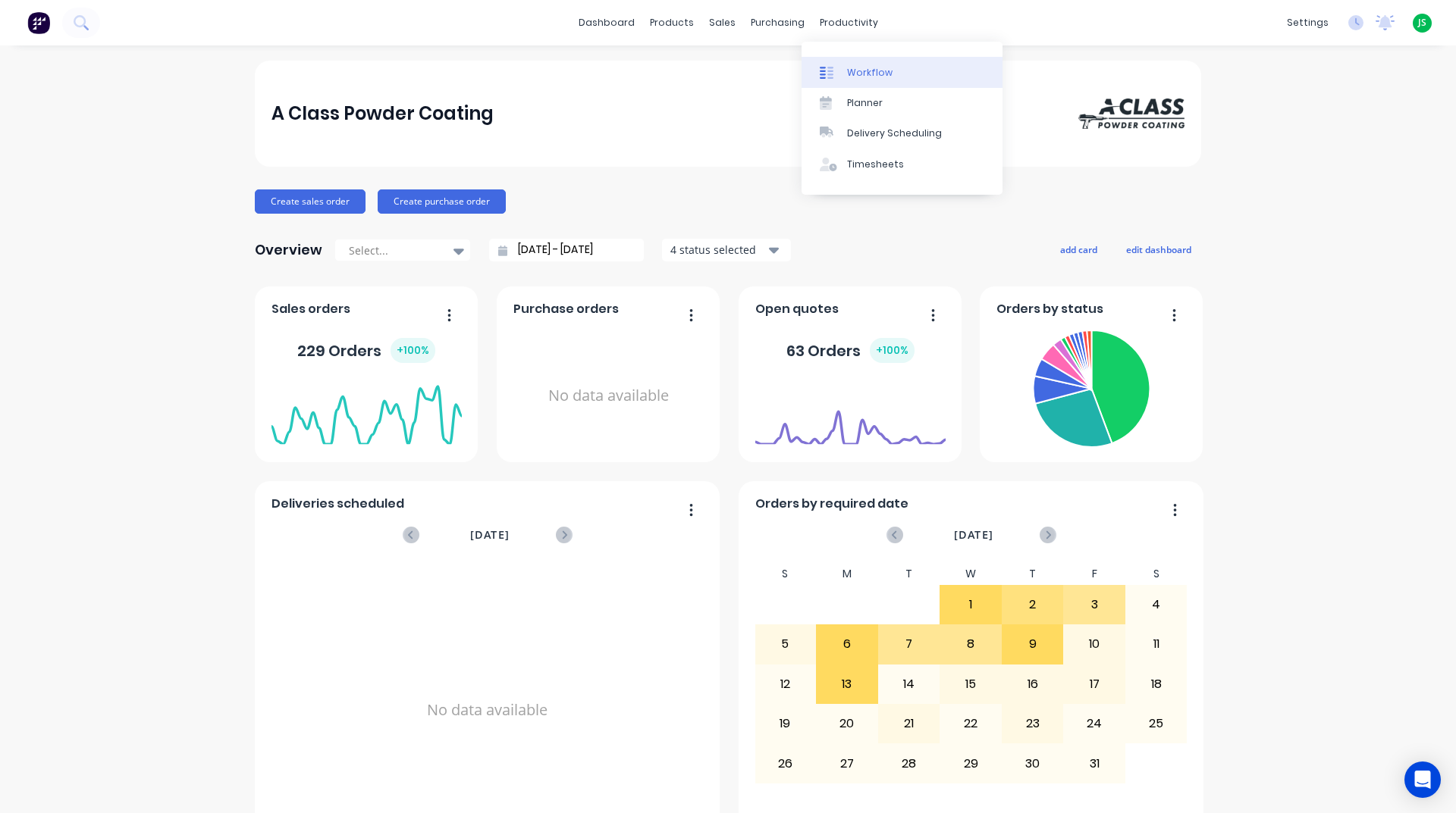
click at [862, 71] on div "Workflow" at bounding box center [869, 73] width 46 height 14
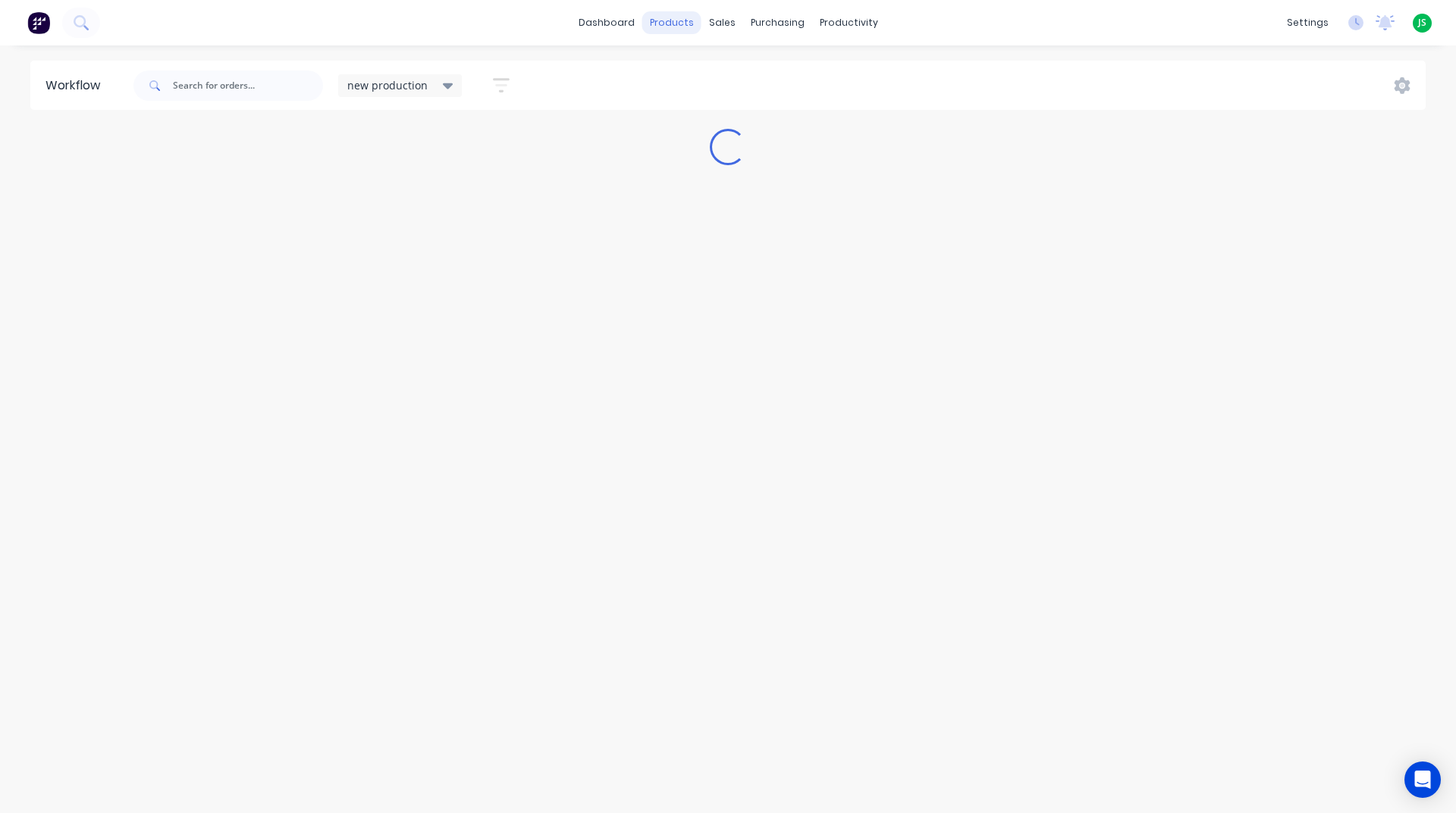
click at [643, 23] on div "products" at bounding box center [672, 23] width 59 height 23
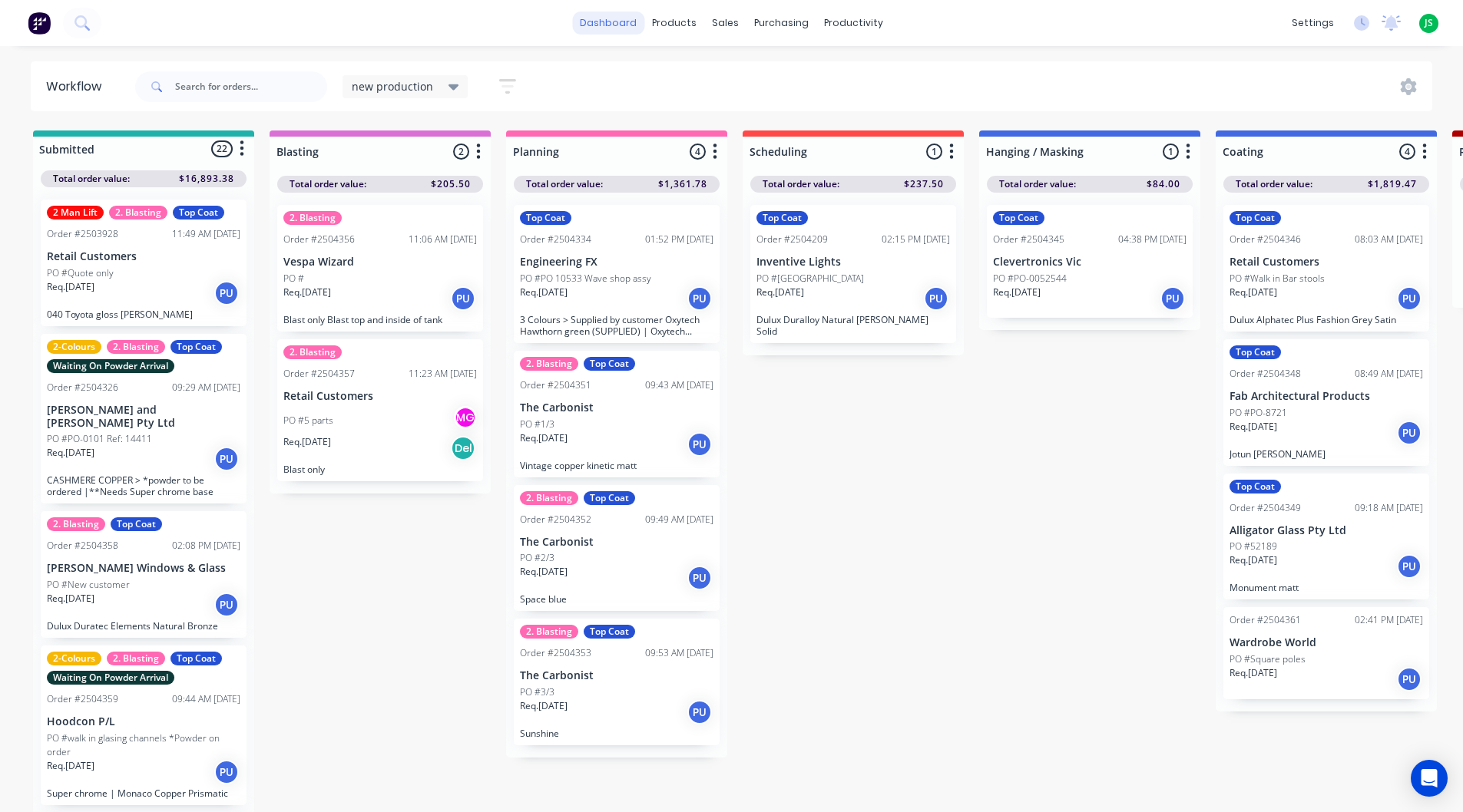
click at [604, 24] on link "dashboard" at bounding box center [608, 23] width 72 height 23
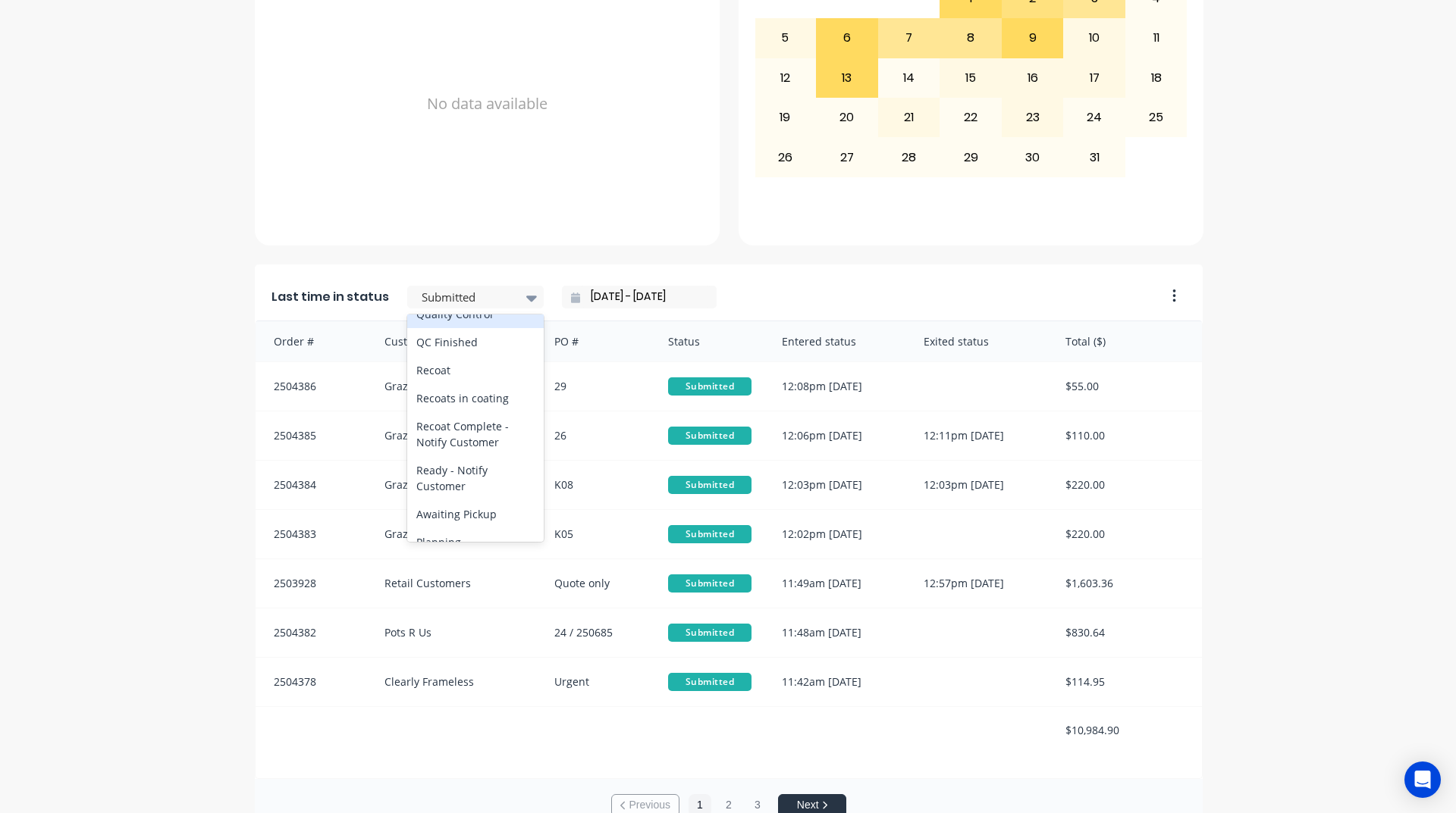
scroll to position [682, 0]
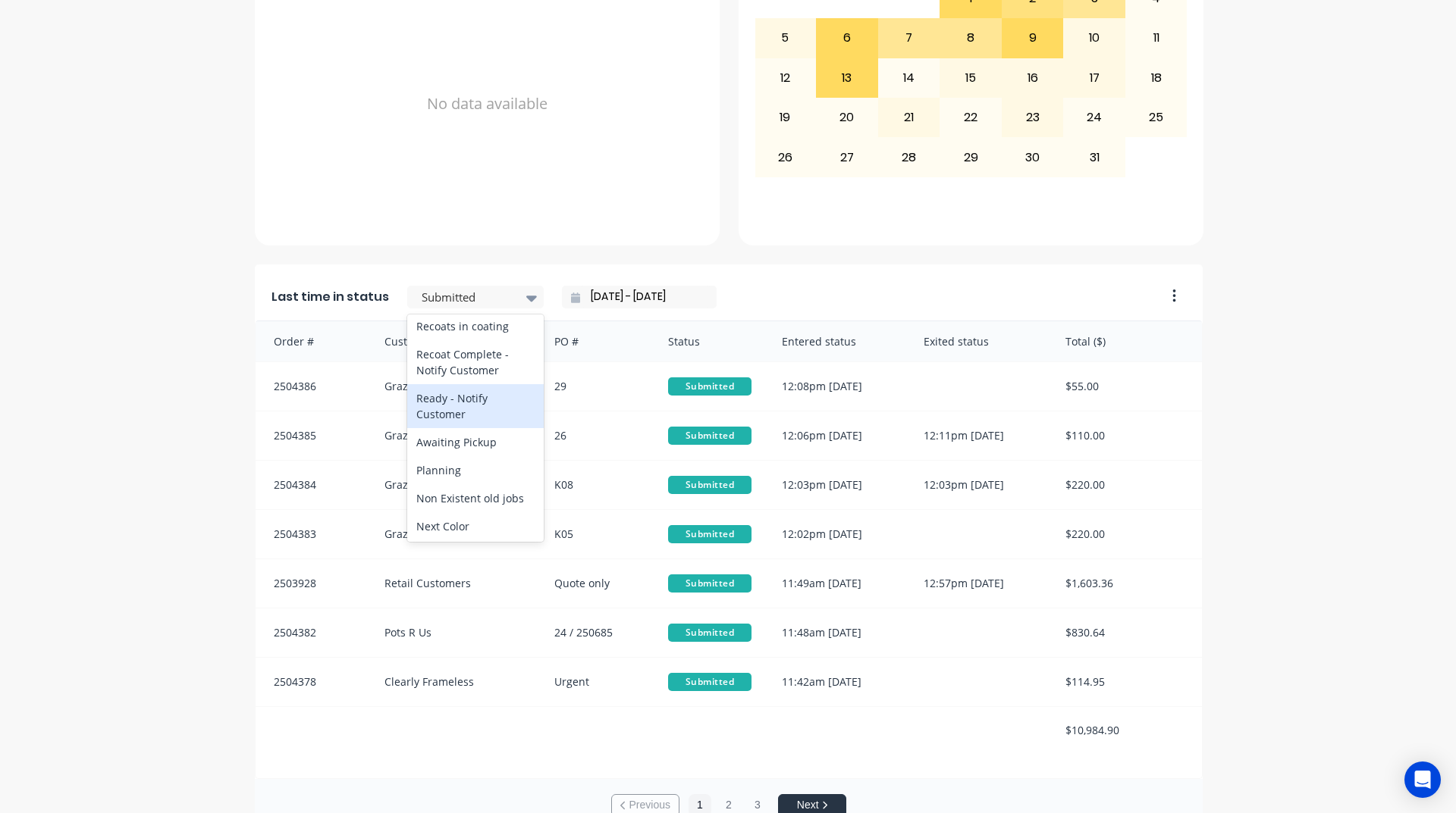
click at [480, 428] on div "Ready - Notify Customer" at bounding box center [475, 406] width 137 height 44
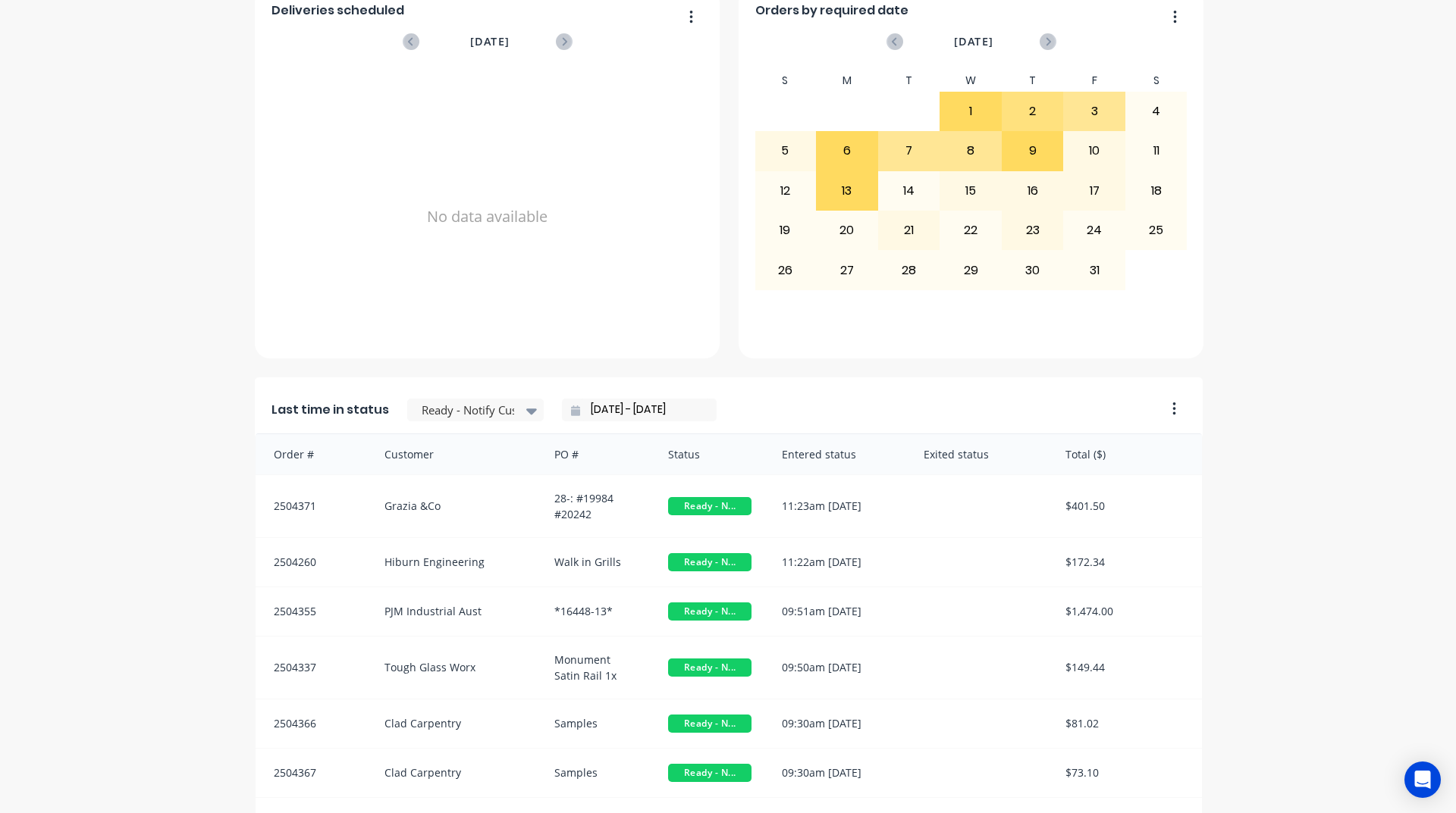
scroll to position [638, 0]
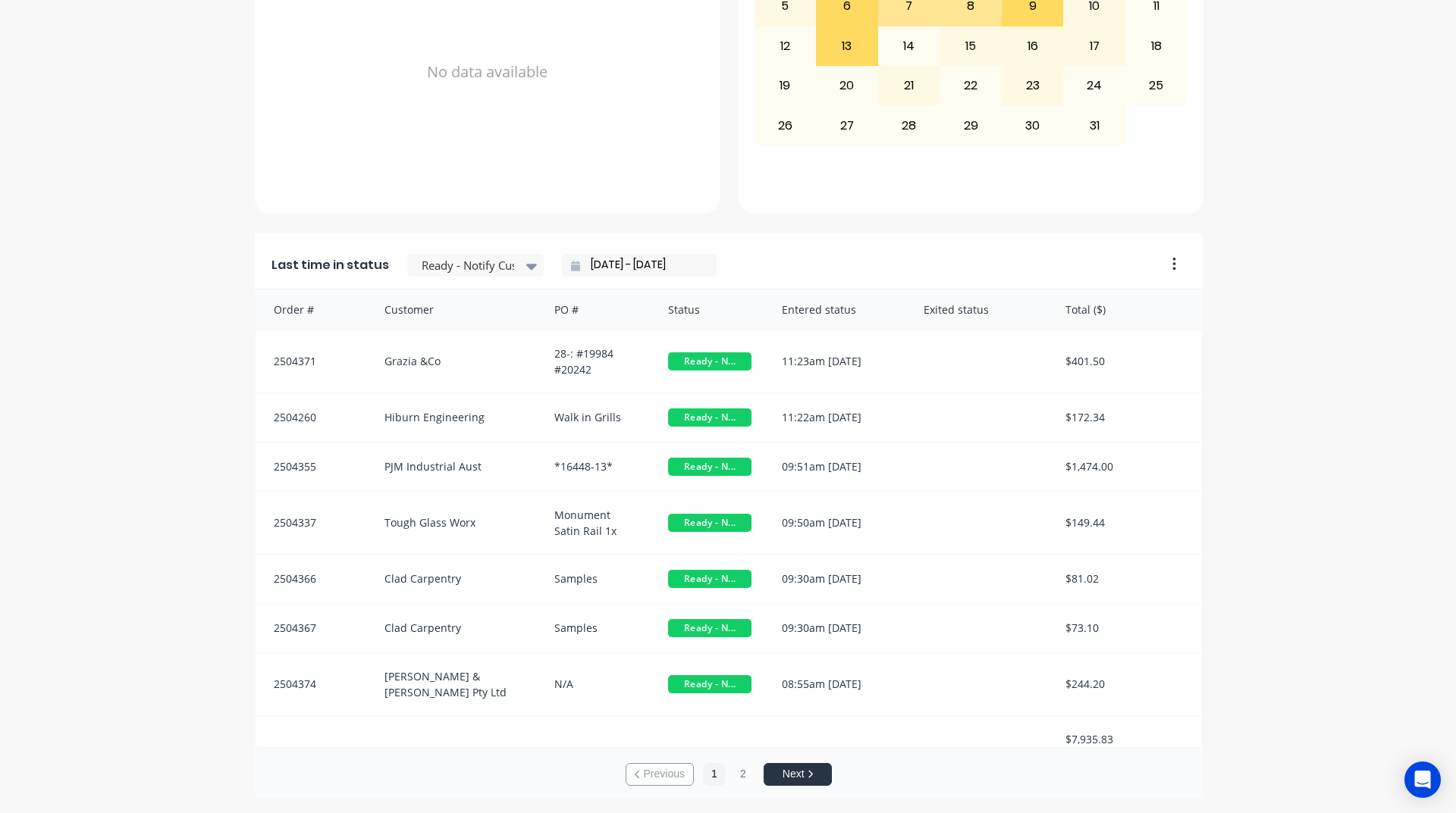
click at [780, 782] on button "Next" at bounding box center [798, 774] width 68 height 23
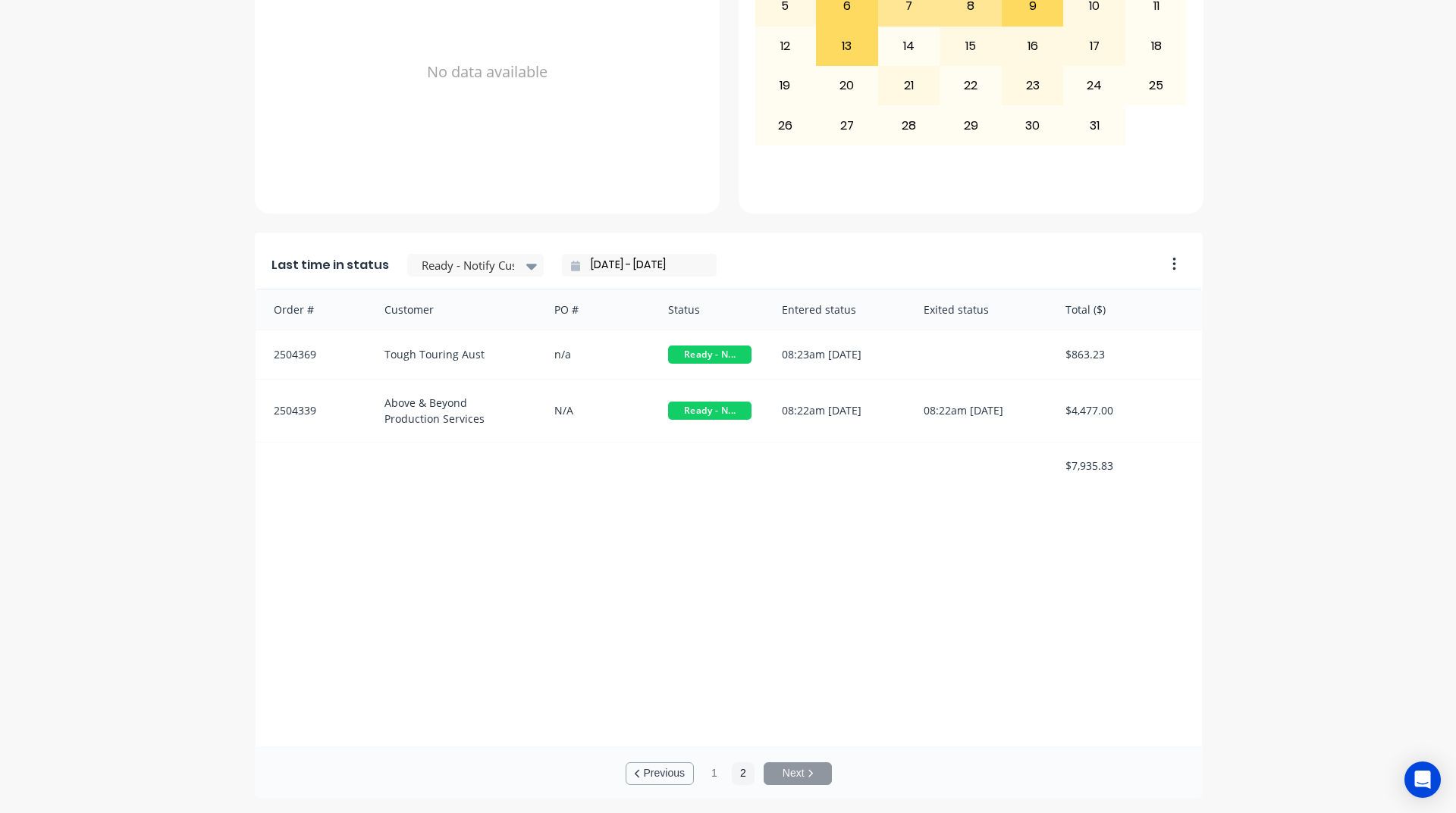
click at [631, 764] on button "Previous" at bounding box center [660, 773] width 68 height 23
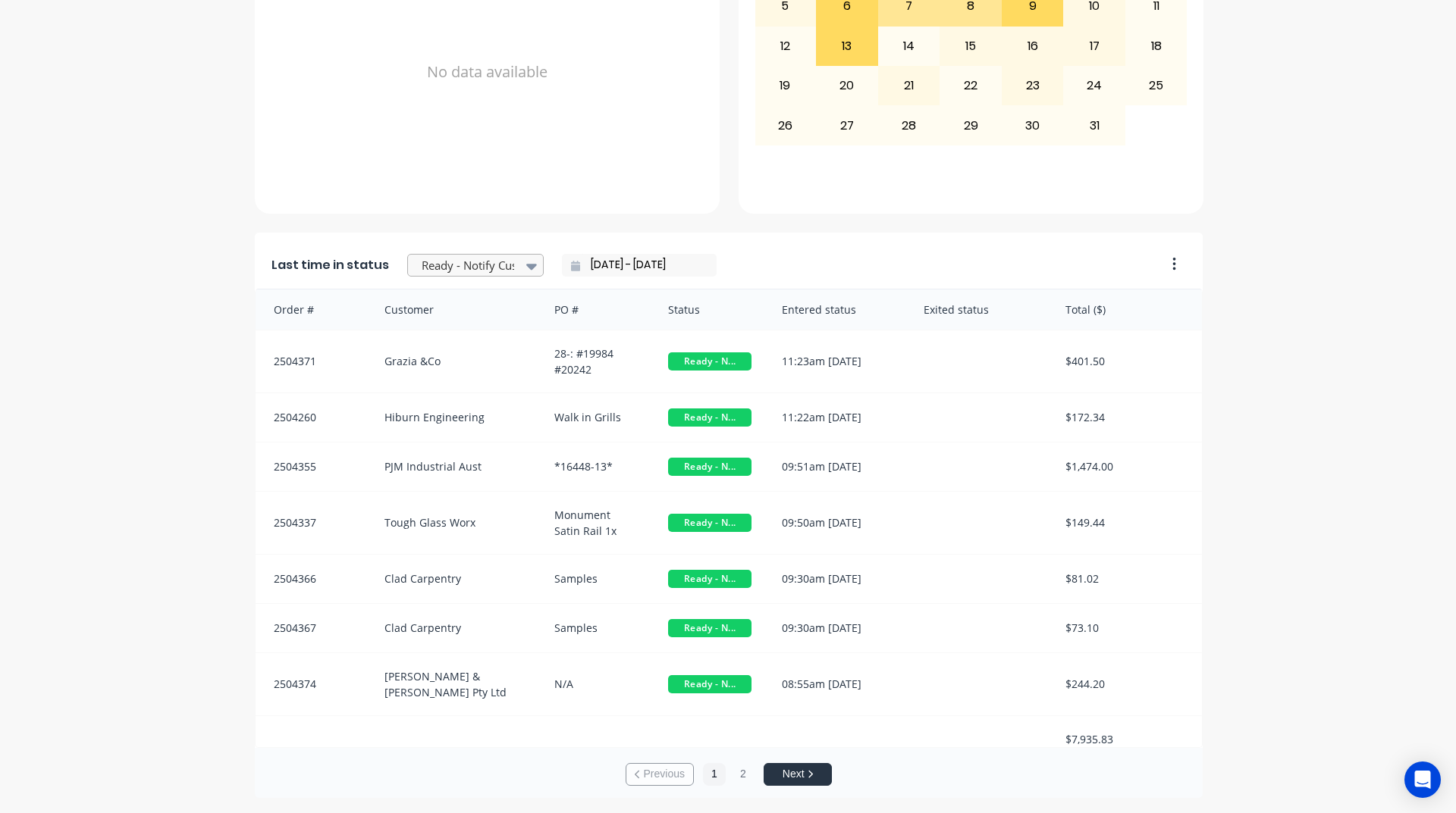
click at [491, 272] on div at bounding box center [468, 266] width 96 height 19
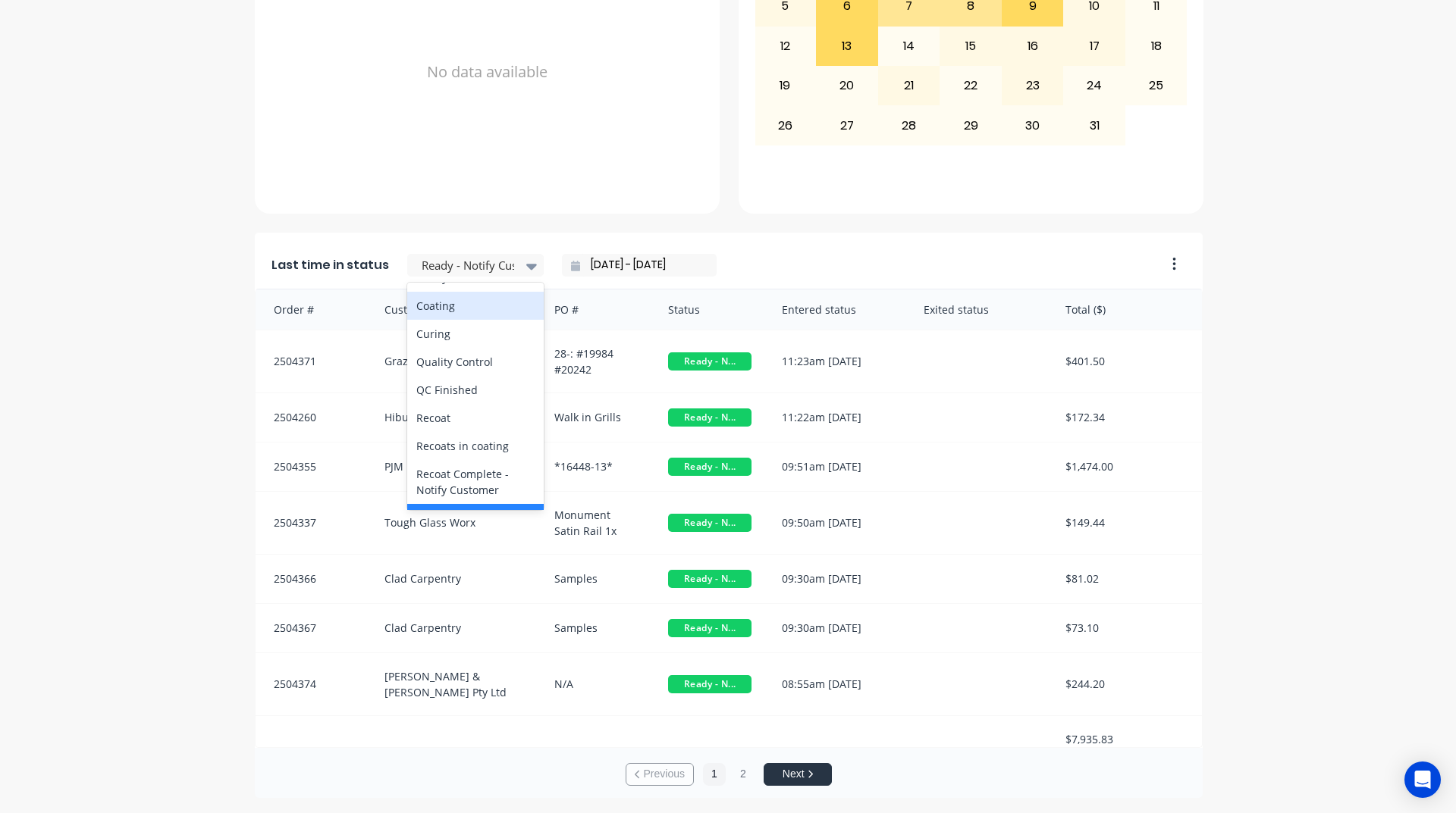
click at [476, 320] on div "Coating" at bounding box center [475, 306] width 137 height 28
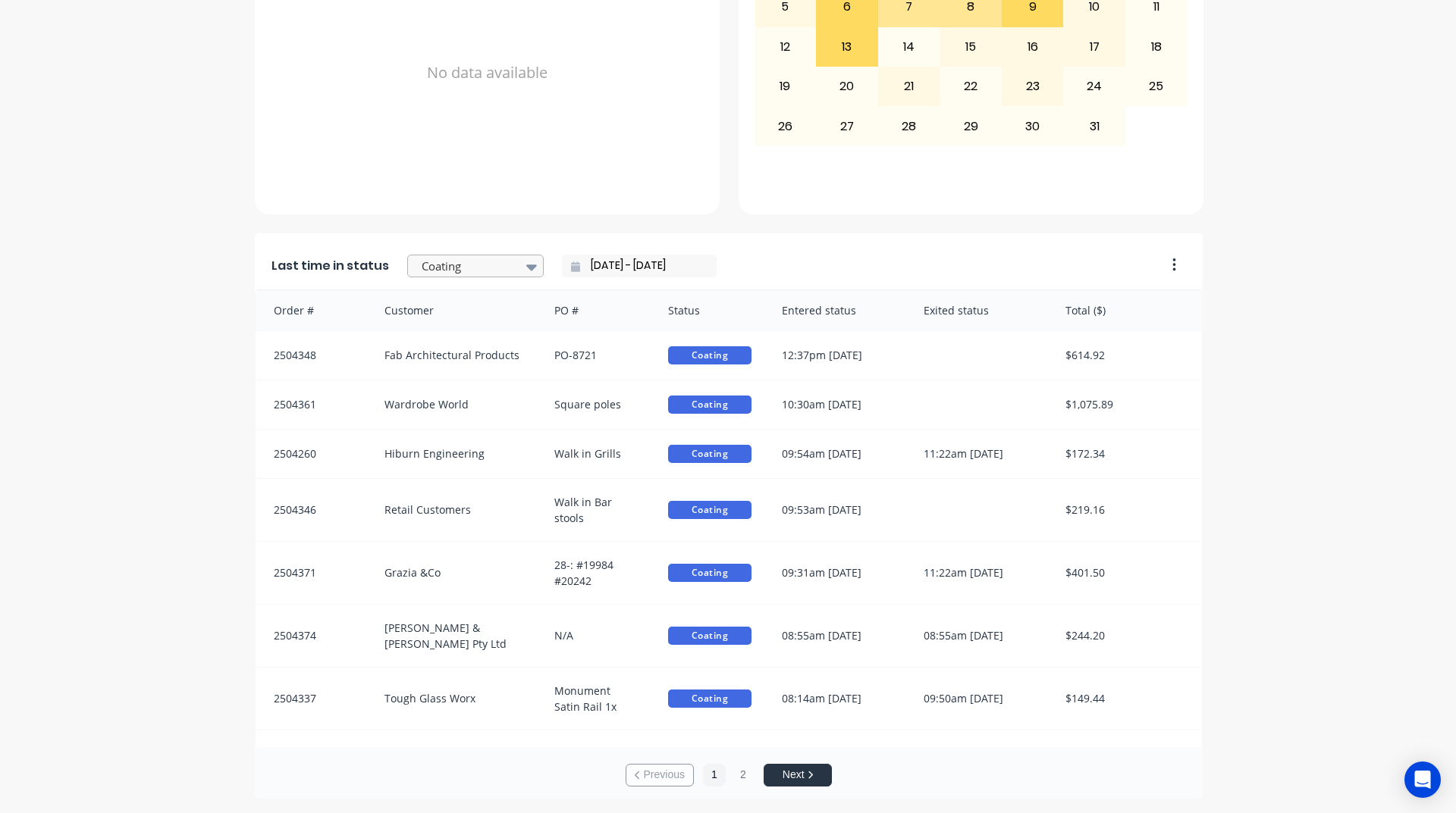
scroll to position [638, 0]
click at [420, 261] on div at bounding box center [468, 266] width 96 height 19
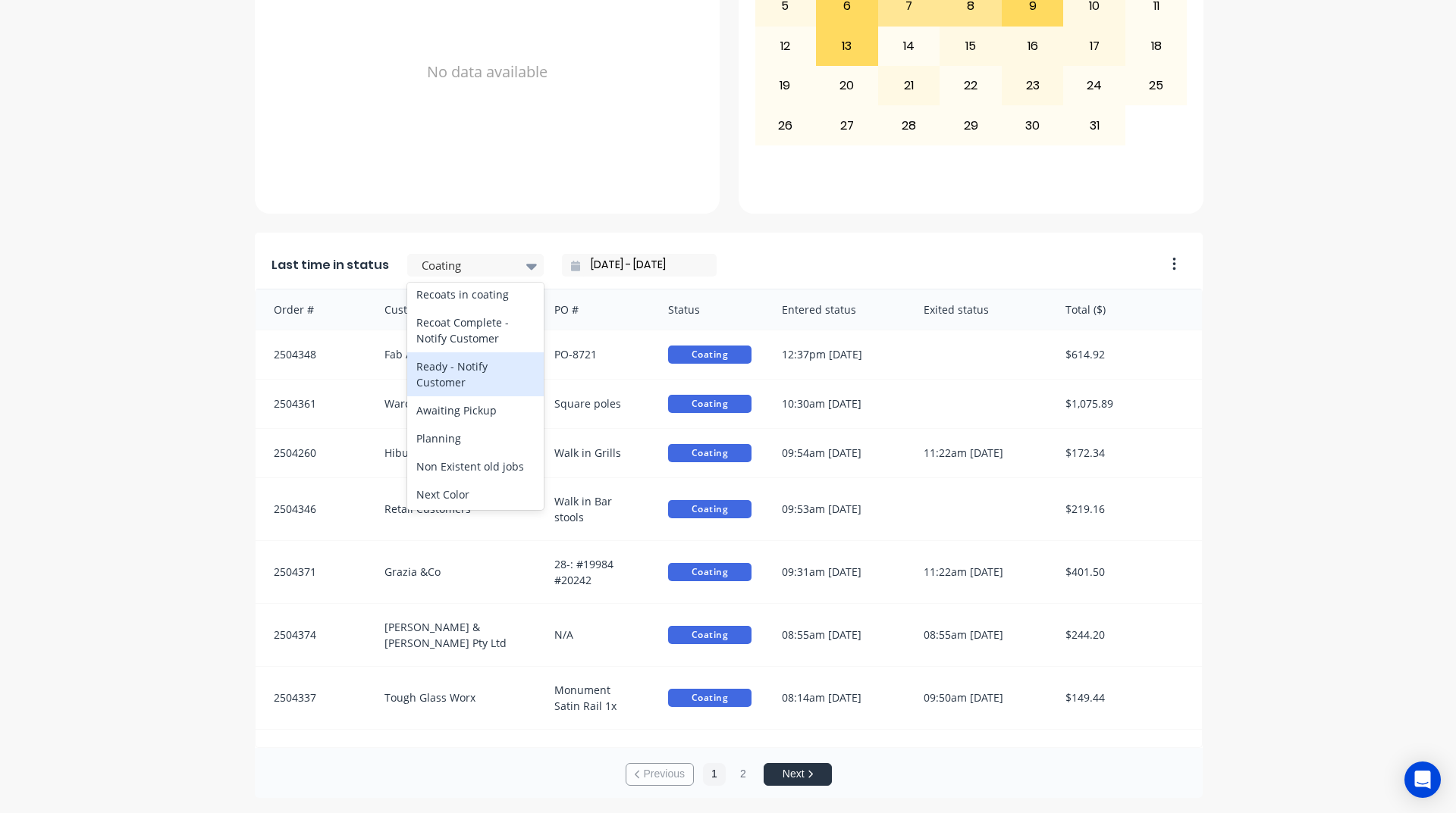
click at [471, 396] on div "Ready - Notify Customer" at bounding box center [475, 374] width 137 height 44
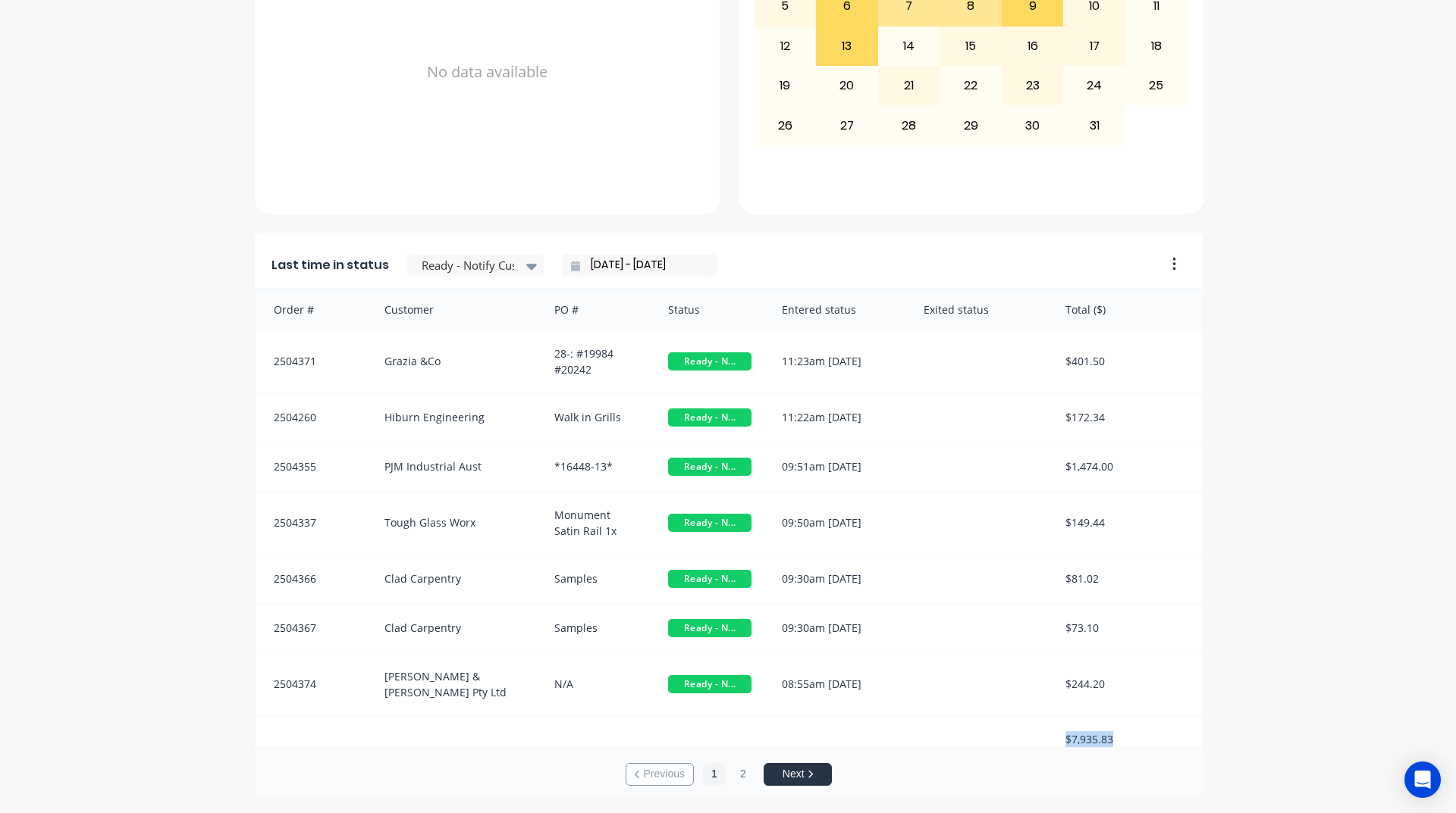
scroll to position [2, 0]
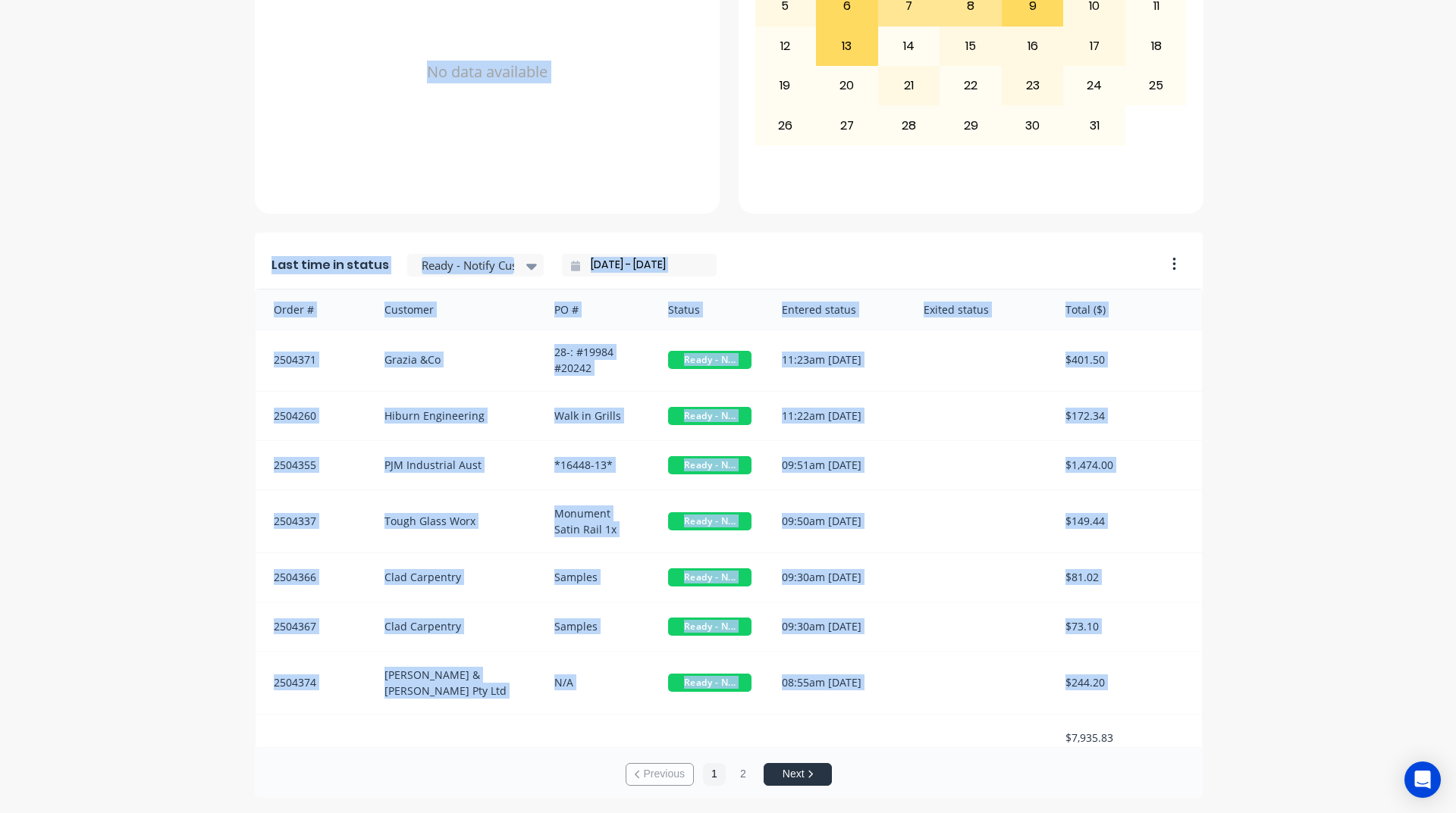
drag, startPoint x: 1060, startPoint y: 728, endPoint x: 1230, endPoint y: 746, distance: 171.0
click at [1230, 746] on div "A Class Powder Coating Create sales order Create purchase order Overview Select…" at bounding box center [728, 109] width 1456 height 1375
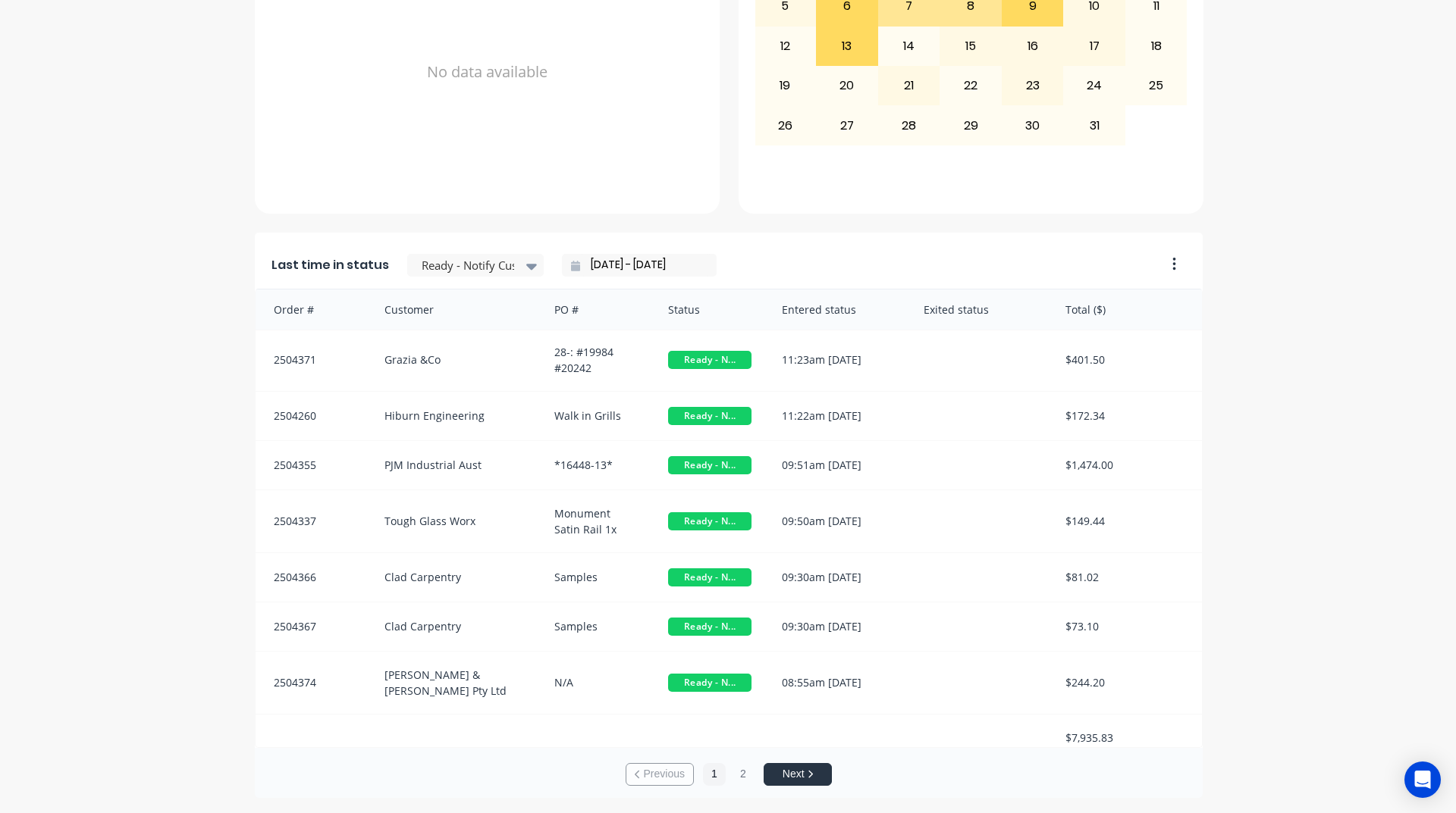
click at [1232, 742] on div "A Class Powder Coating Create sales order Create purchase order Overview Select…" at bounding box center [728, 109] width 1456 height 1375
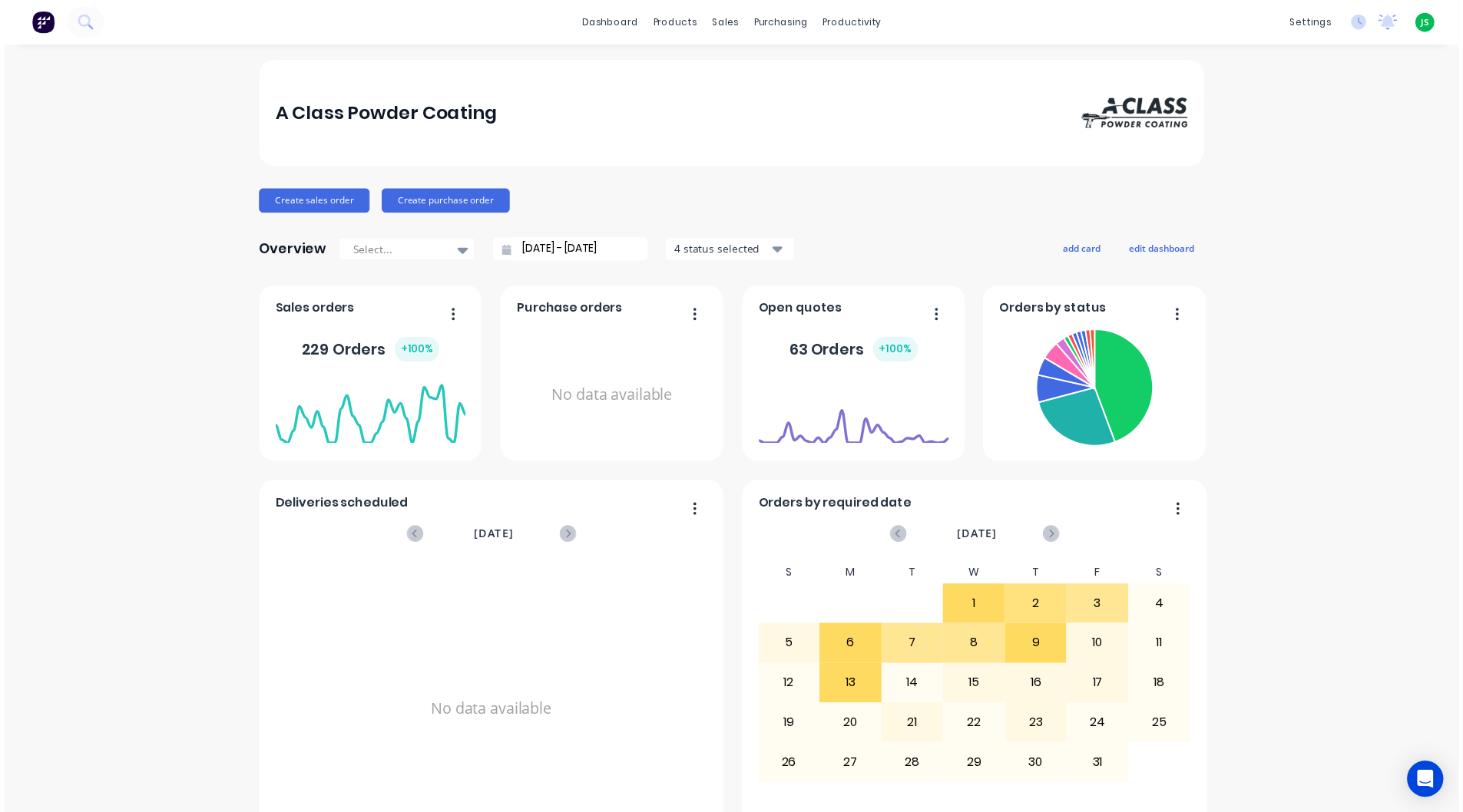
scroll to position [0, 0]
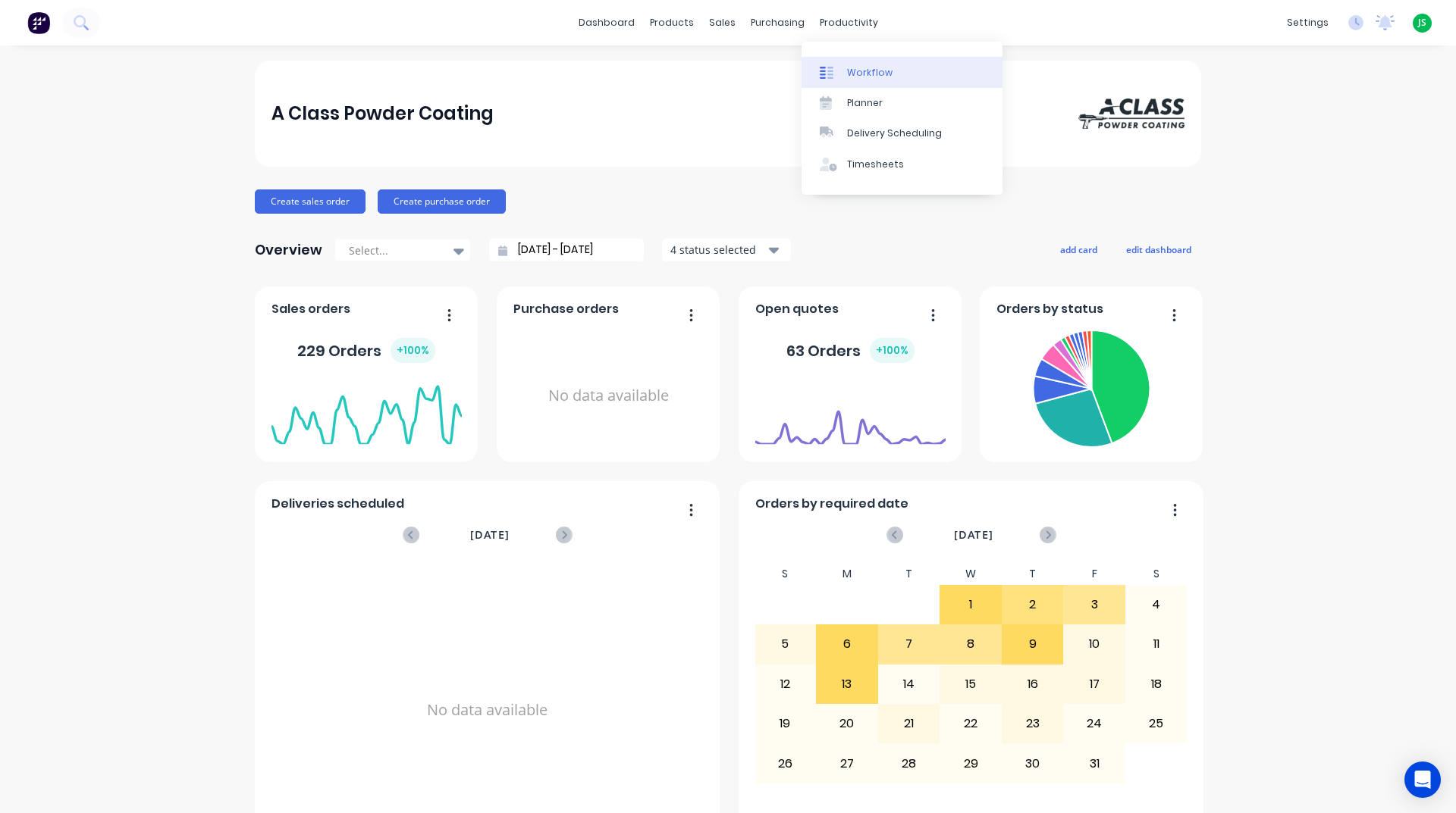
click at [877, 68] on div "Workflow" at bounding box center [869, 73] width 46 height 14
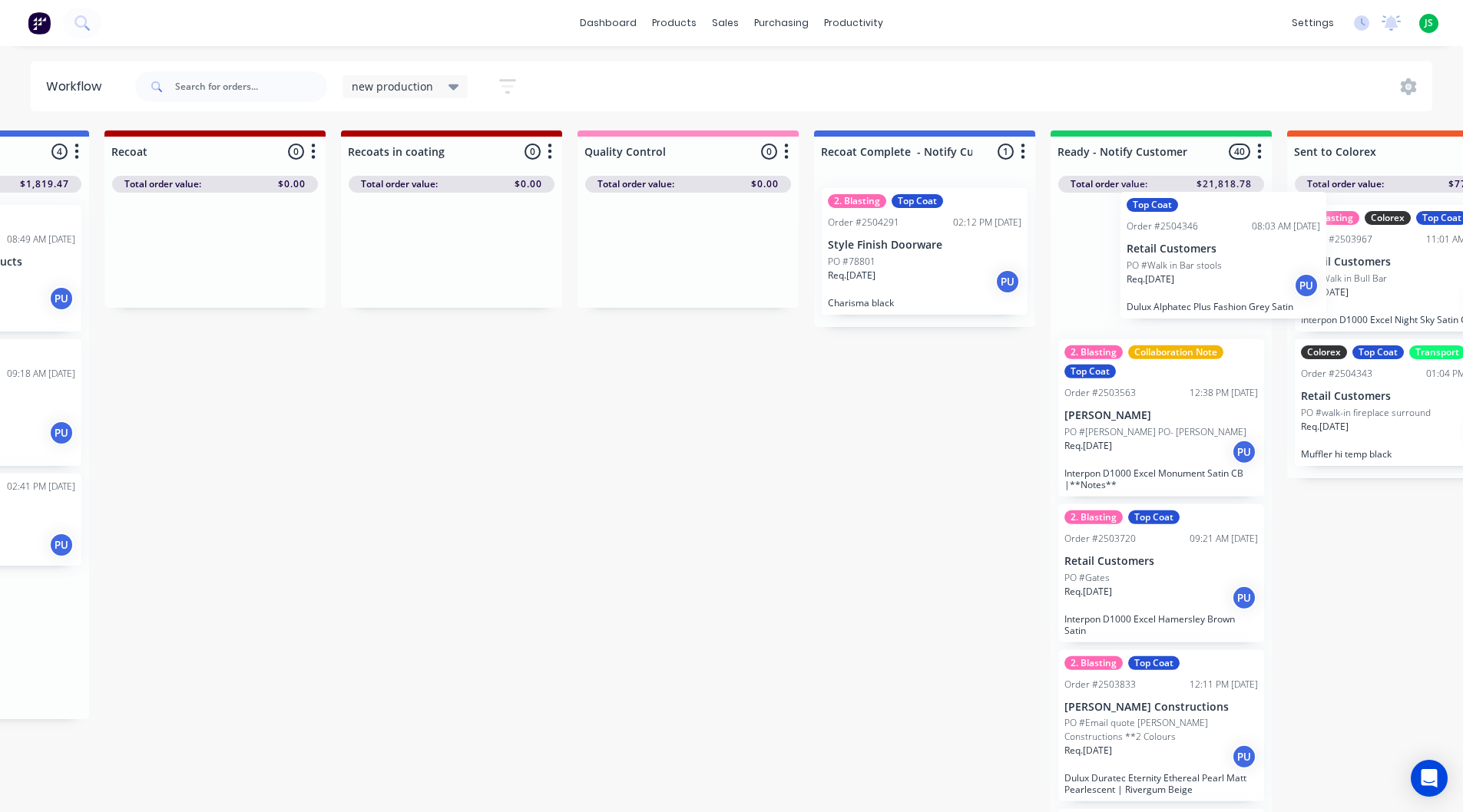
drag, startPoint x: 1295, startPoint y: 271, endPoint x: 1163, endPoint y: 254, distance: 133.1
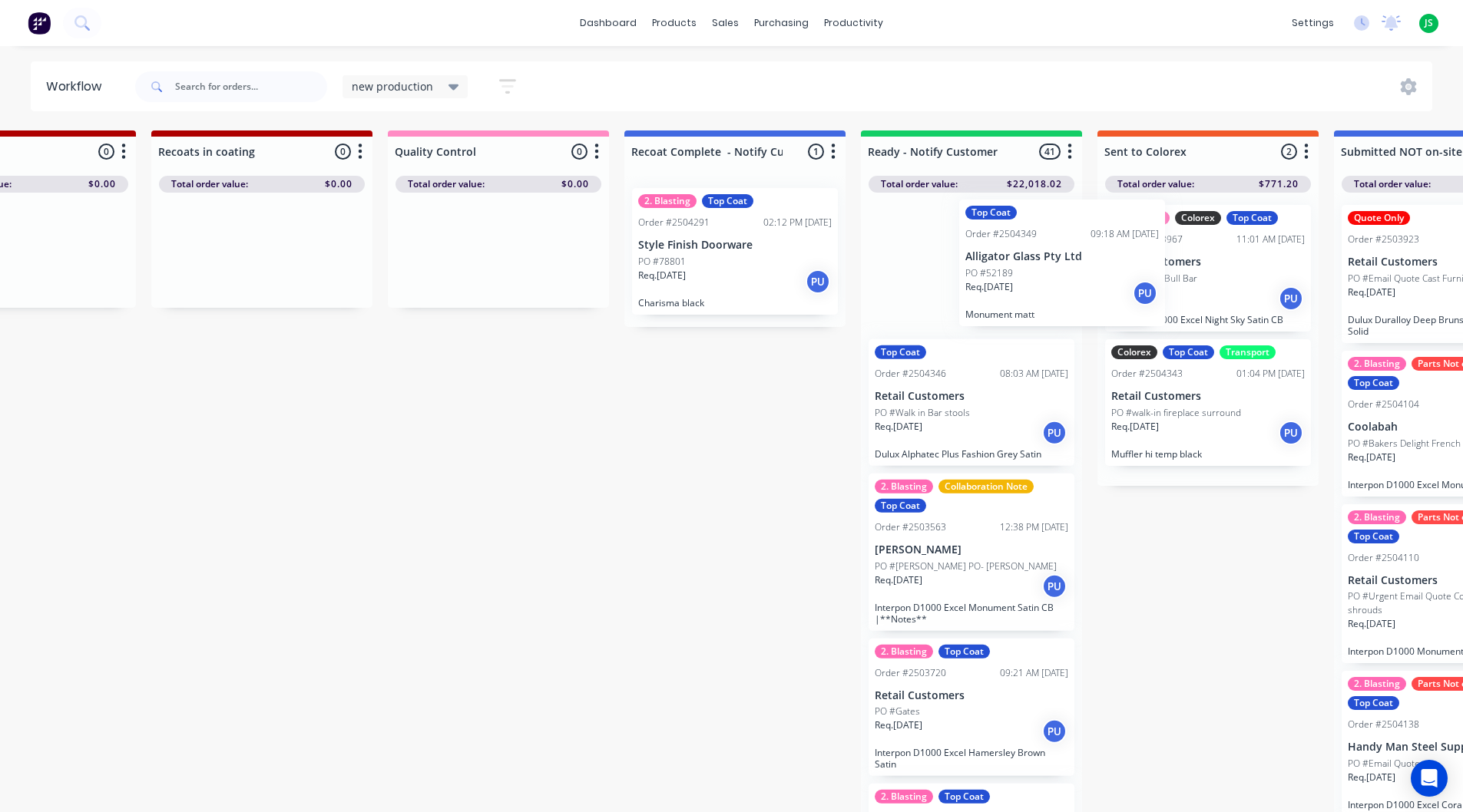
scroll to position [0, 1542]
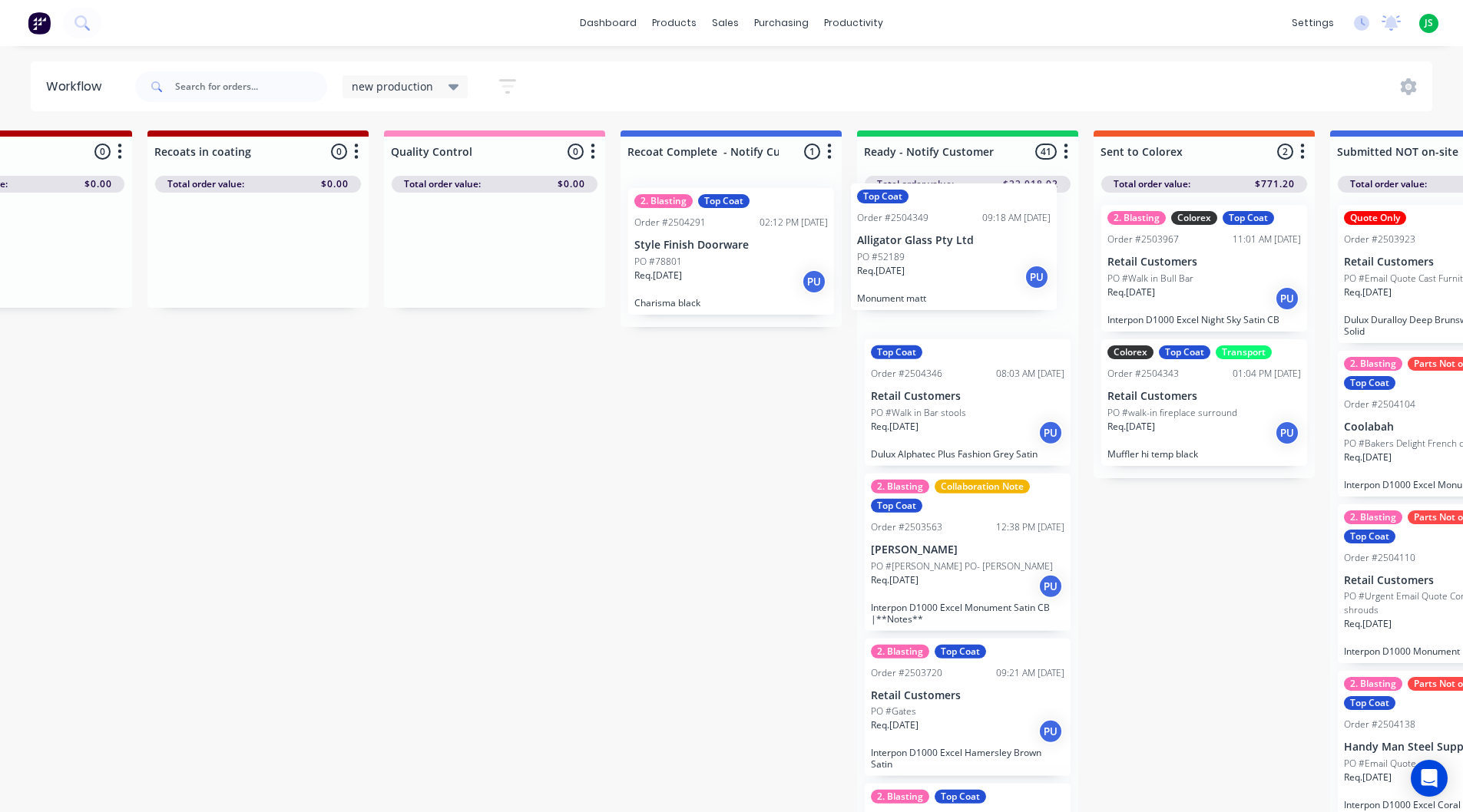
drag, startPoint x: 567, startPoint y: 426, endPoint x: 931, endPoint y: 272, distance: 395.2
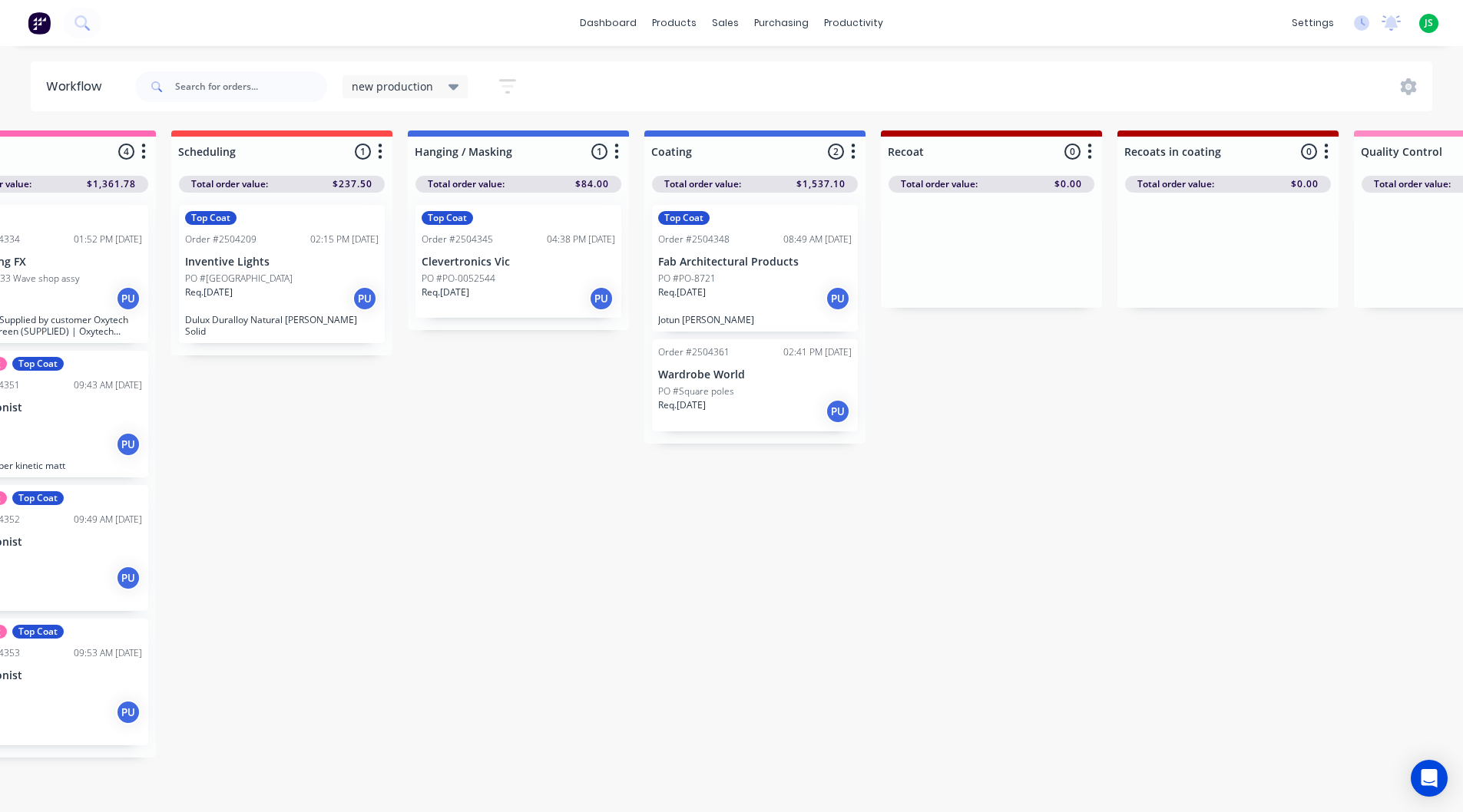
scroll to position [0, 554]
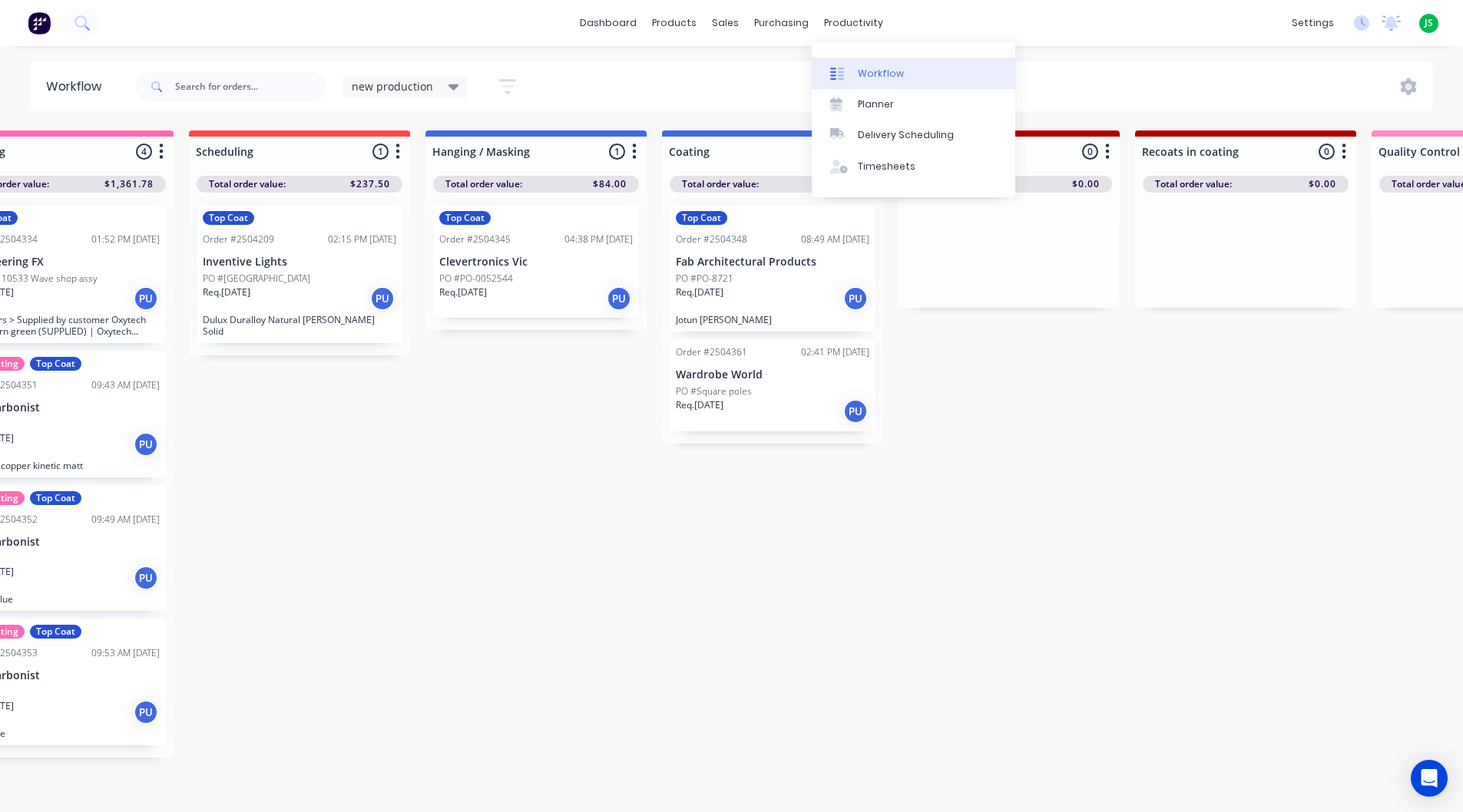
click at [879, 69] on div "Workflow" at bounding box center [881, 74] width 46 height 14
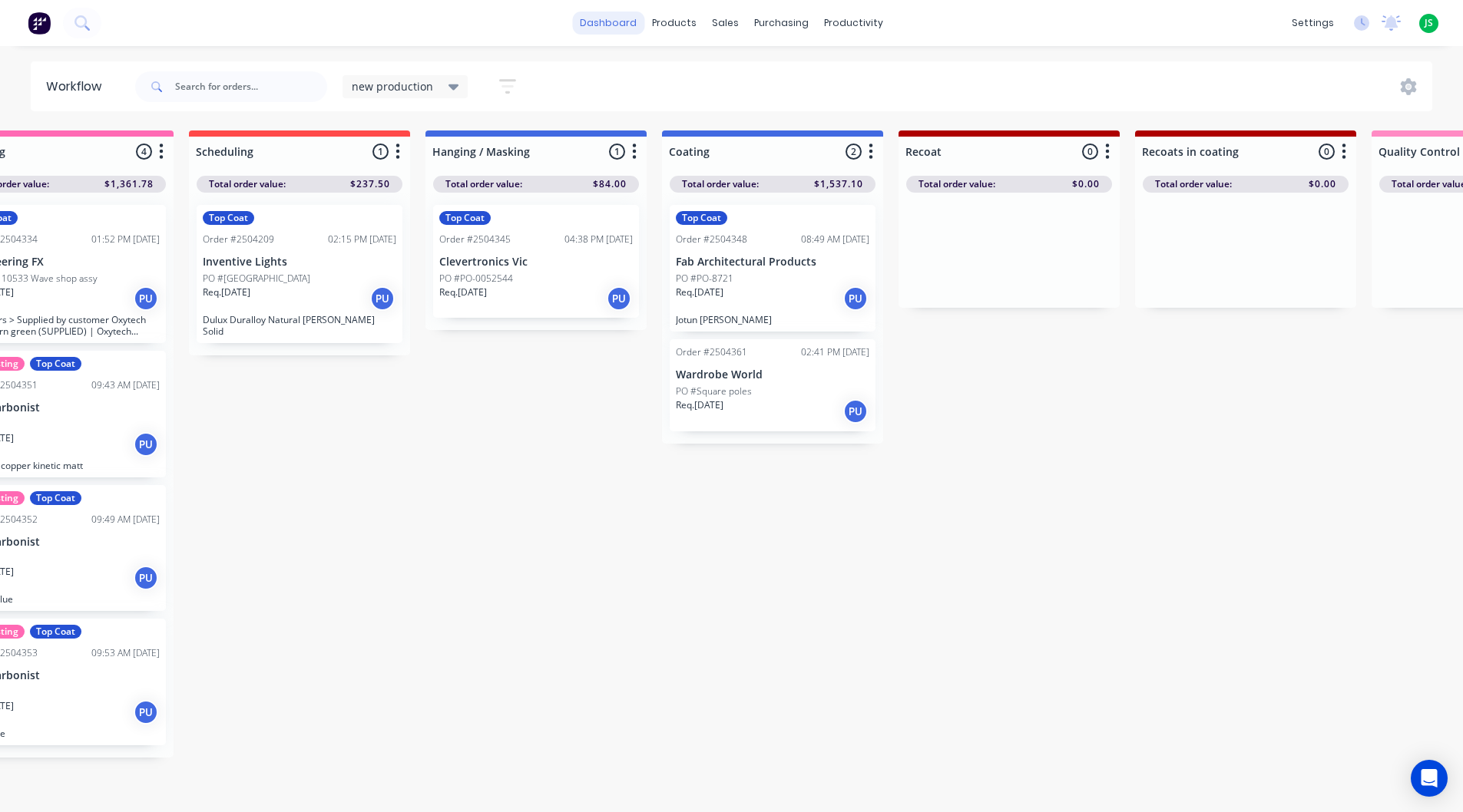
click at [598, 19] on link "dashboard" at bounding box center [608, 23] width 72 height 23
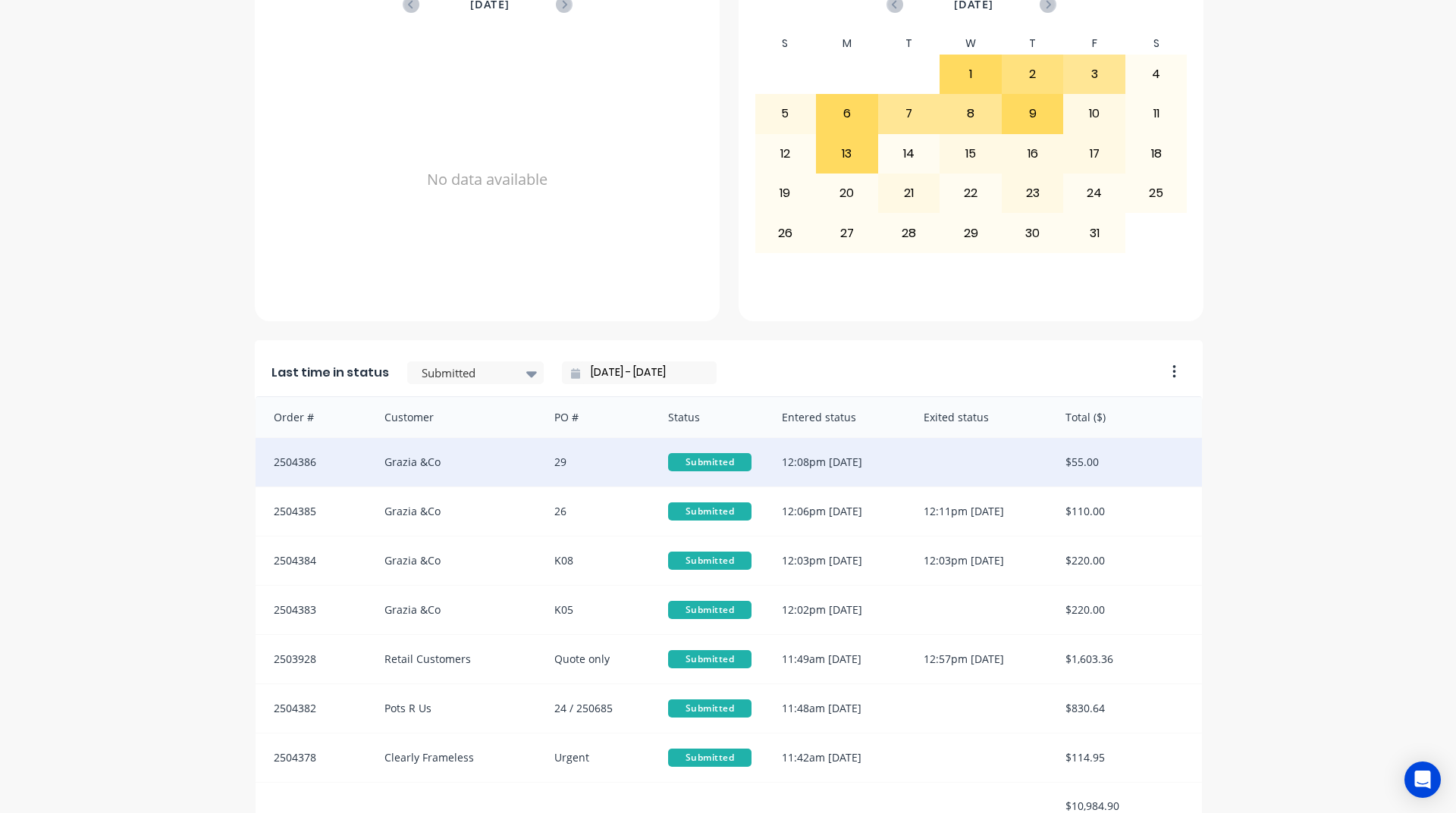
scroll to position [638, 0]
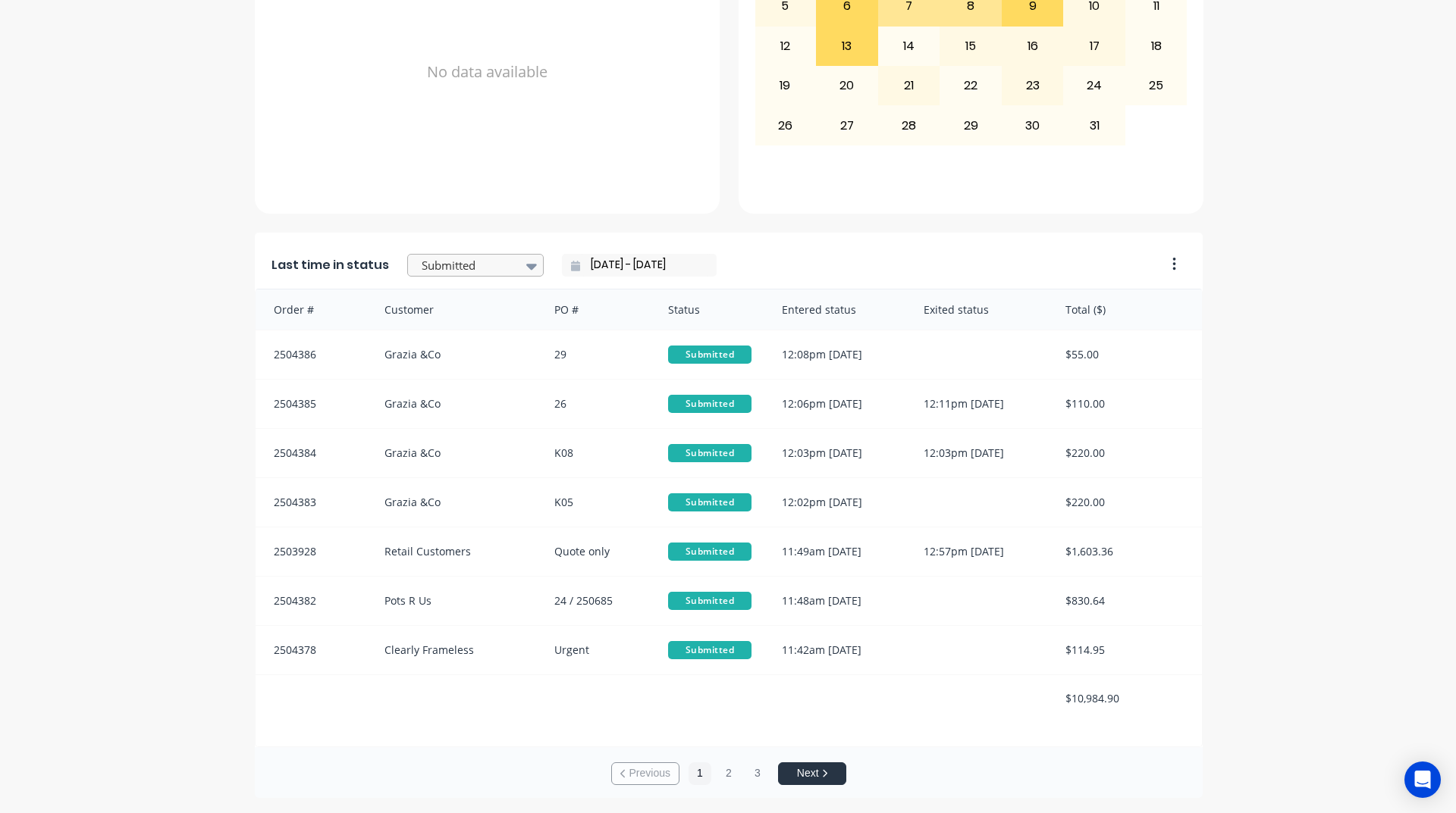
click at [449, 259] on div at bounding box center [468, 266] width 96 height 19
click at [435, 323] on div "Ready - Notify Customer" at bounding box center [475, 301] width 137 height 44
